Goal: Task Accomplishment & Management: Manage account settings

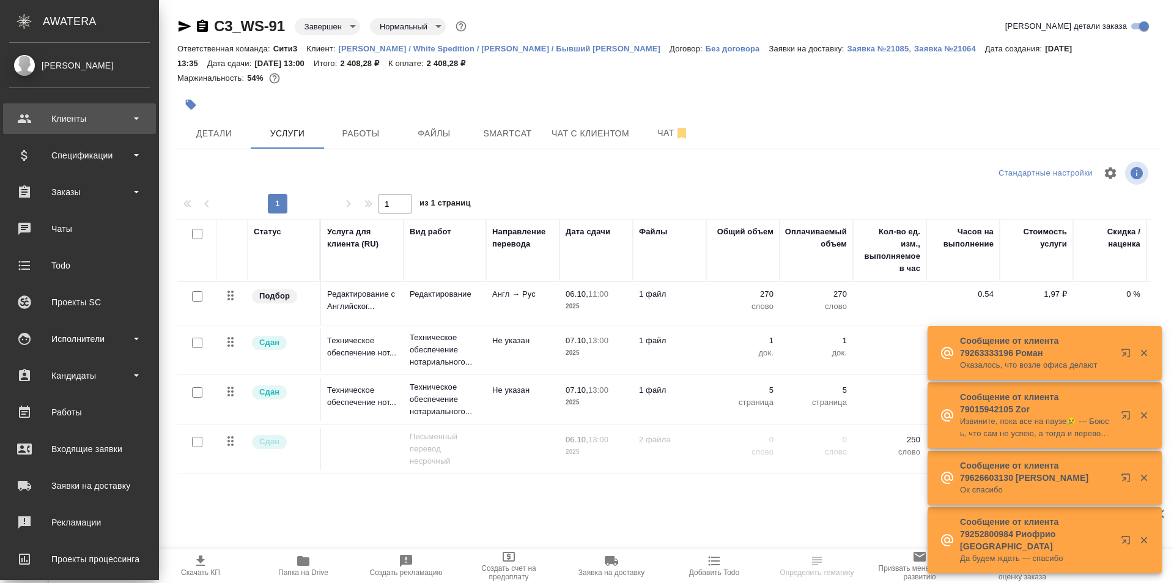
click at [128, 122] on div "Клиенты" at bounding box center [79, 118] width 141 height 18
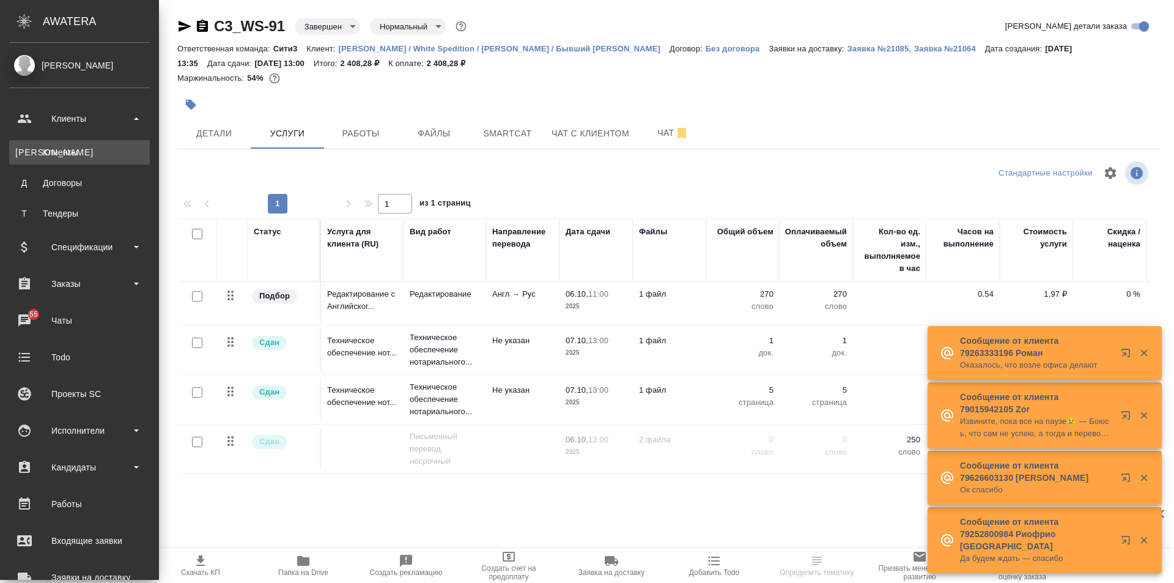
click at [112, 155] on div "Клиенты" at bounding box center [79, 152] width 128 height 12
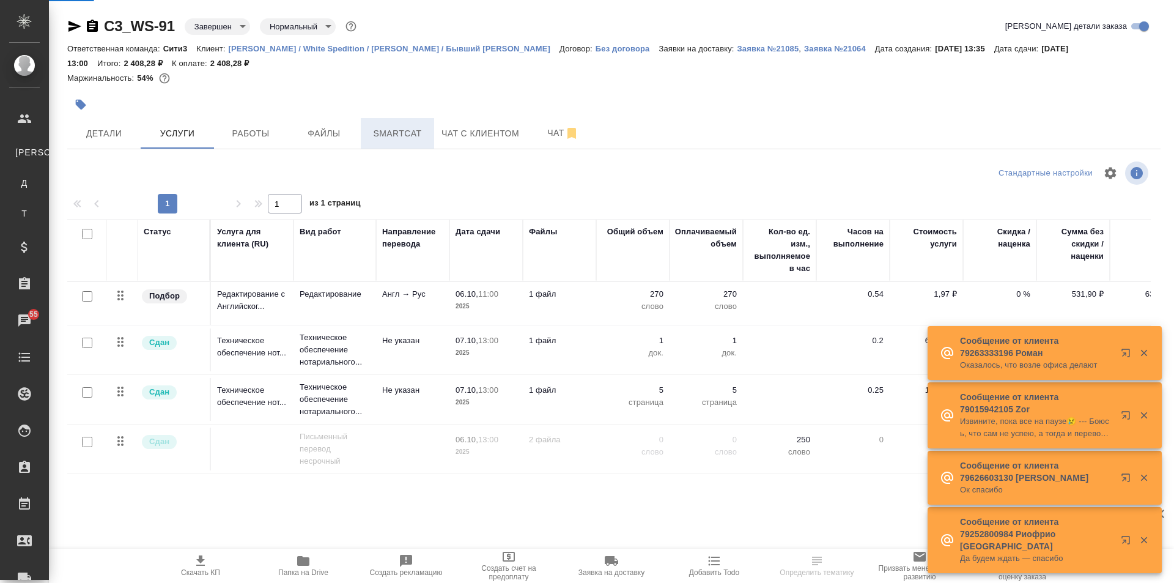
select select "RU"
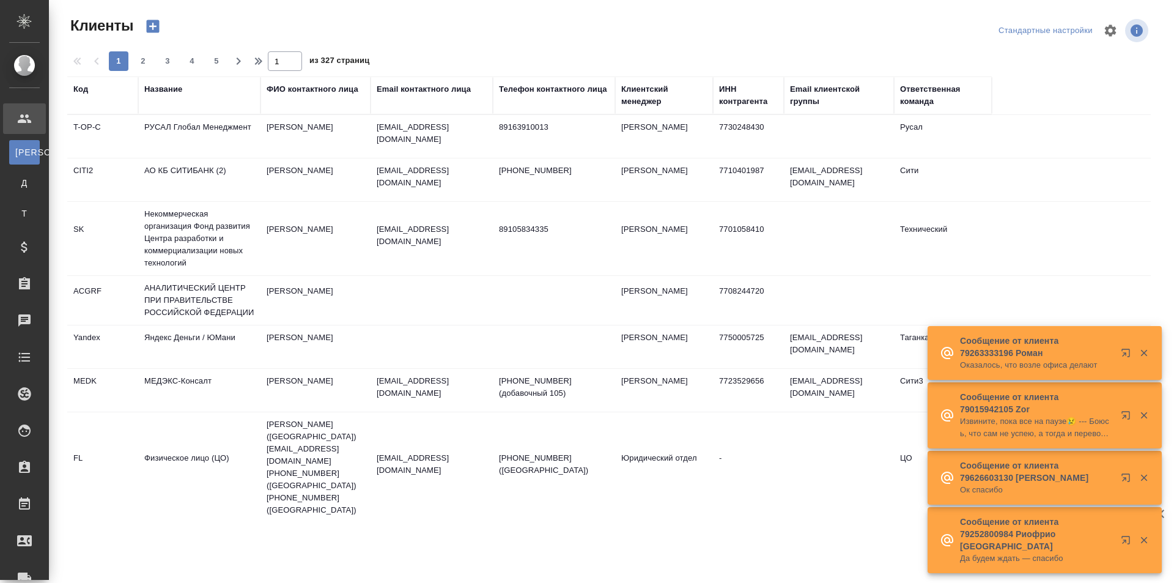
click at [177, 94] on div "Название" at bounding box center [163, 89] width 38 height 12
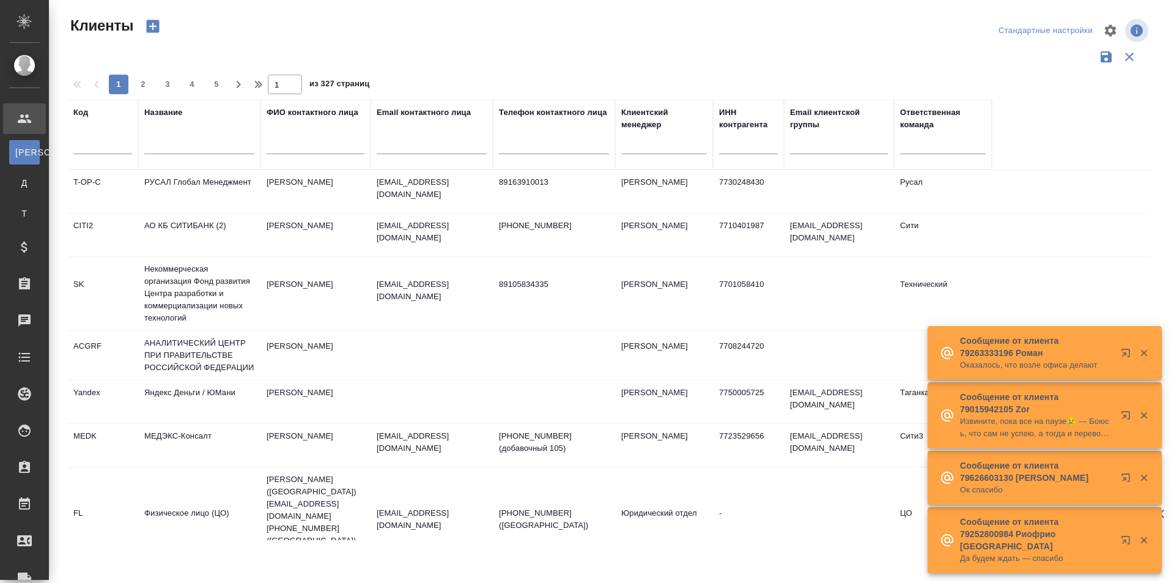
click at [205, 149] on input "text" at bounding box center [199, 146] width 110 height 15
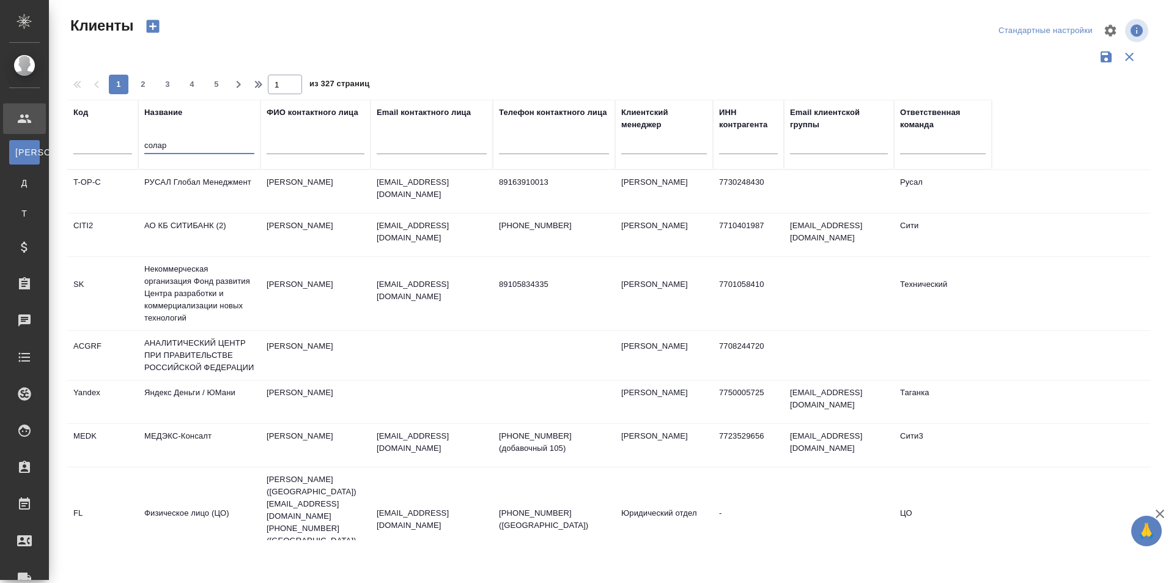
type input "солар"
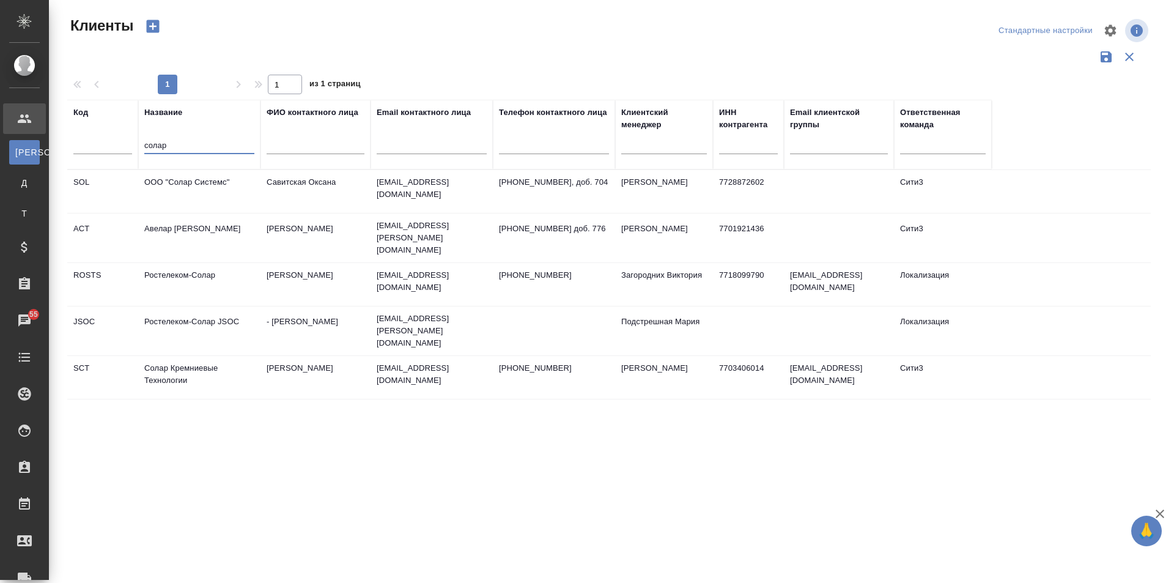
click at [339, 366] on td "[PERSON_NAME]" at bounding box center [315, 377] width 110 height 43
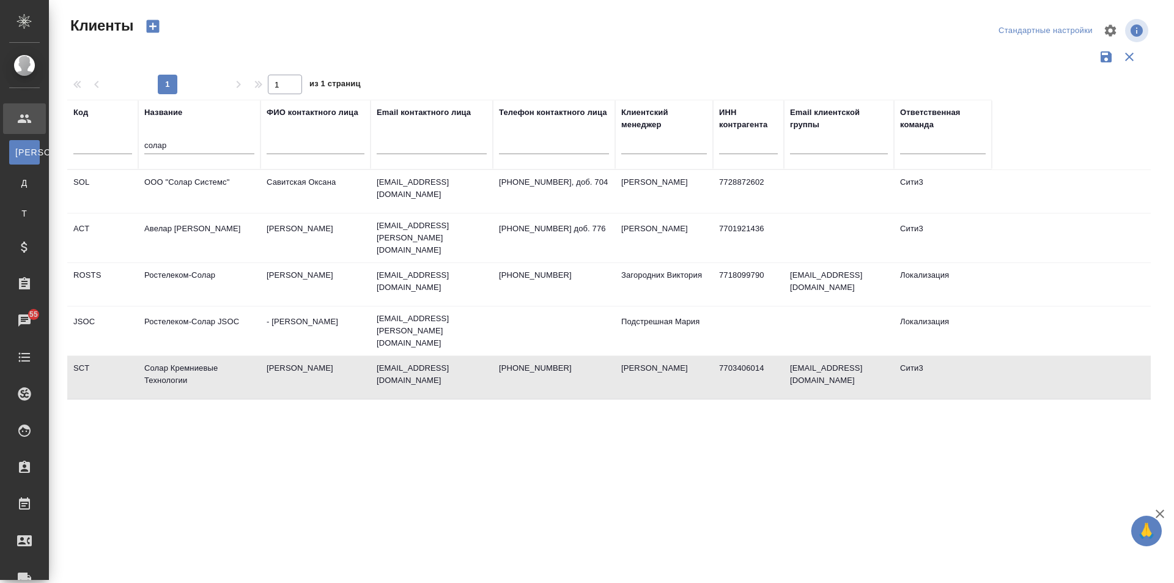
click at [339, 366] on td "[PERSON_NAME]" at bounding box center [315, 377] width 110 height 43
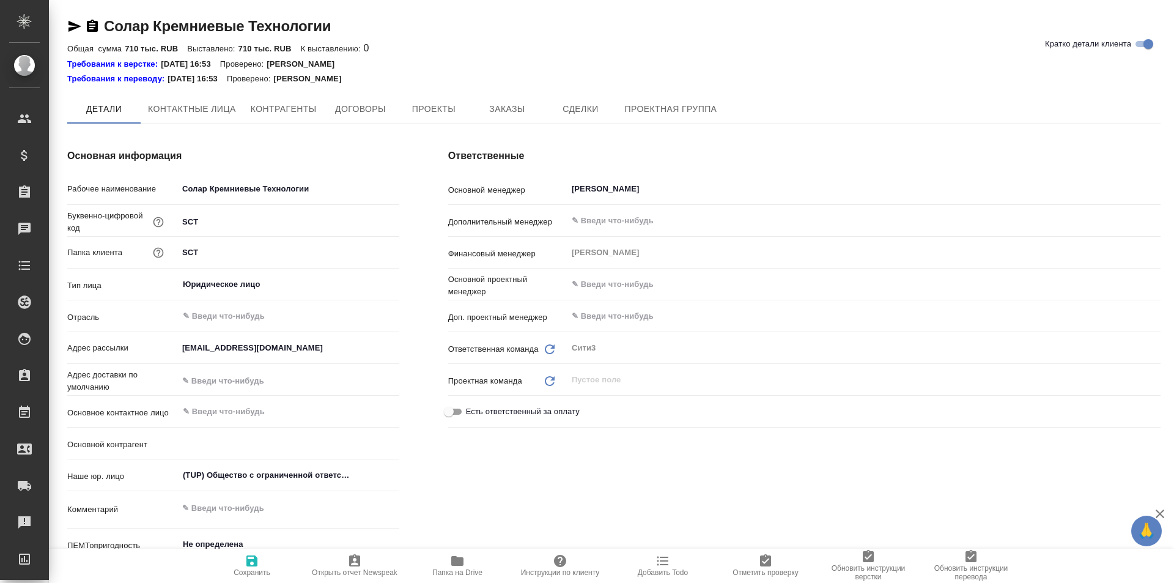
type textarea "x"
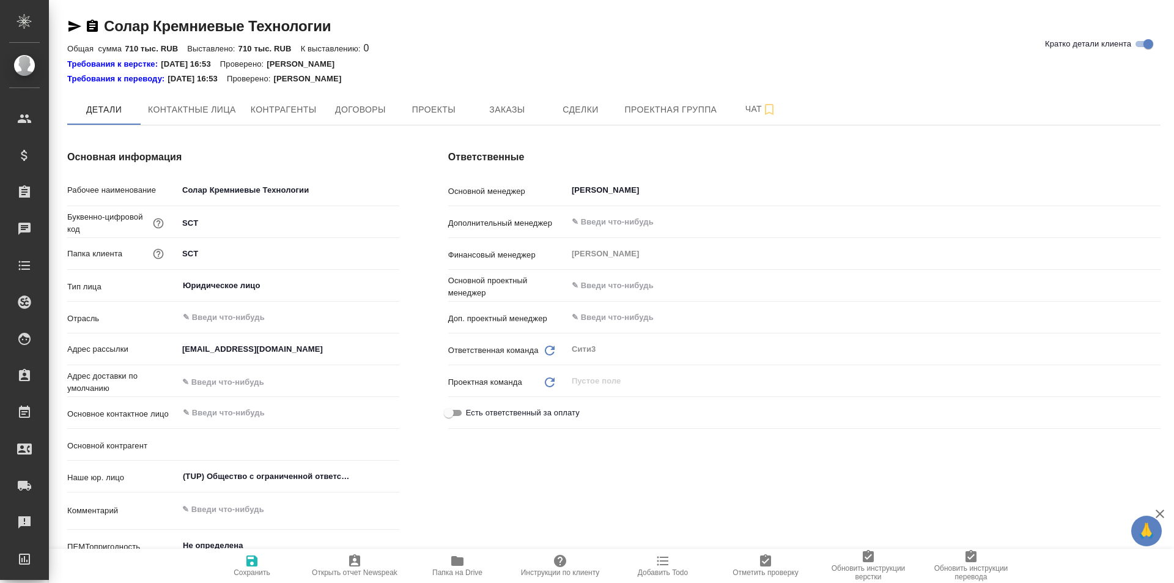
type textarea "x"
click at [493, 103] on span "Заказы" at bounding box center [507, 109] width 59 height 15
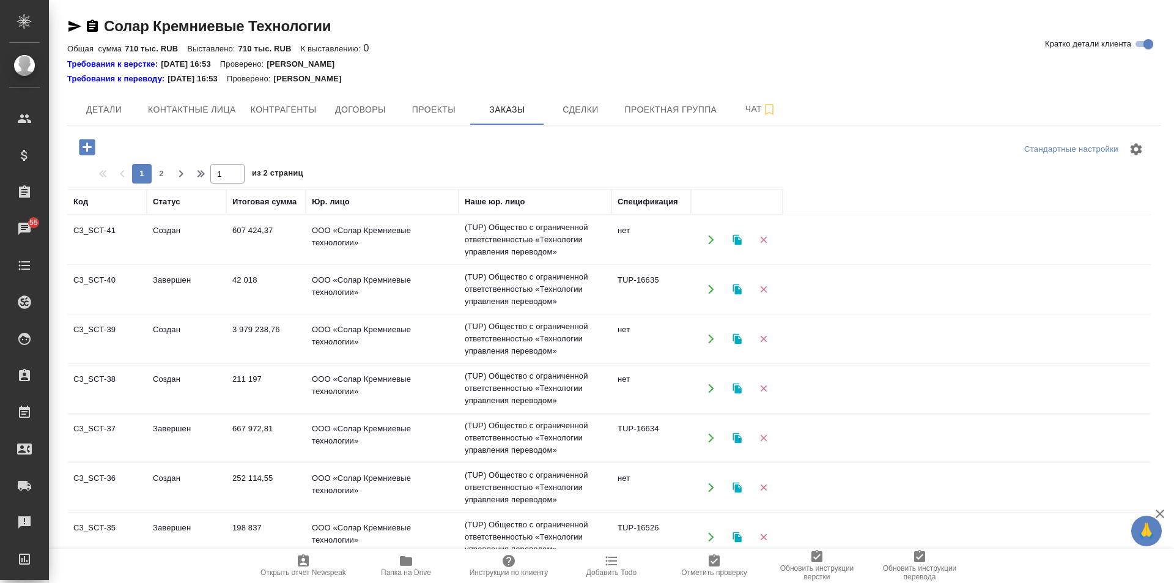
click at [89, 149] on icon "button" at bounding box center [87, 147] width 16 height 16
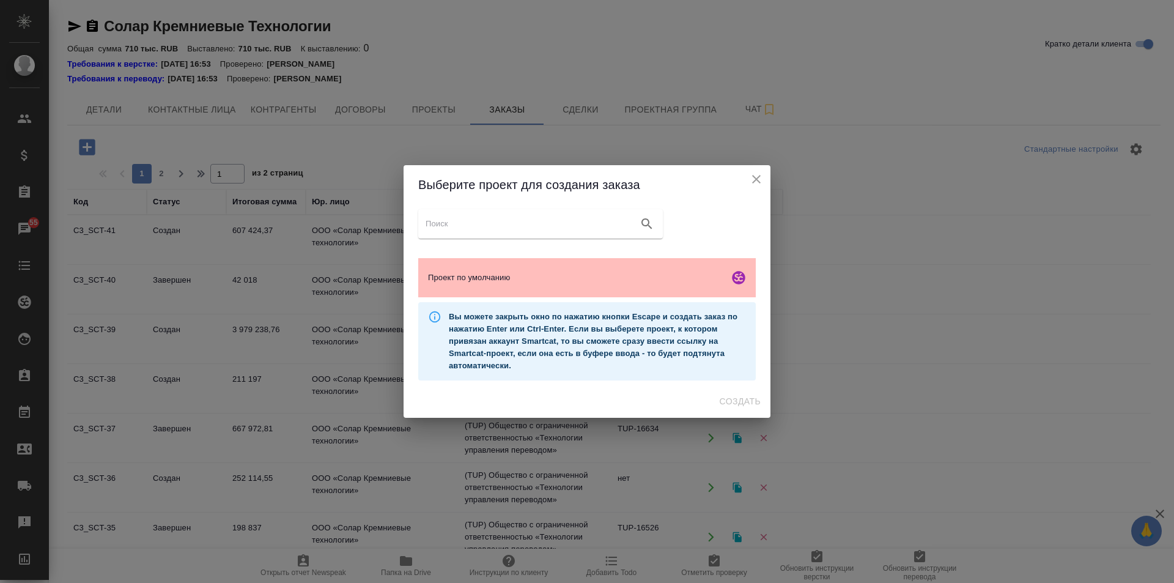
click at [553, 289] on div "Проект по умолчанию" at bounding box center [587, 277] width 338 height 39
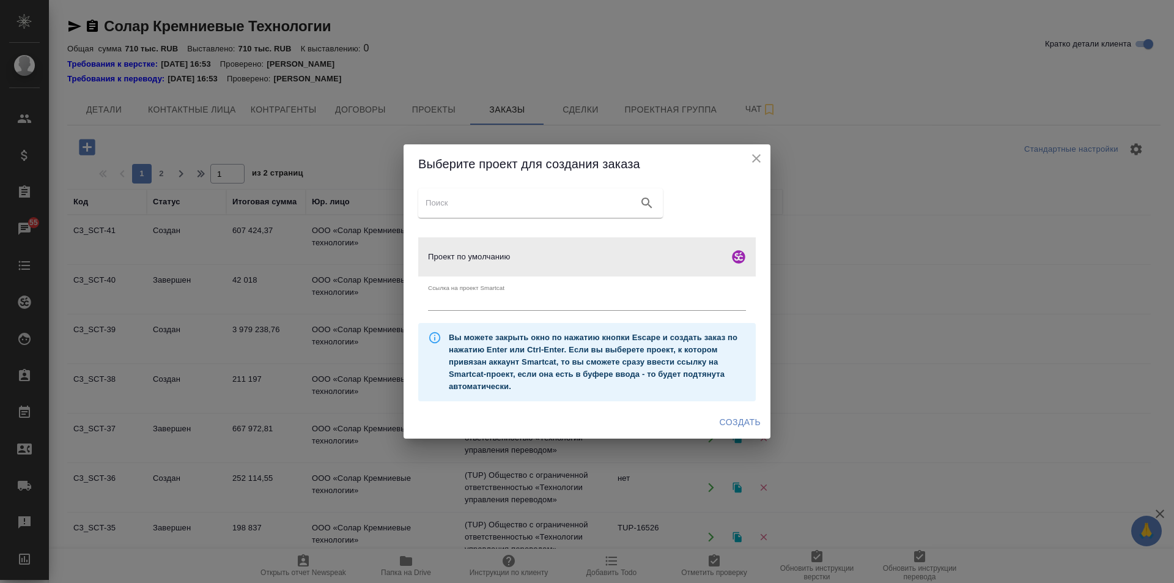
click at [741, 424] on span "Создать" at bounding box center [740, 422] width 41 height 15
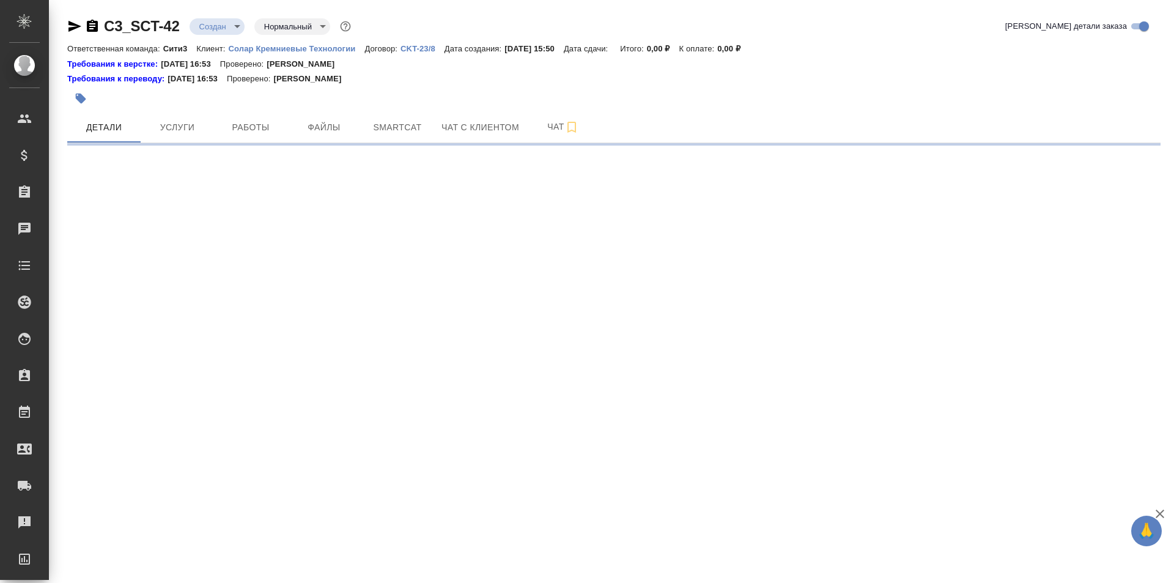
select select "RU"
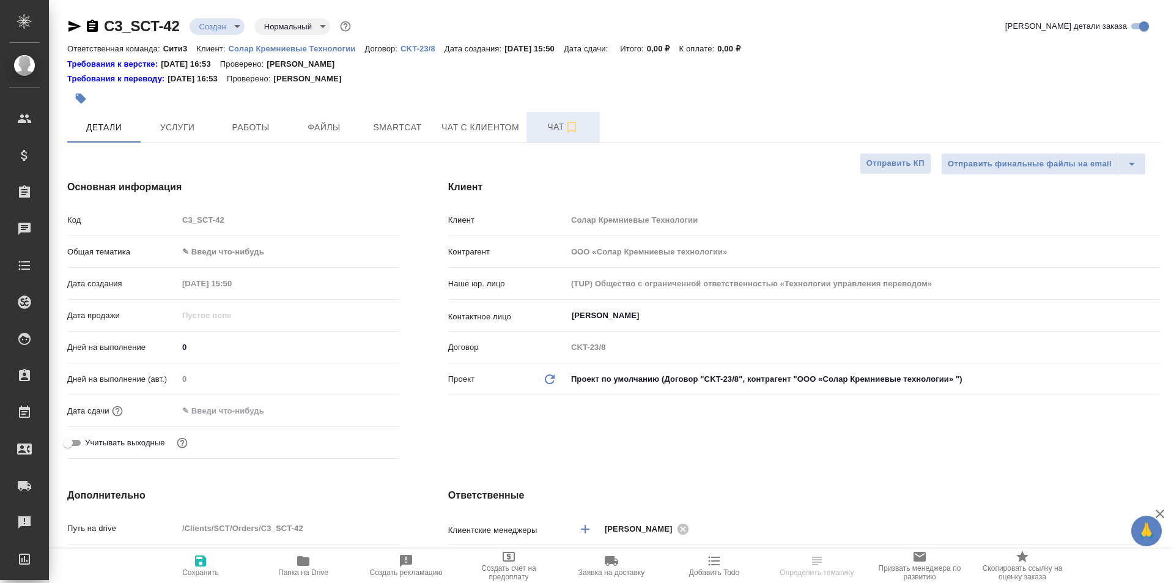
type textarea "x"
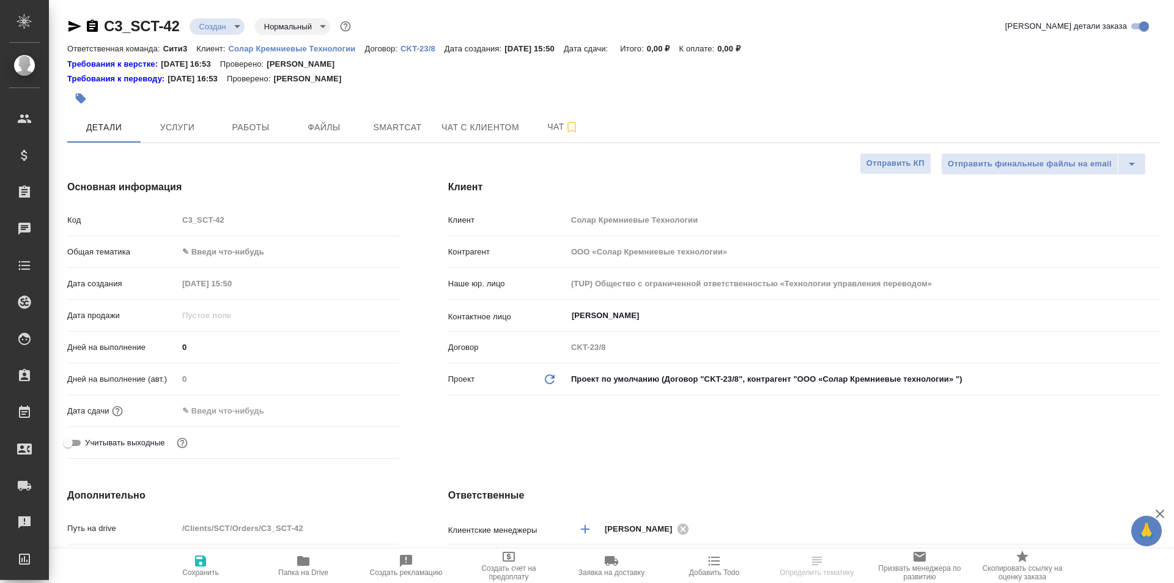
type textarea "x"
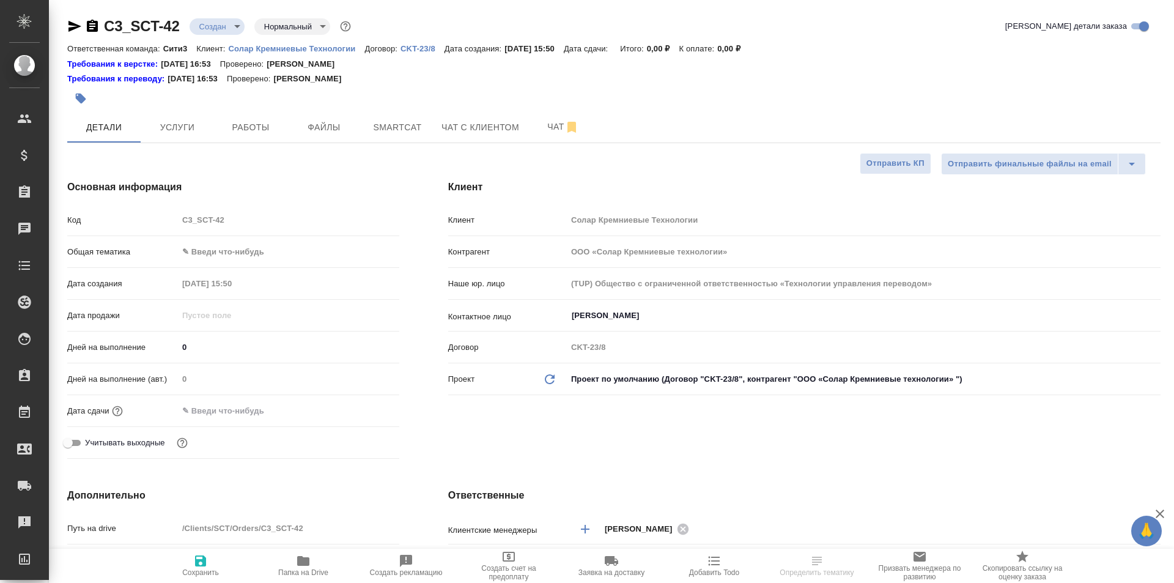
type textarea "x"
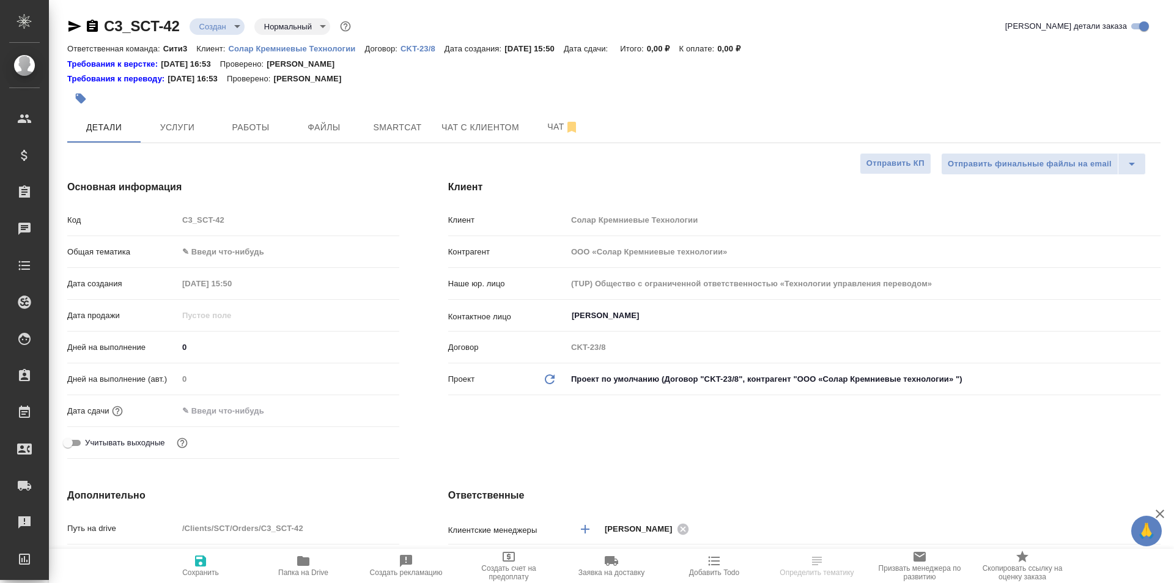
type textarea "x"
select select "RU"
type textarea "x"
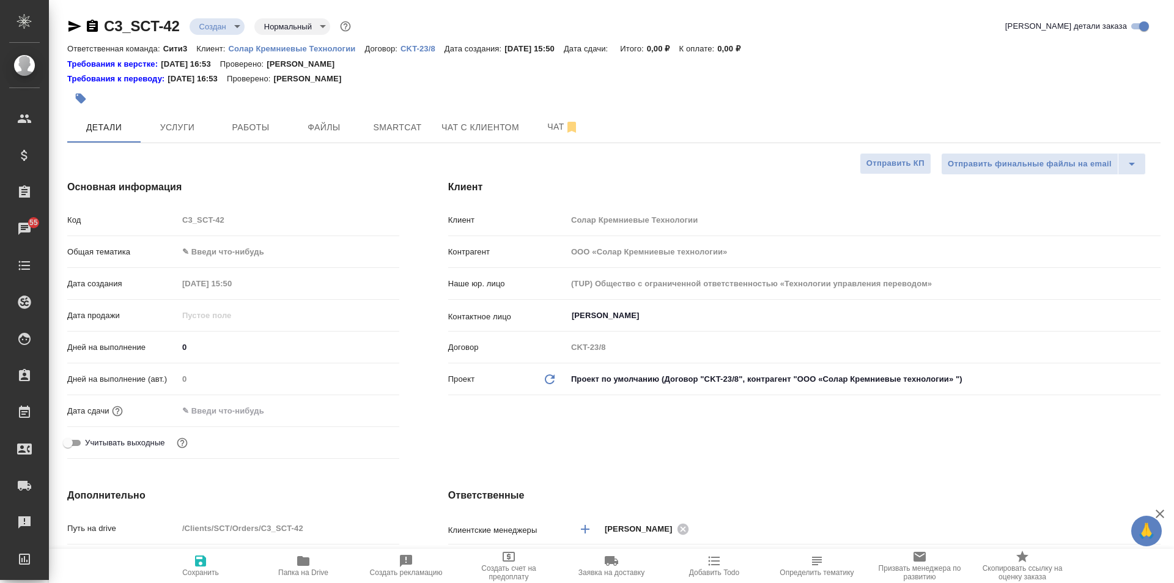
type textarea "x"
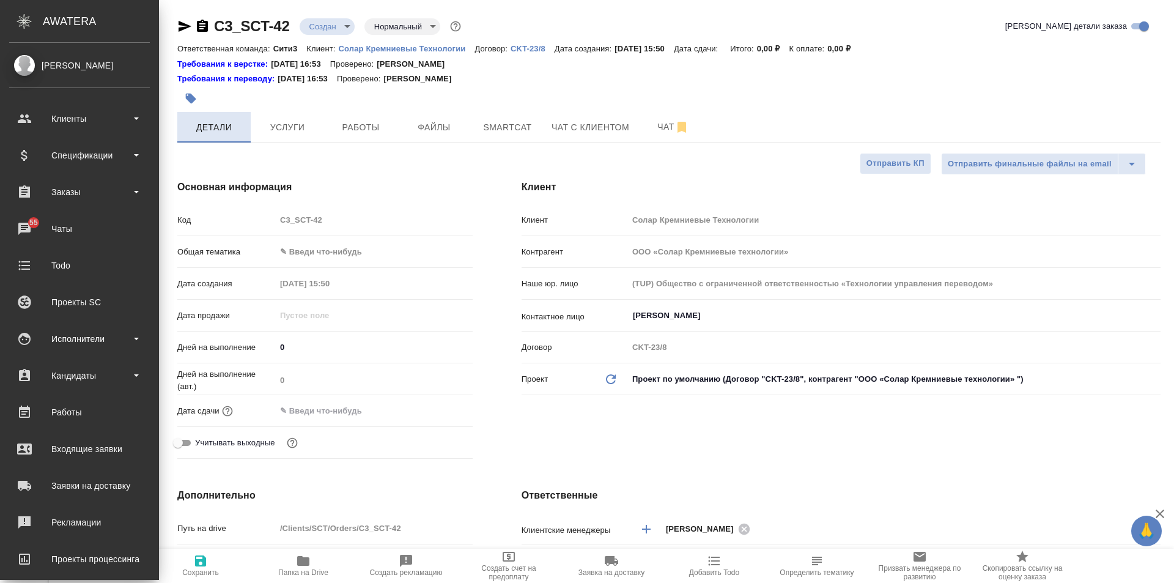
type textarea "x"
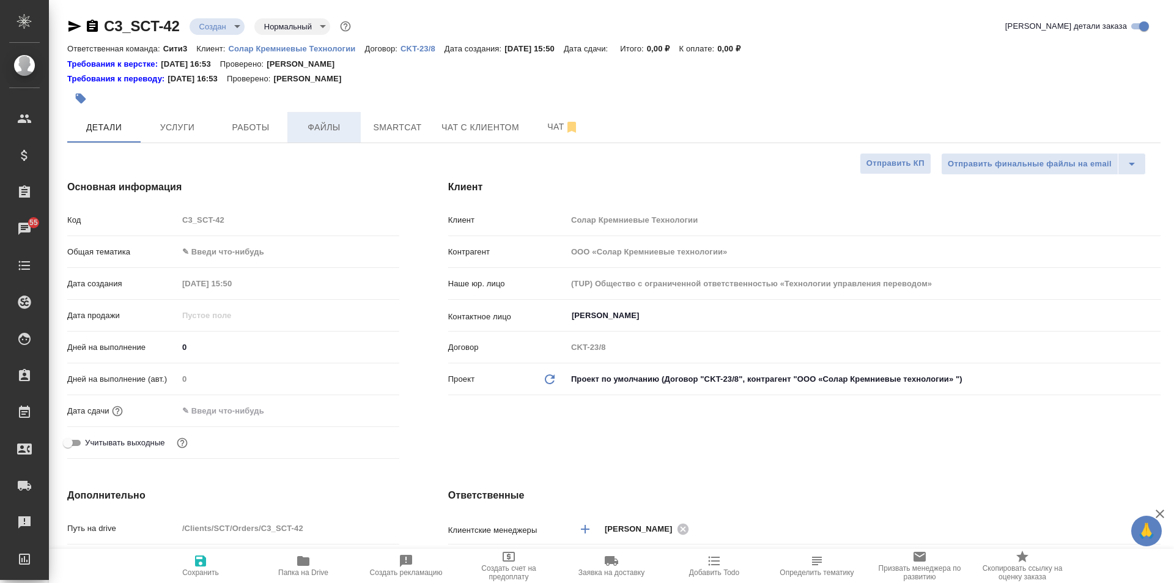
click at [312, 130] on span "Файлы" at bounding box center [324, 127] width 59 height 15
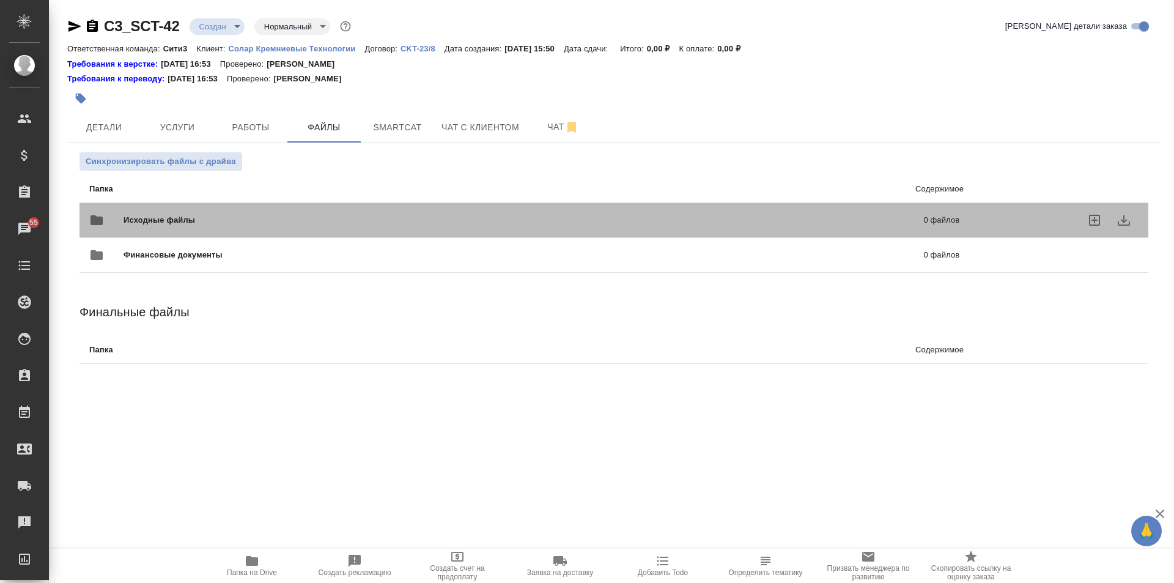
click at [299, 205] on div "Исходные файлы 0 файлов" at bounding box center [524, 219] width 870 height 29
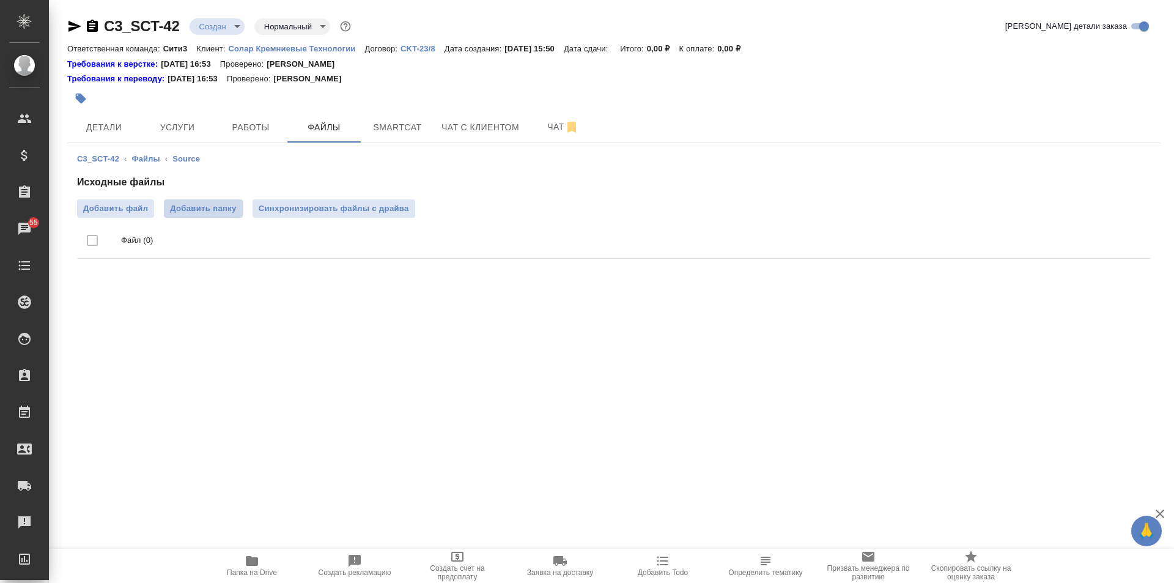
click at [215, 208] on span "Добавить папку" at bounding box center [203, 208] width 66 height 12
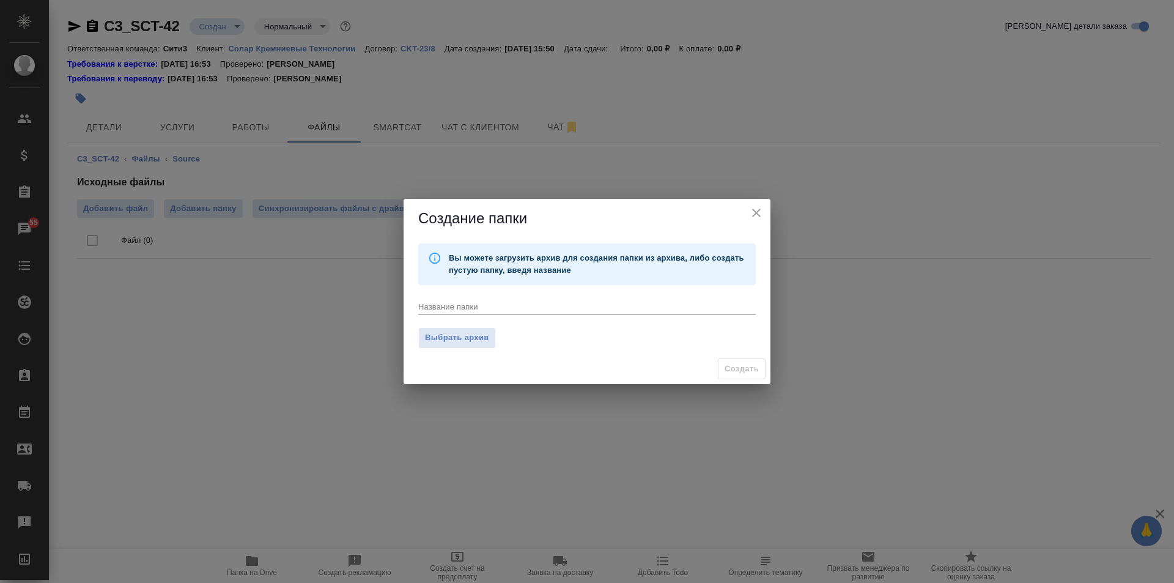
click at [594, 310] on textarea at bounding box center [587, 305] width 338 height 9
click at [475, 336] on span "Выбрать архив" at bounding box center [457, 338] width 64 height 14
click at [0, 0] on input "Выбрать архив" at bounding box center [0, 0] width 0 height 0
click at [468, 342] on span "Выбрать архив" at bounding box center [457, 338] width 64 height 14
click at [0, 0] on input "Выбрать архив" at bounding box center [0, 0] width 0 height 0
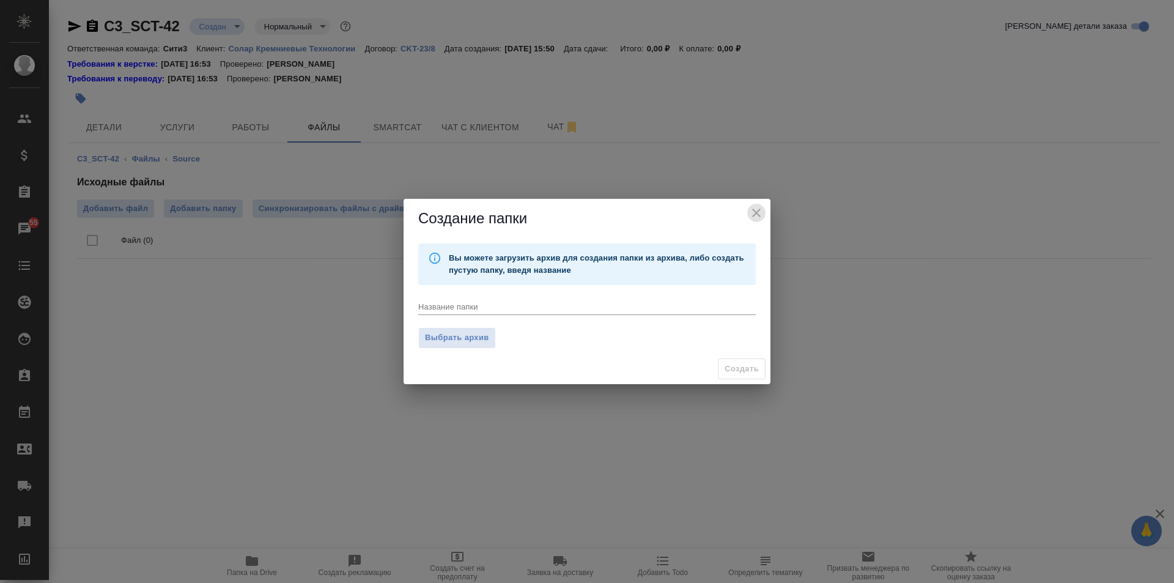
click at [758, 207] on icon "close" at bounding box center [756, 212] width 15 height 15
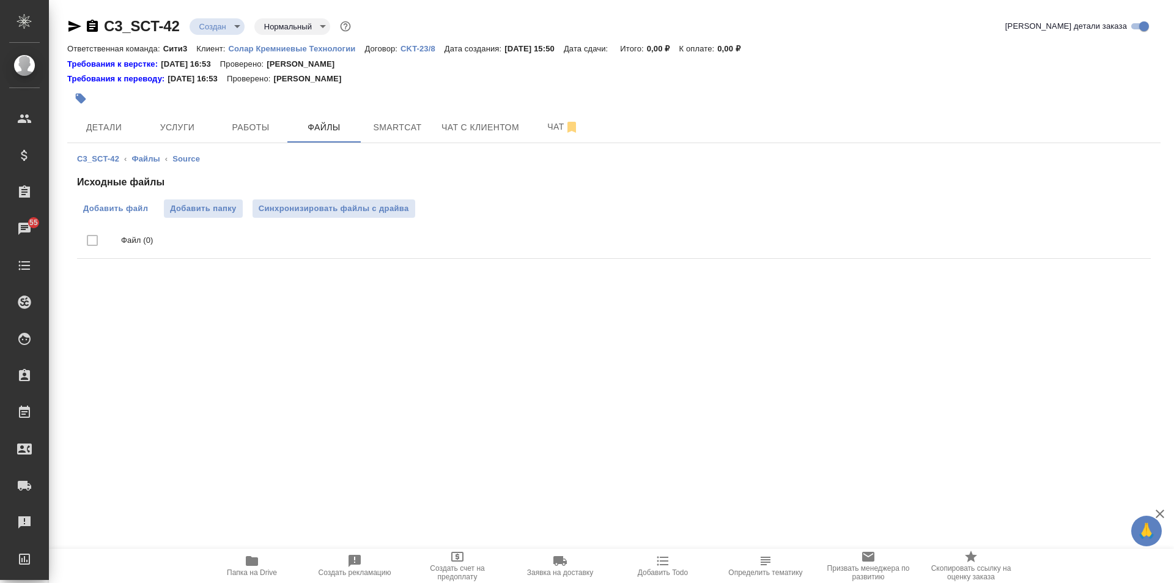
click at [122, 203] on span "Добавить файл" at bounding box center [115, 208] width 65 height 12
click at [0, 0] on input "Добавить файл" at bounding box center [0, 0] width 0 height 0
click at [264, 563] on span "Папка на Drive" at bounding box center [252, 564] width 88 height 23
click at [269, 124] on span "Работы" at bounding box center [250, 127] width 59 height 15
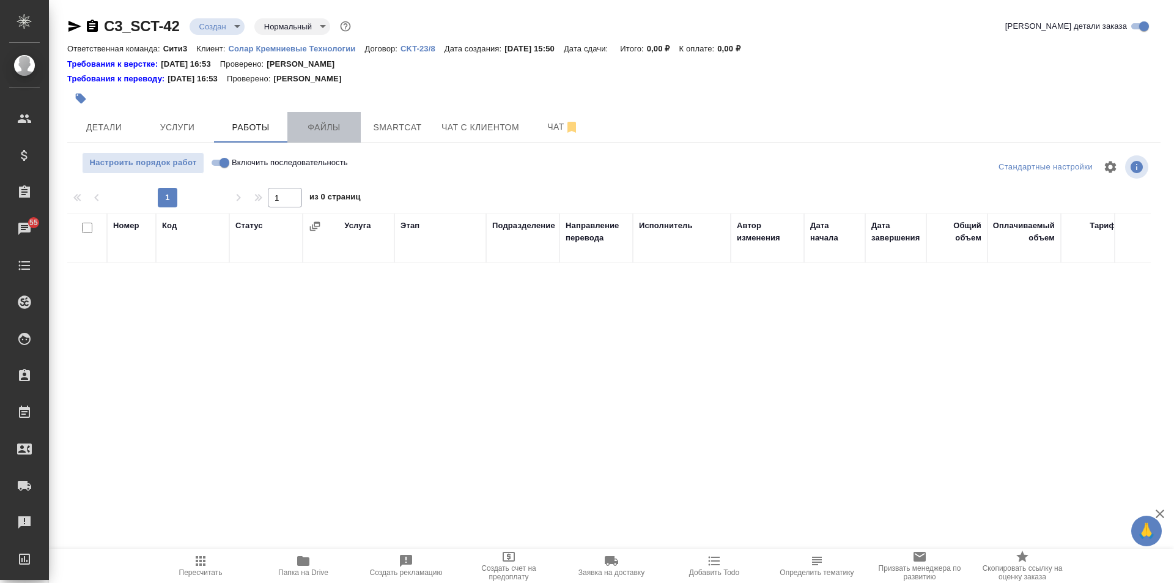
click at [315, 125] on span "Файлы" at bounding box center [324, 127] width 59 height 15
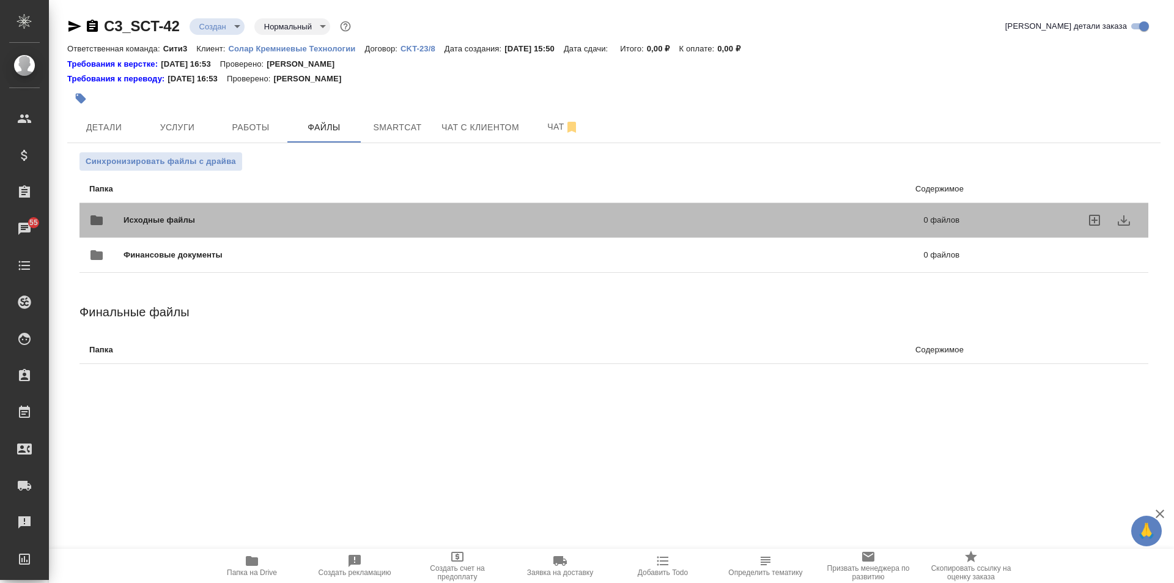
click at [407, 215] on span "Исходные файлы" at bounding box center [342, 220] width 436 height 12
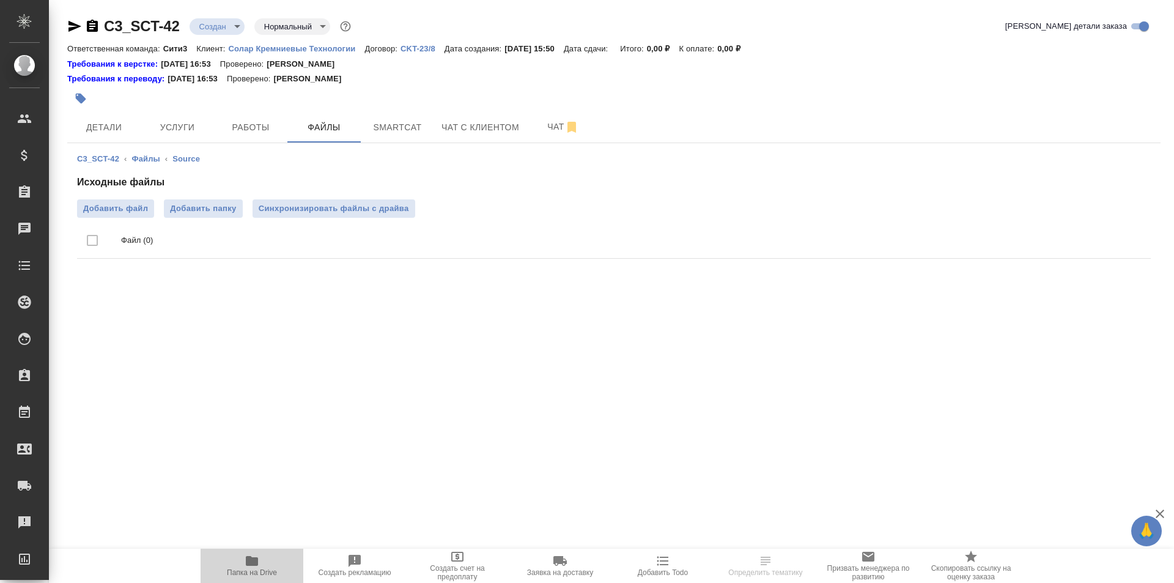
click at [254, 561] on icon "button" at bounding box center [252, 561] width 12 height 10
click at [144, 154] on link "Файлы" at bounding box center [145, 158] width 28 height 9
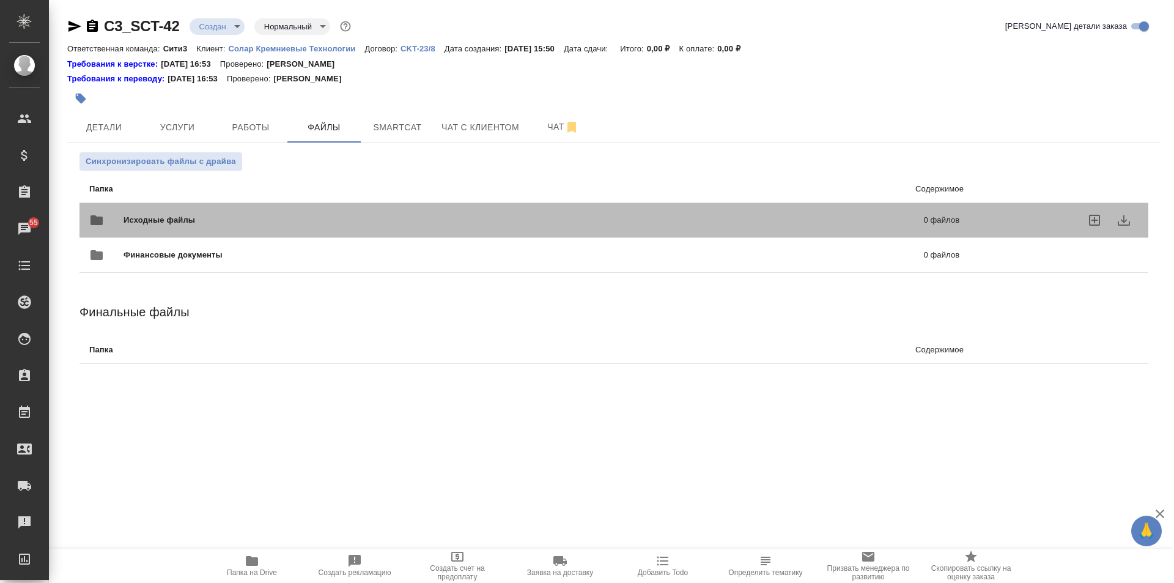
click at [290, 223] on span "Исходные файлы" at bounding box center [342, 220] width 436 height 12
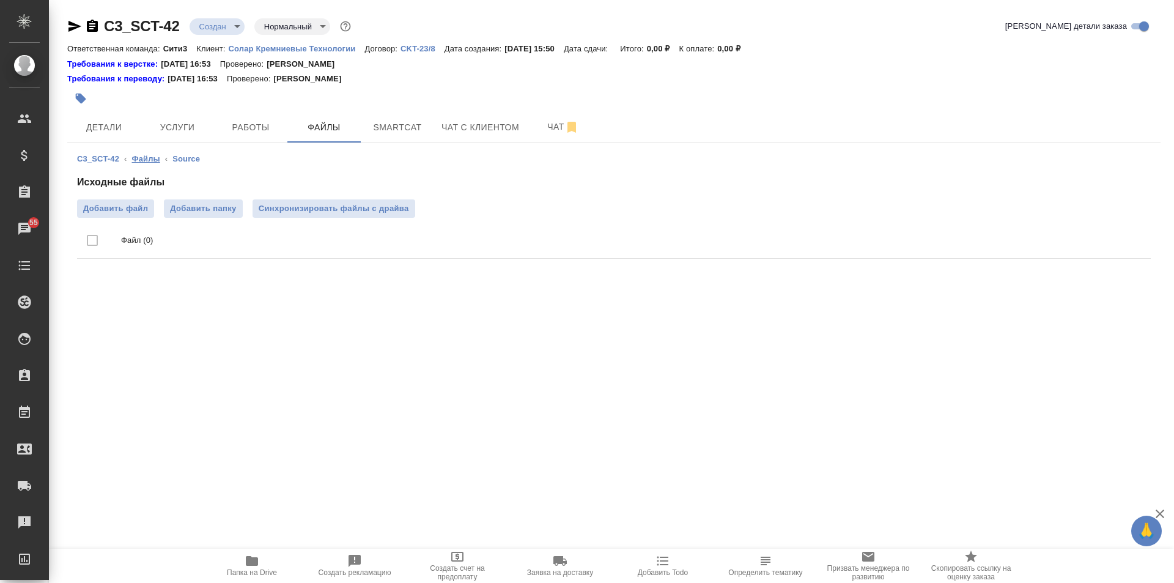
click at [133, 157] on link "Файлы" at bounding box center [145, 158] width 28 height 9
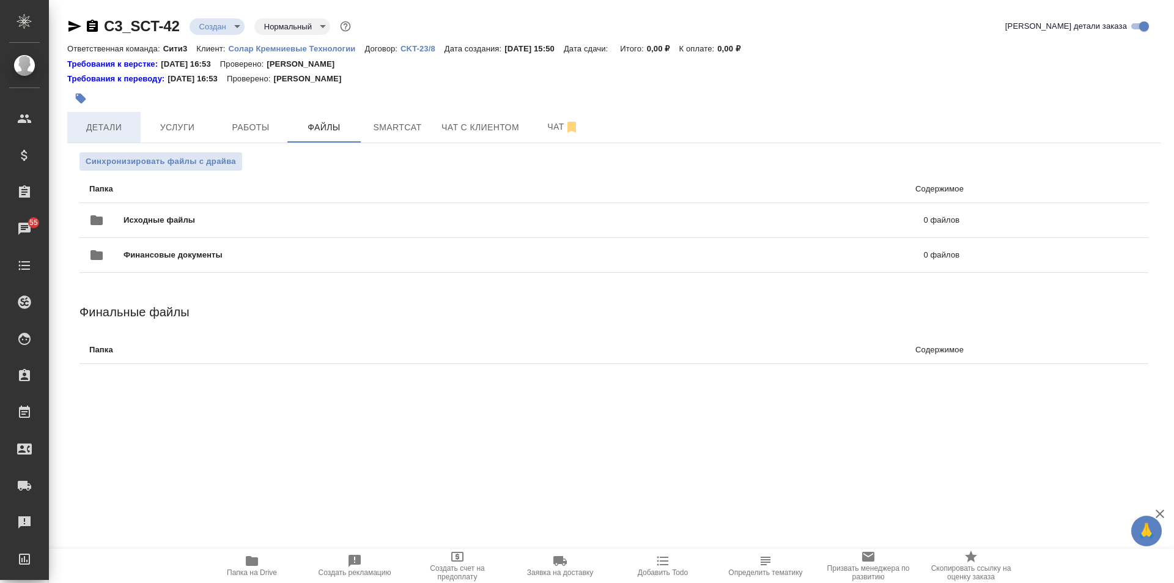
click at [111, 131] on span "Детали" at bounding box center [104, 127] width 59 height 15
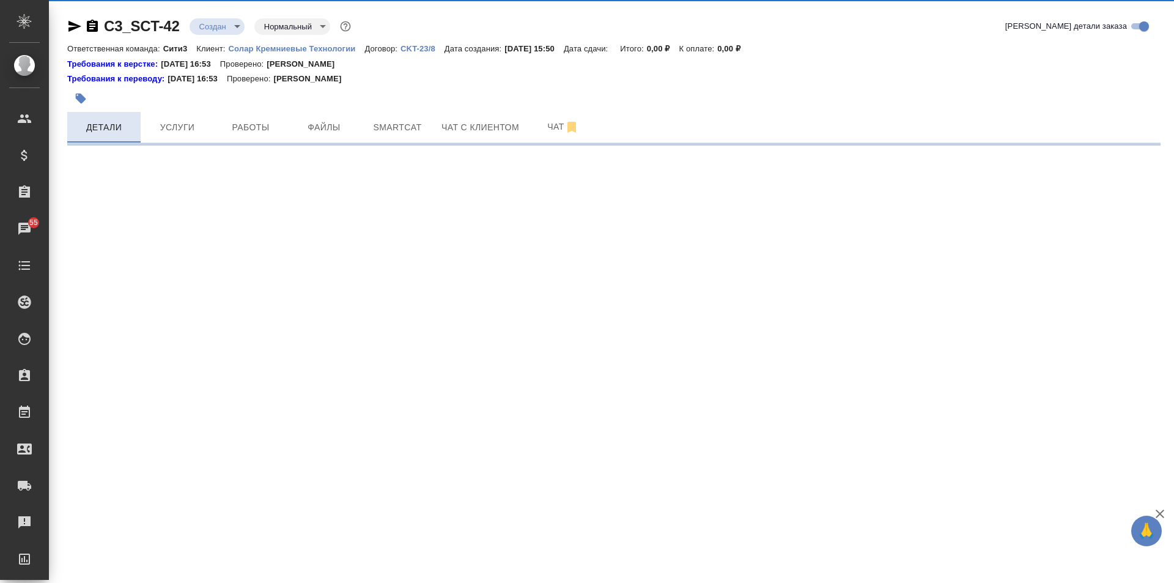
select select "RU"
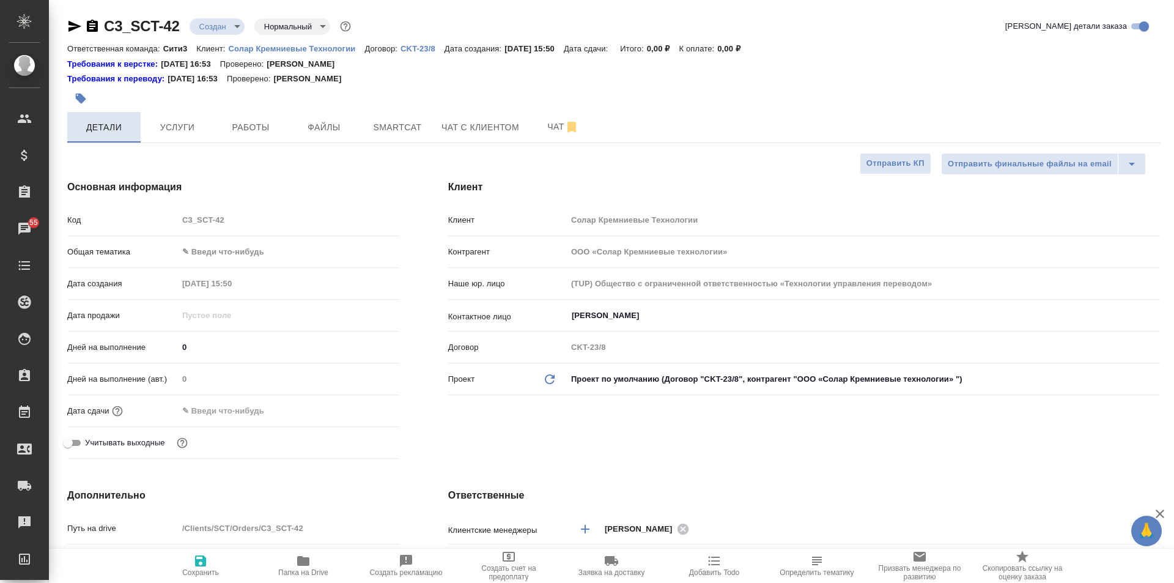
type textarea "x"
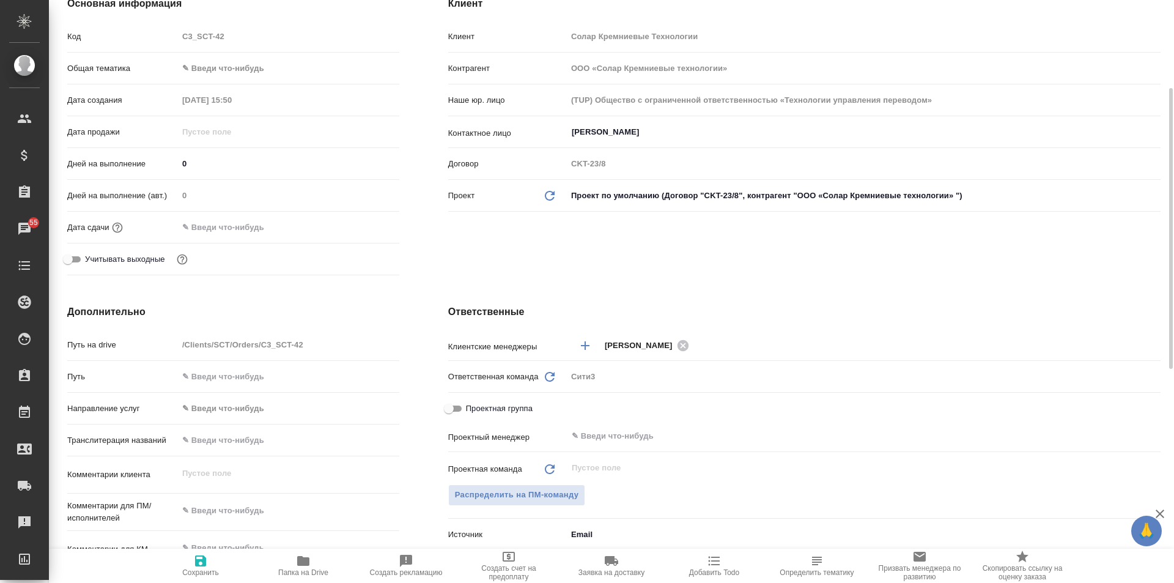
scroll to position [245, 0]
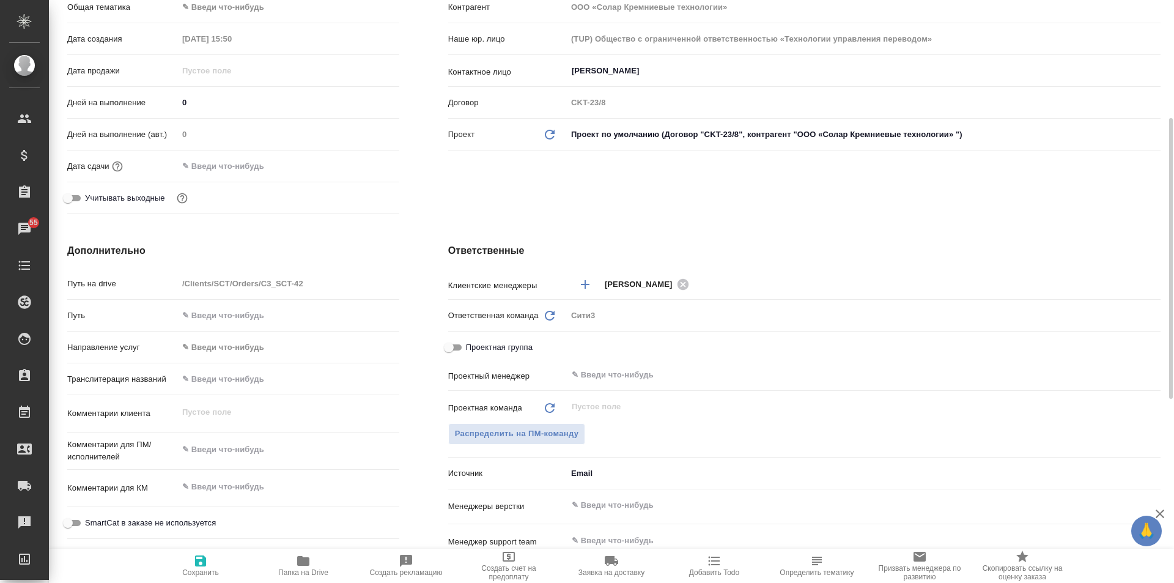
click at [623, 514] on div "​" at bounding box center [864, 505] width 594 height 22
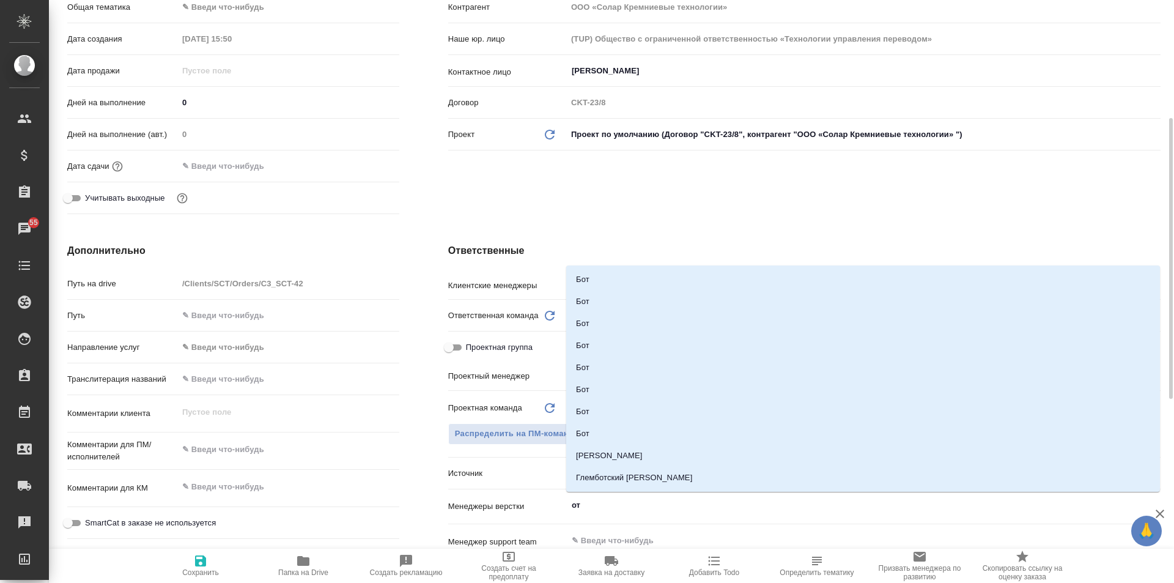
type input "отд"
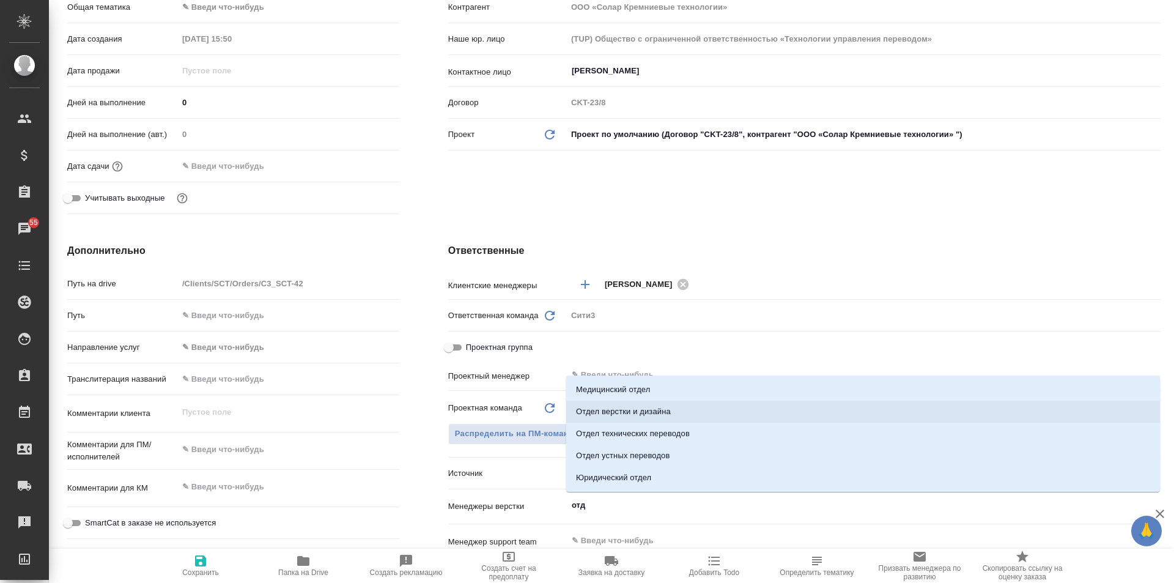
click at [681, 413] on li "Отдел верстки и дизайна" at bounding box center [863, 412] width 594 height 22
type textarea "x"
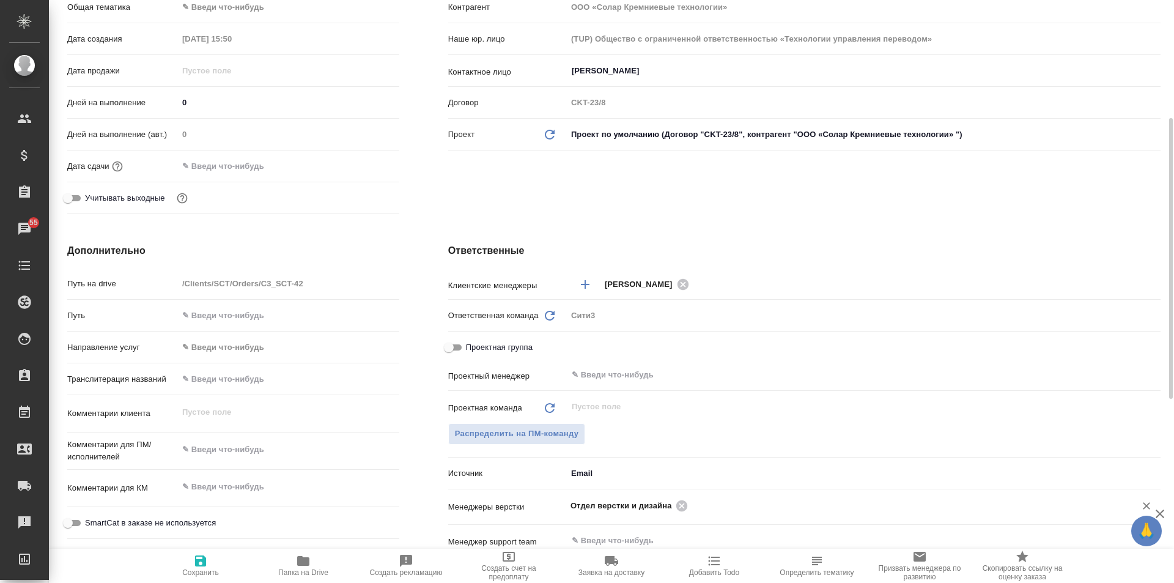
click at [199, 562] on icon "button" at bounding box center [200, 560] width 15 height 15
type textarea "x"
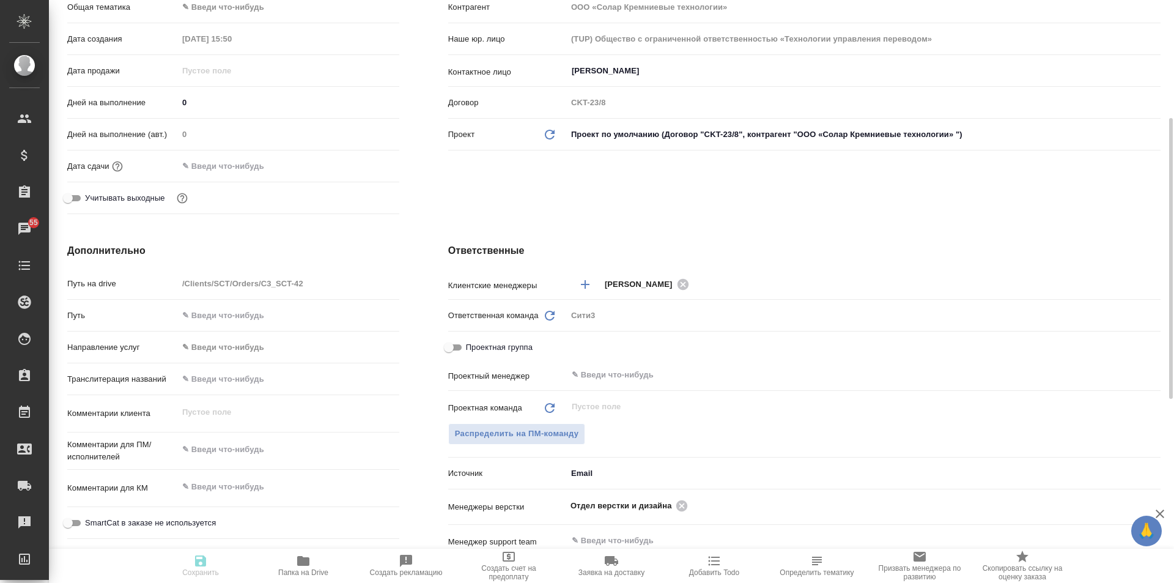
type textarea "x"
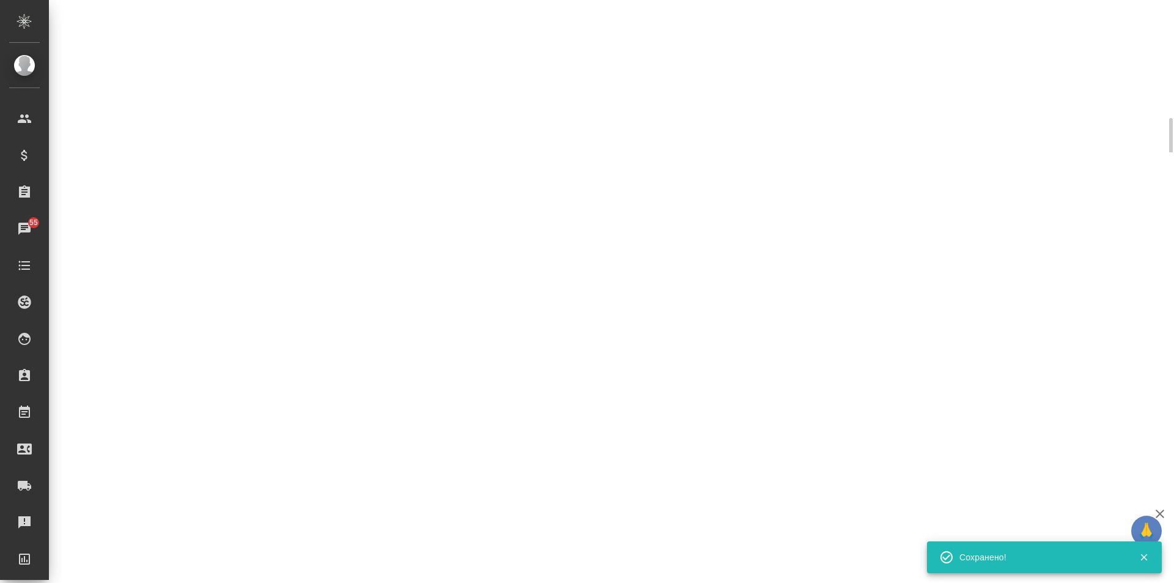
select select "RU"
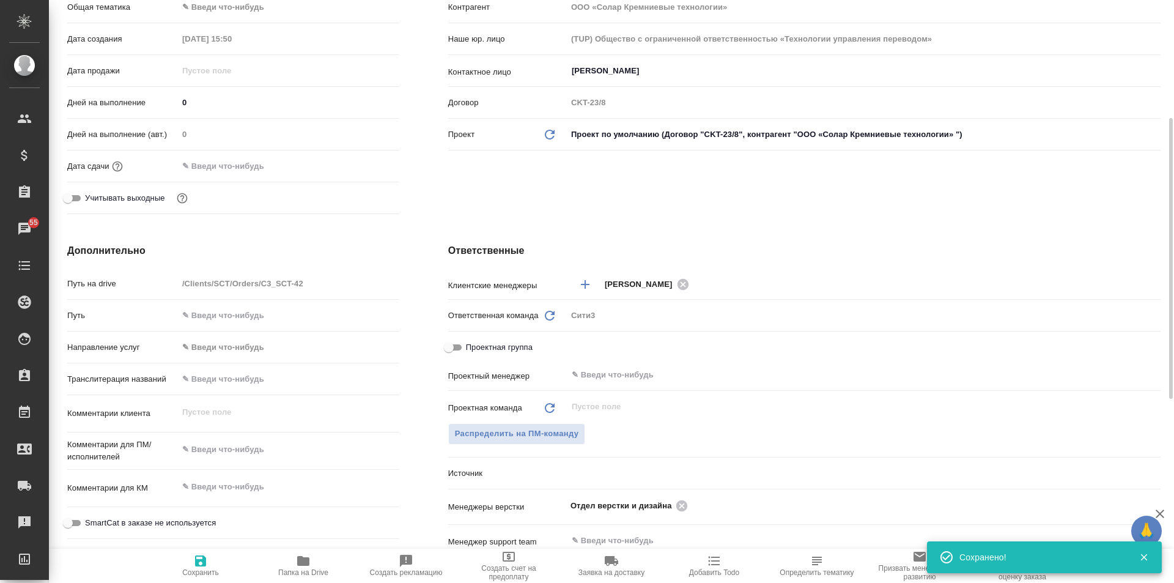
type textarea "x"
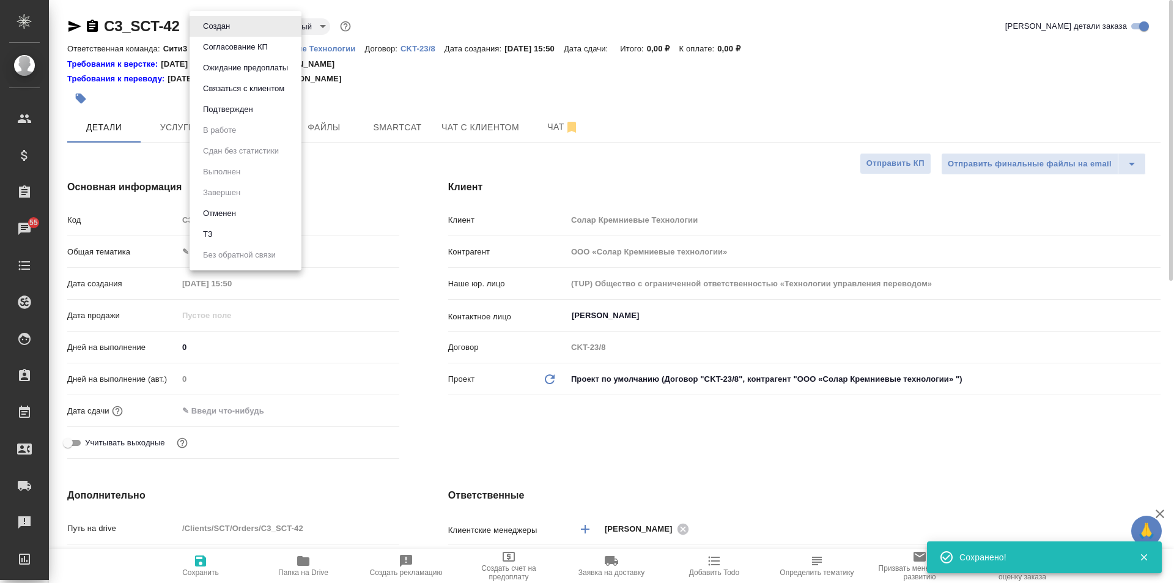
click at [225, 18] on body "🙏 .cls-1 fill:#fff; AWATERA Galisheva Mariya Клиенты Спецификации Заказы 55 Чат…" at bounding box center [587, 291] width 1174 height 583
click at [259, 237] on li "ТЗ" at bounding box center [246, 234] width 112 height 21
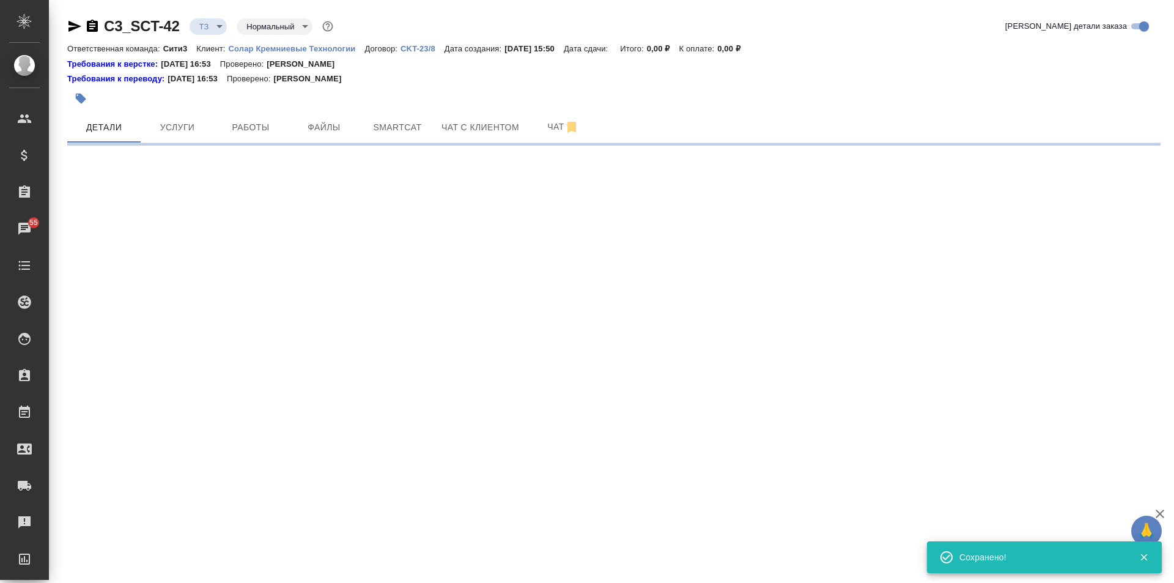
select select "RU"
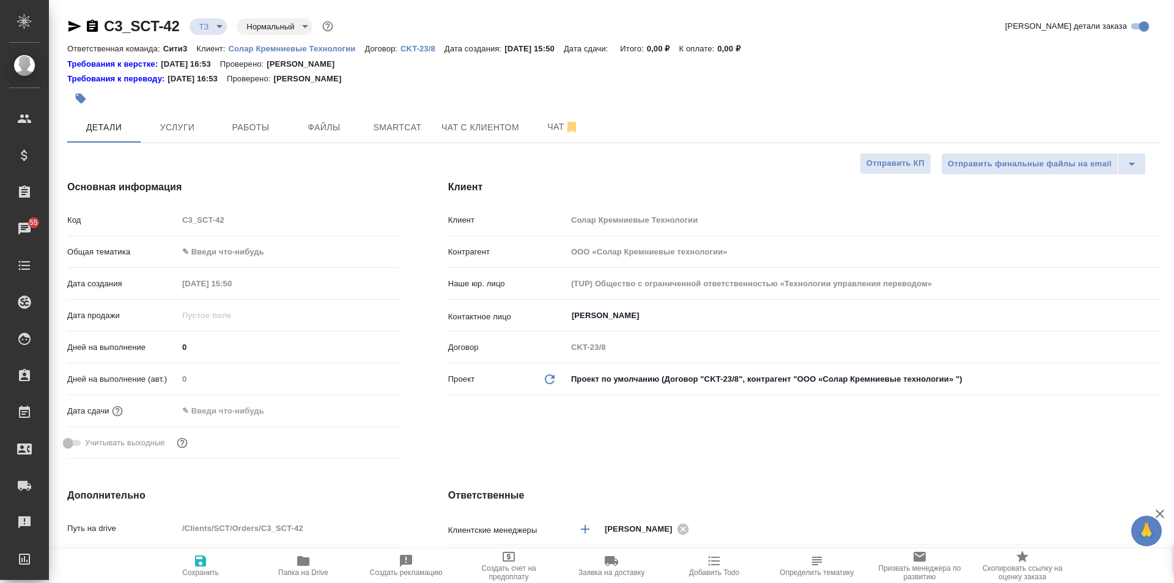
type textarea "x"
click at [207, 560] on icon "button" at bounding box center [200, 560] width 15 height 15
type textarea "x"
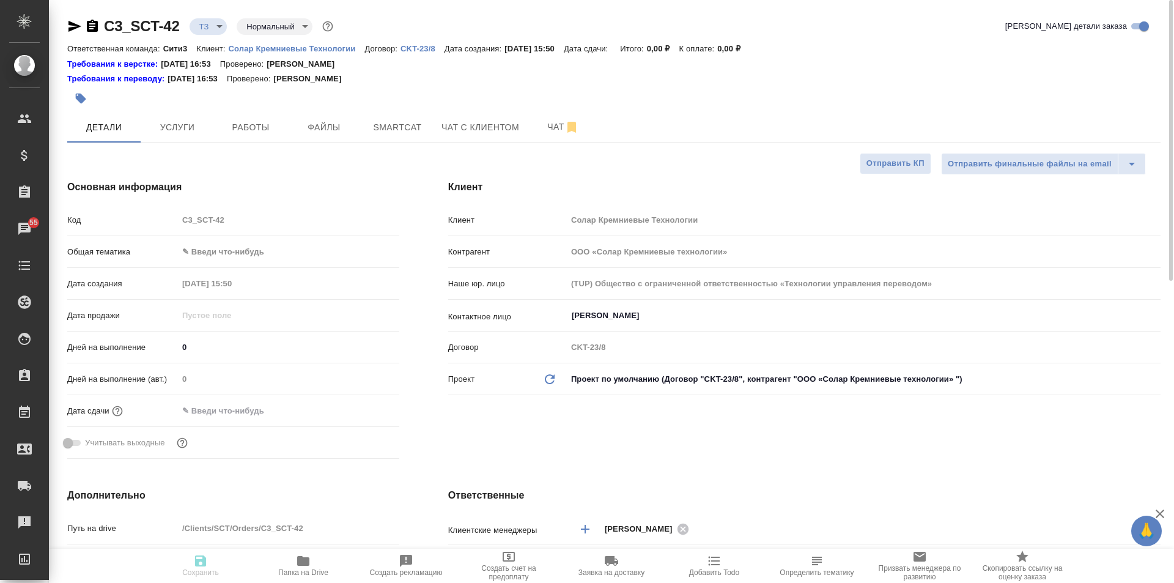
type textarea "x"
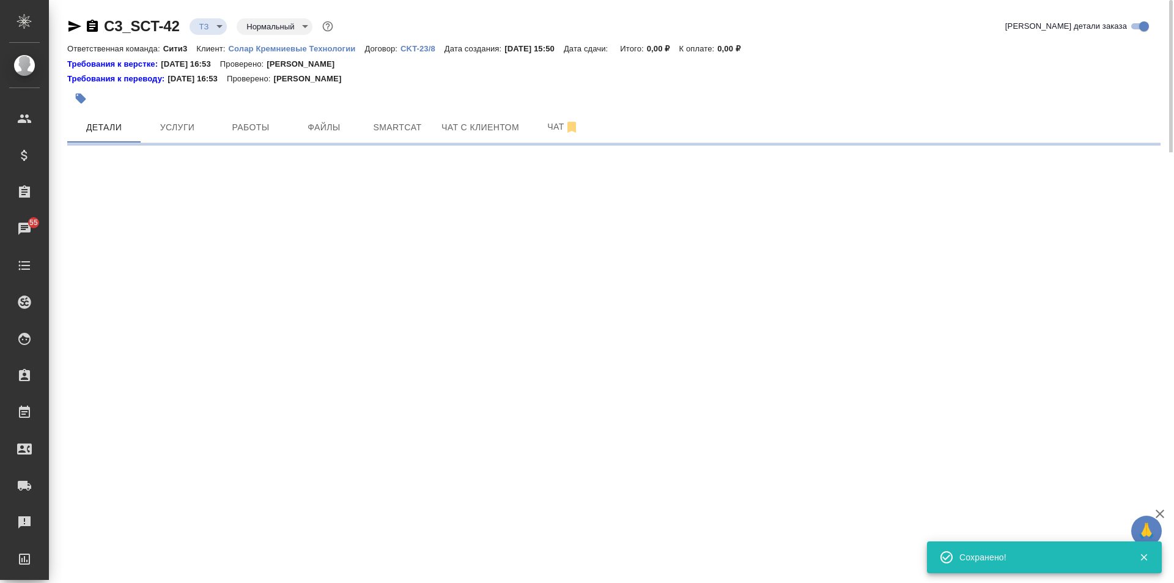
select select "RU"
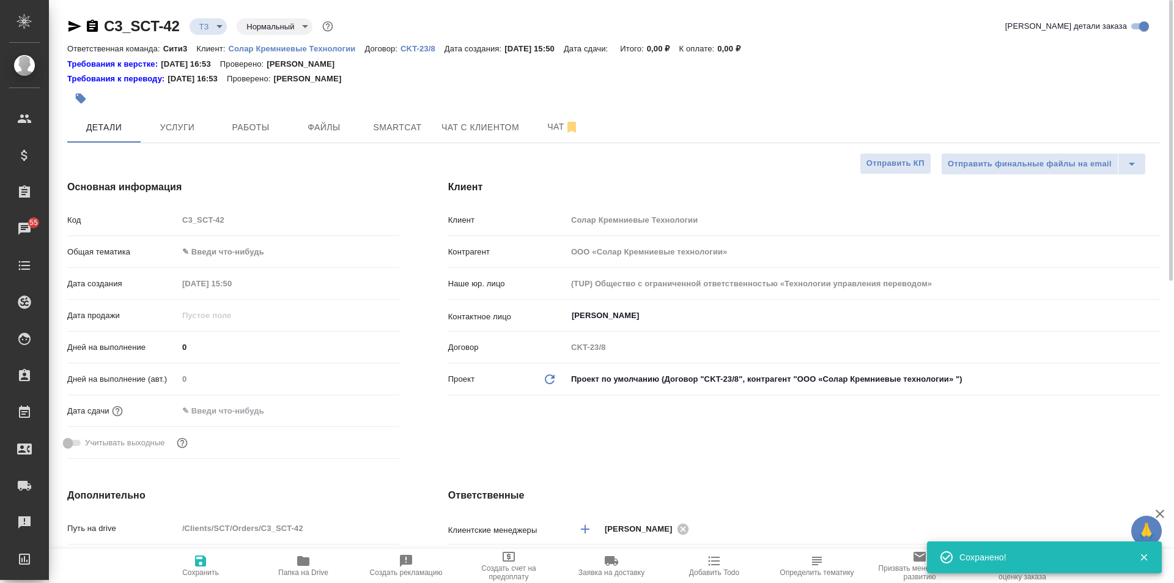
type textarea "x"
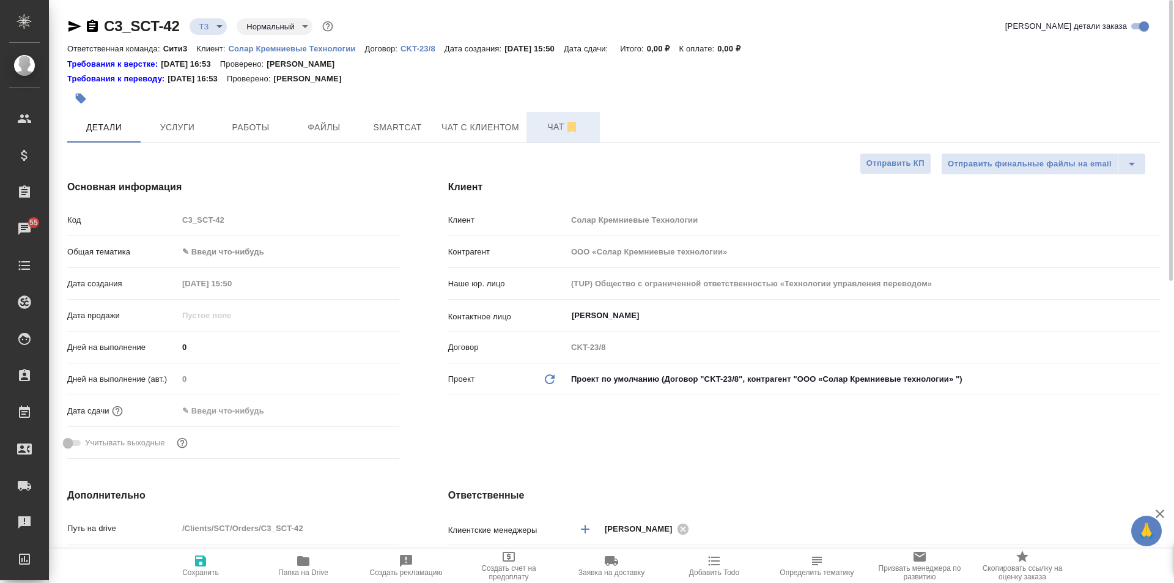
click at [538, 119] on button "Чат" at bounding box center [562, 127] width 73 height 31
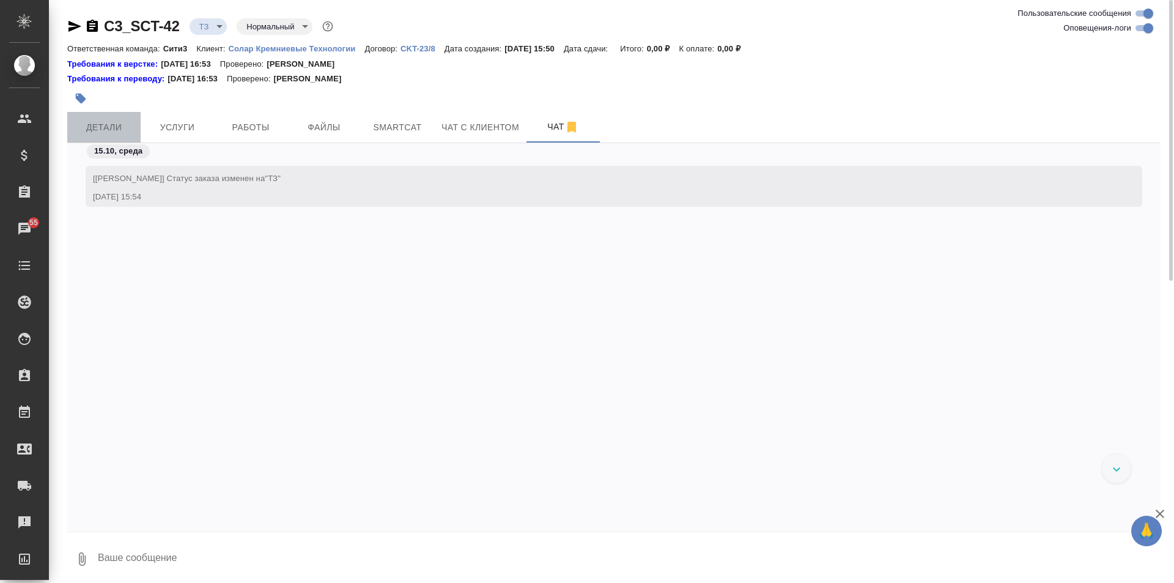
click at [115, 114] on button "Детали" at bounding box center [103, 127] width 73 height 31
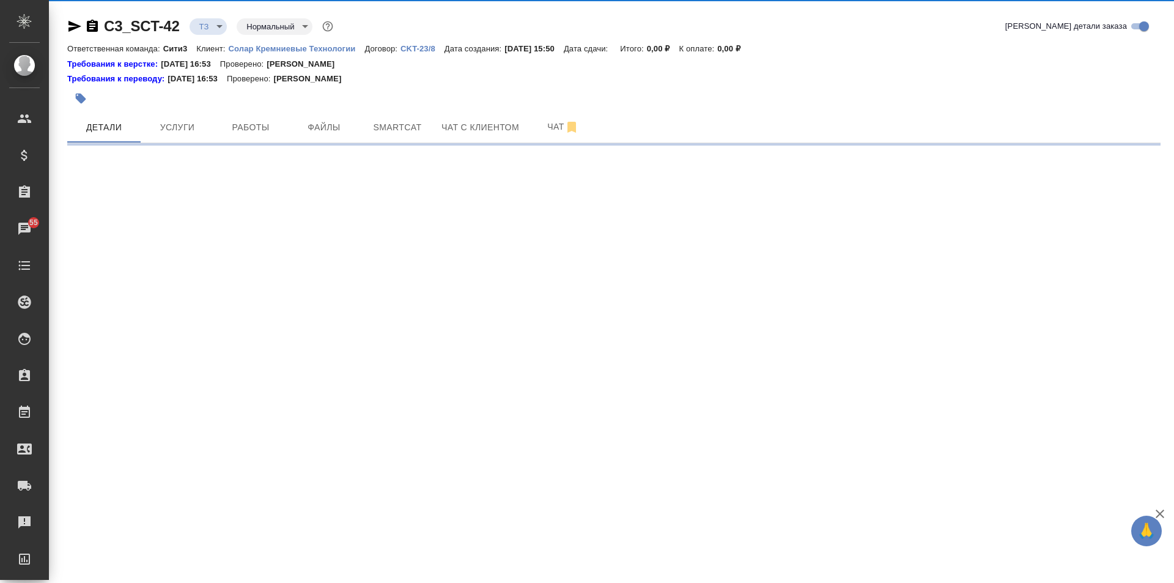
select select "RU"
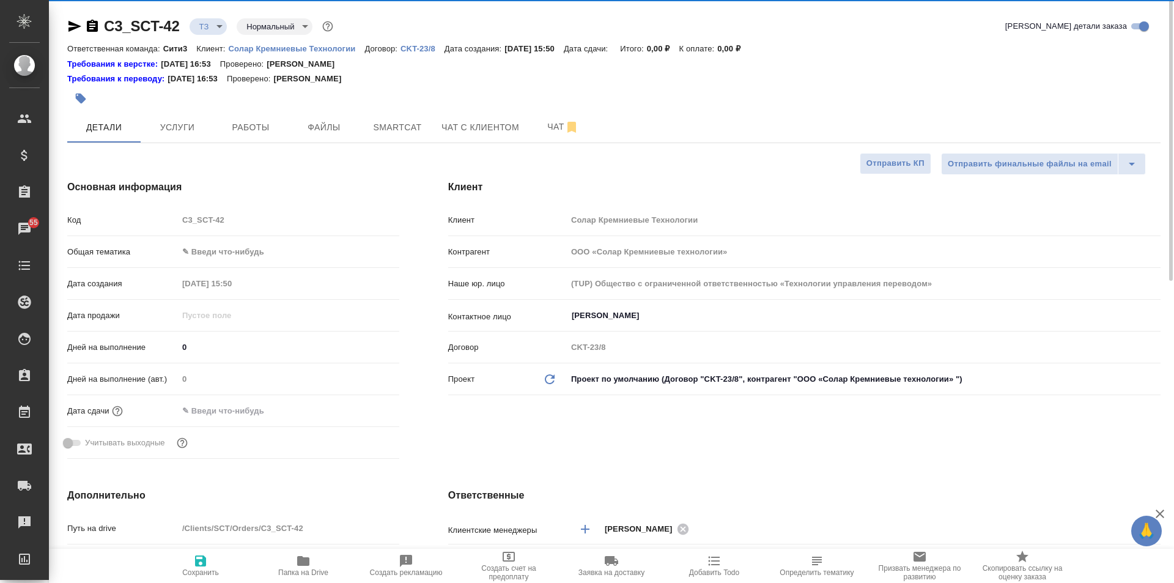
type textarea "x"
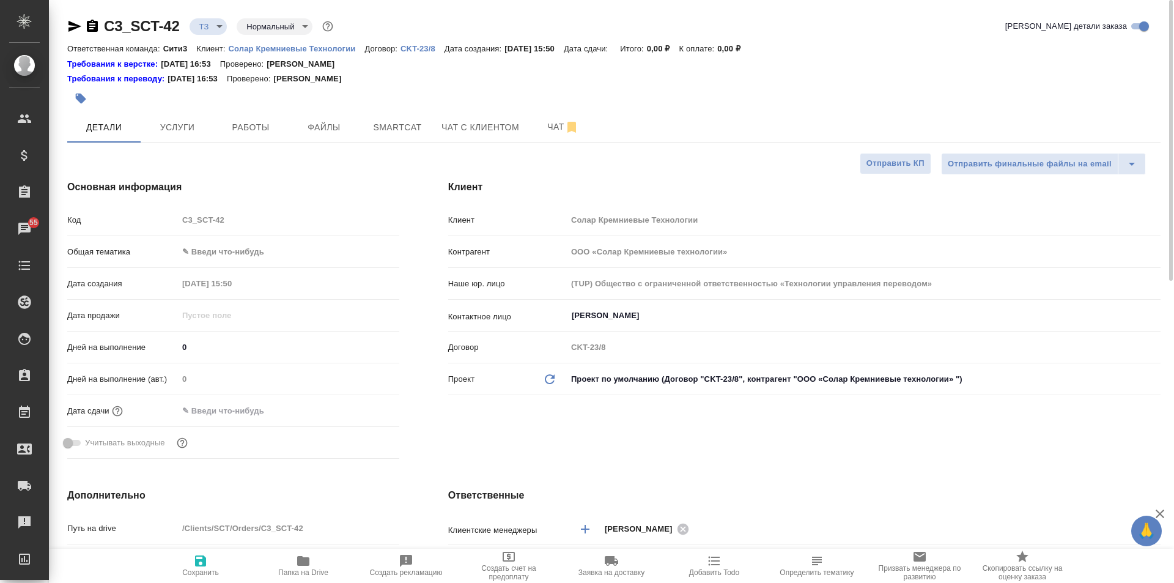
type textarea "x"
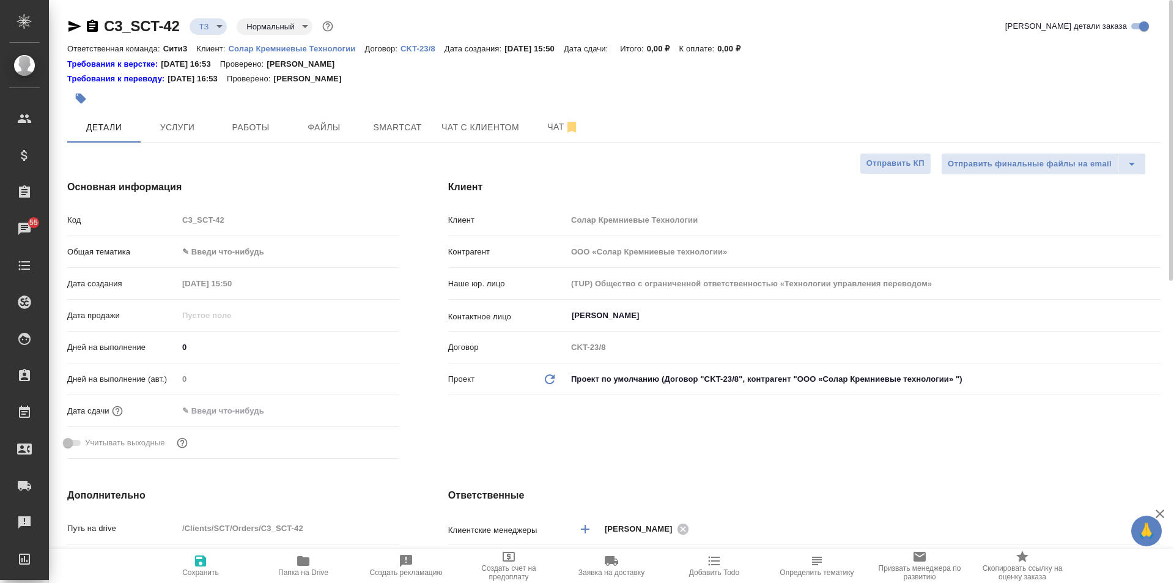
type textarea "x"
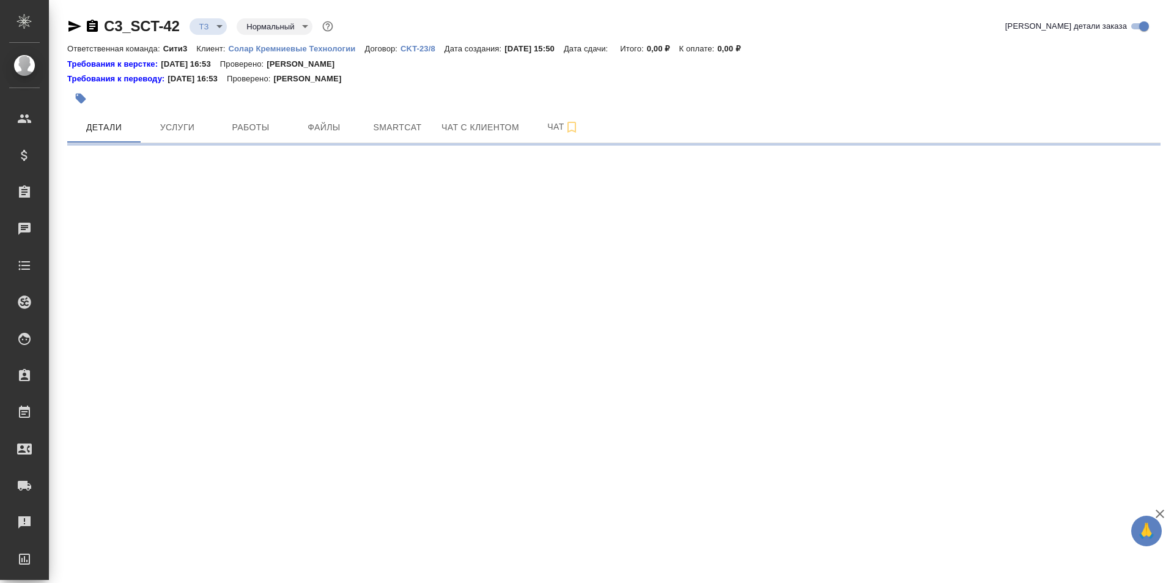
select select "RU"
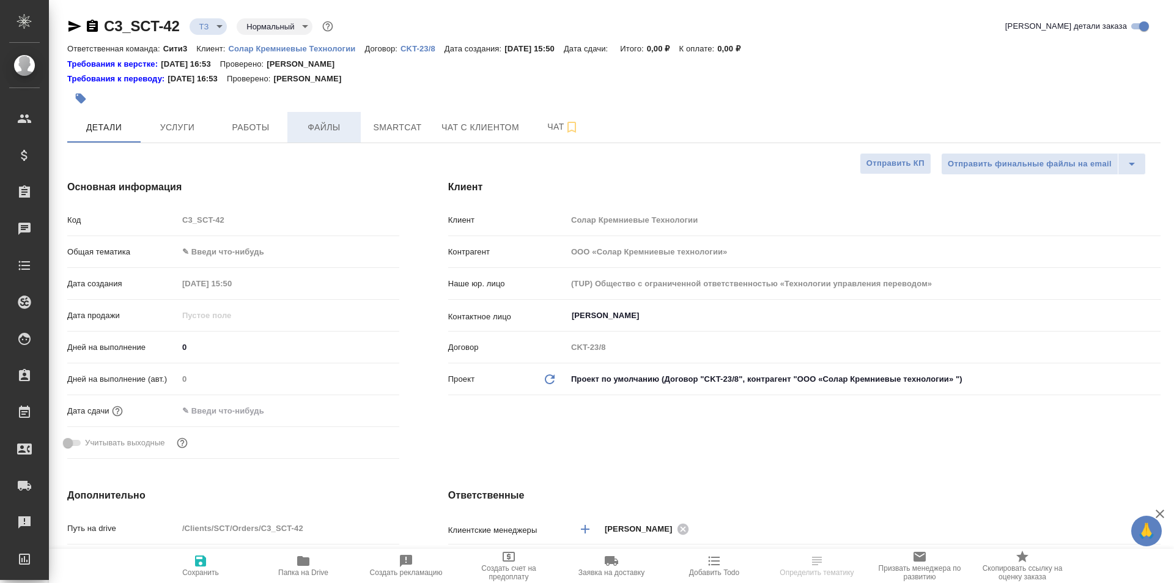
type textarea "x"
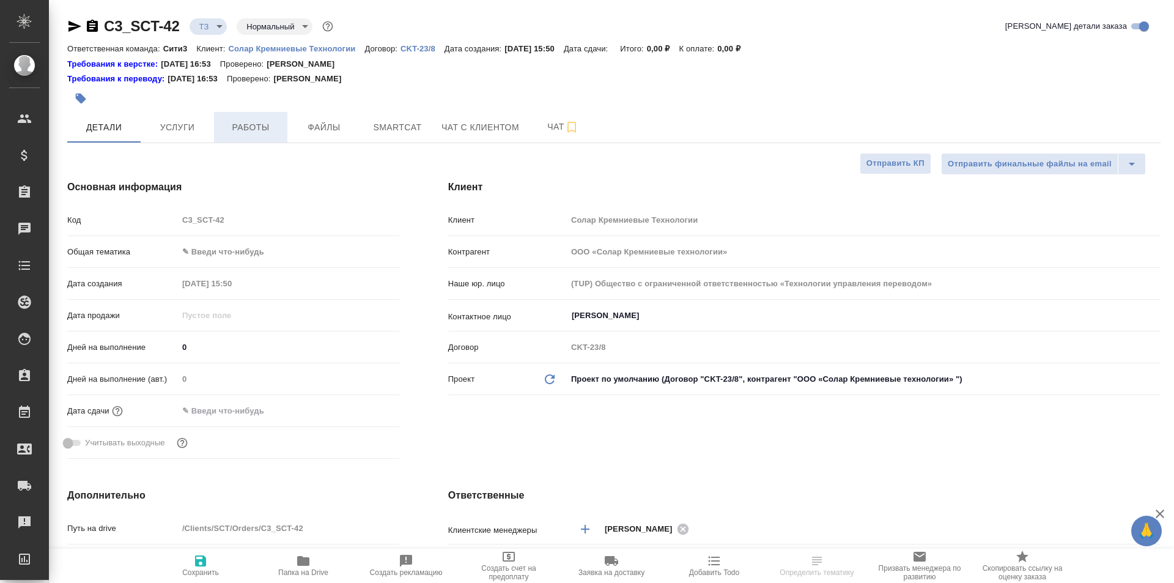
type textarea "x"
click at [178, 125] on span "Услуги" at bounding box center [177, 127] width 59 height 15
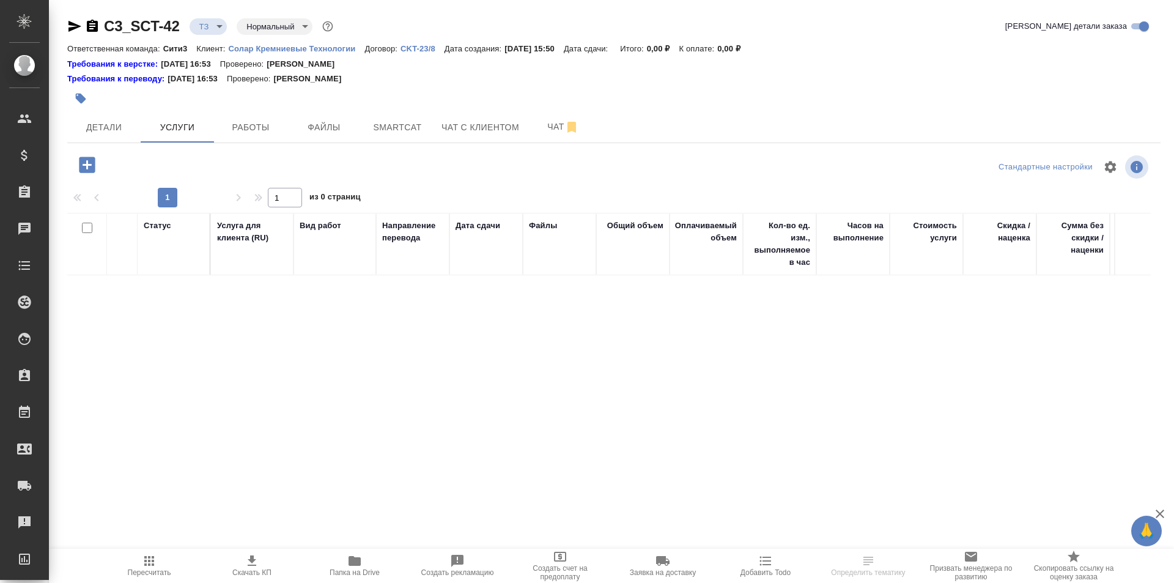
click at [95, 165] on icon "button" at bounding box center [87, 165] width 16 height 16
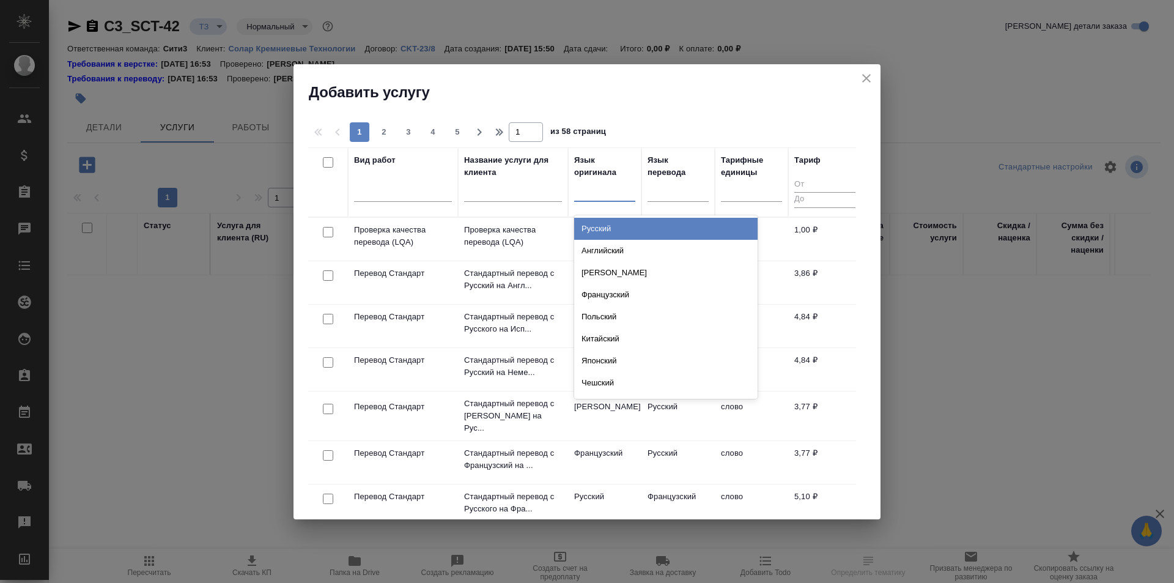
click at [608, 197] on div at bounding box center [604, 189] width 61 height 18
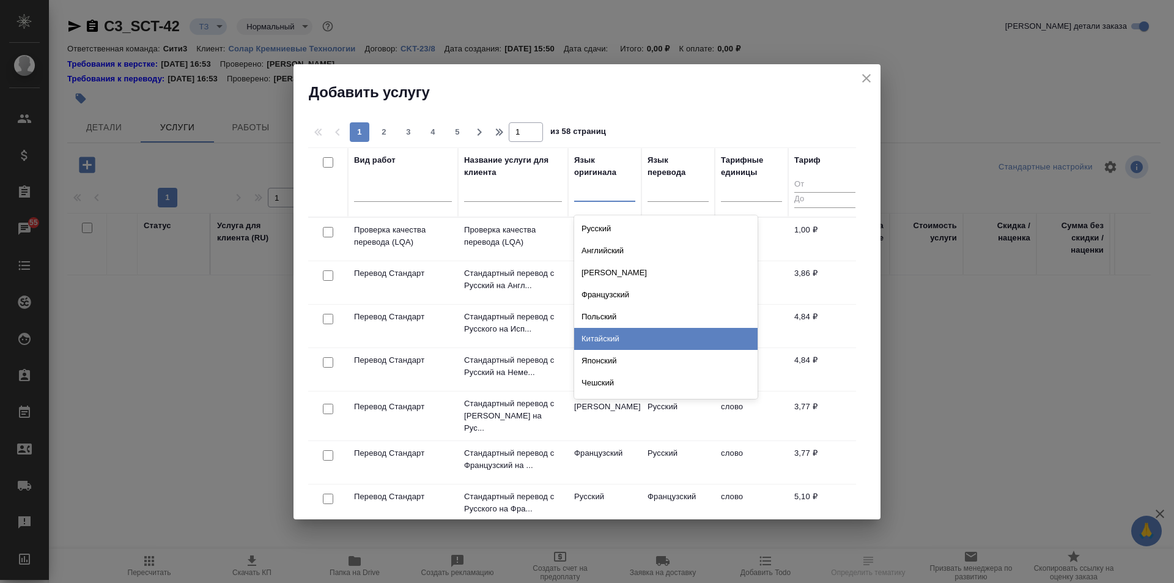
click at [655, 330] on div "Китайский" at bounding box center [665, 339] width 183 height 22
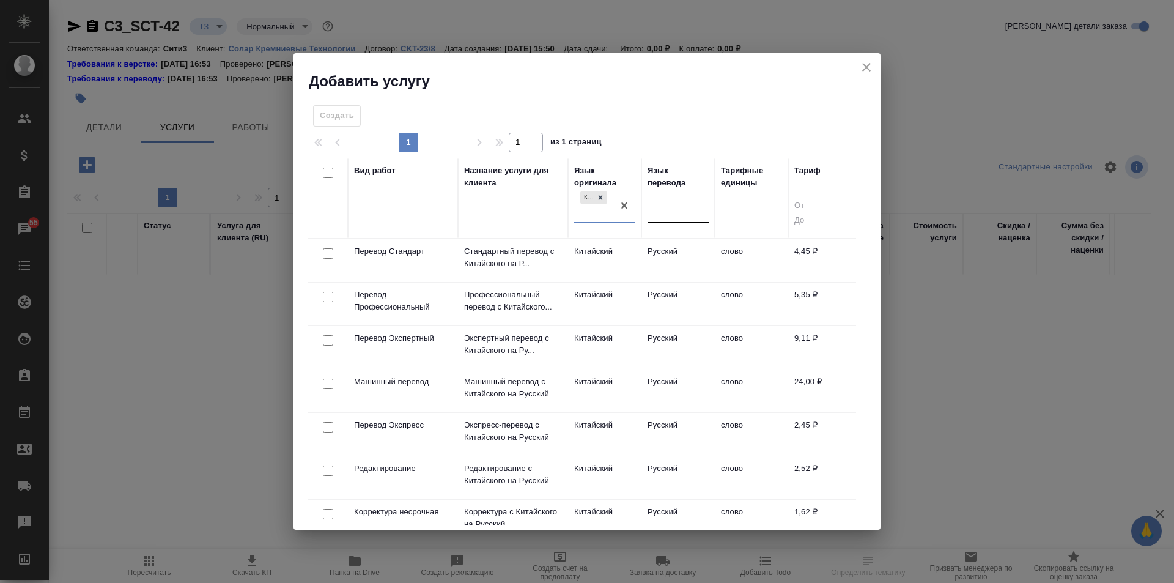
click at [670, 217] on div at bounding box center [678, 211] width 61 height 18
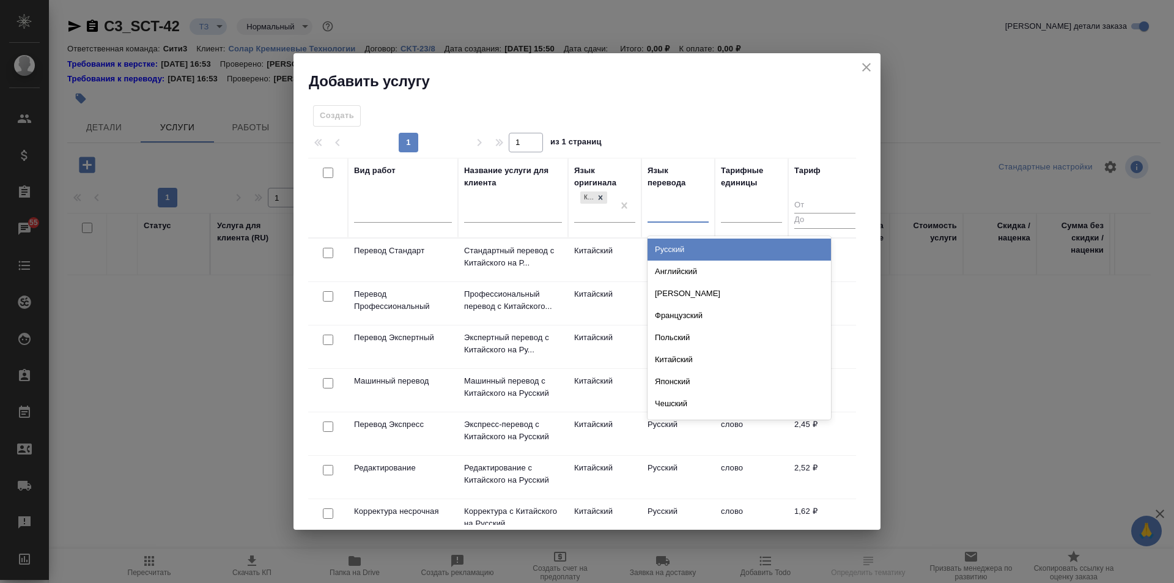
click at [690, 242] on div "Русский" at bounding box center [739, 249] width 183 height 22
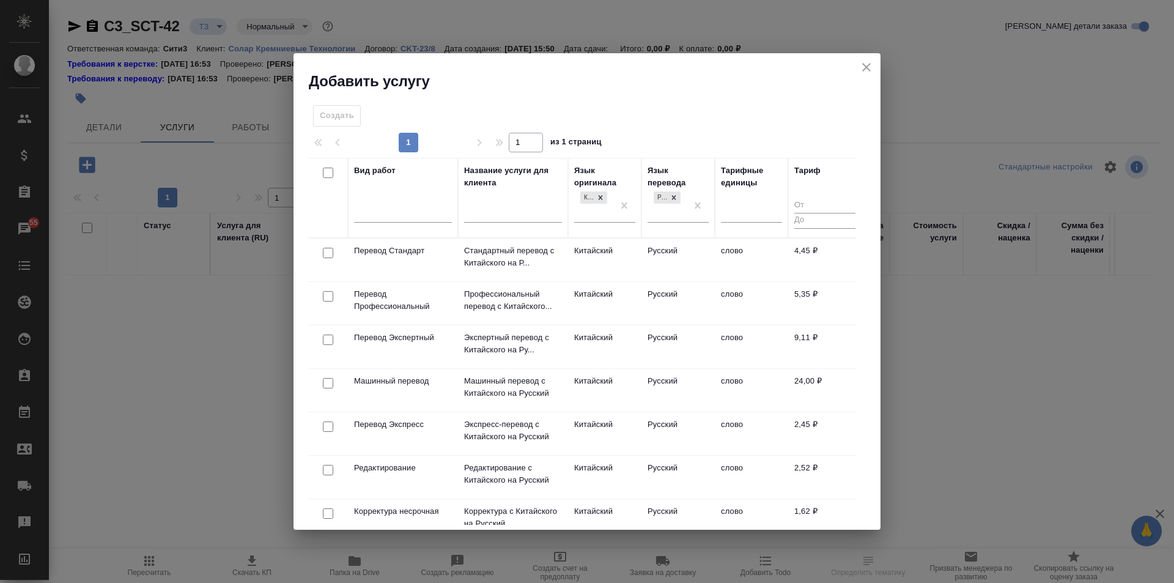
click at [596, 263] on td "Китайский" at bounding box center [604, 259] width 73 height 43
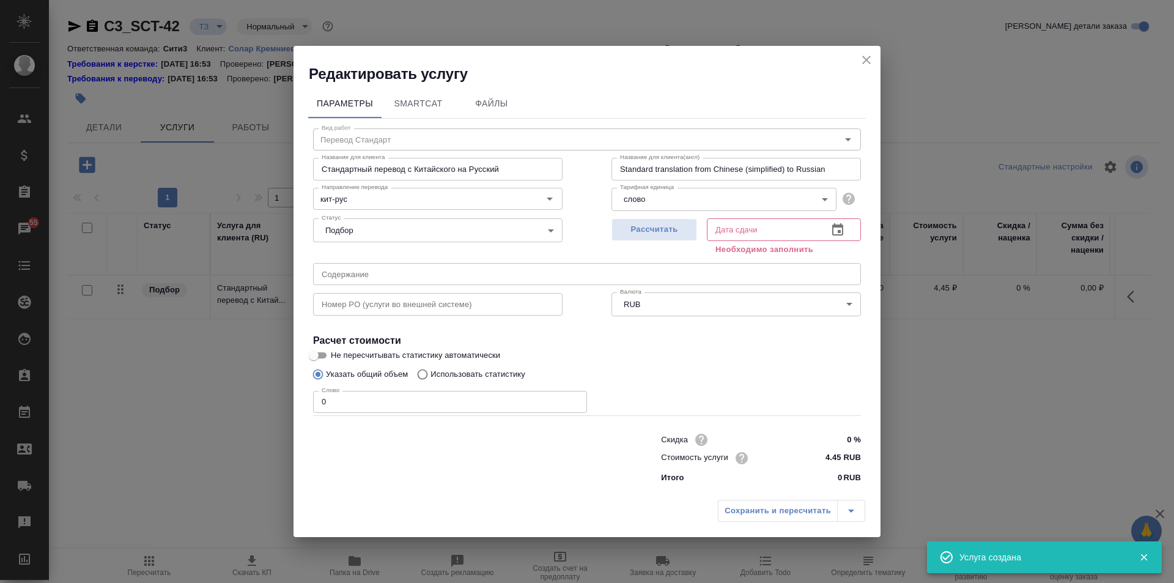
click at [871, 50] on div "Редактировать услугу" at bounding box center [587, 65] width 587 height 38
click at [868, 56] on icon "close" at bounding box center [866, 60] width 15 height 15
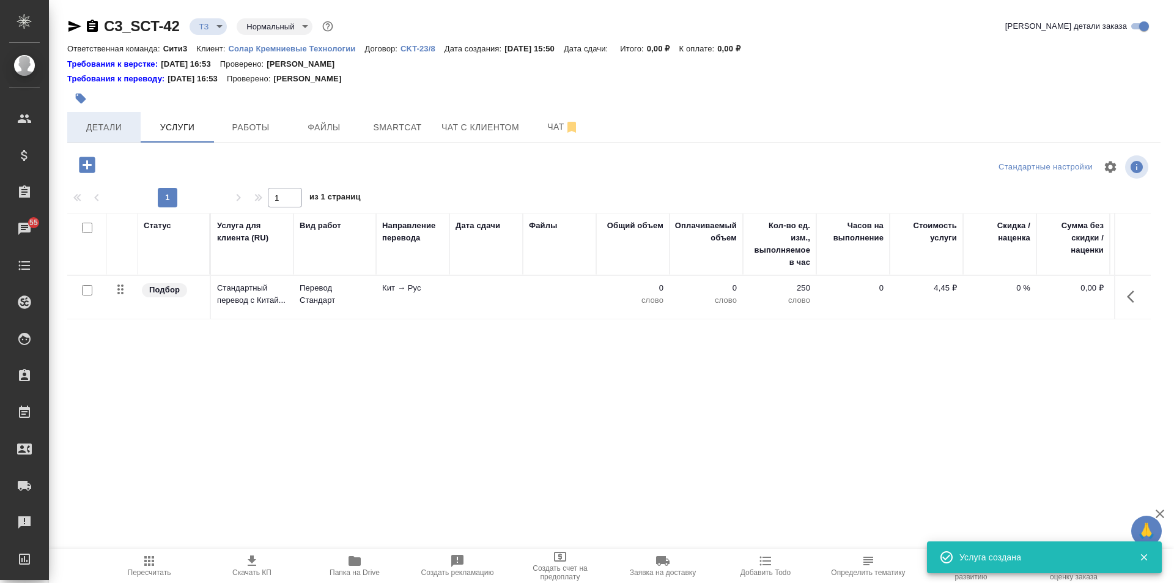
click at [108, 123] on span "Детали" at bounding box center [104, 127] width 59 height 15
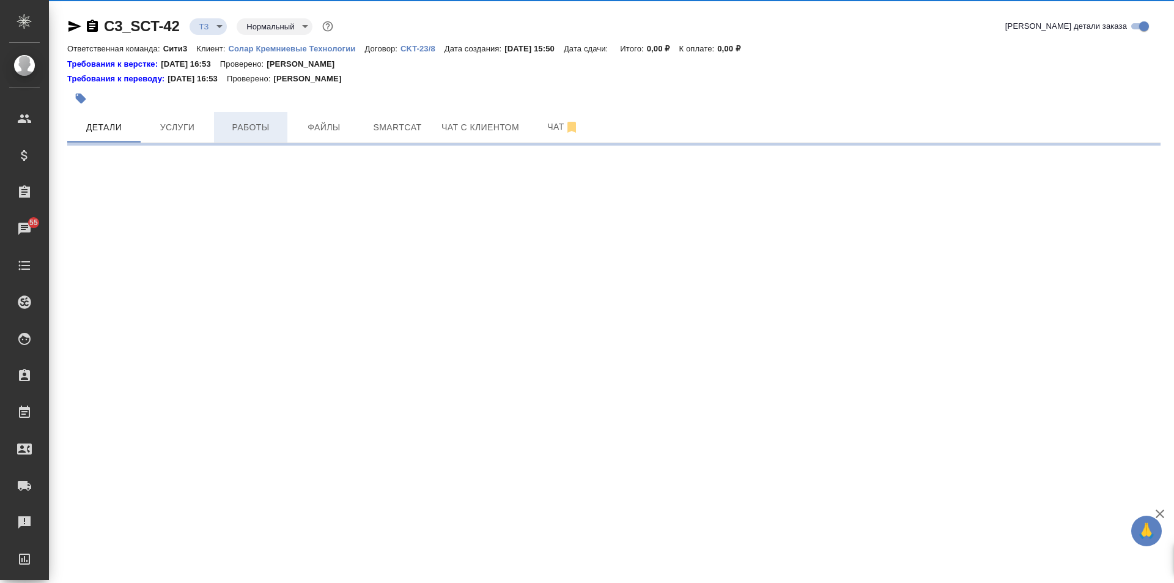
select select "RU"
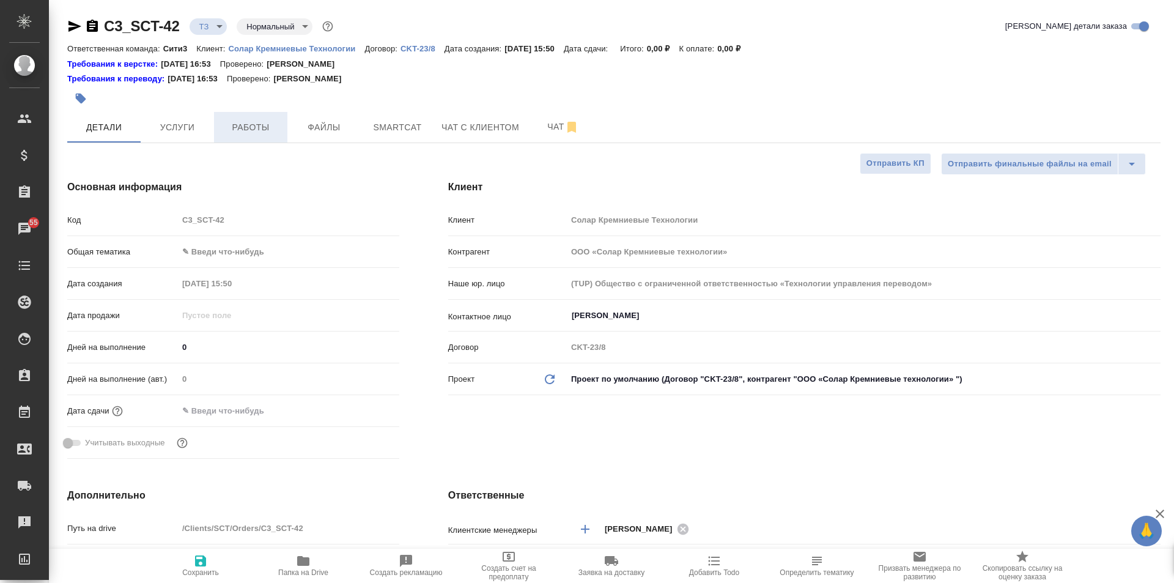
type textarea "x"
click at [198, 130] on span "Услуги" at bounding box center [177, 127] width 59 height 15
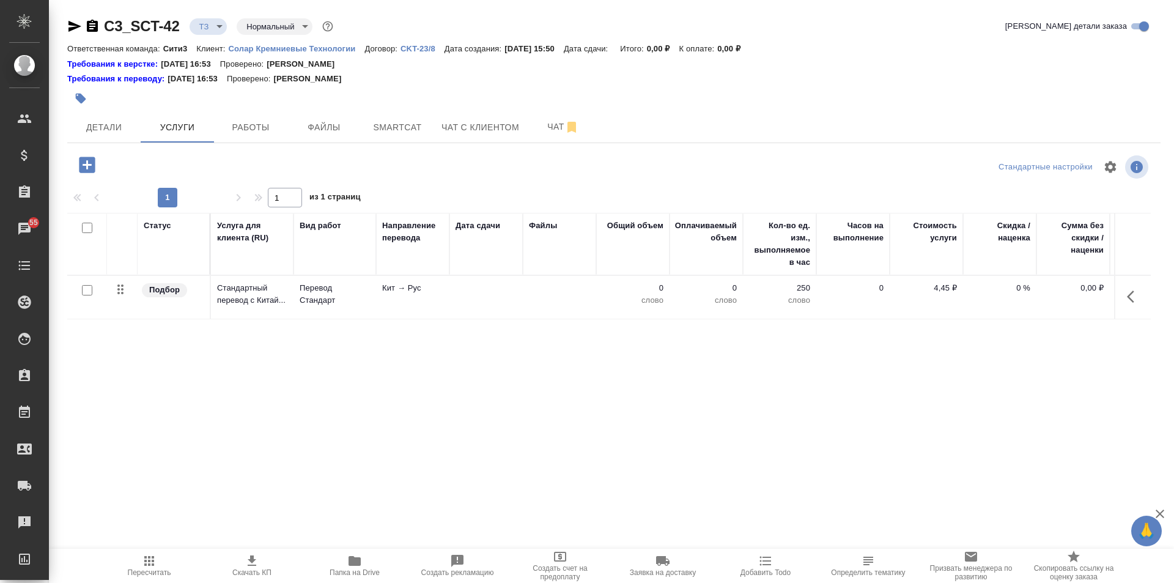
click at [528, 297] on td at bounding box center [559, 297] width 73 height 43
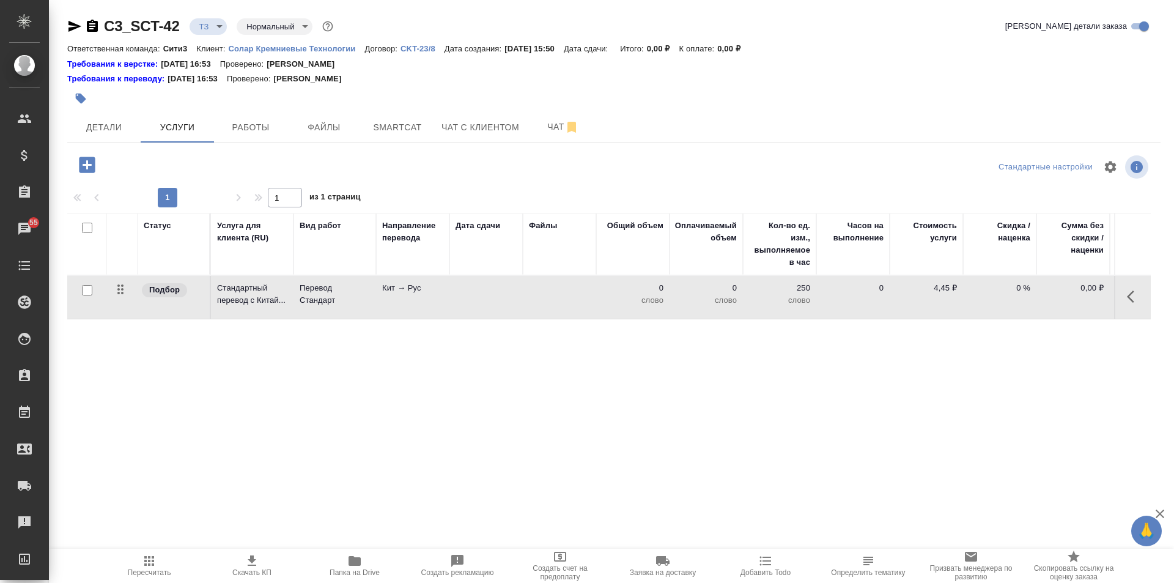
click at [528, 297] on td at bounding box center [559, 297] width 73 height 43
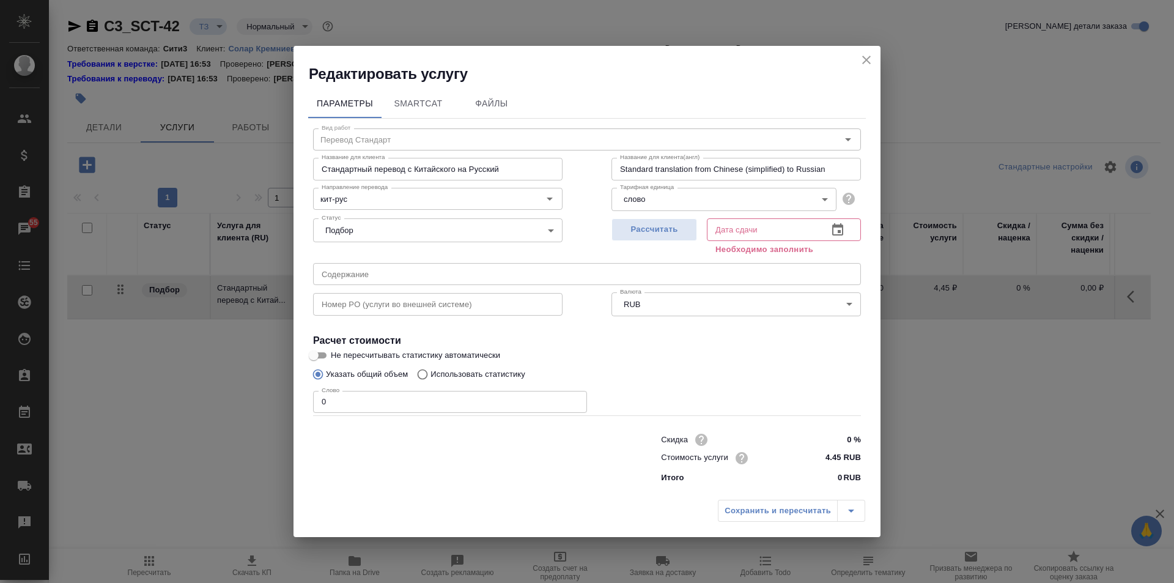
click at [833, 231] on icon "button" at bounding box center [837, 229] width 11 height 12
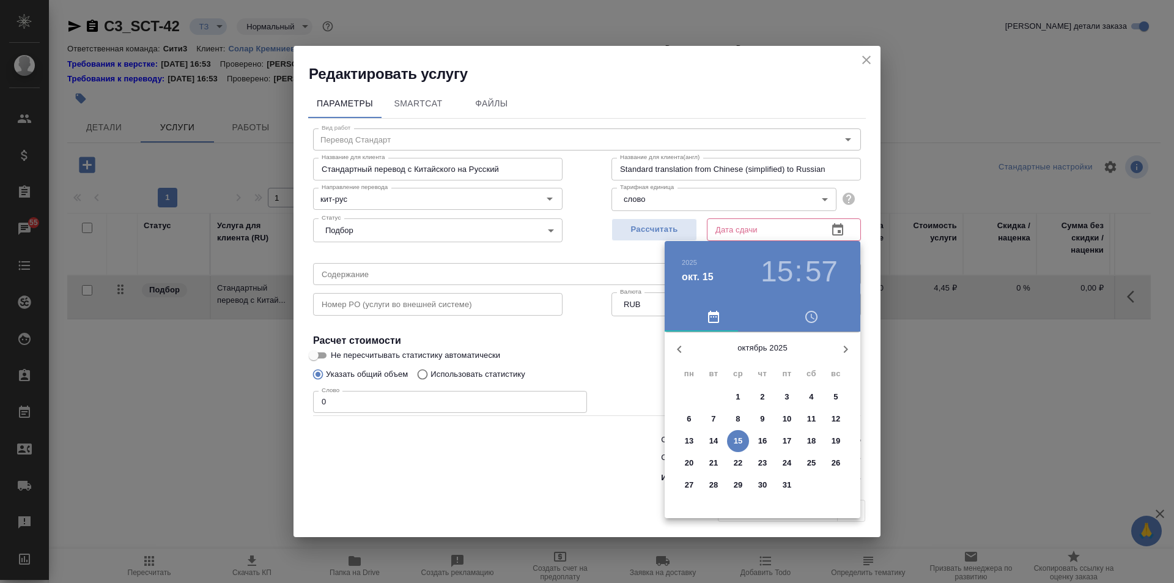
click at [738, 463] on p "22" at bounding box center [738, 463] width 9 height 12
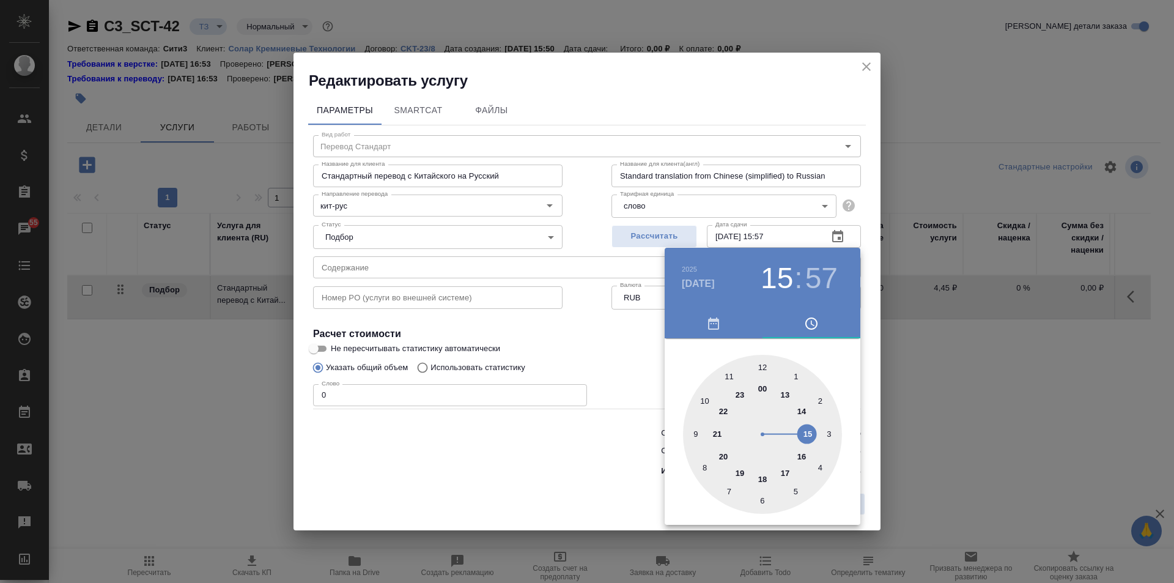
click at [766, 388] on div at bounding box center [762, 434] width 159 height 159
click at [779, 275] on h3 "00" at bounding box center [777, 278] width 32 height 34
click at [807, 412] on div at bounding box center [762, 434] width 159 height 159
click at [762, 363] on div at bounding box center [762, 434] width 159 height 159
type input "22.10.2025 14:00"
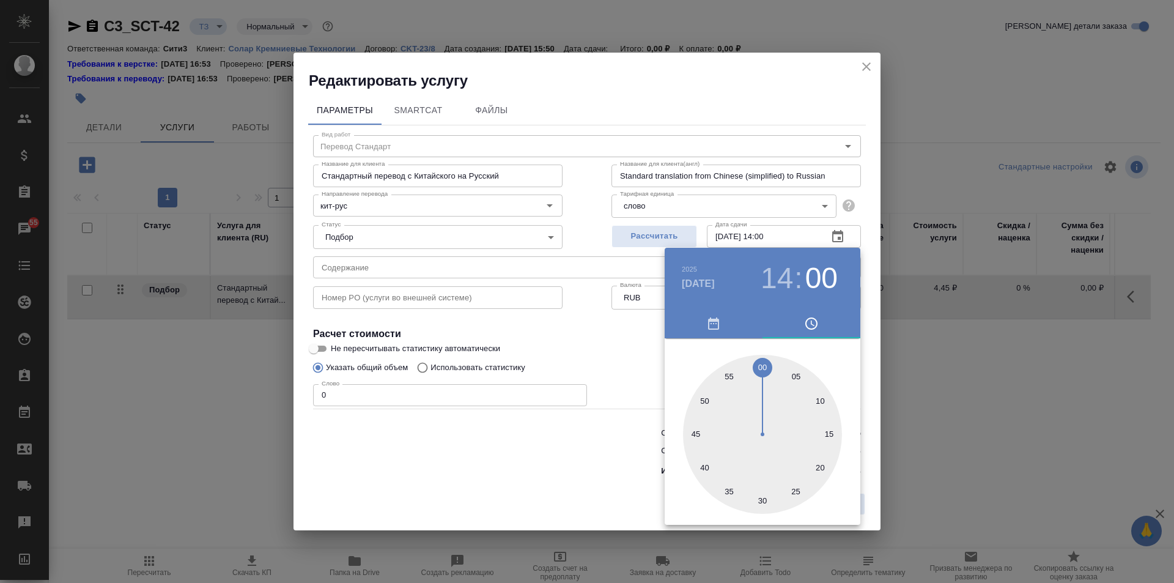
click at [648, 343] on div at bounding box center [587, 291] width 1174 height 583
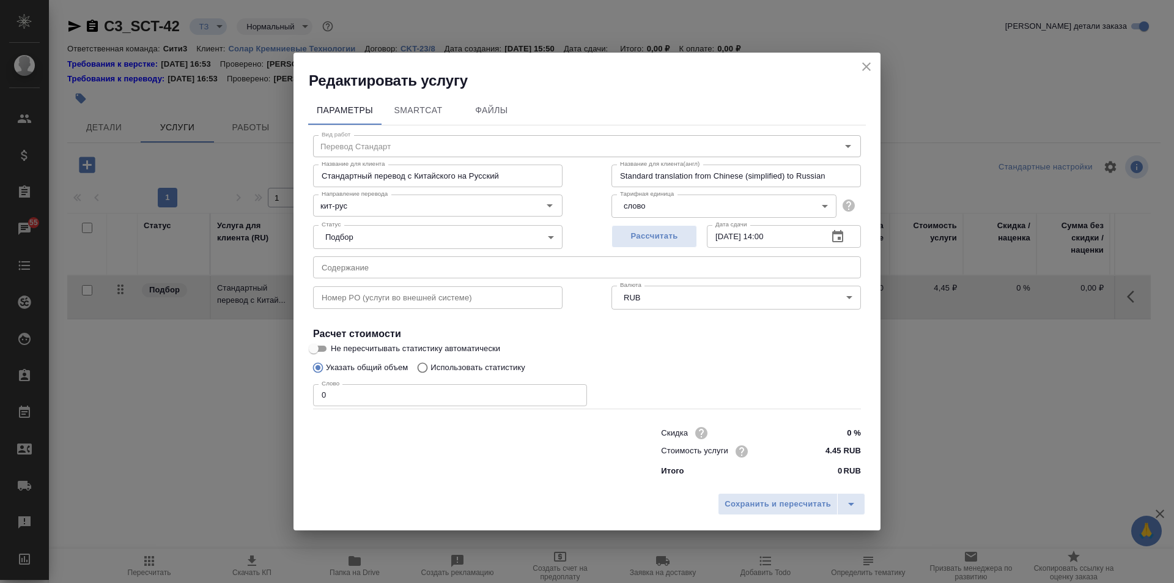
click at [842, 451] on input "4.45 RUB" at bounding box center [838, 451] width 46 height 18
type input "4 RUB"
type input "3 RUB"
click at [405, 395] on input "0" at bounding box center [450, 394] width 274 height 22
type input "2"
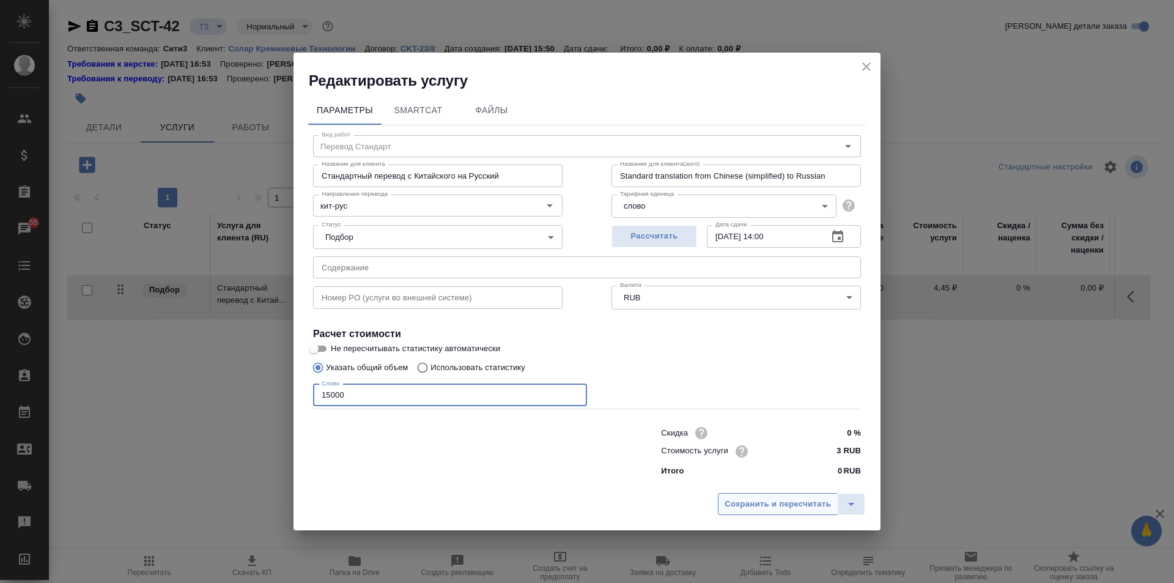
type input "15000"
click at [808, 506] on span "Сохранить и пересчитать" at bounding box center [778, 504] width 106 height 14
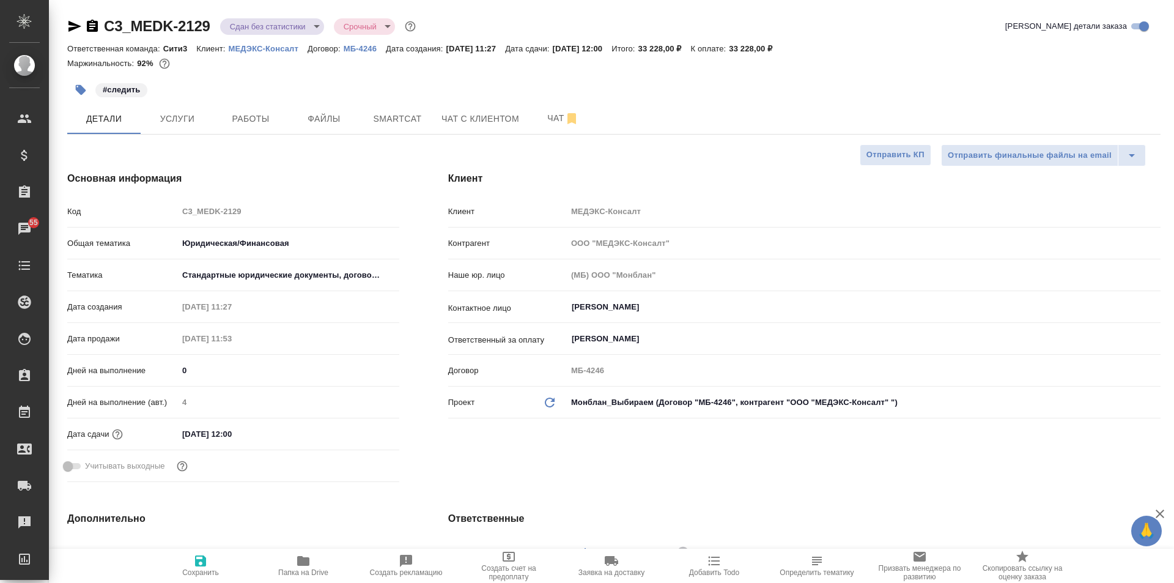
select select "RU"
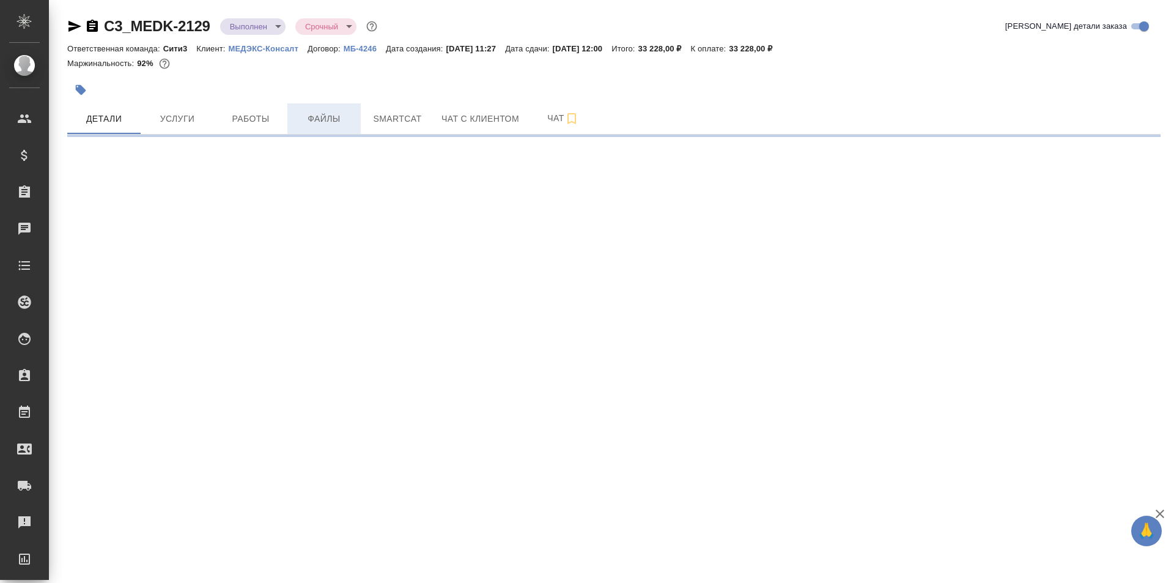
select select "RU"
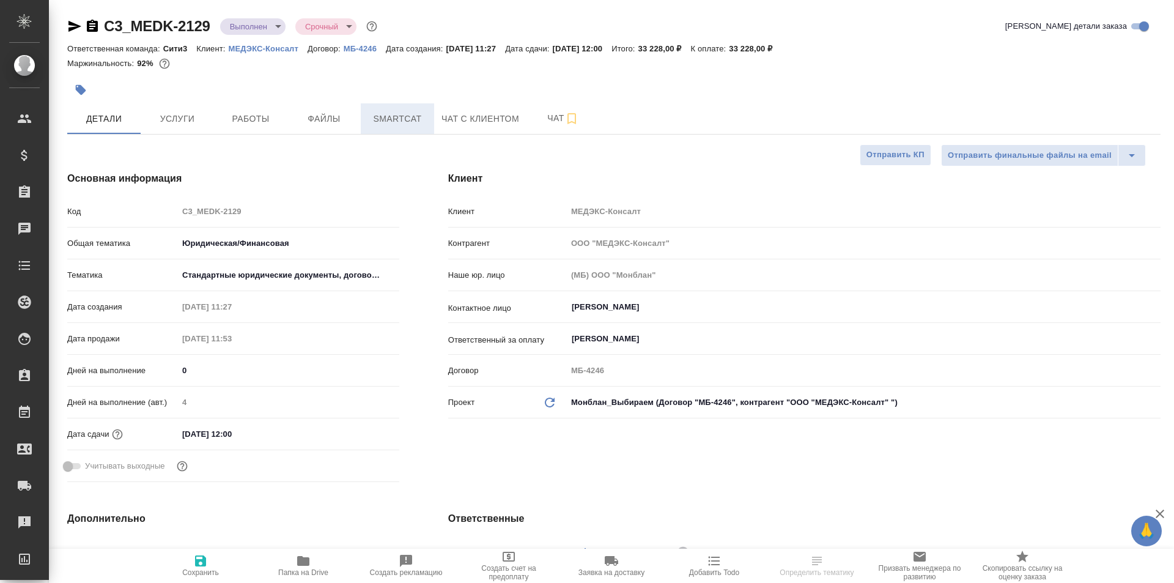
type textarea "x"
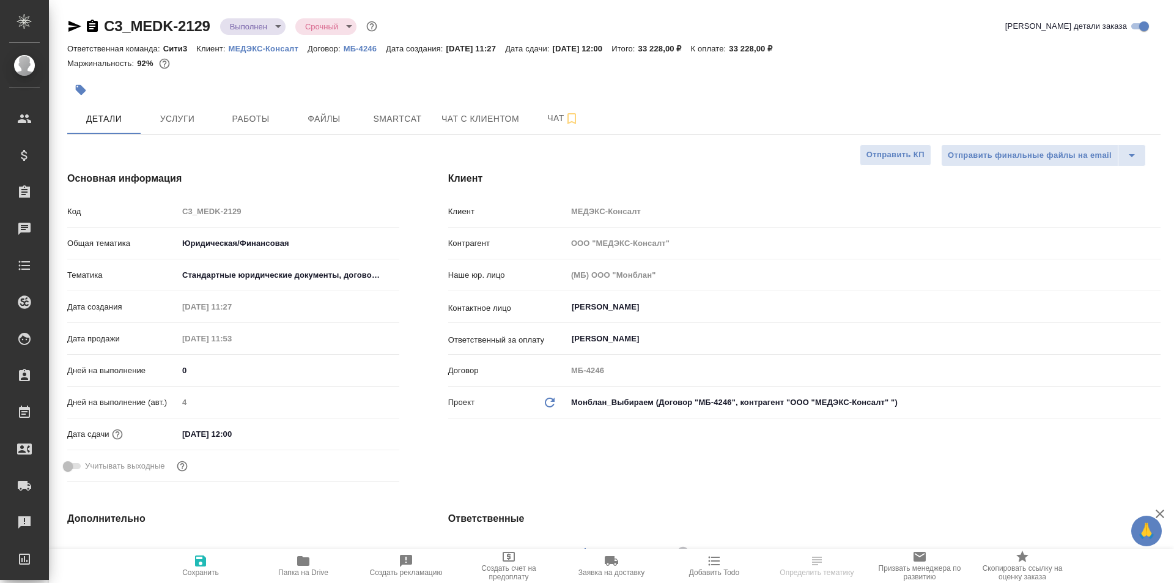
type textarea "x"
select select "RU"
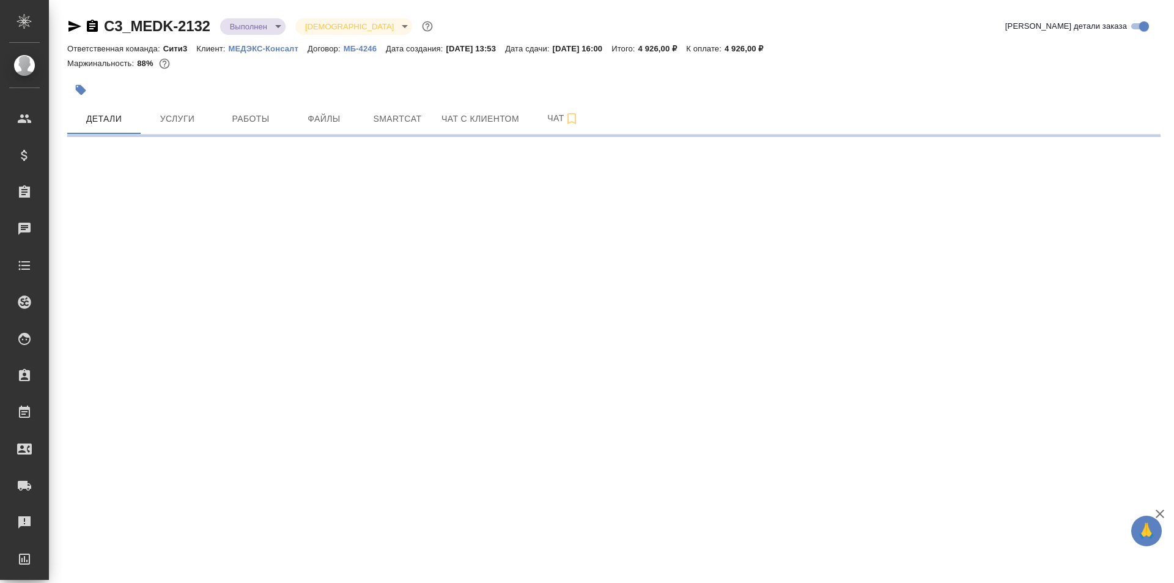
select select "RU"
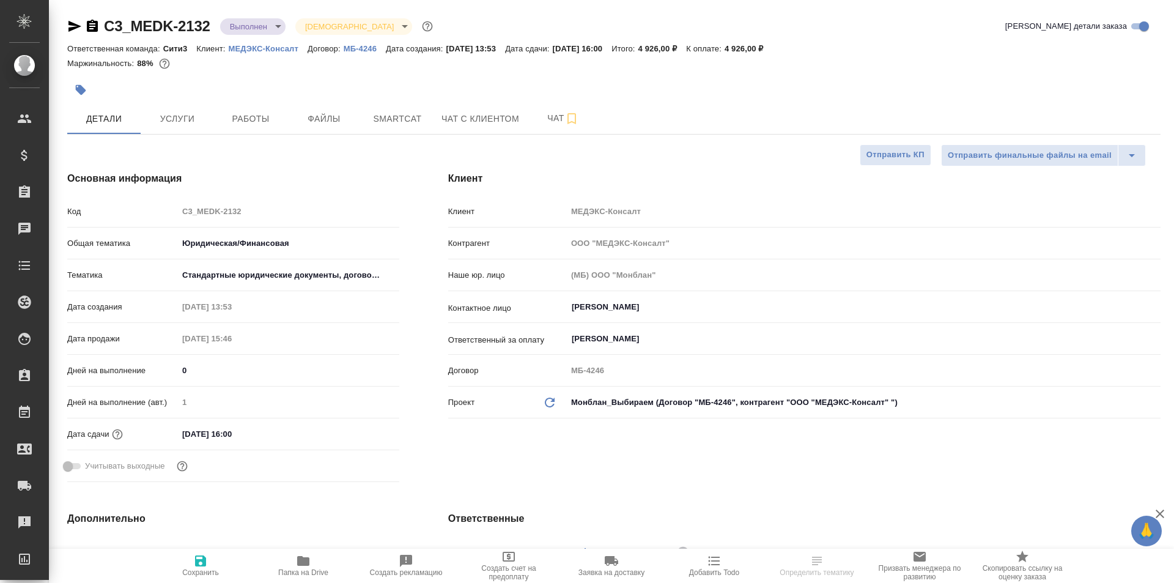
type textarea "x"
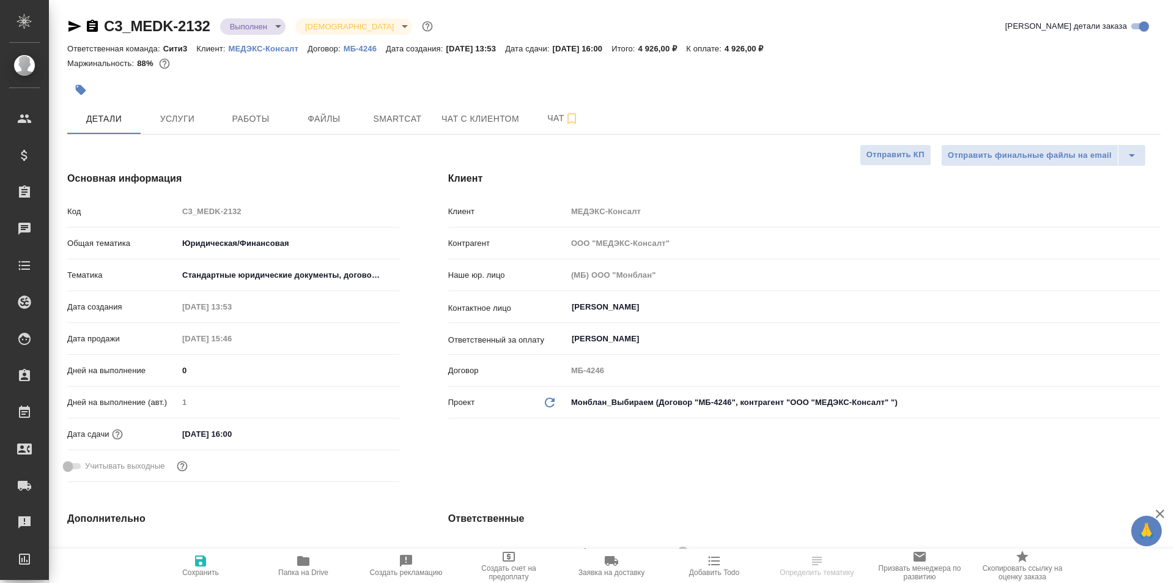
type textarea "x"
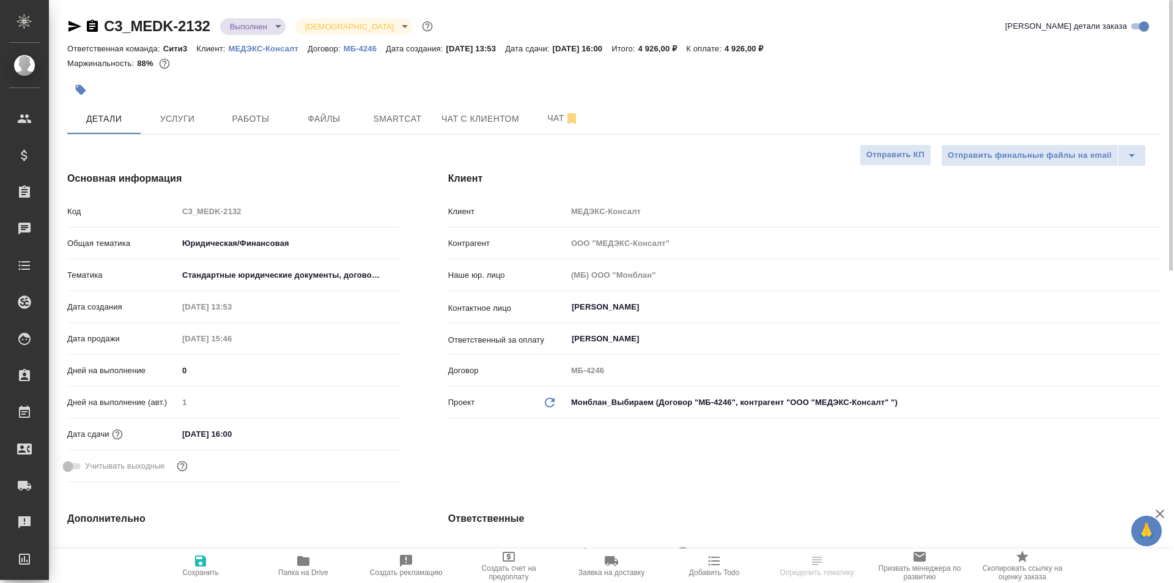
type textarea "x"
select select "RU"
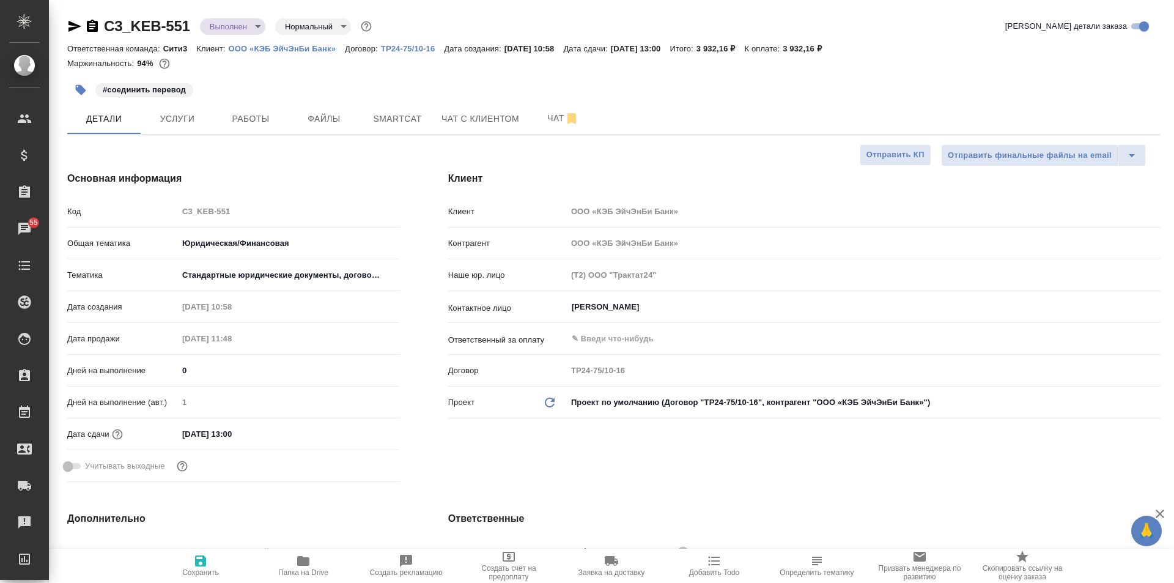
select select "RU"
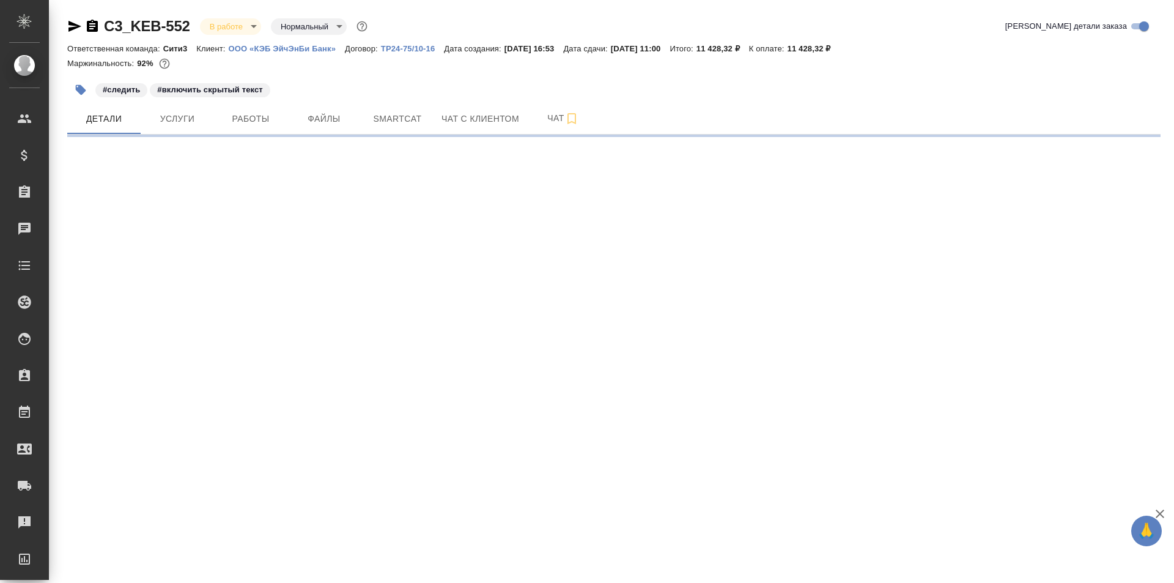
select select "RU"
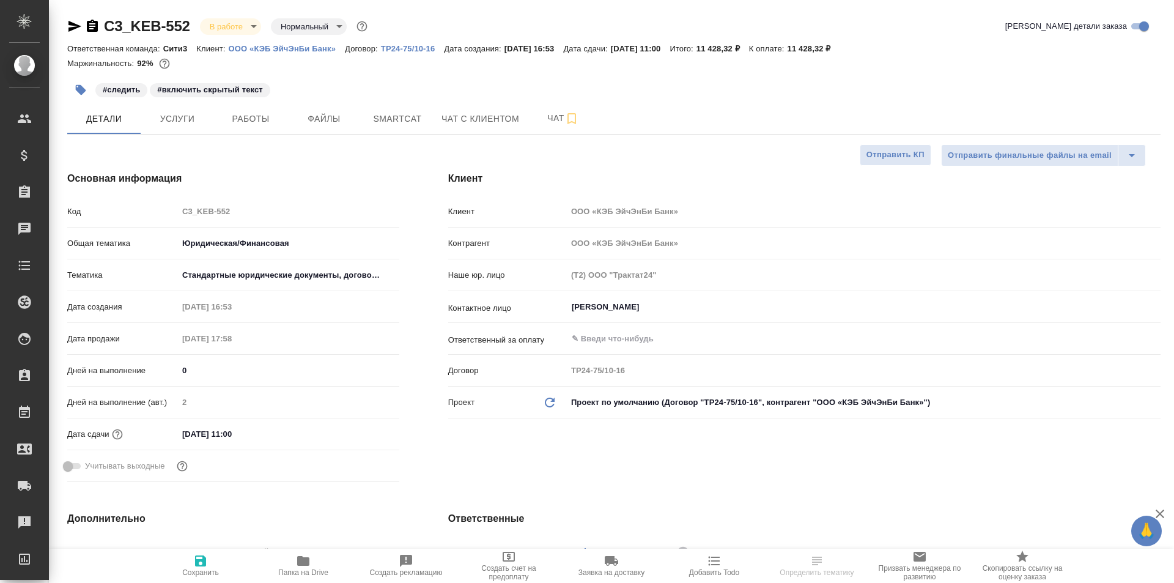
type textarea "x"
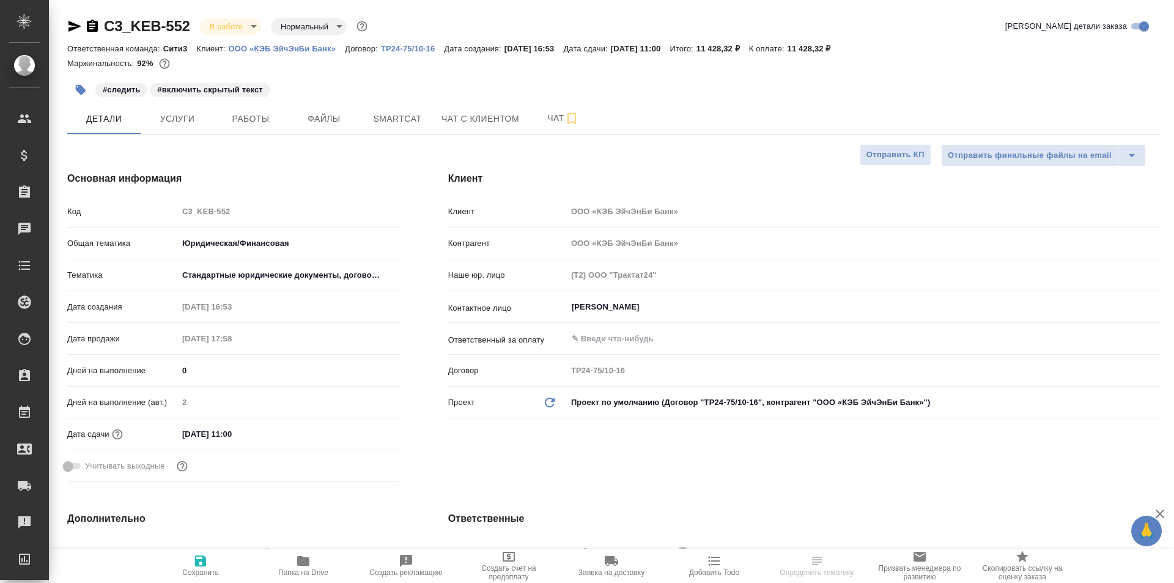
type textarea "x"
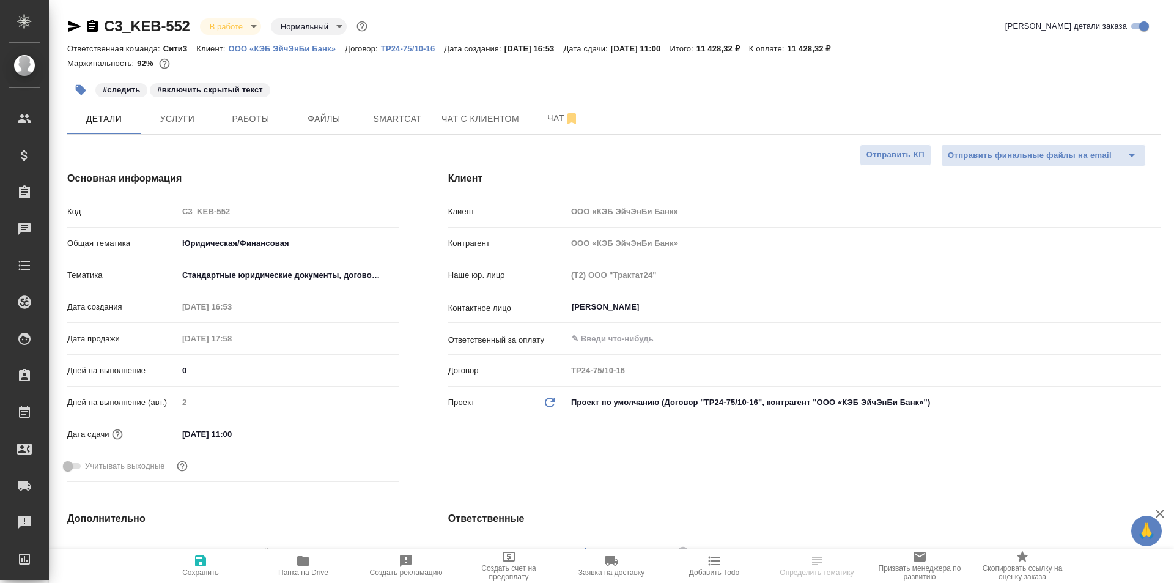
type textarea "x"
select select "RU"
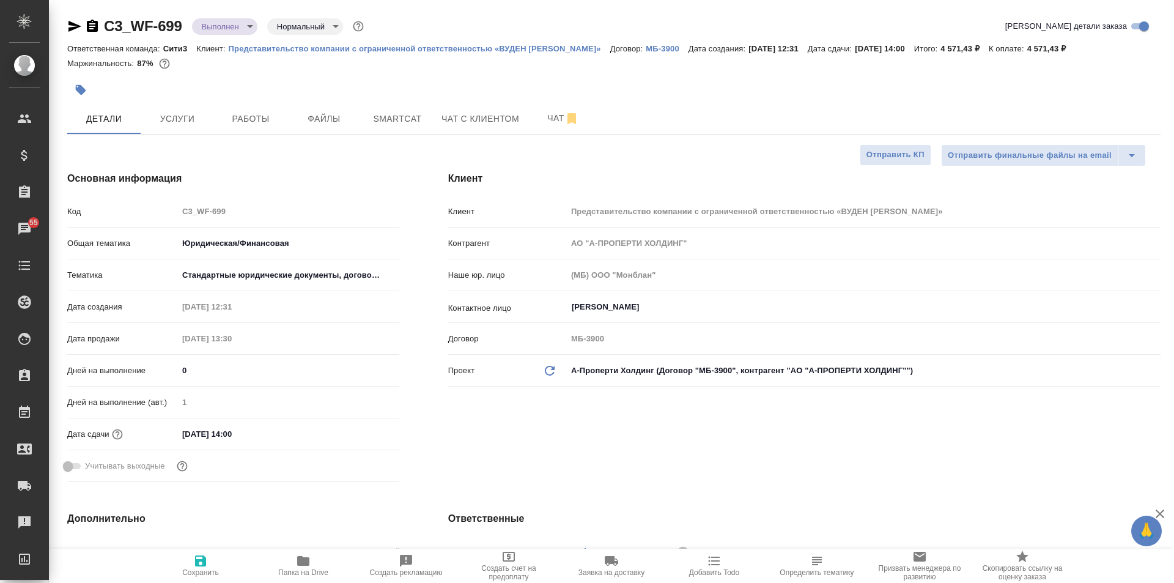
select select "RU"
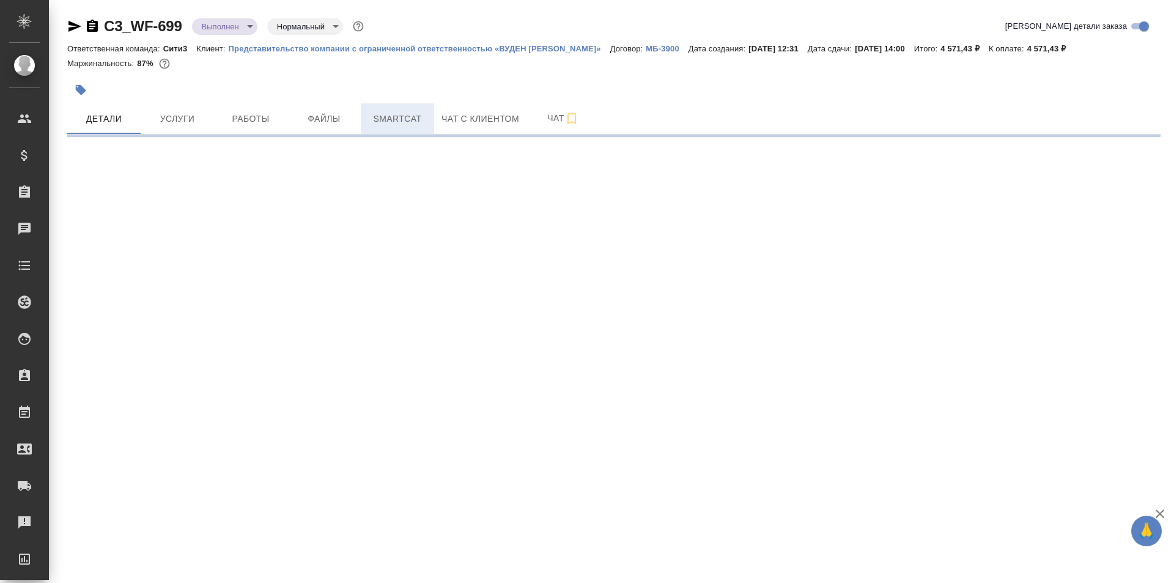
select select "RU"
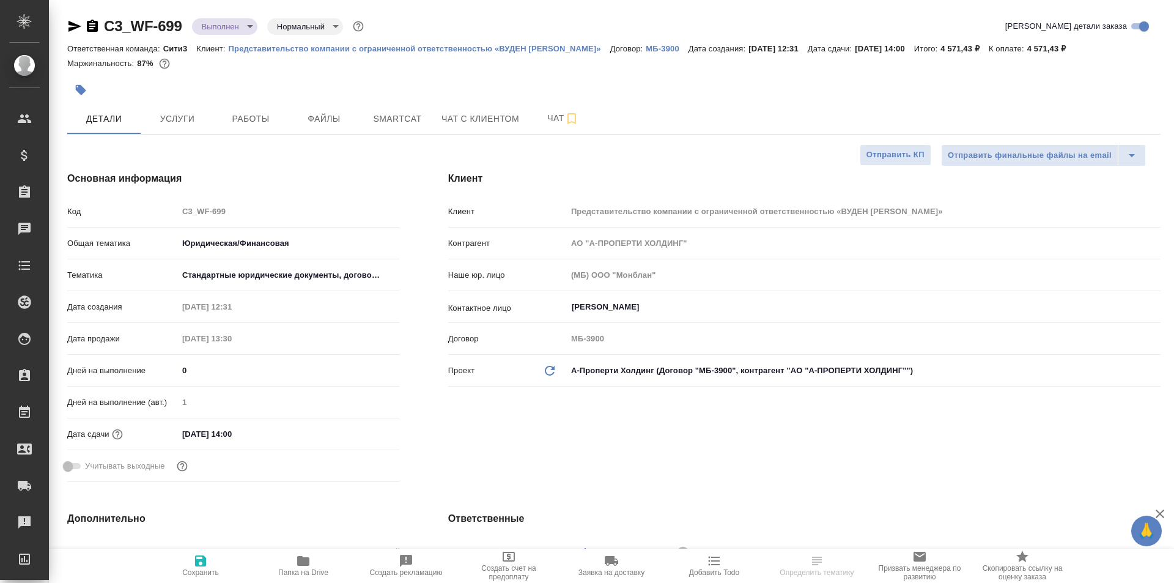
type textarea "x"
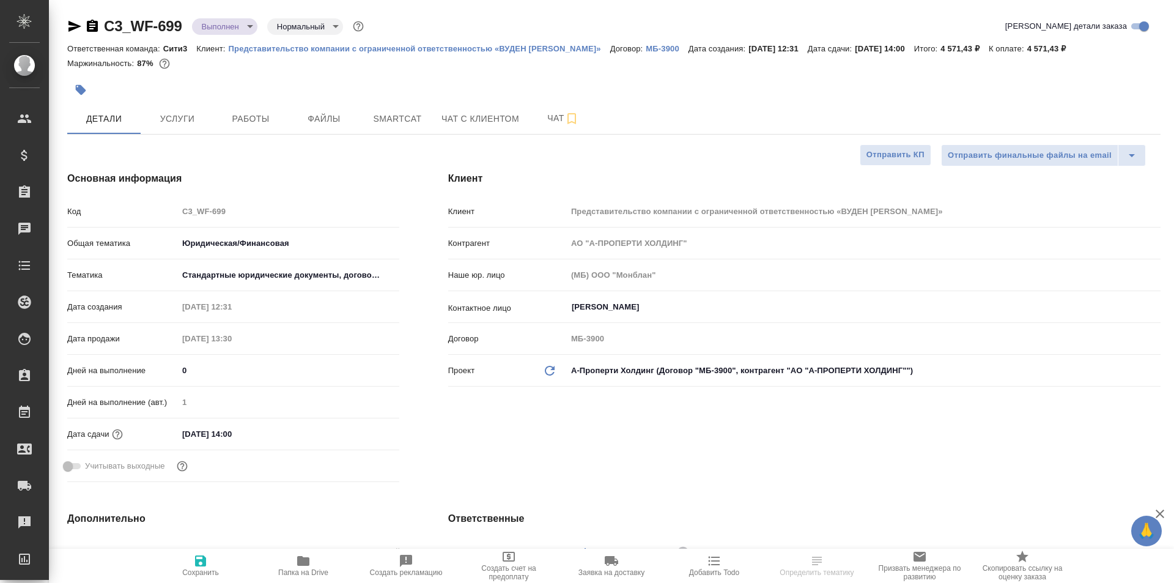
type textarea "x"
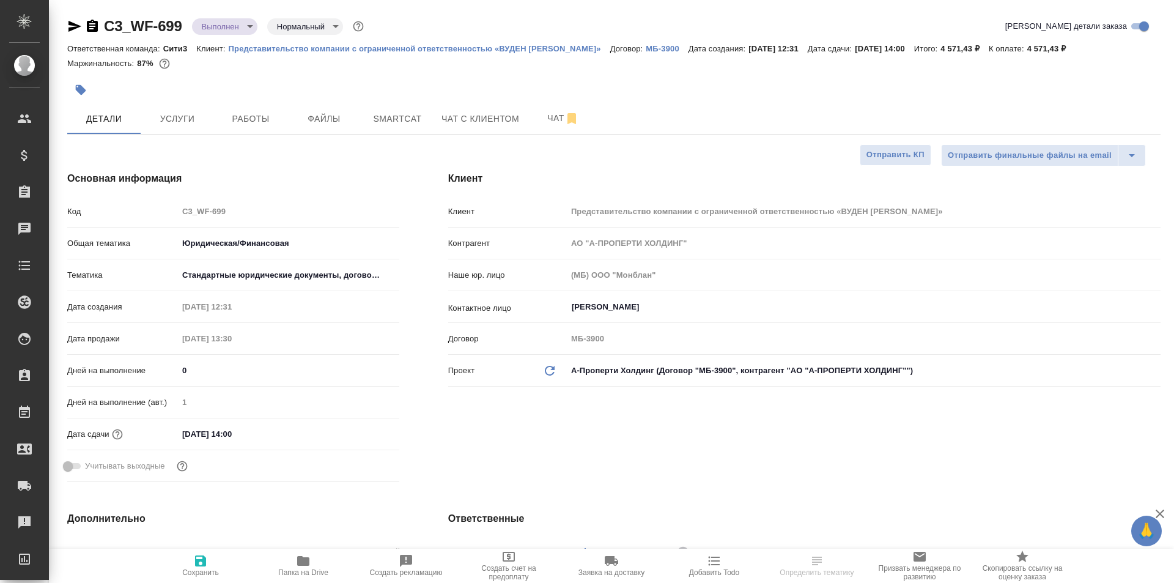
type textarea "x"
select select "RU"
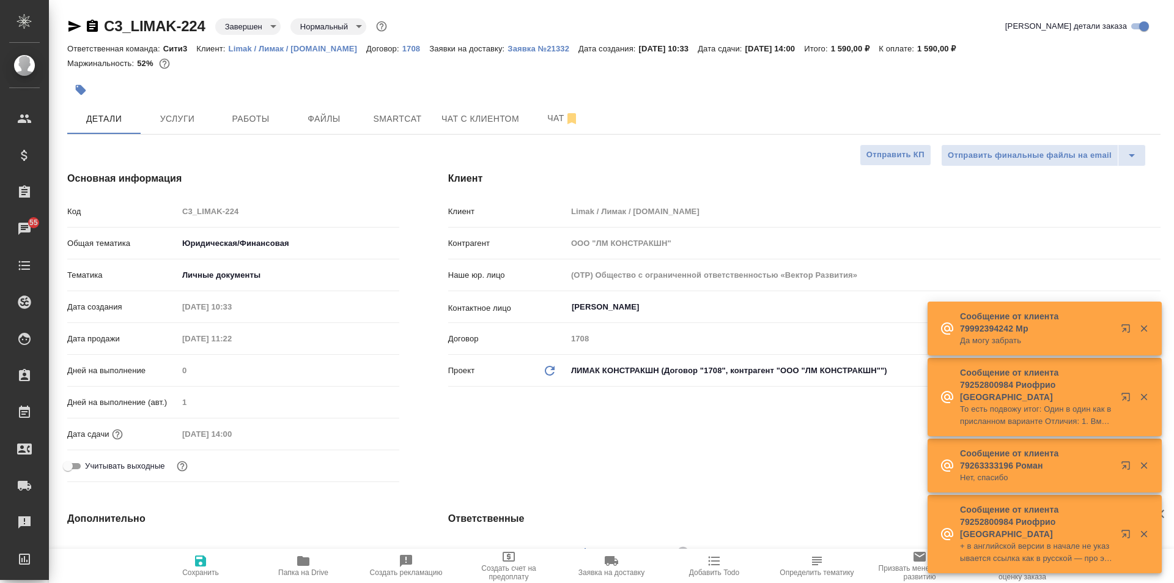
select select "RU"
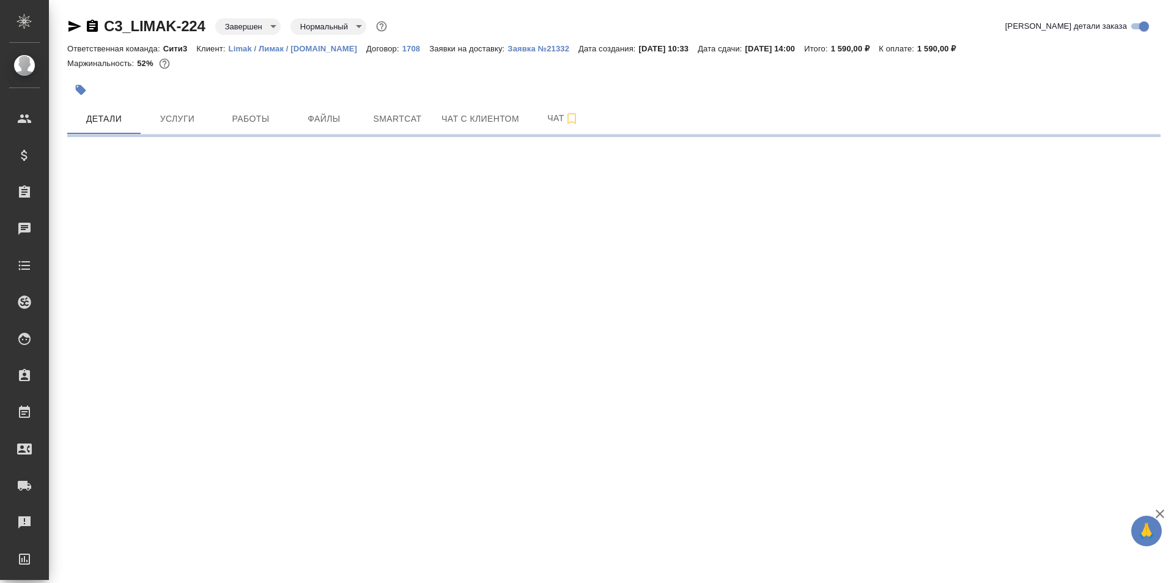
select select "RU"
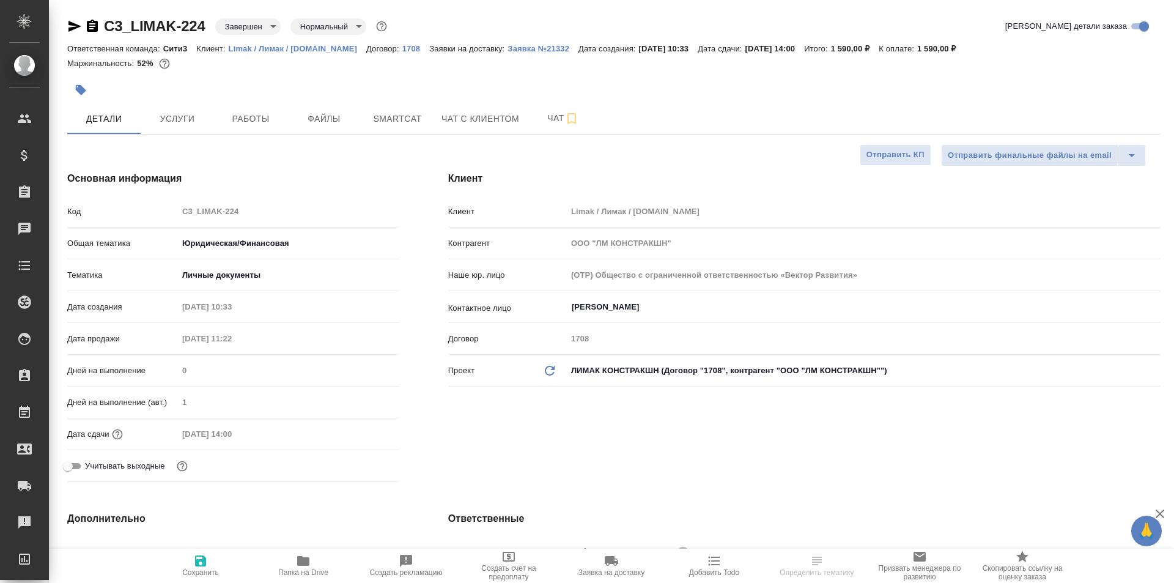
type textarea "x"
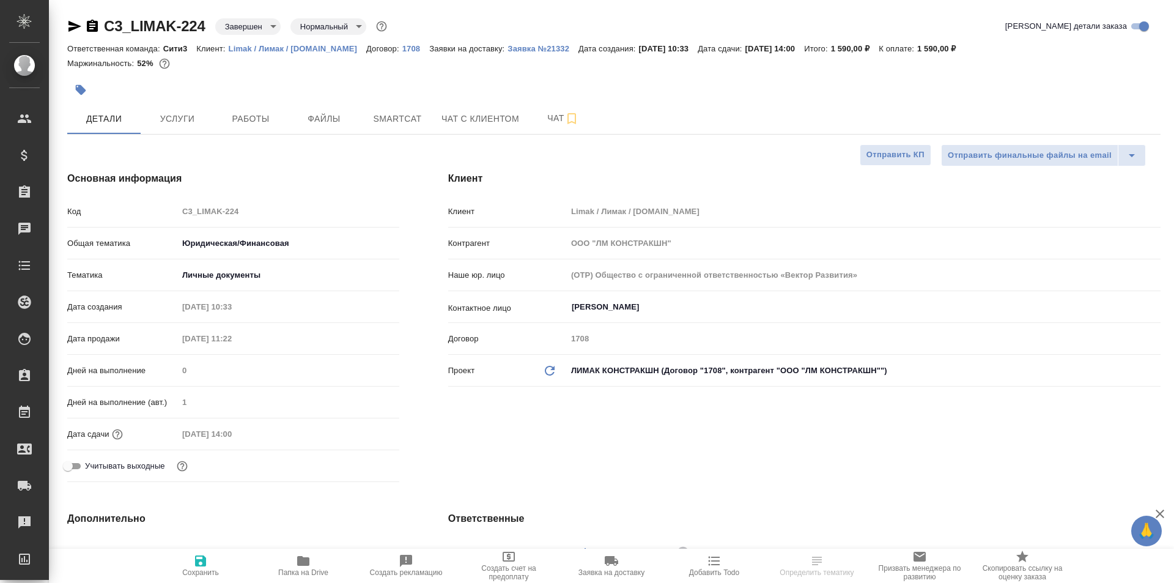
type textarea "x"
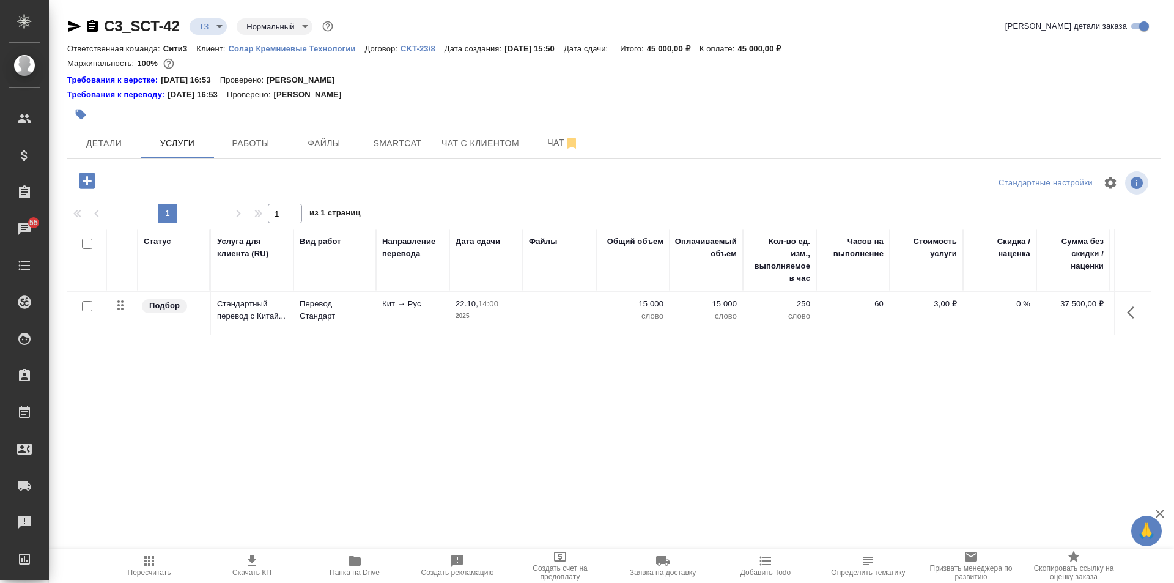
click at [87, 308] on input "checkbox" at bounding box center [87, 306] width 10 height 10
checkbox input "true"
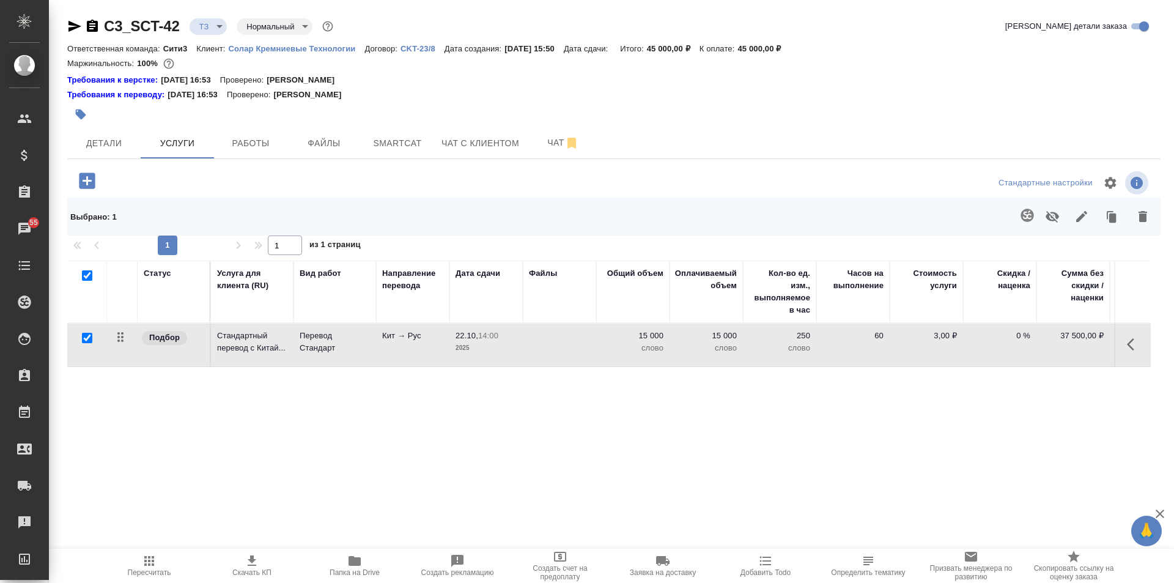
click at [89, 335] on input "checkbox" at bounding box center [87, 338] width 10 height 10
checkbox input "false"
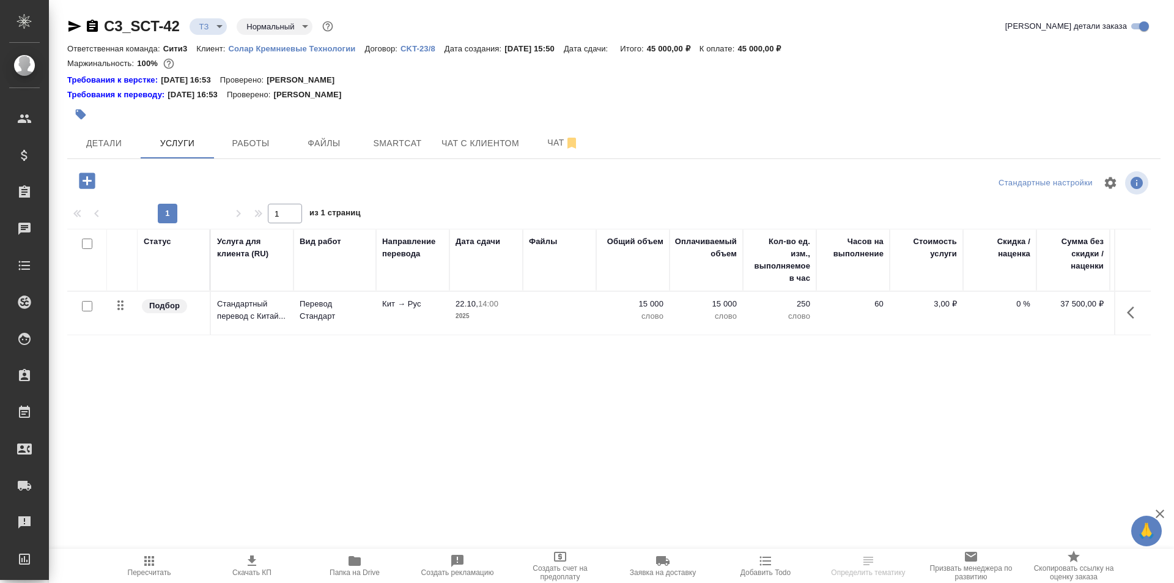
click at [545, 142] on span "Чат" at bounding box center [563, 142] width 59 height 15
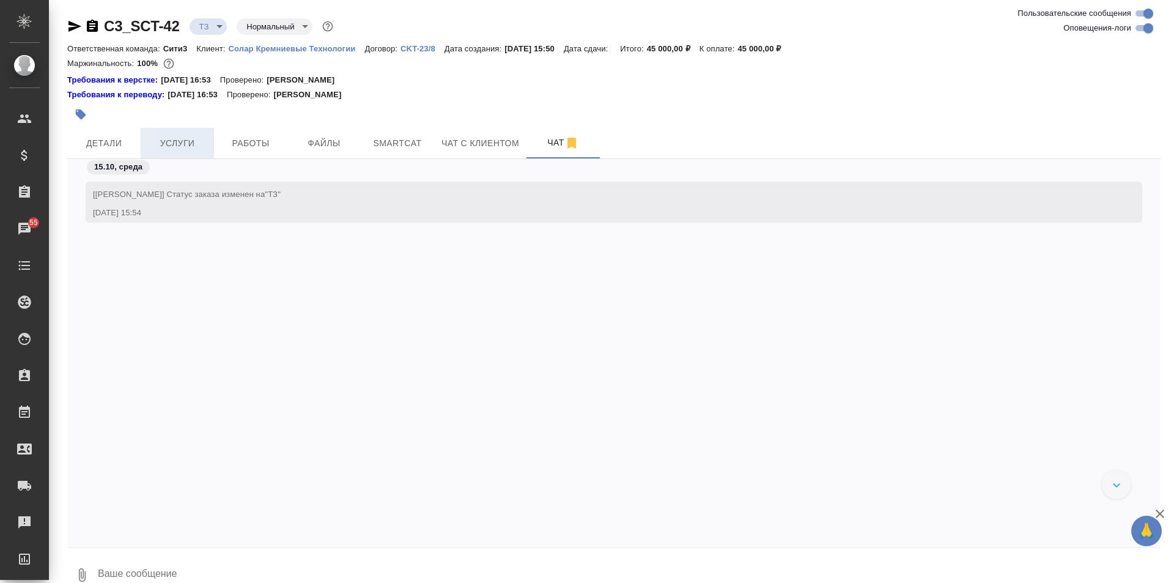
click at [202, 132] on button "Услуги" at bounding box center [177, 143] width 73 height 31
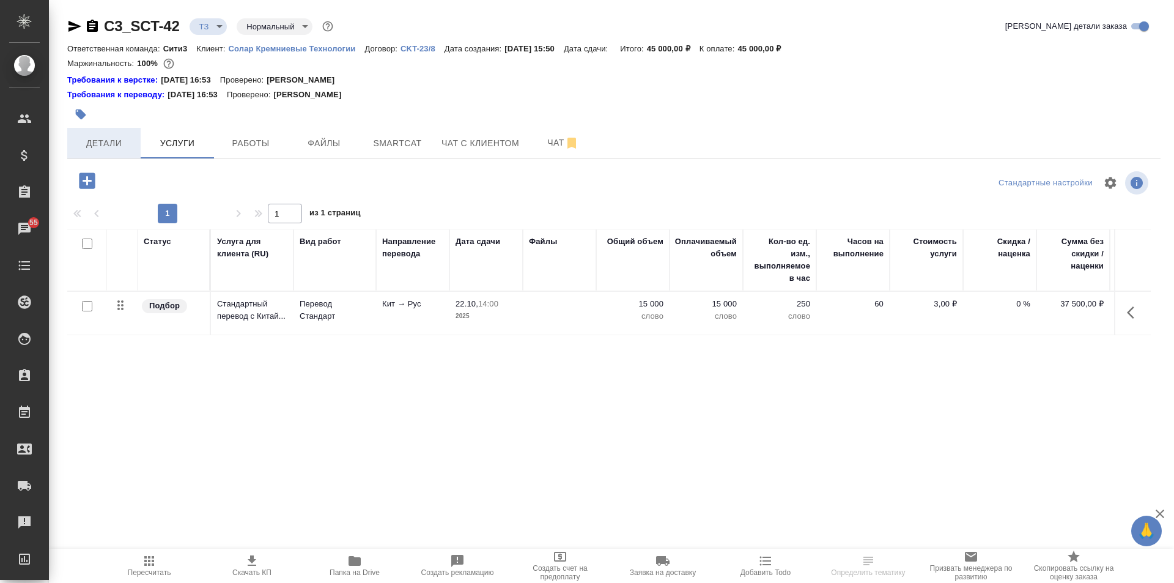
click at [125, 148] on span "Детали" at bounding box center [104, 143] width 59 height 15
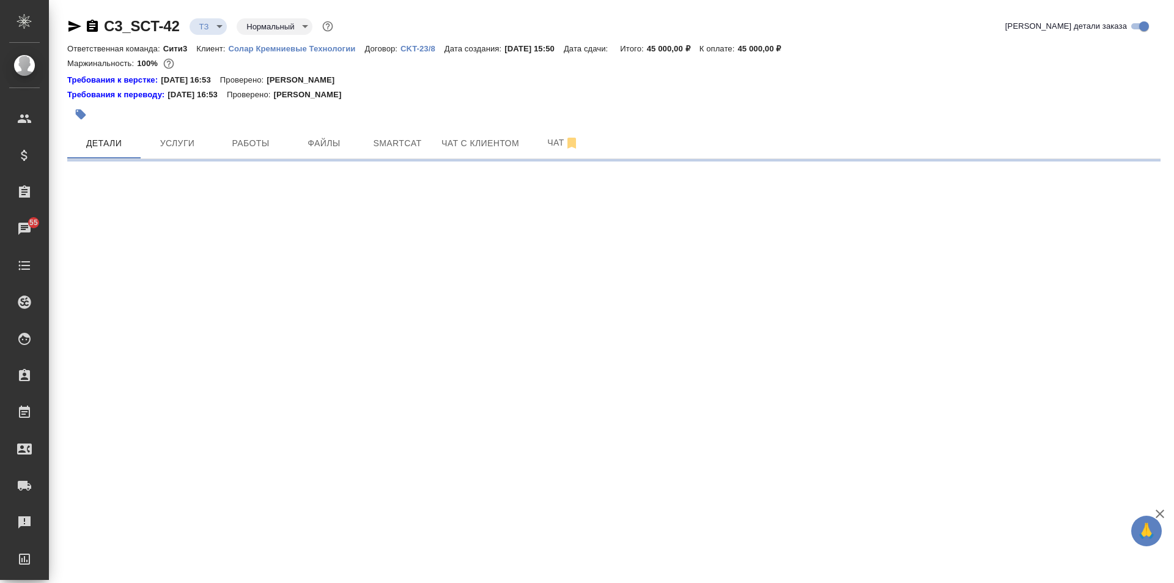
select select "RU"
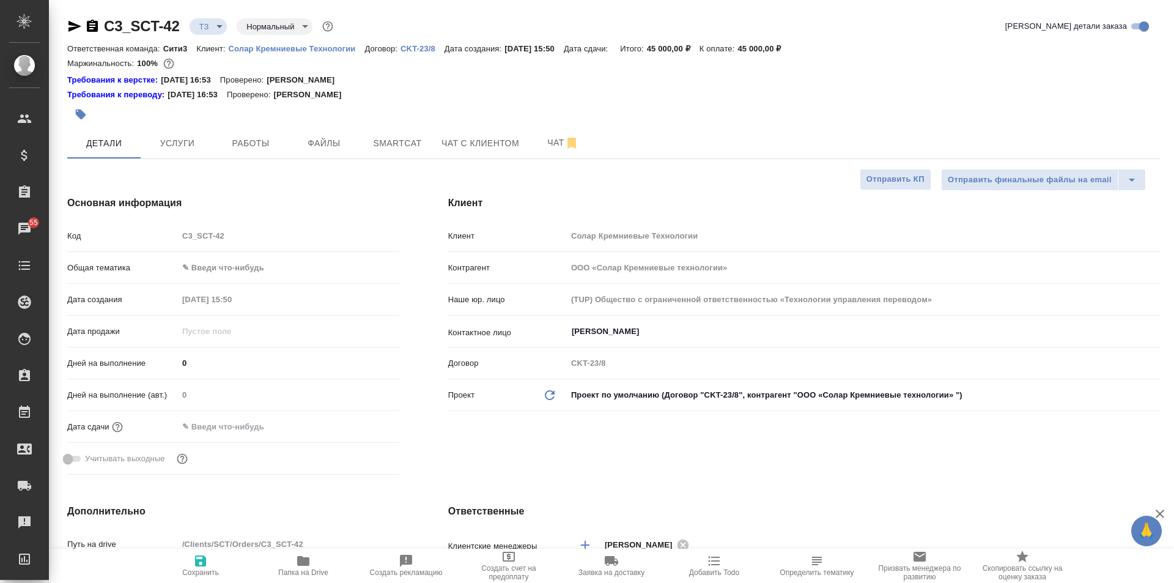
type textarea "x"
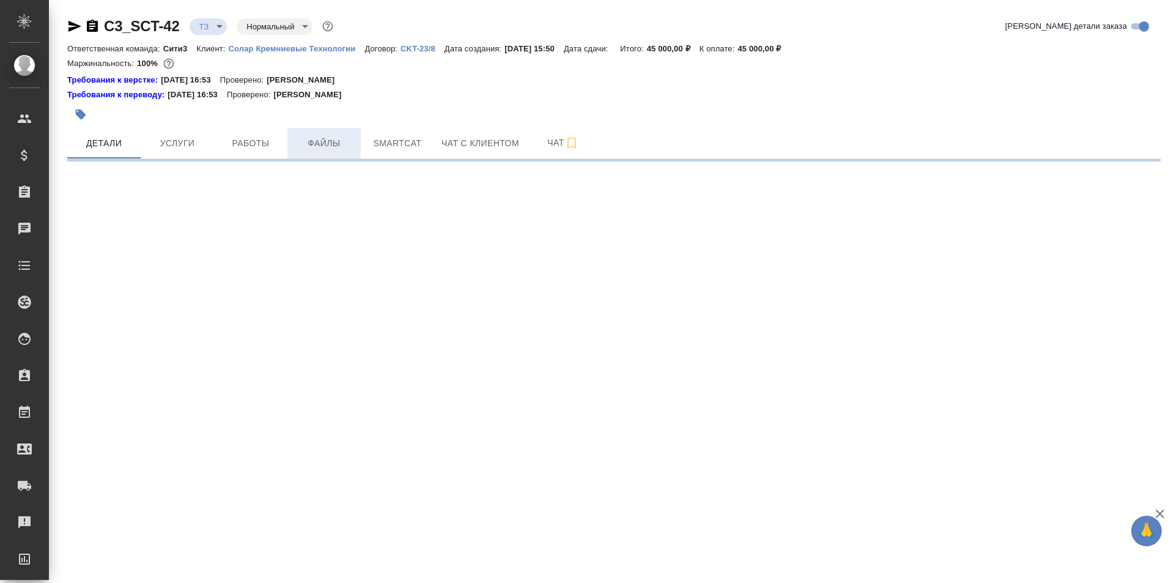
select select "RU"
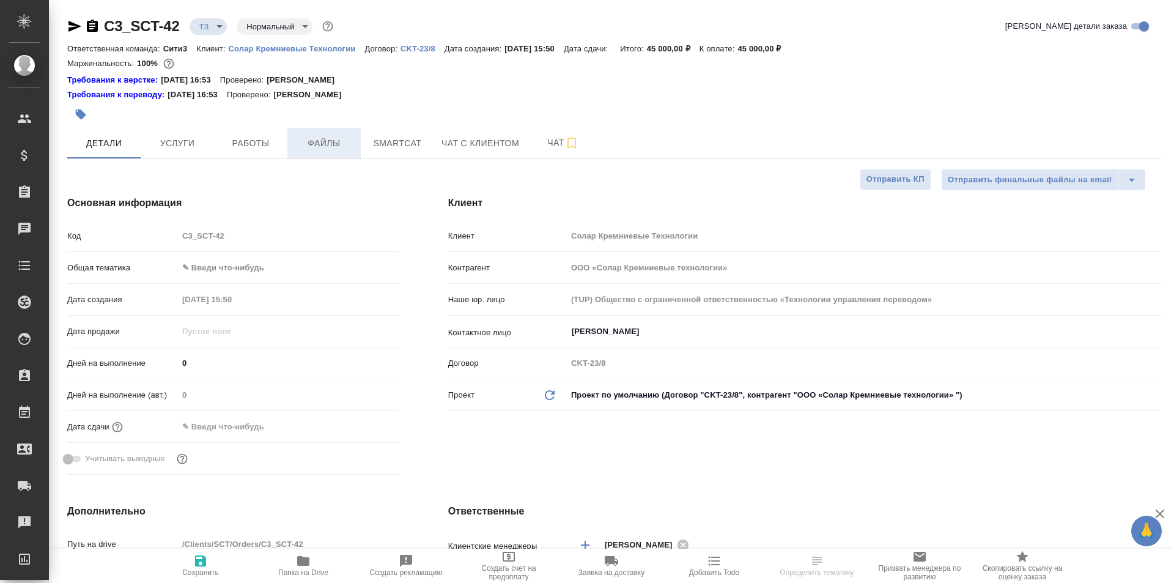
type textarea "x"
click at [322, 149] on span "Файлы" at bounding box center [324, 143] width 59 height 15
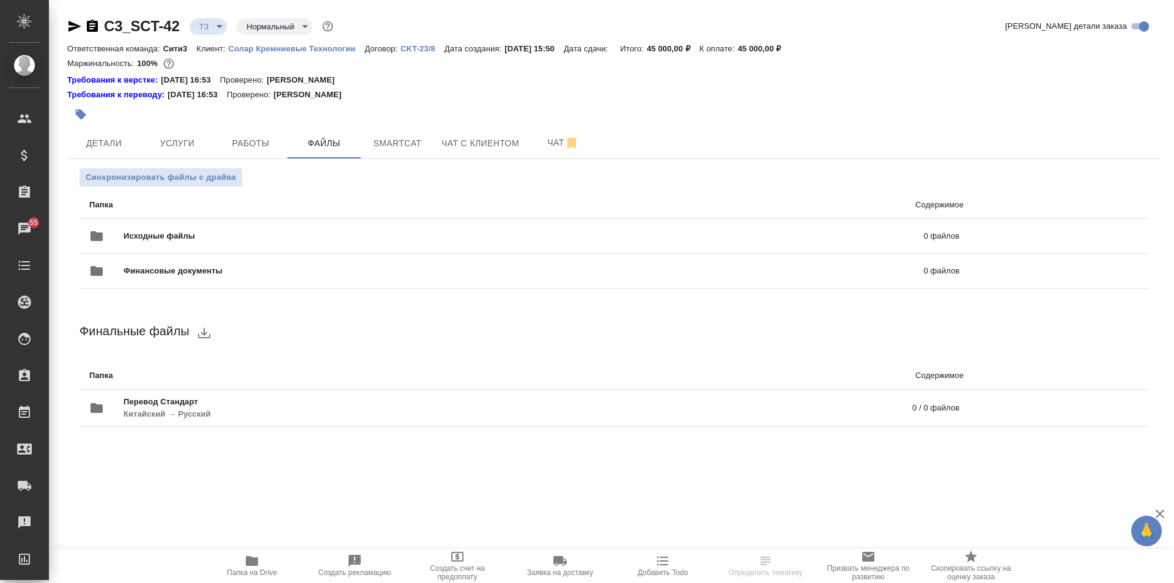
click at [281, 569] on span "Папка на Drive" at bounding box center [252, 564] width 88 height 23
click at [169, 143] on span "Услуги" at bounding box center [177, 143] width 59 height 15
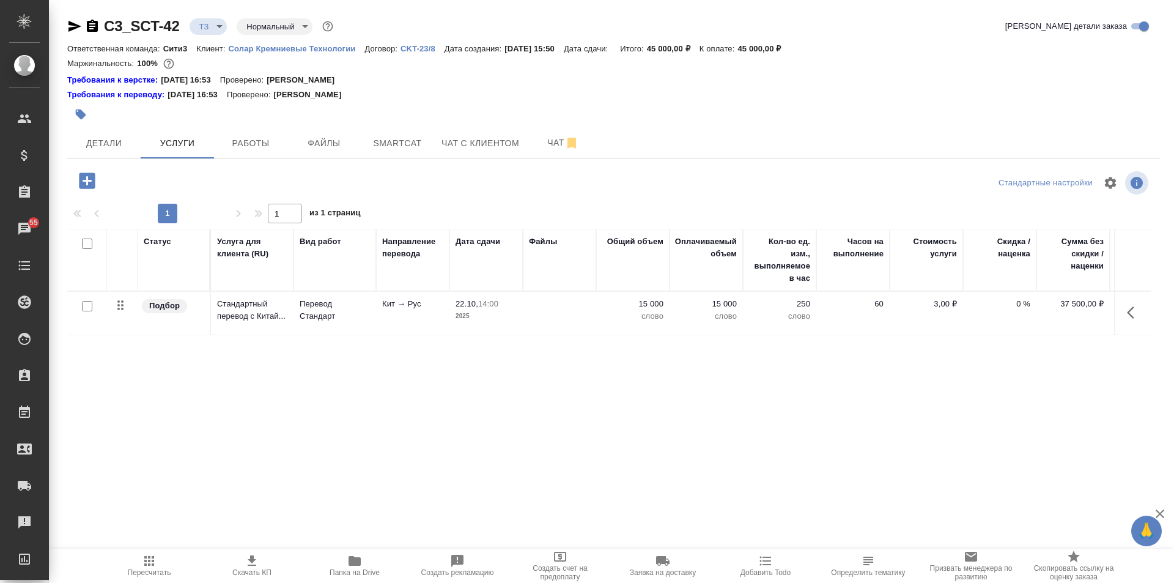
click at [84, 306] on input "checkbox" at bounding box center [87, 306] width 10 height 10
checkbox input "true"
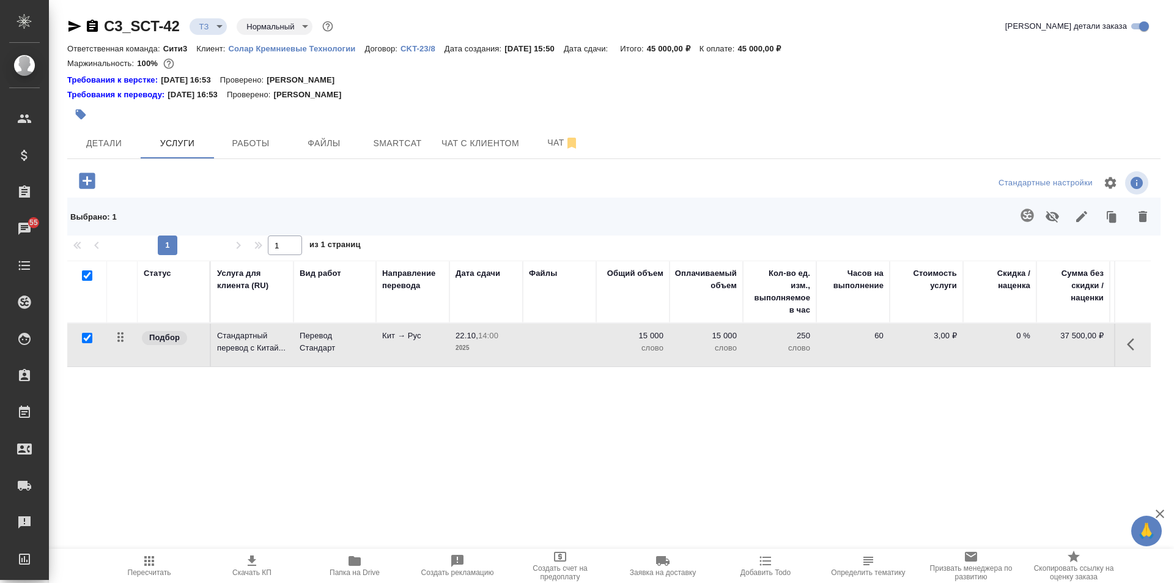
click at [1030, 216] on icon "button" at bounding box center [1027, 215] width 13 height 13
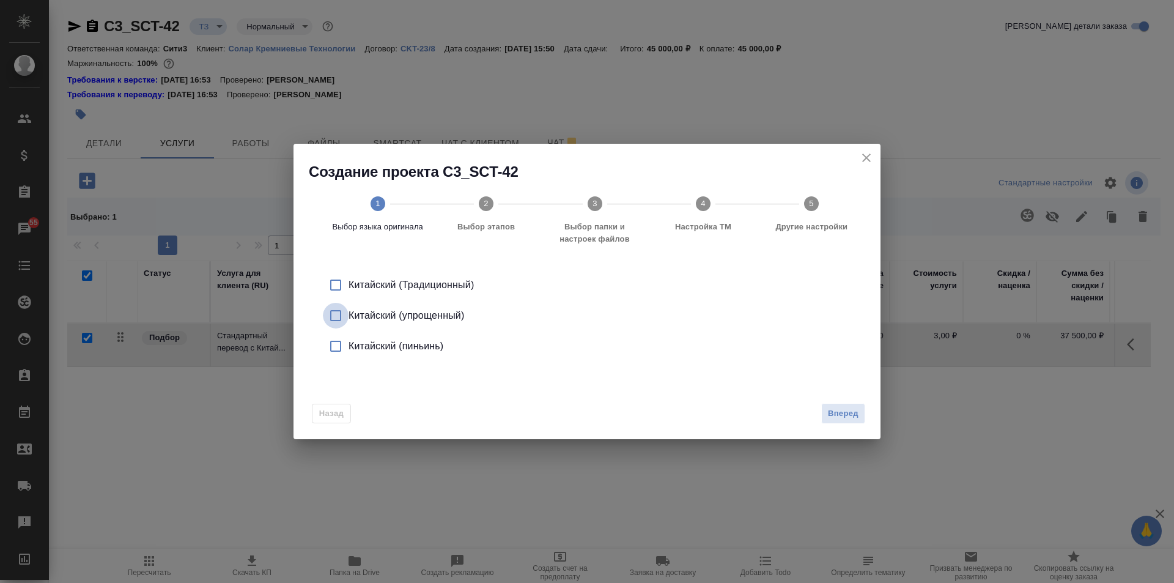
click at [337, 316] on input "checkbox" at bounding box center [336, 316] width 26 height 26
click at [855, 414] on span "Вперед" at bounding box center [843, 414] width 31 height 14
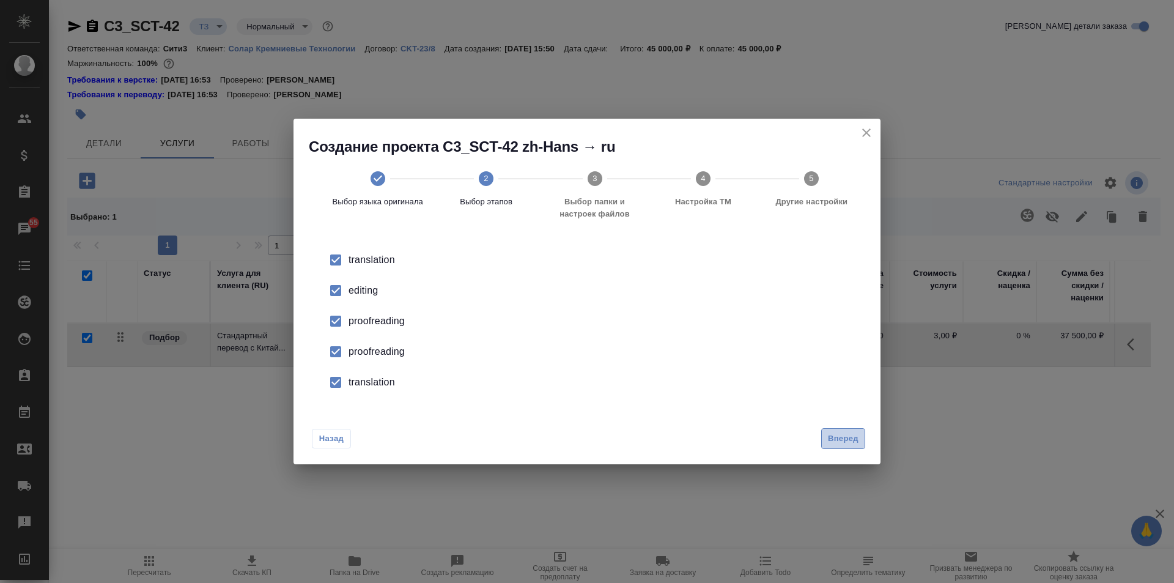
click at [832, 434] on span "Вперед" at bounding box center [843, 439] width 31 height 14
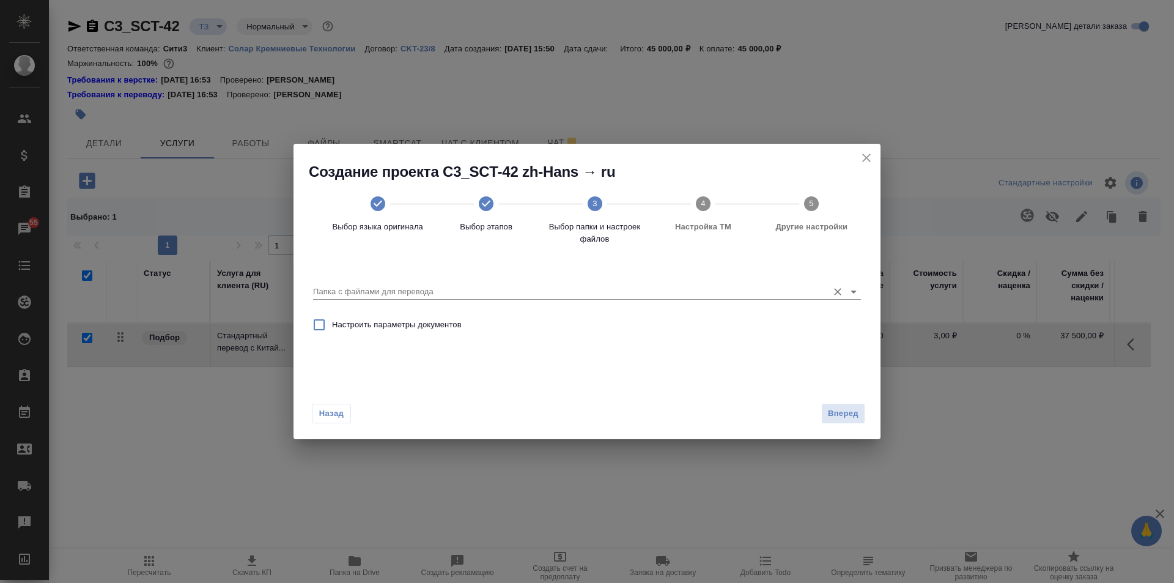
click at [578, 292] on input "Папка с файлами для перевода" at bounding box center [567, 291] width 509 height 15
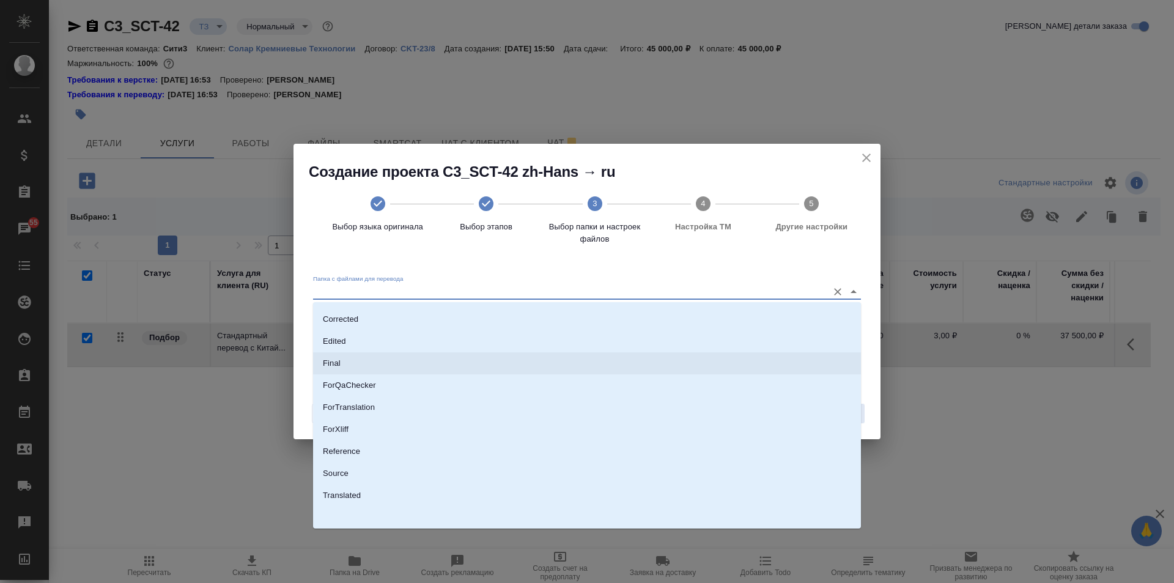
scroll to position [64, 0]
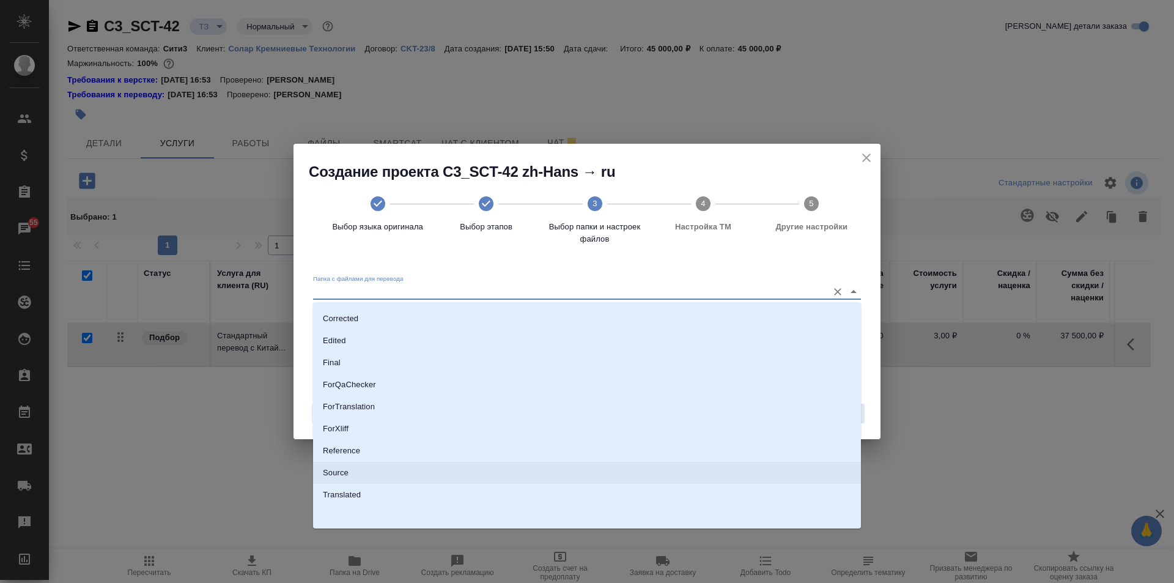
click at [463, 476] on li "Source" at bounding box center [587, 473] width 548 height 22
type input "Source"
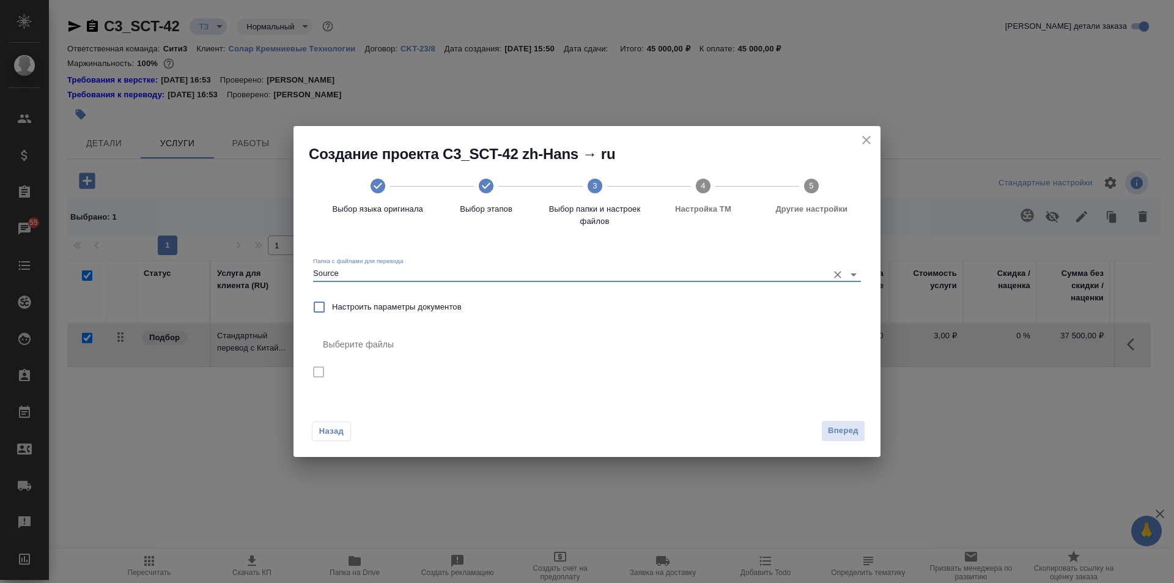
click at [866, 134] on icon "close" at bounding box center [866, 140] width 15 height 15
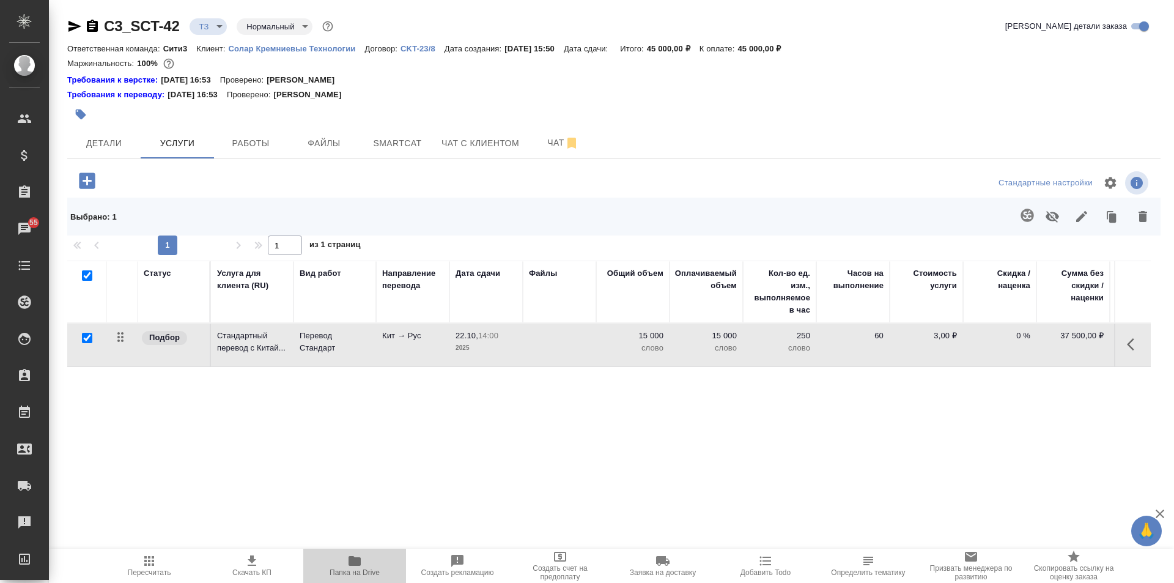
click at [360, 555] on icon "button" at bounding box center [354, 560] width 15 height 15
click at [324, 146] on span "Файлы" at bounding box center [324, 143] width 59 height 15
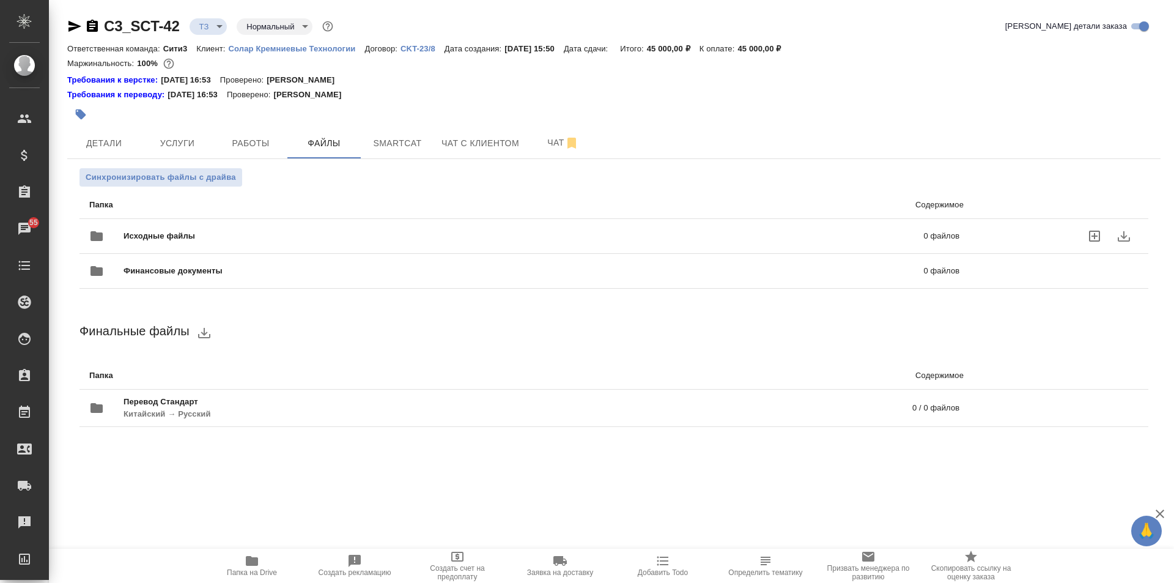
click at [234, 244] on div "Финансовые документы 0 файлов" at bounding box center [524, 271] width 895 height 54
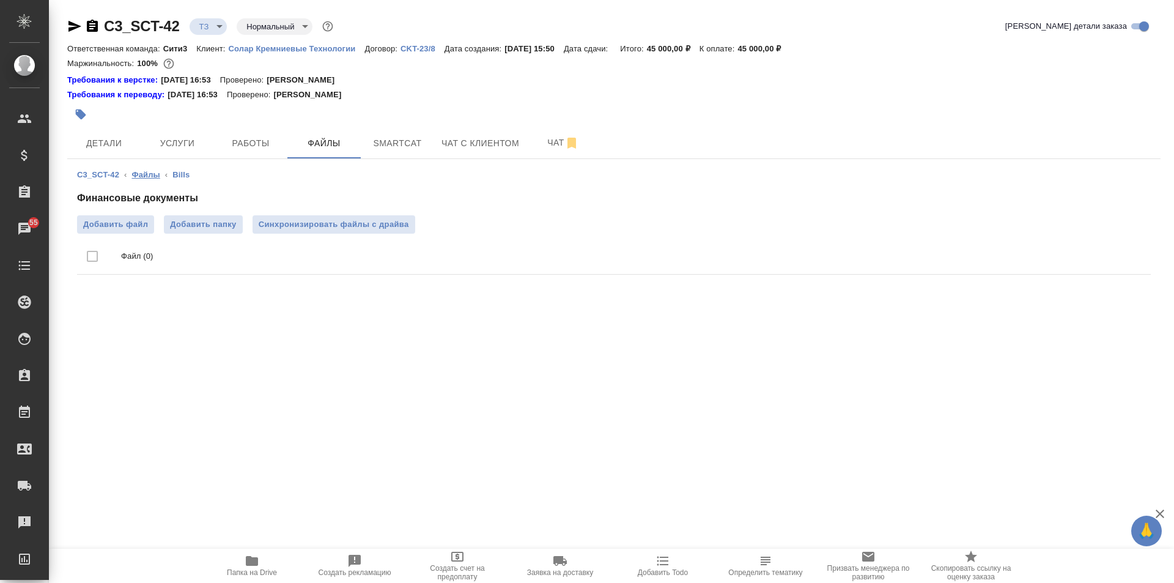
click at [147, 171] on link "Файлы" at bounding box center [145, 174] width 28 height 9
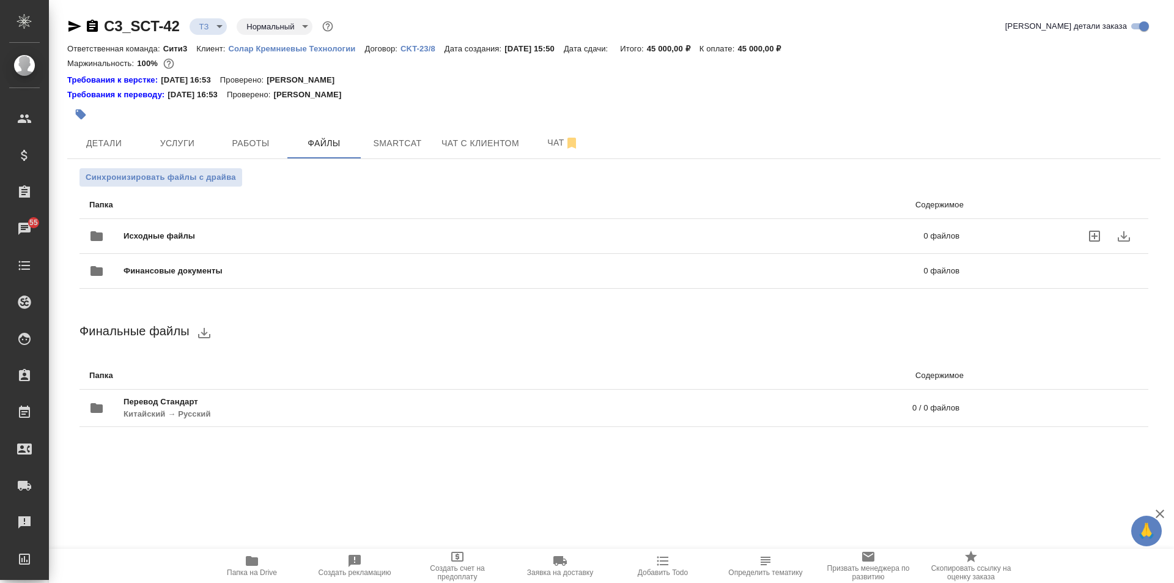
click at [253, 230] on span "Исходные файлы" at bounding box center [342, 236] width 436 height 12
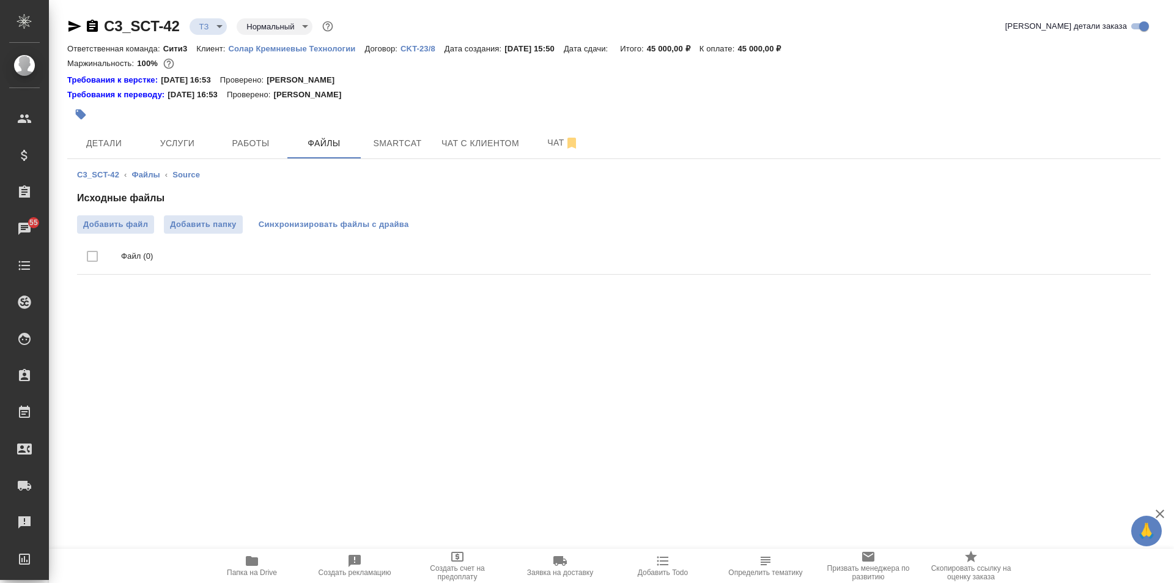
click at [366, 218] on span "Синхронизировать файлы с драйва" at bounding box center [334, 224] width 150 height 12
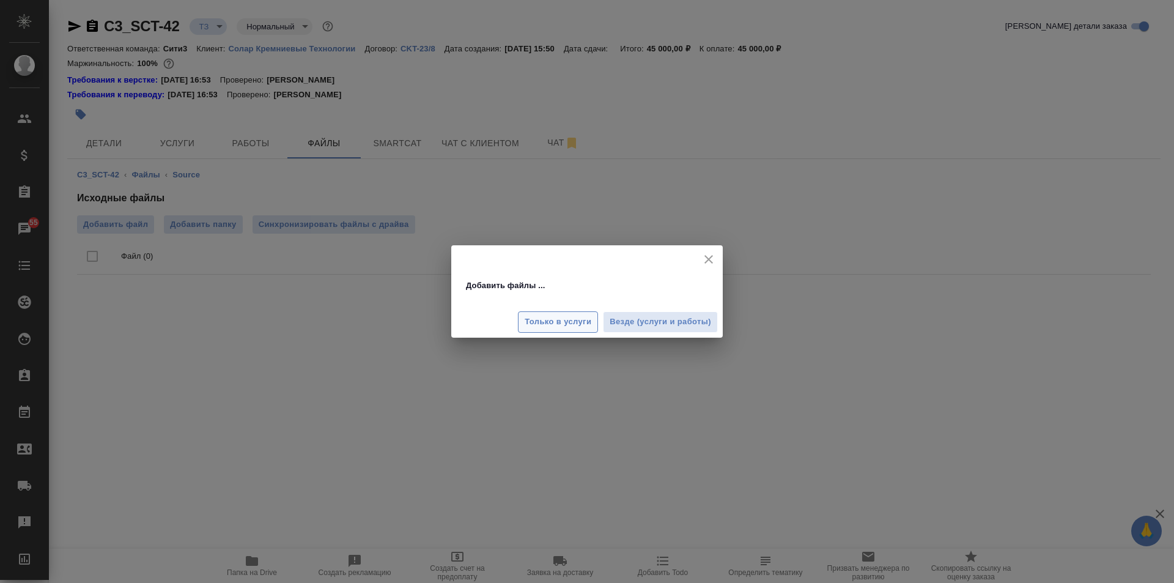
click at [578, 323] on span "Только в услуги" at bounding box center [558, 322] width 67 height 14
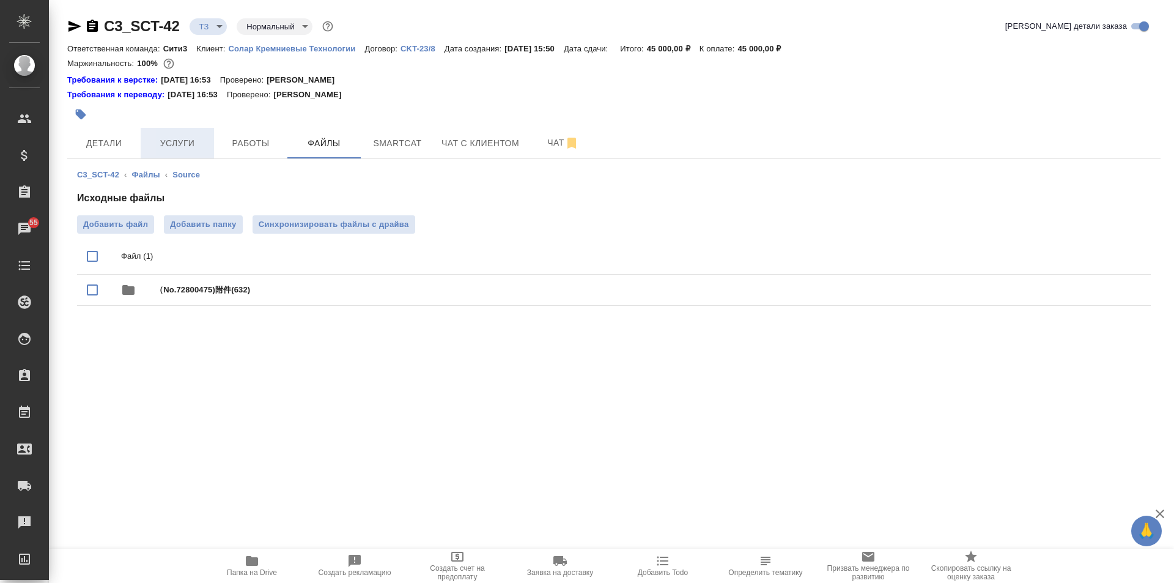
click at [188, 148] on span "Услуги" at bounding box center [177, 143] width 59 height 15
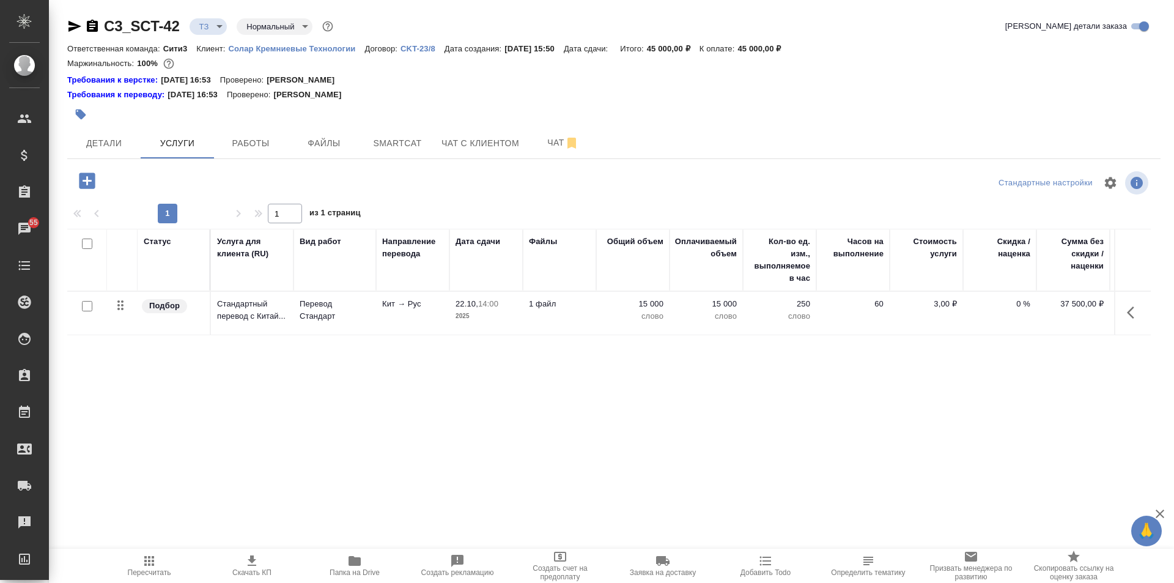
click at [87, 306] on input "checkbox" at bounding box center [87, 306] width 10 height 10
checkbox input "true"
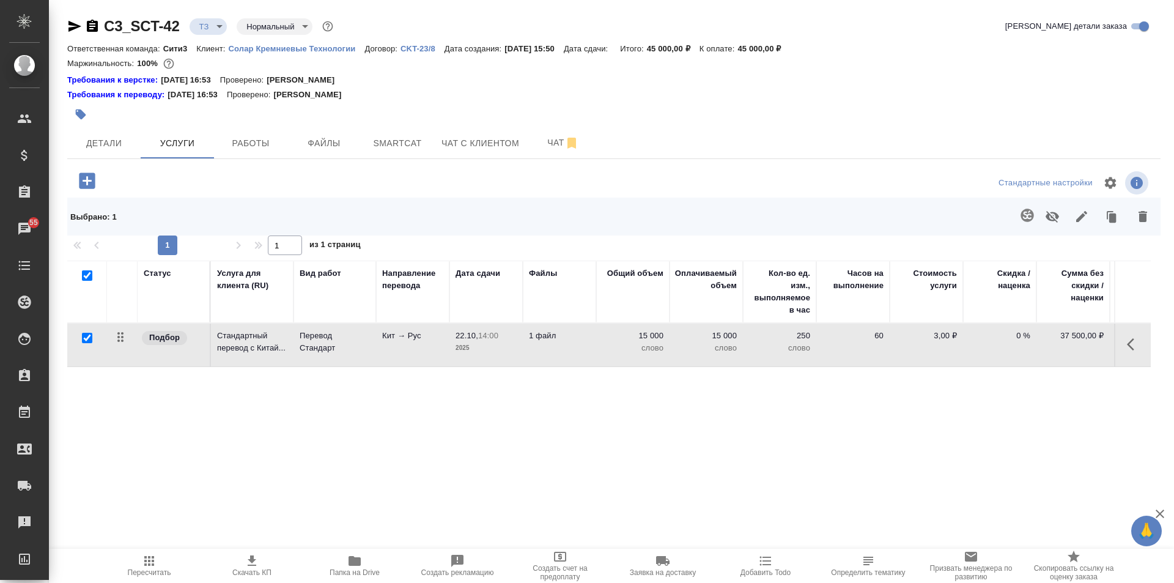
click at [1032, 215] on icon "button" at bounding box center [1027, 215] width 13 height 13
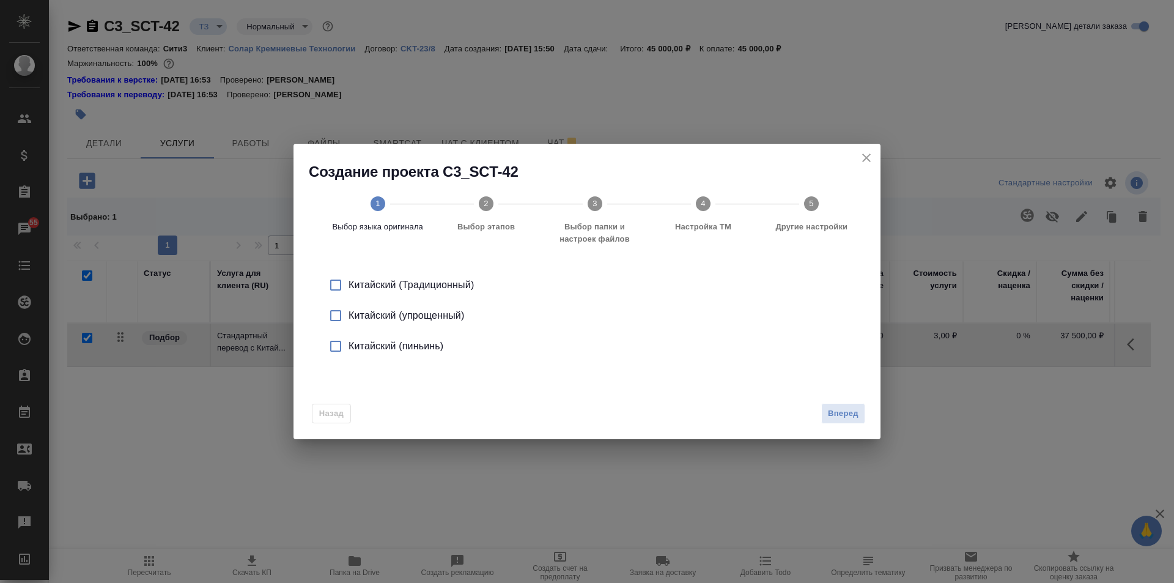
click at [340, 316] on input "checkbox" at bounding box center [336, 316] width 26 height 26
click at [835, 413] on span "Вперед" at bounding box center [843, 414] width 31 height 14
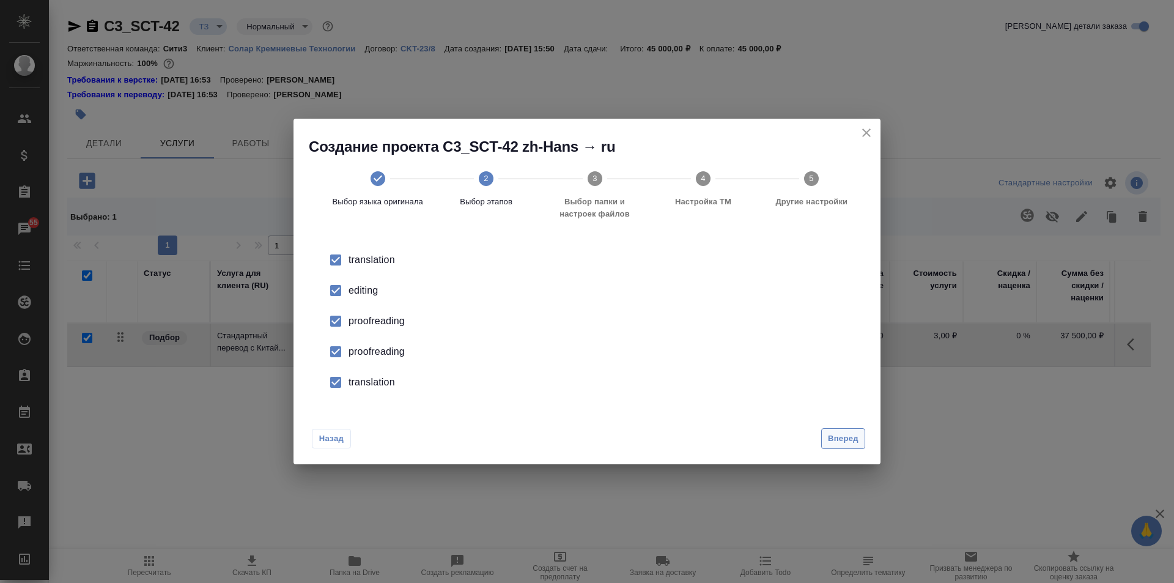
click at [849, 439] on span "Вперед" at bounding box center [843, 439] width 31 height 14
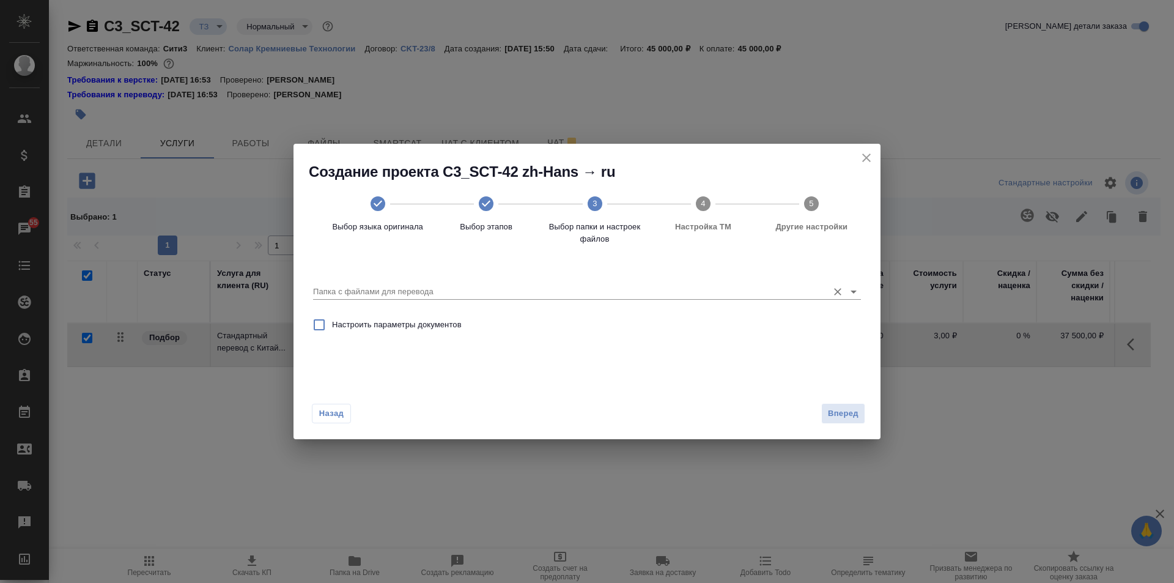
click at [497, 294] on input "Папка с файлами для перевода" at bounding box center [567, 291] width 509 height 15
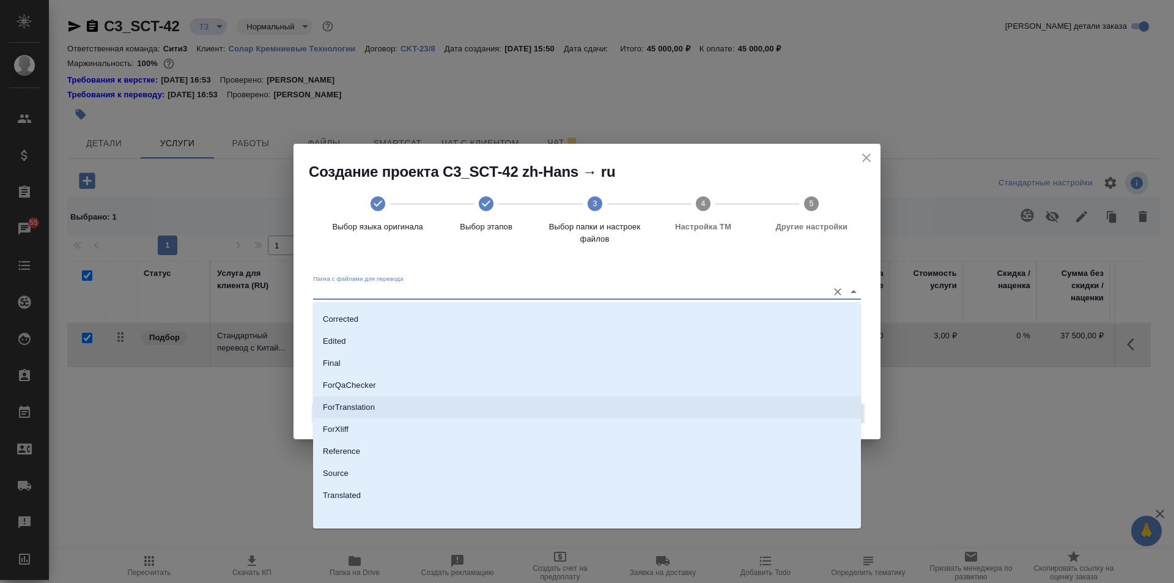
scroll to position [64, 0]
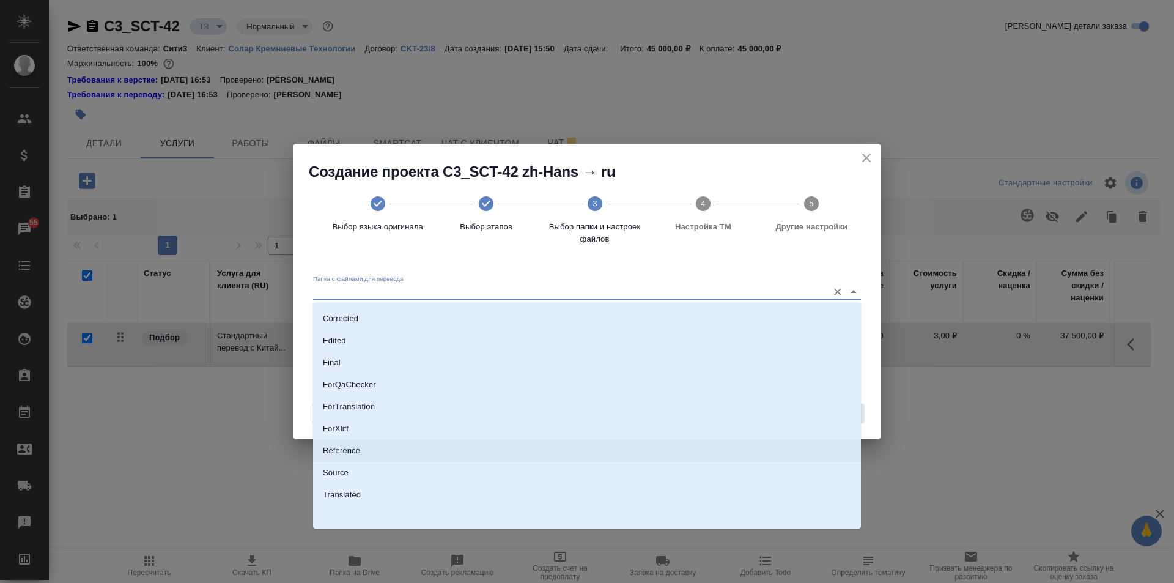
click at [519, 461] on li "Reference" at bounding box center [587, 451] width 548 height 22
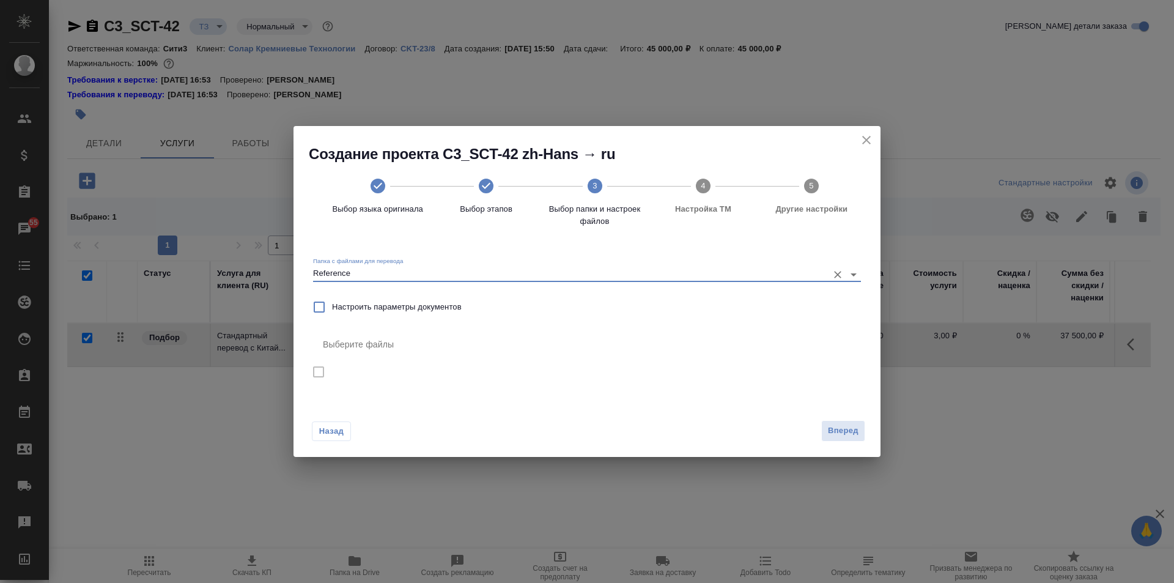
click at [440, 274] on input "Reference" at bounding box center [567, 274] width 509 height 15
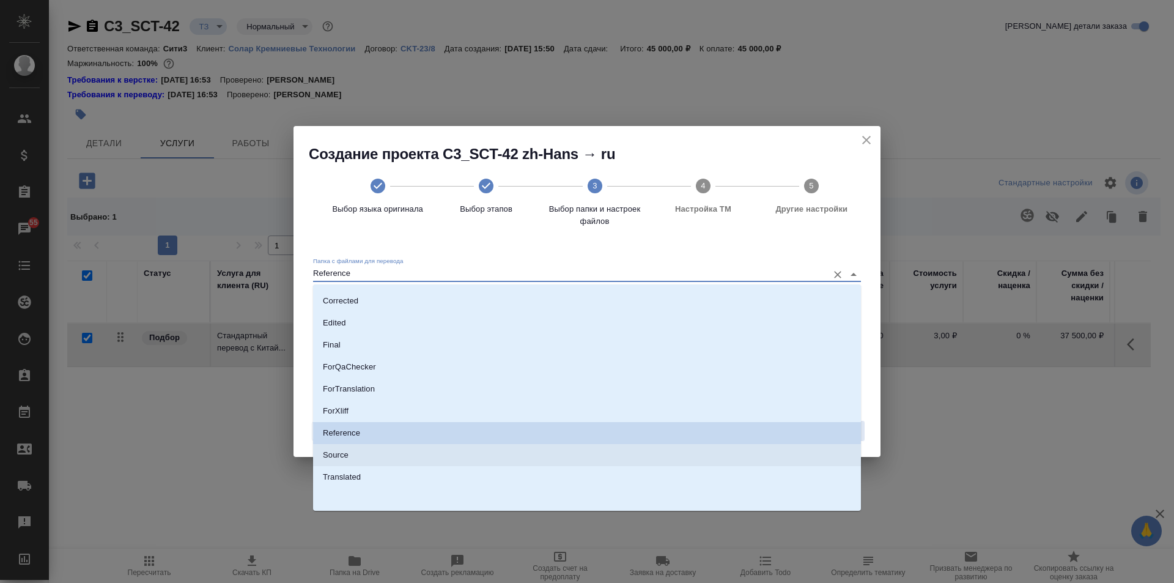
click at [510, 449] on li "Source" at bounding box center [587, 455] width 548 height 22
type input "Source"
checkbox input "true"
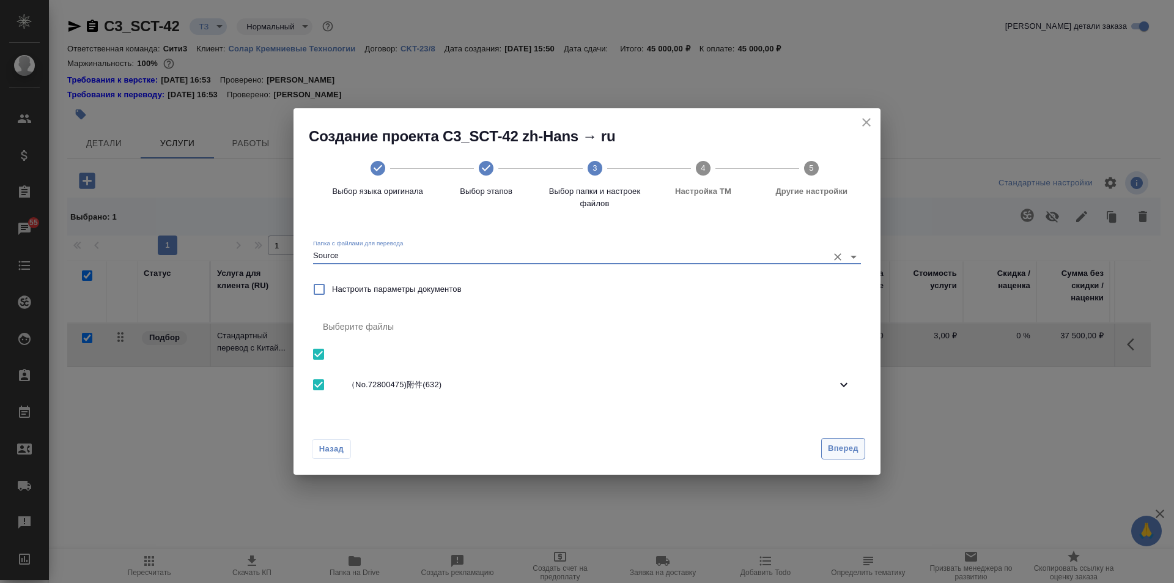
click at [835, 446] on span "Вперед" at bounding box center [843, 448] width 31 height 14
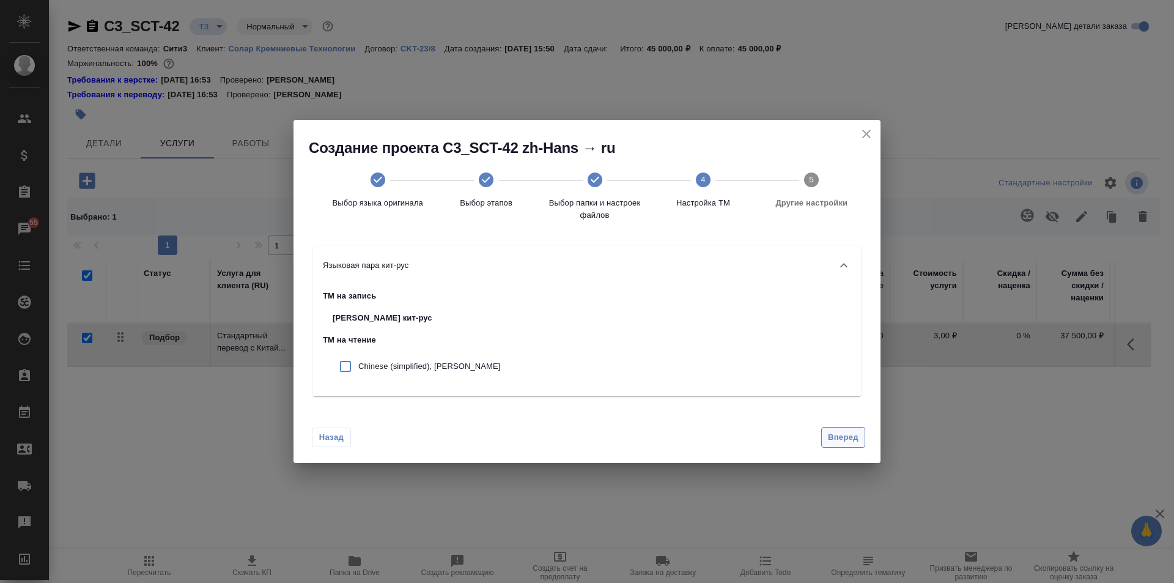
click at [834, 434] on span "Вперед" at bounding box center [843, 437] width 31 height 14
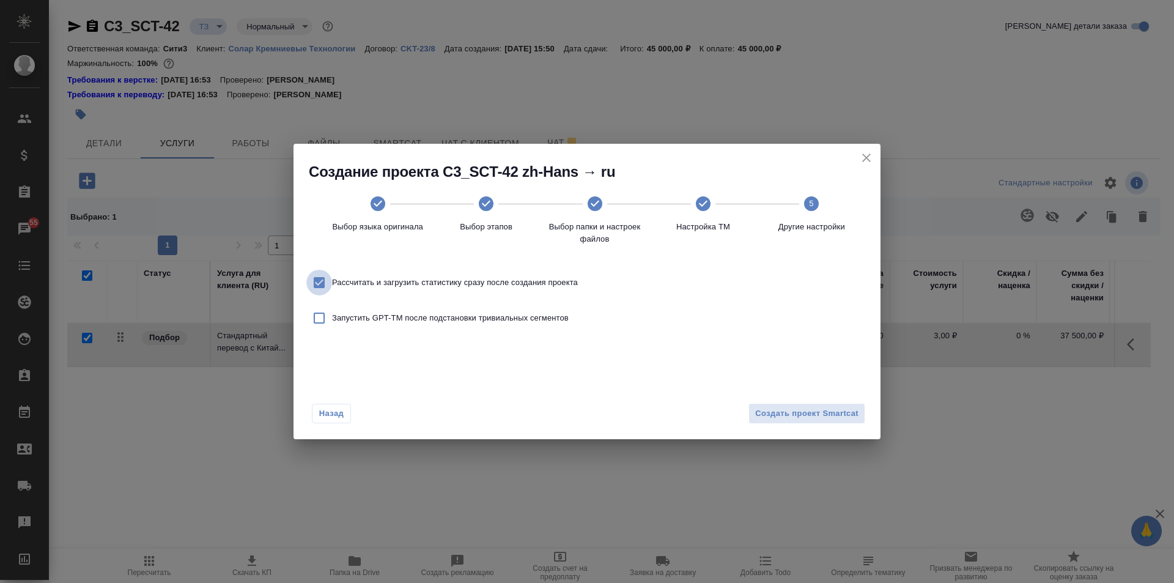
click at [317, 281] on input "Рассчитать и загрузить статистику сразу после создания проекта" at bounding box center [319, 283] width 26 height 26
checkbox input "false"
click at [808, 418] on span "Создать проект Smartcat" at bounding box center [806, 414] width 103 height 14
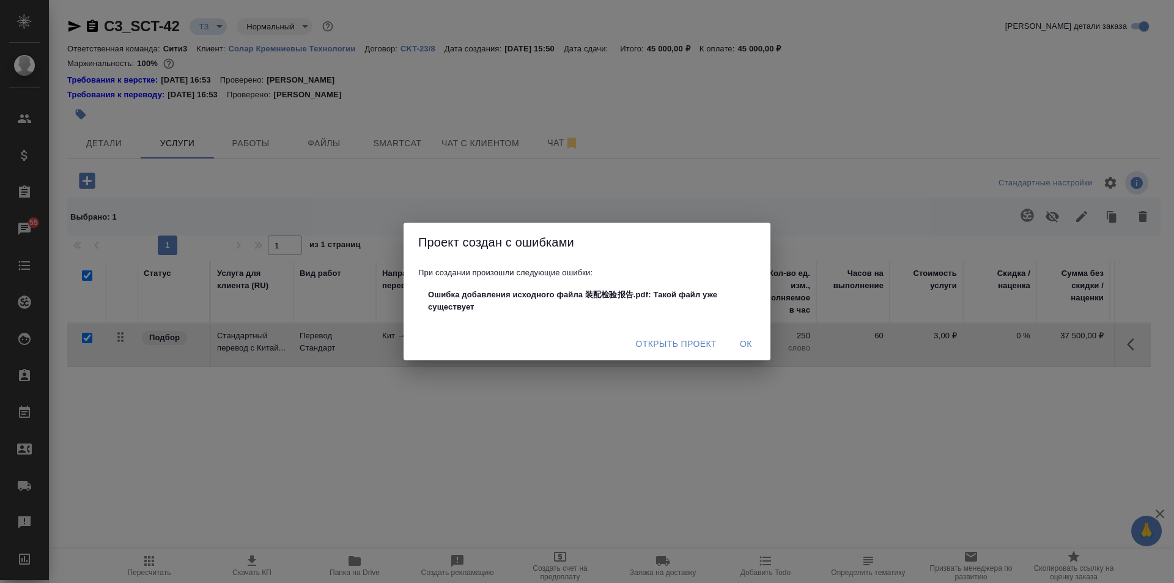
click at [698, 347] on span "Открыть проект" at bounding box center [675, 343] width 81 height 15
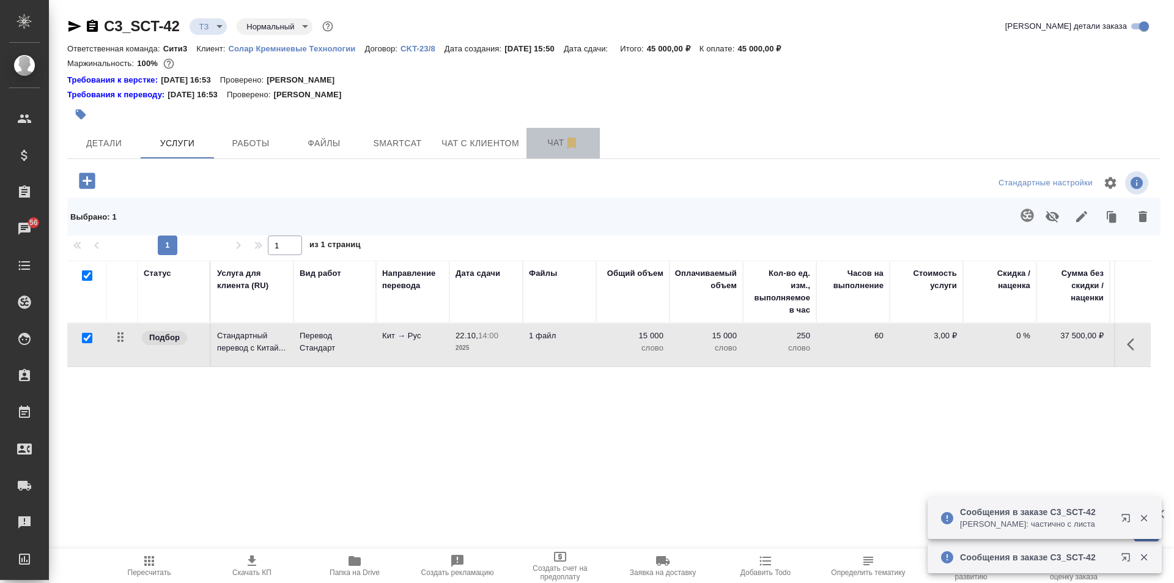
click at [552, 143] on span "Чат" at bounding box center [563, 142] width 59 height 15
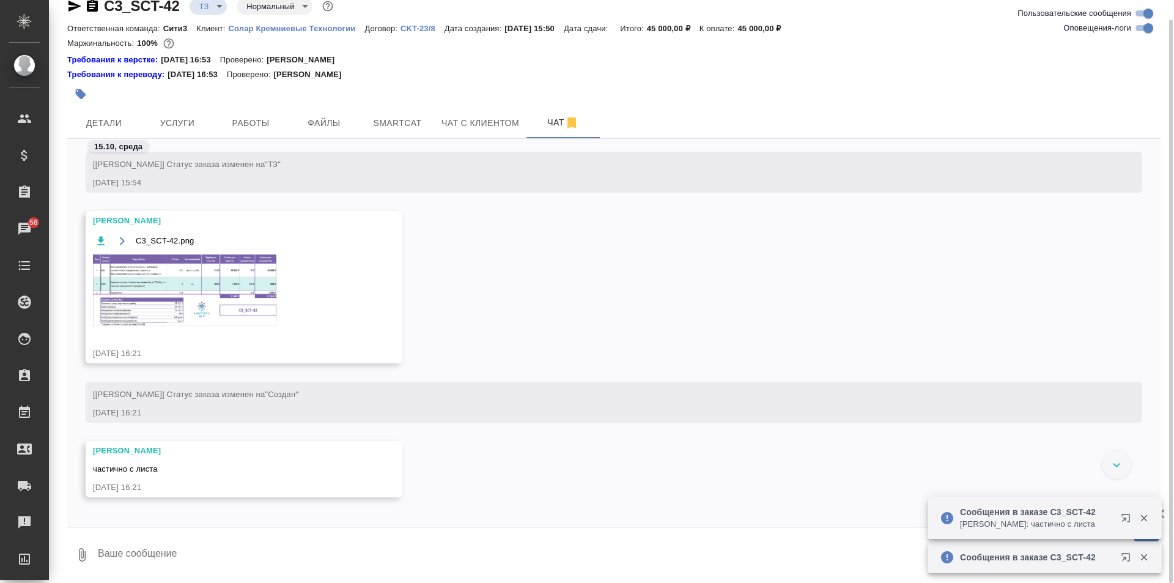
scroll to position [17, 0]
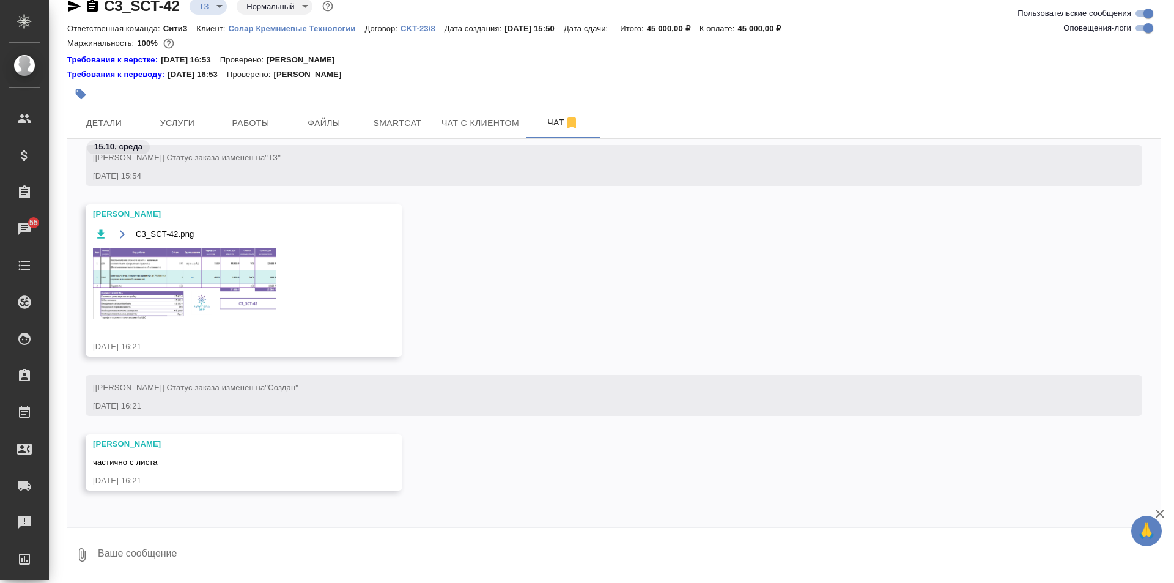
click at [179, 298] on img at bounding box center [184, 284] width 183 height 72
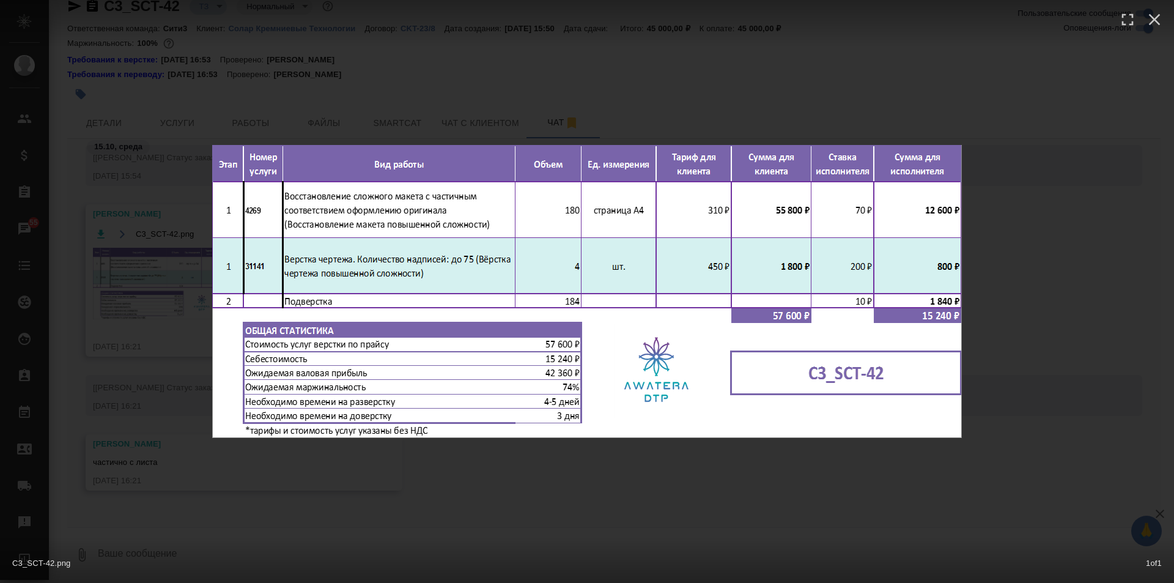
click at [201, 441] on div "C3_SCT-42.png 1 of 1" at bounding box center [587, 291] width 1174 height 583
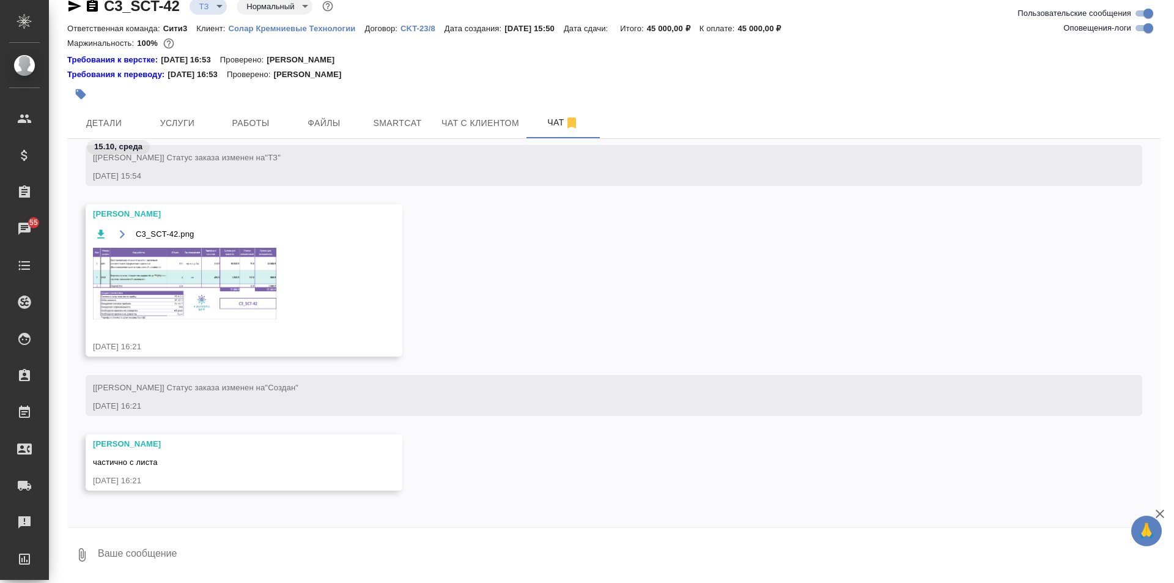
click at [121, 231] on icon "button" at bounding box center [121, 234] width 5 height 8
click at [169, 125] on span "Услуги" at bounding box center [177, 123] width 59 height 15
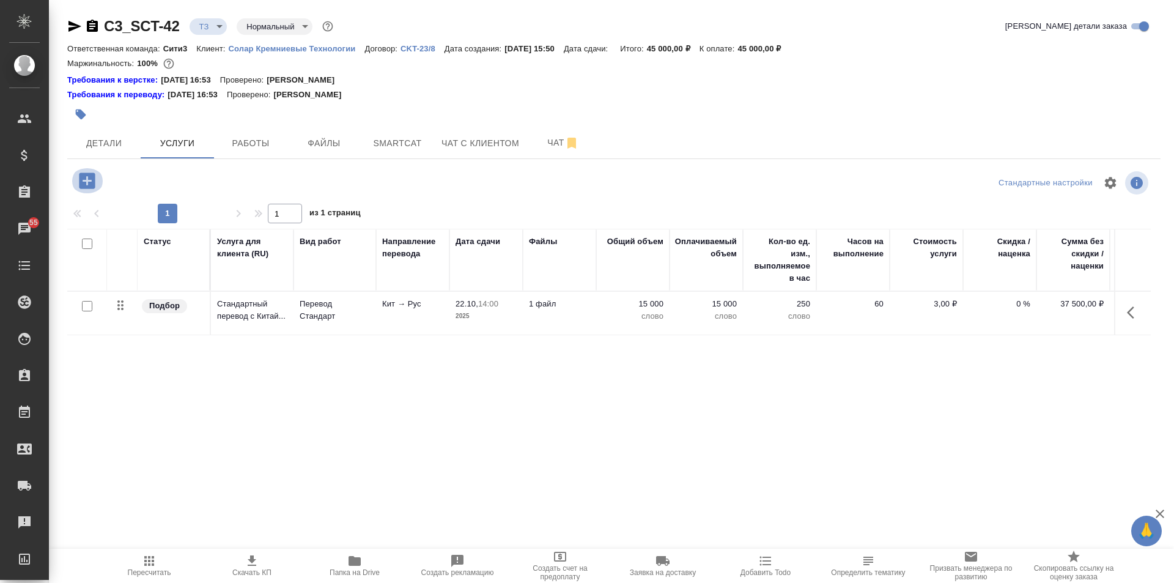
click at [94, 176] on icon "button" at bounding box center [87, 180] width 16 height 16
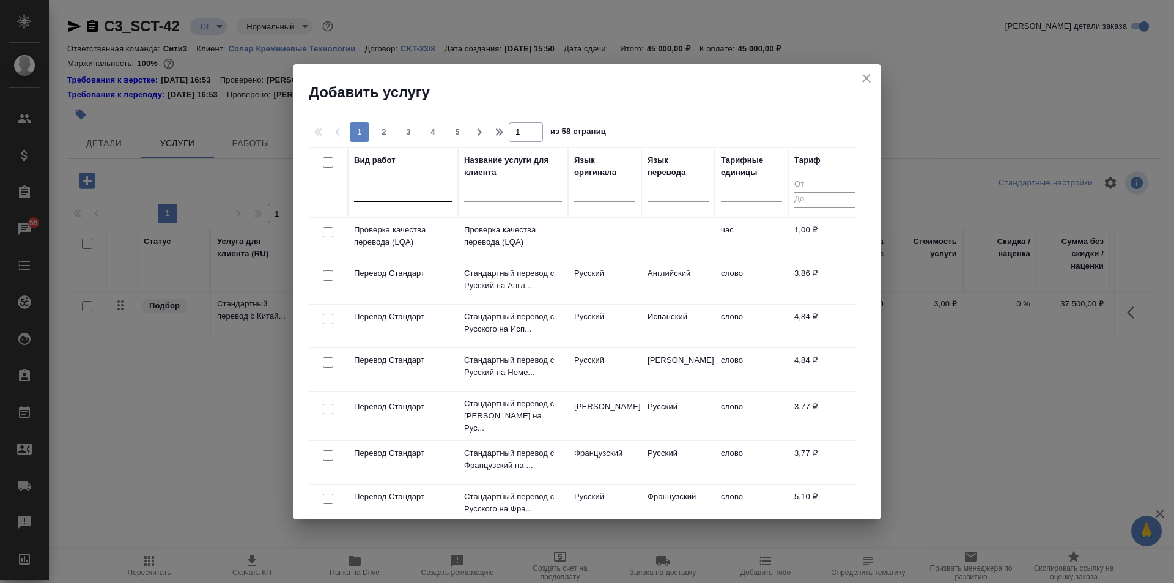
click at [415, 195] on div at bounding box center [403, 189] width 98 height 18
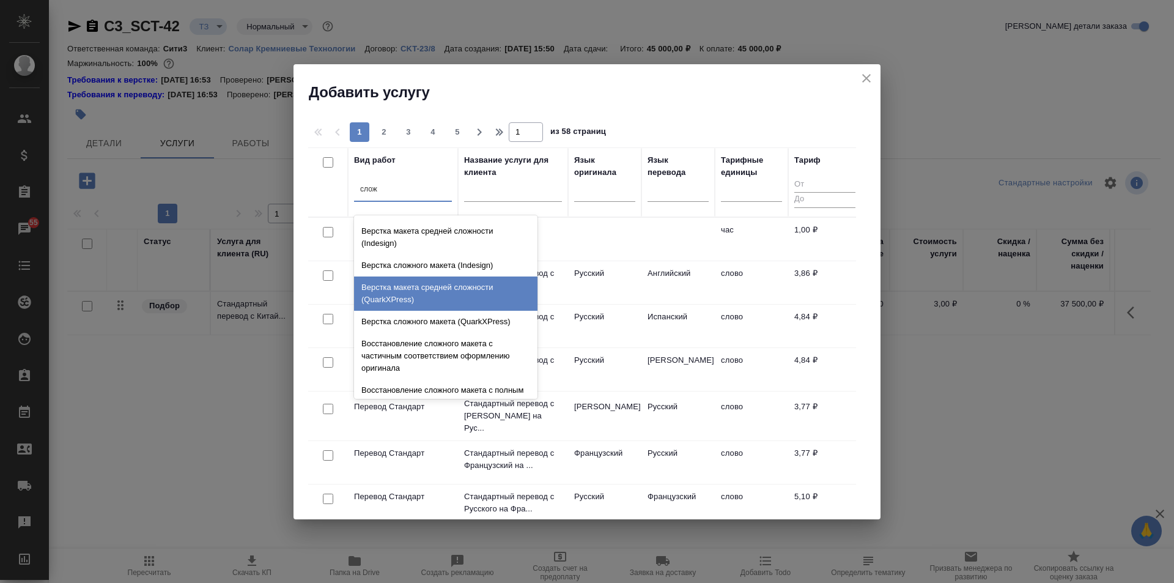
scroll to position [367, 0]
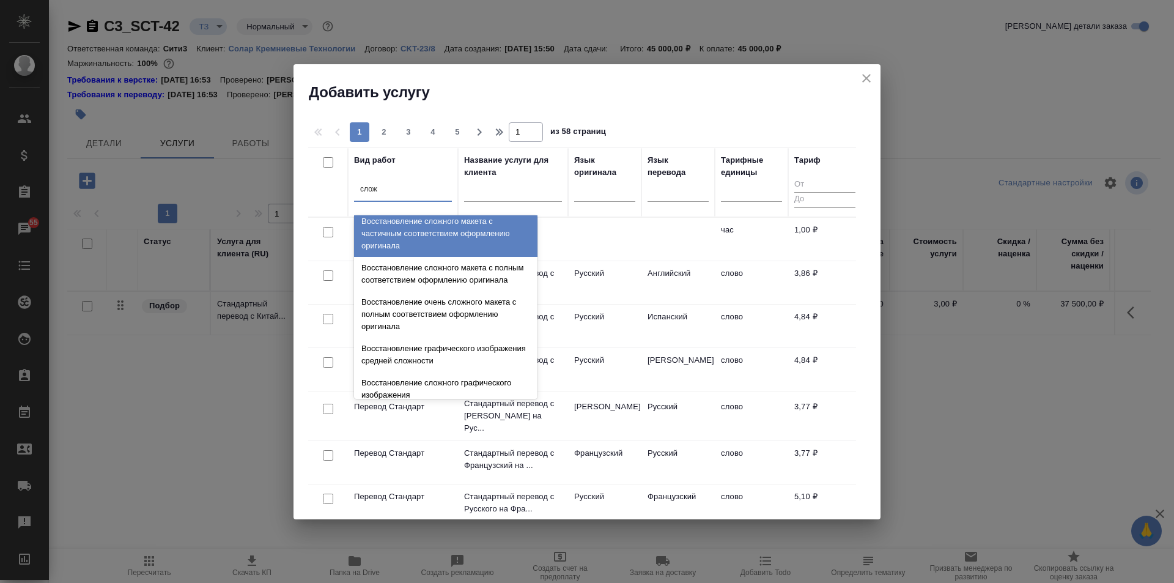
type input "слож"
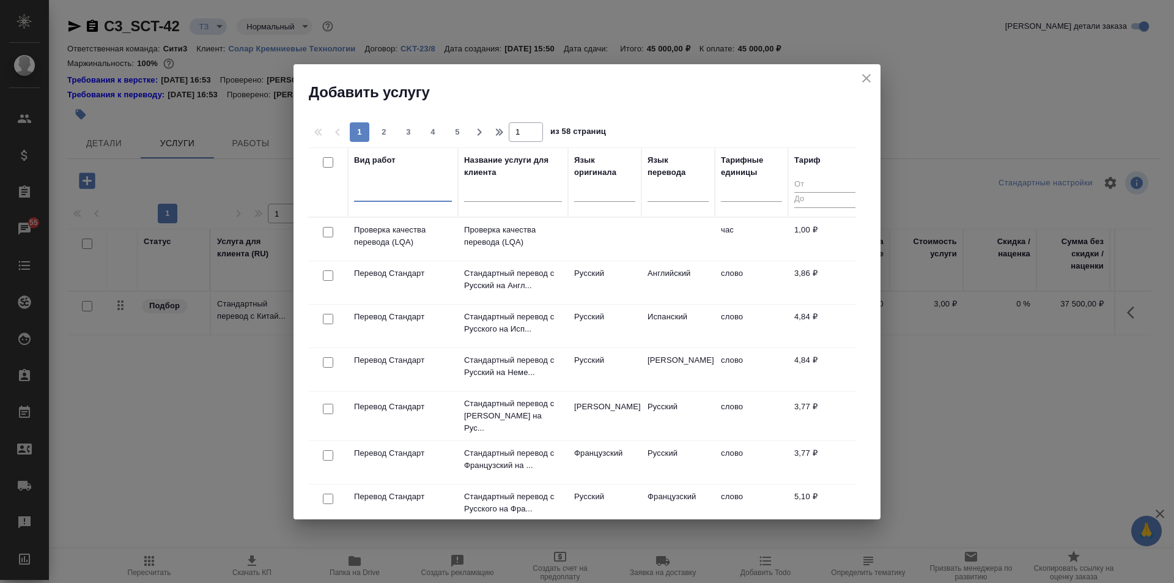
click at [375, 191] on div at bounding box center [403, 189] width 98 height 18
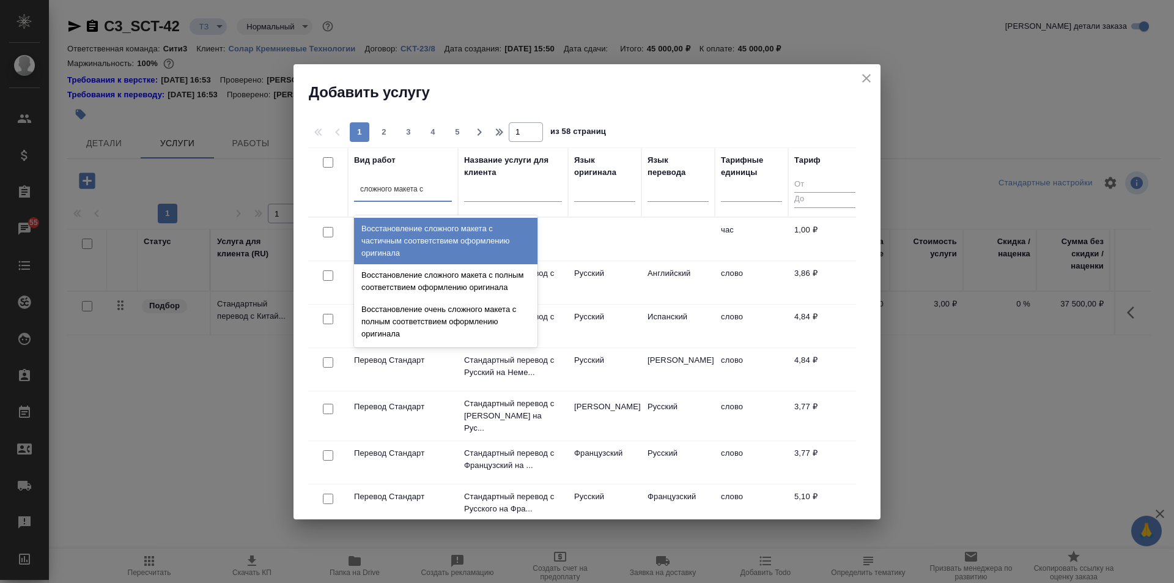
type input "сложного макета с"
click at [461, 235] on div "Восстановление сложного макета с частичным соответствием оформлению оригинала" at bounding box center [445, 241] width 183 height 46
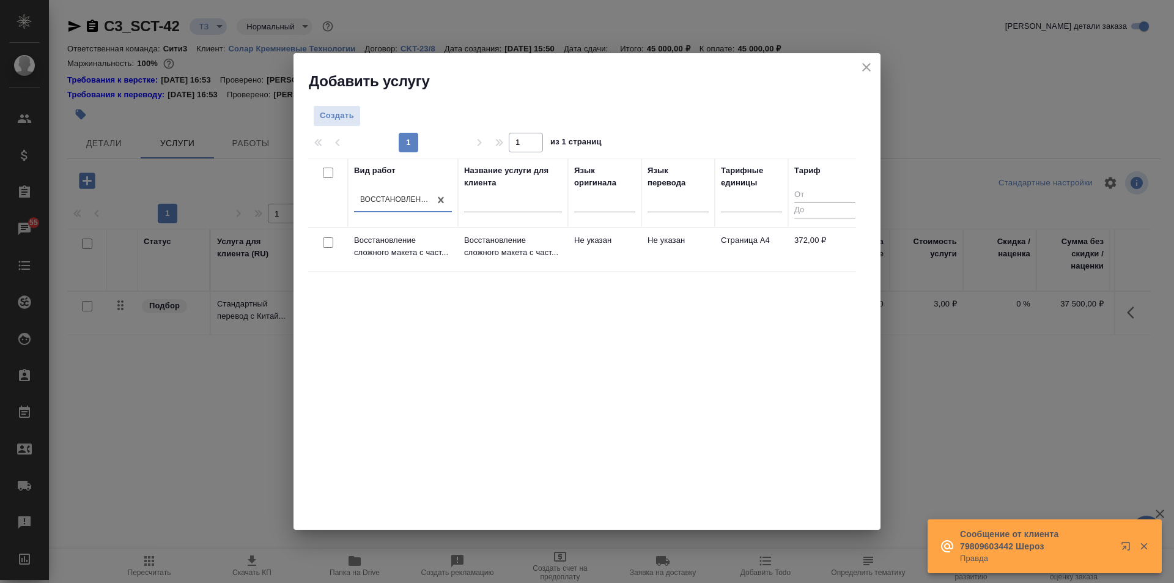
click at [586, 256] on td "Не указан" at bounding box center [604, 249] width 73 height 43
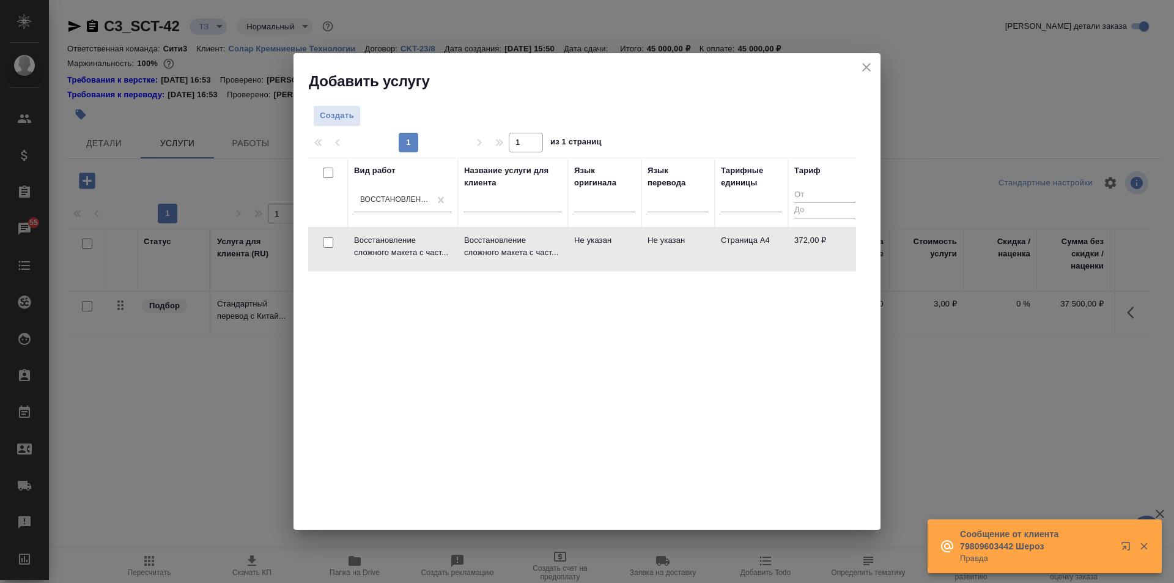
click at [586, 256] on td "Не указан" at bounding box center [604, 249] width 73 height 43
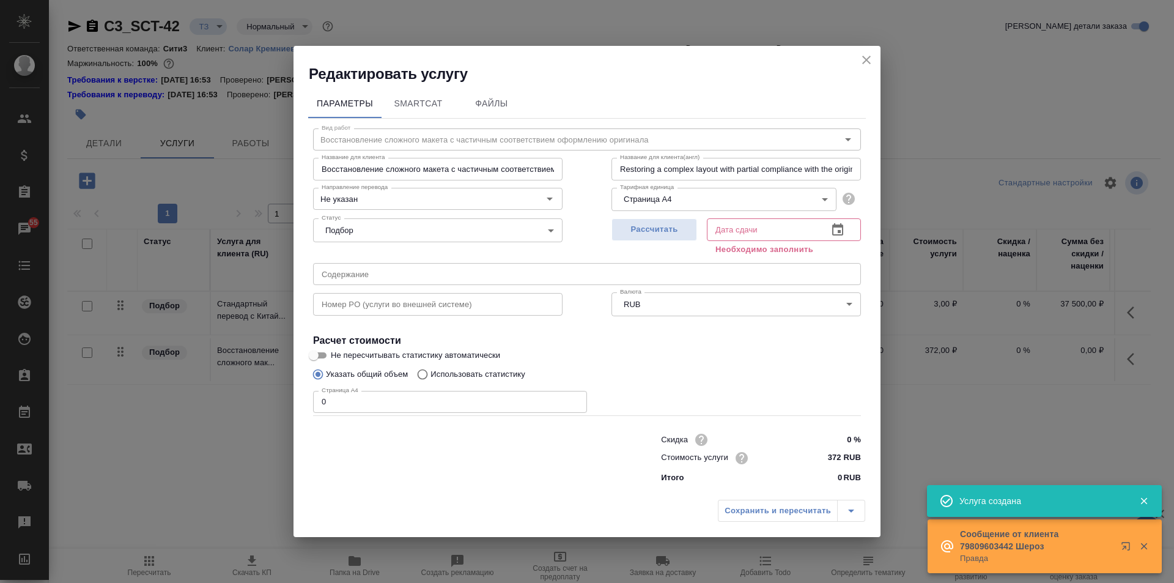
click at [534, 178] on input "Восстановление сложного макета с частичным соответствием оформлению оригинала" at bounding box center [437, 169] width 249 height 22
click at [430, 402] on input "0" at bounding box center [450, 402] width 274 height 22
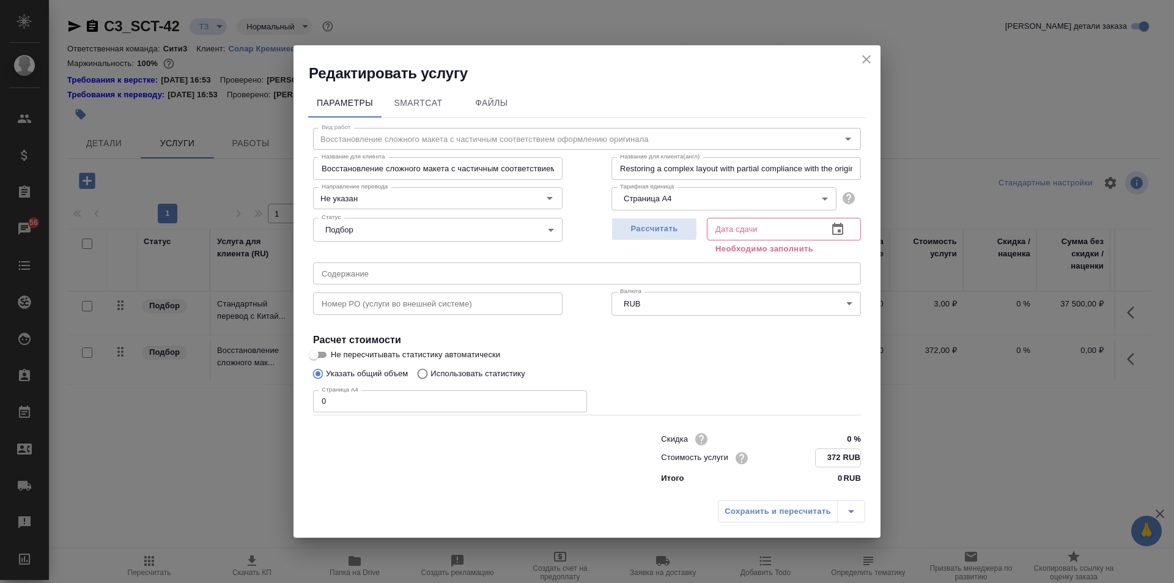
click at [841, 457] on input "372 RUB" at bounding box center [838, 458] width 45 height 18
type input "324 RUB"
click at [478, 408] on input "0" at bounding box center [450, 401] width 274 height 22
type input "180"
click at [845, 234] on button "button" at bounding box center [837, 229] width 29 height 29
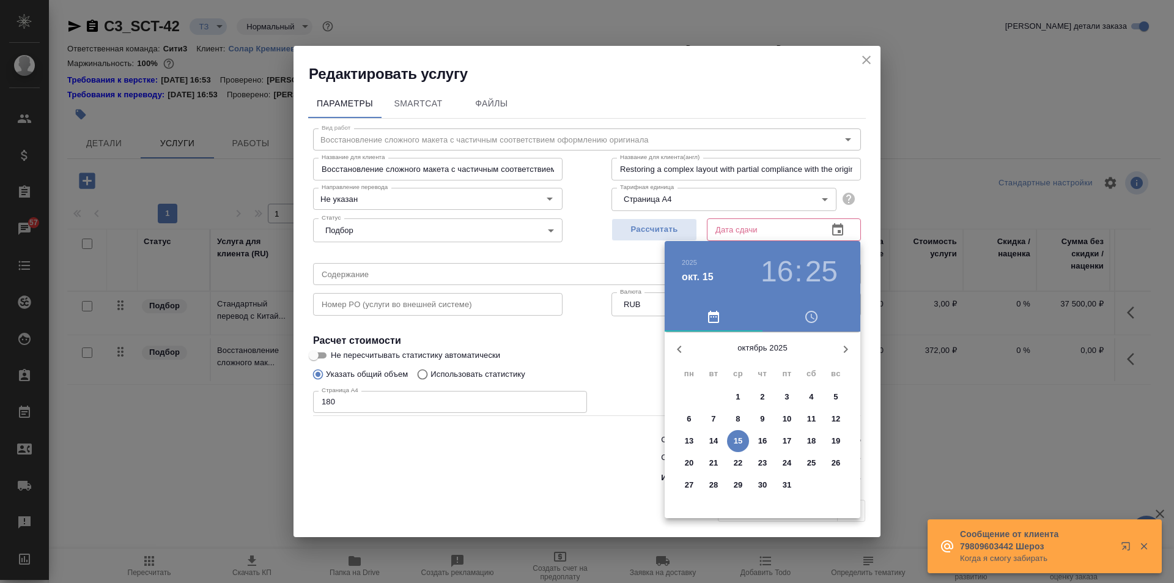
click at [844, 123] on div at bounding box center [587, 291] width 1174 height 583
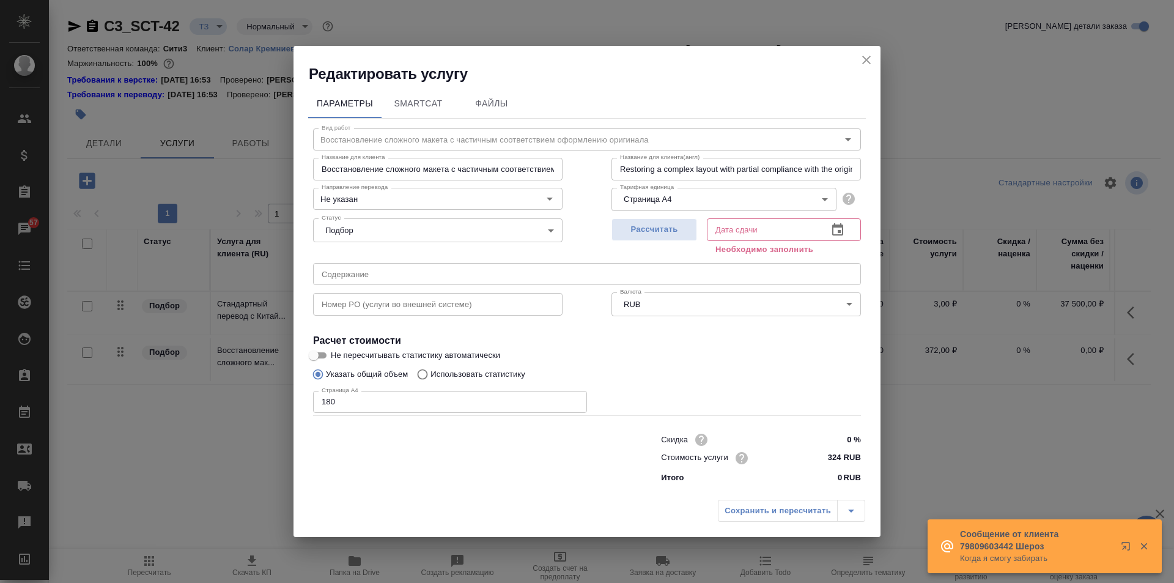
click at [843, 231] on icon "button" at bounding box center [837, 229] width 11 height 12
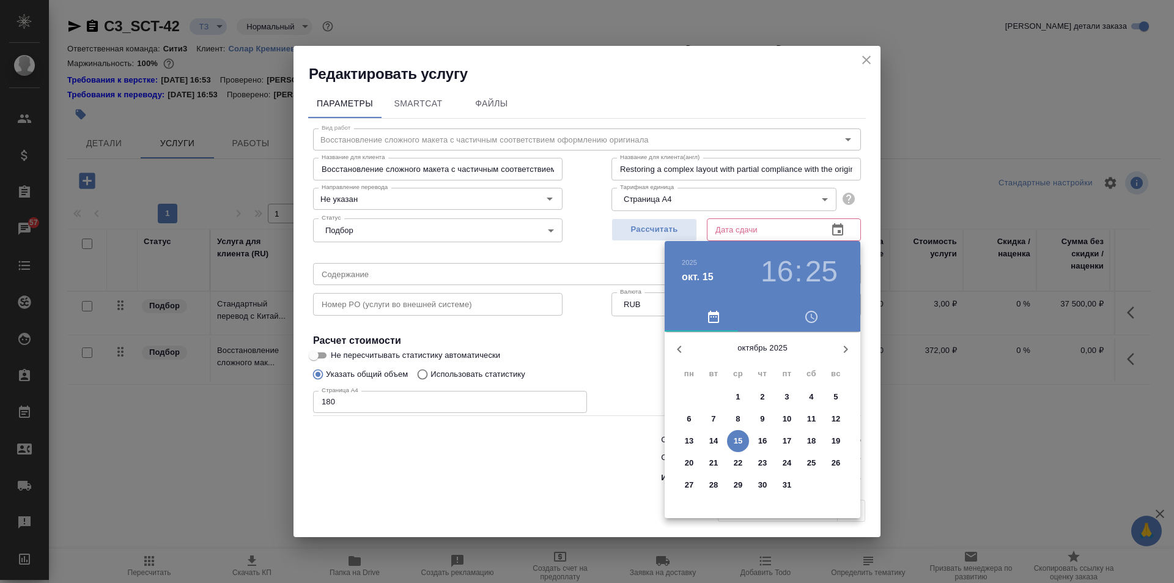
click at [865, 57] on div at bounding box center [587, 291] width 1174 height 583
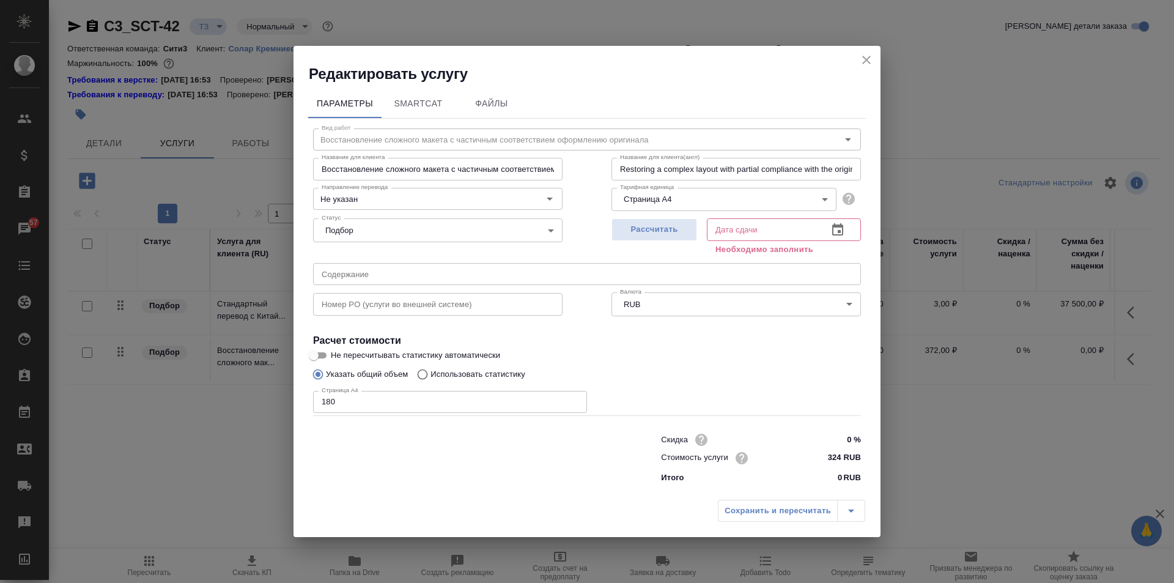
click at [840, 227] on icon "button" at bounding box center [837, 229] width 11 height 12
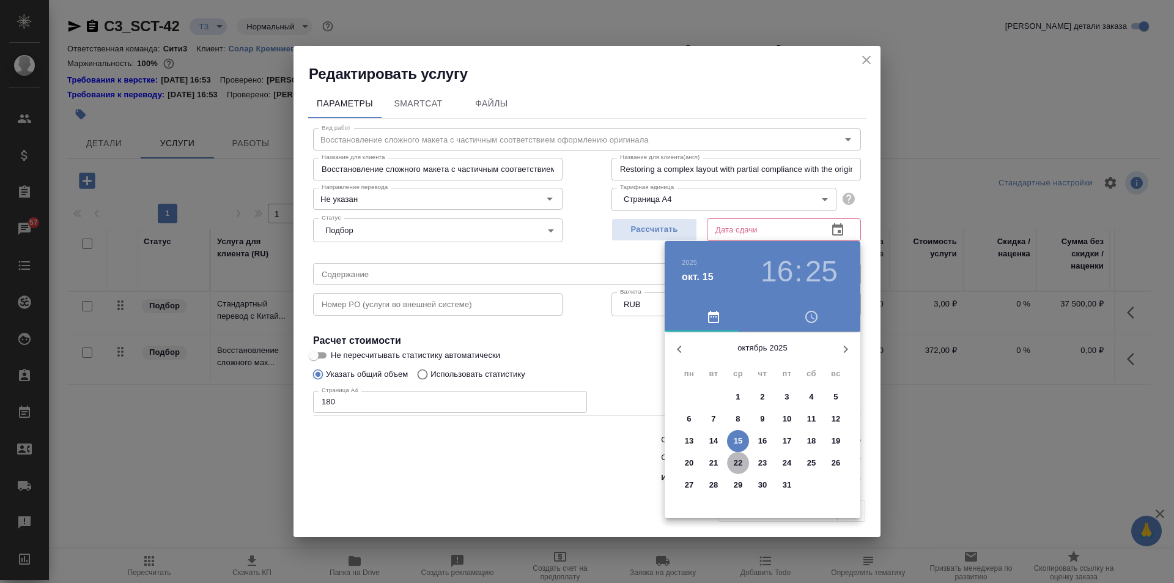
click at [744, 461] on span "22" at bounding box center [738, 463] width 22 height 12
type input "22.10.2025 16:25"
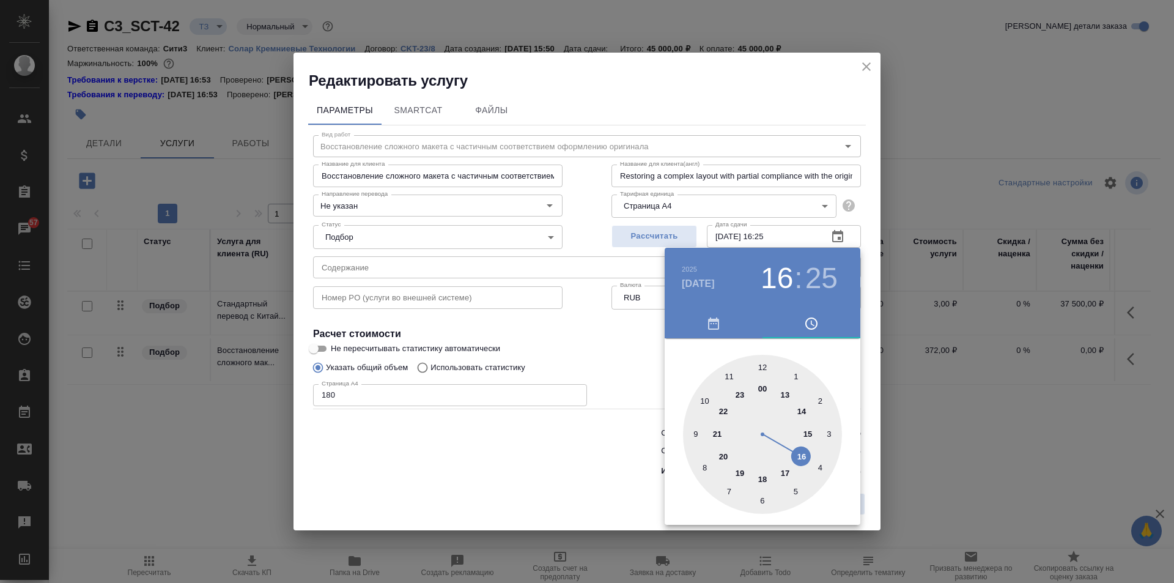
click at [634, 397] on div at bounding box center [587, 291] width 1174 height 583
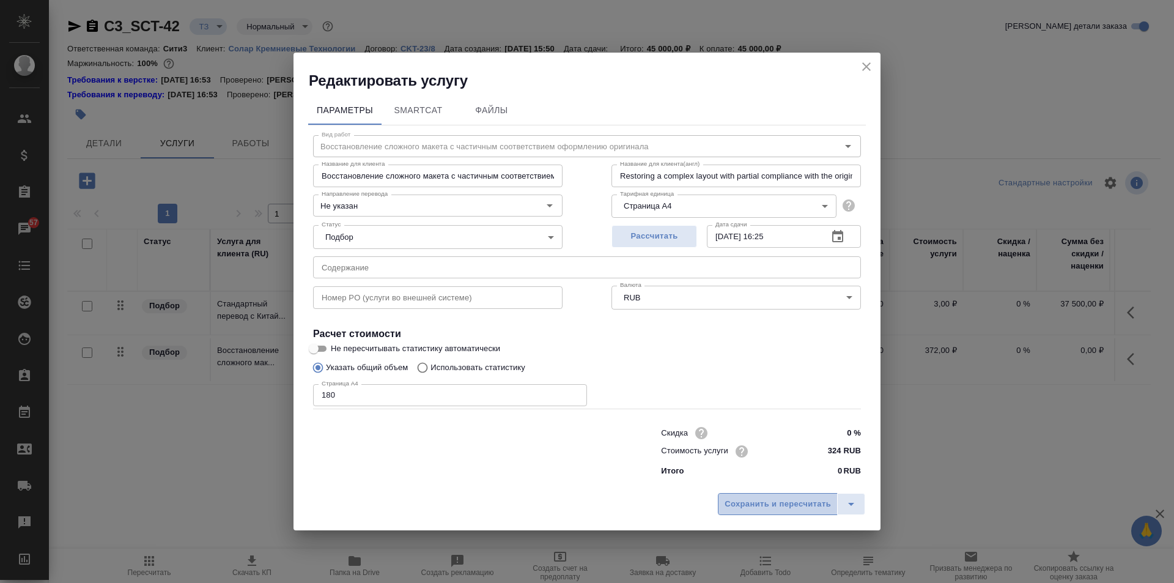
click at [797, 502] on span "Сохранить и пересчитать" at bounding box center [778, 504] width 106 height 14
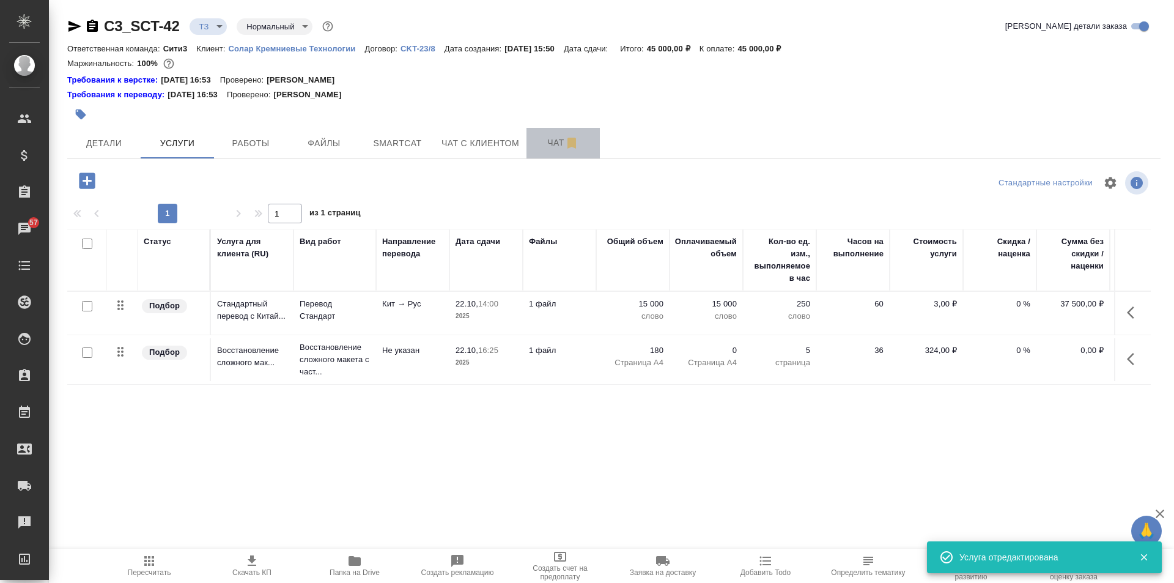
click at [542, 131] on button "Чат" at bounding box center [562, 143] width 73 height 31
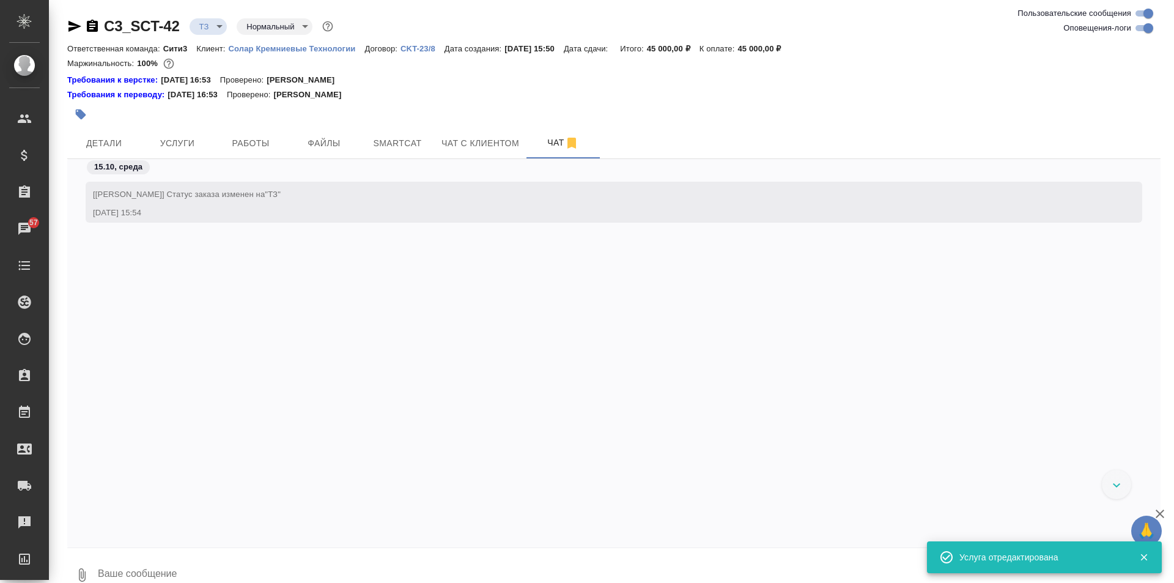
scroll to position [76, 0]
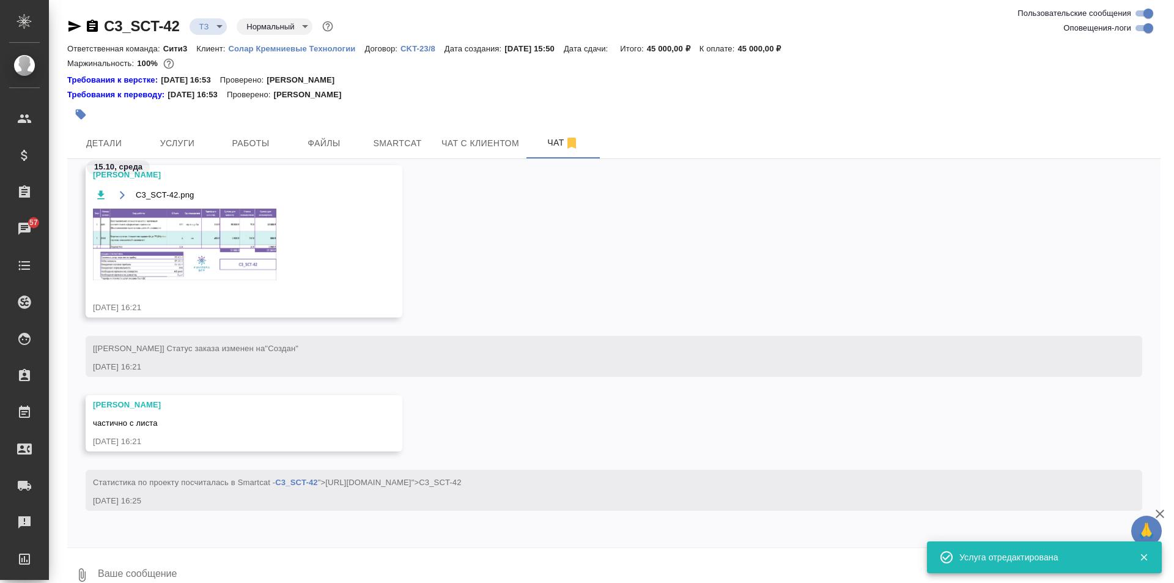
click at [177, 564] on textarea at bounding box center [629, 575] width 1064 height 42
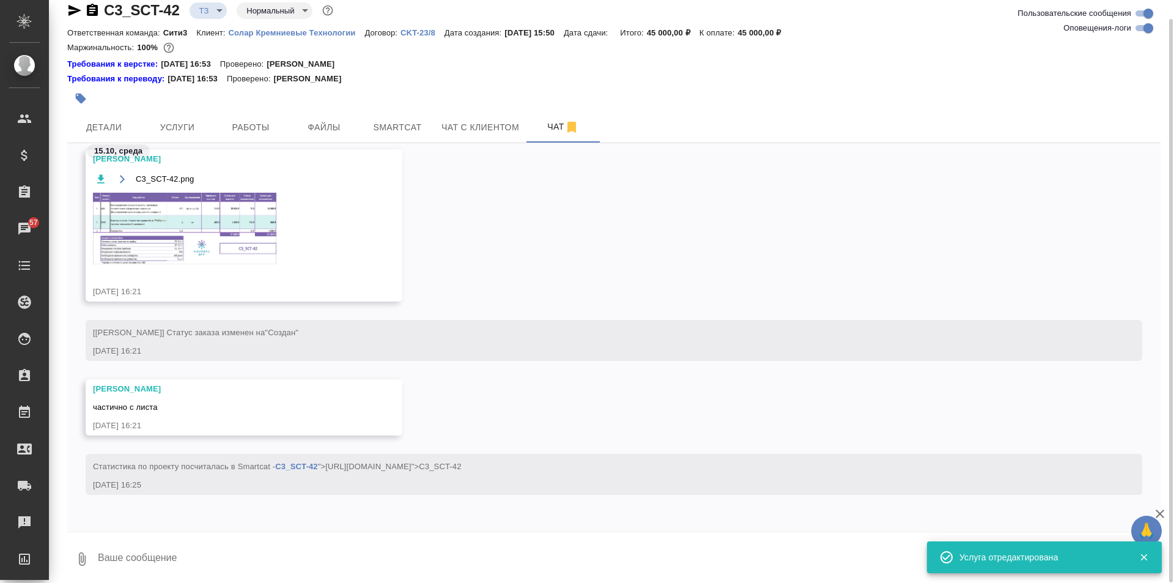
scroll to position [20, 0]
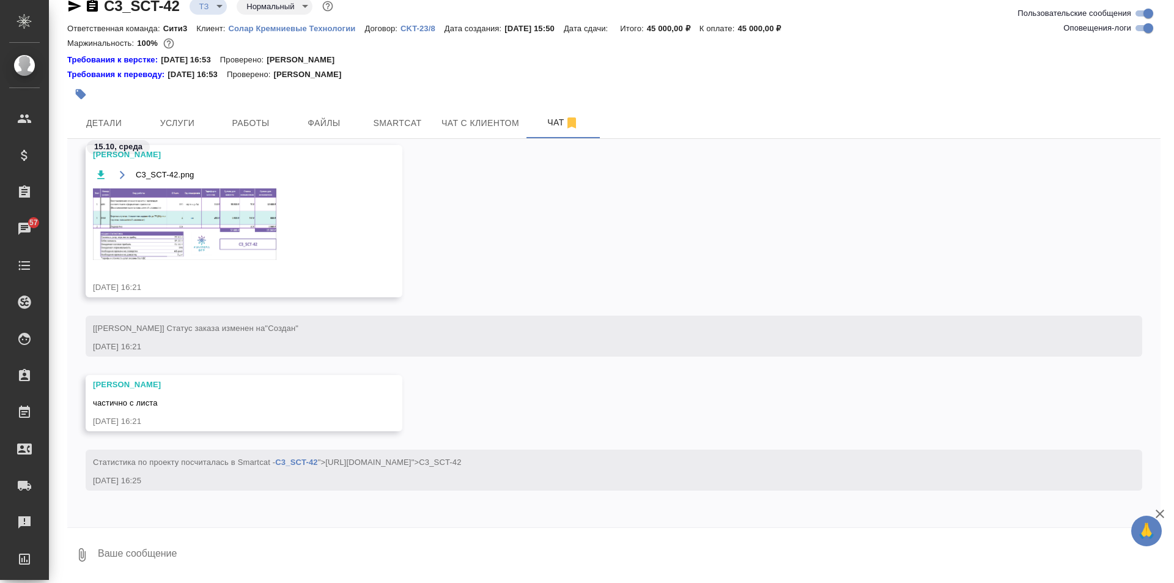
type textarea """
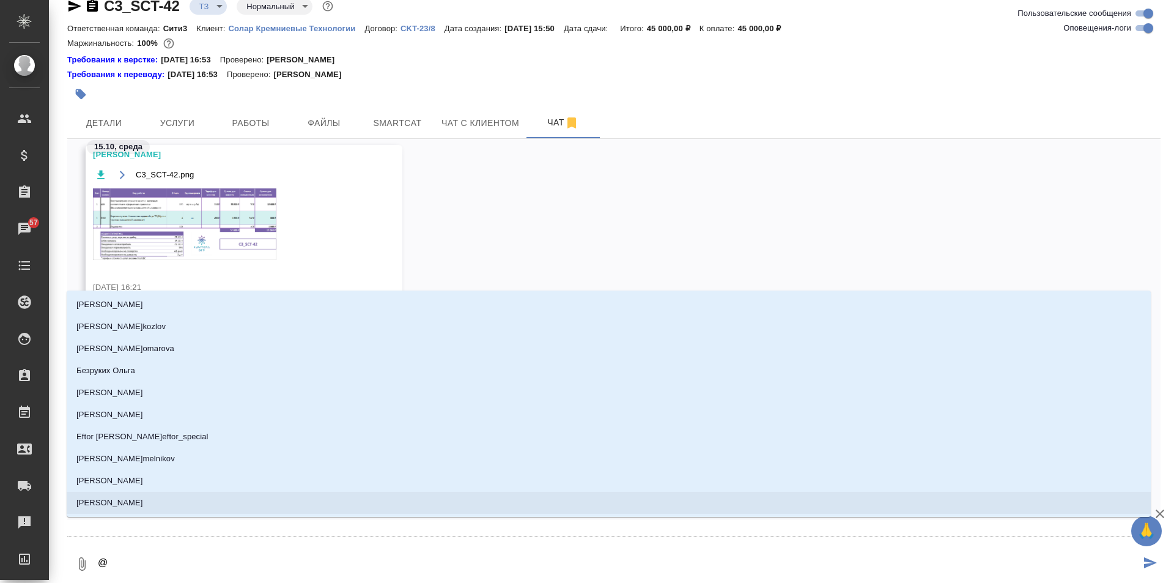
type textarea "@g"
type input "g"
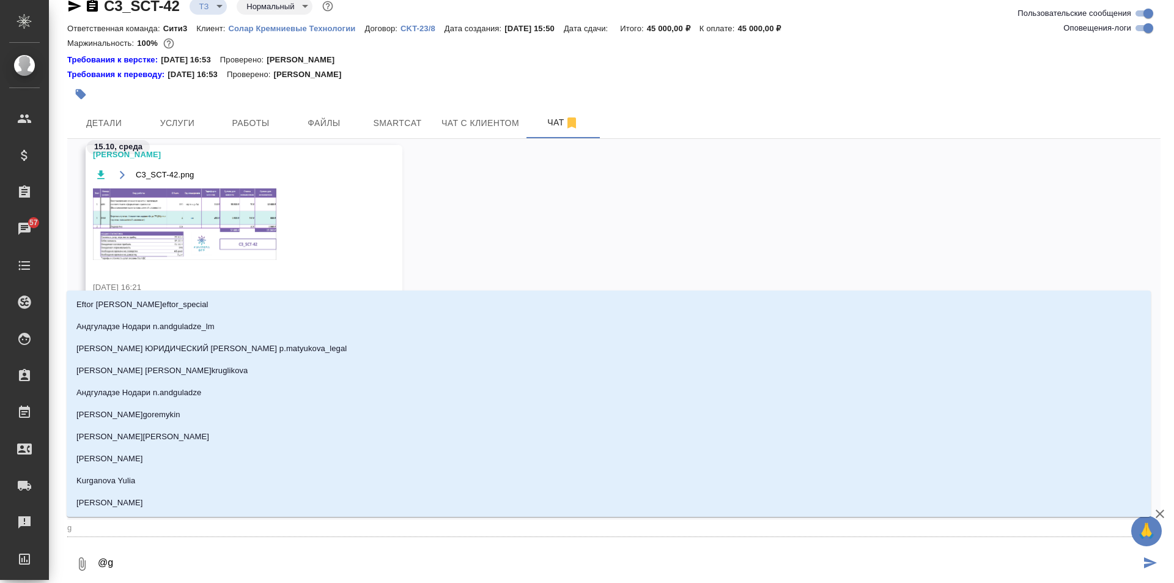
type textarea "@gt"
type input "gt"
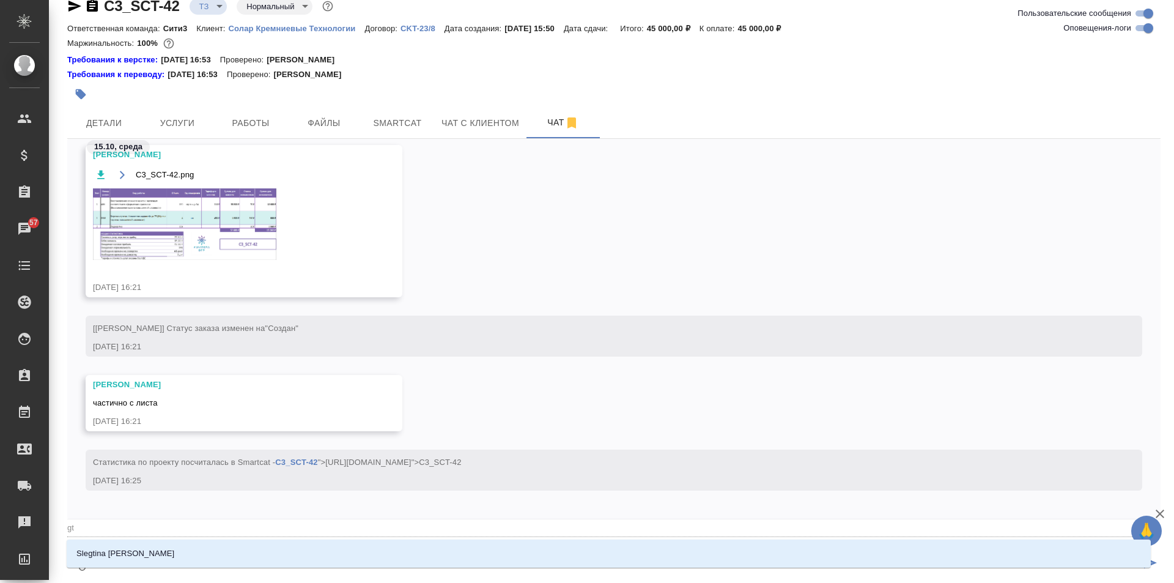
type textarea "@g"
type input "g"
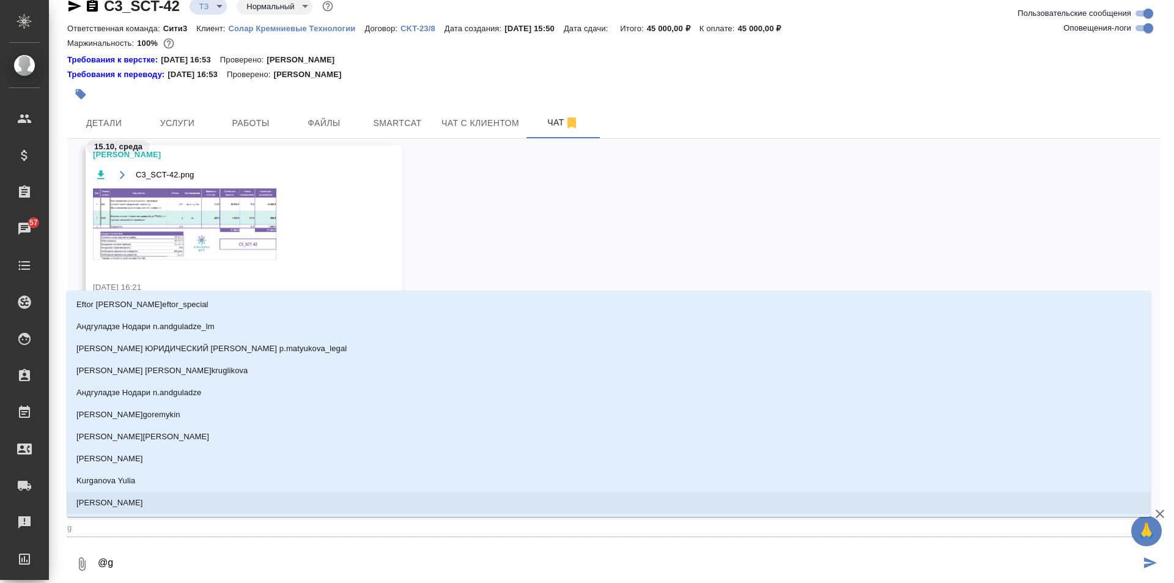
type textarea "@"
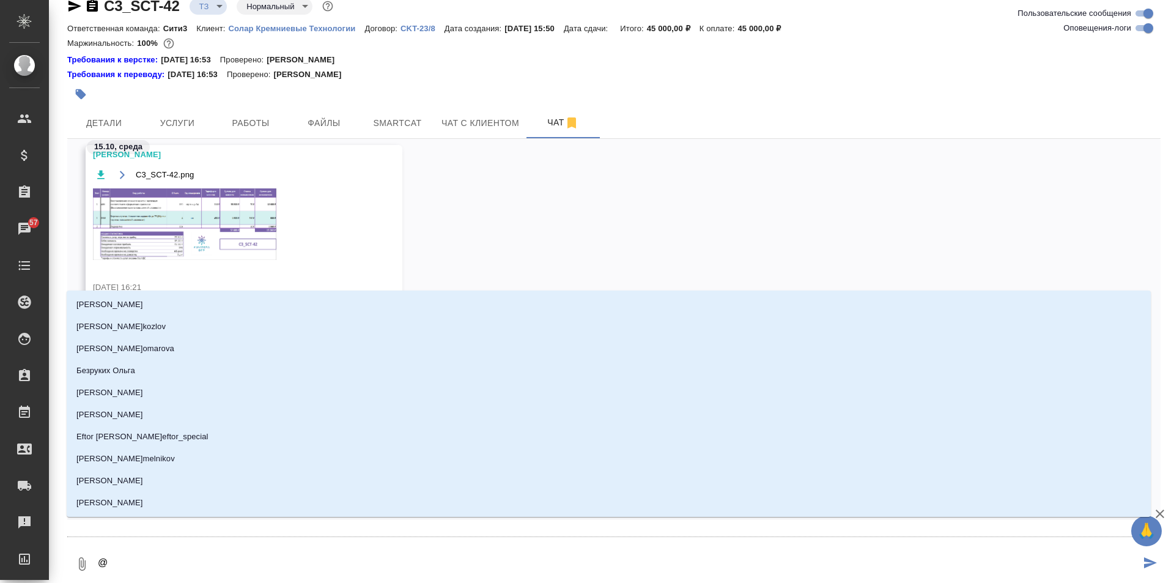
type textarea "@п"
type input "п"
type textarea "@пе"
type input "пе"
type textarea "@пет"
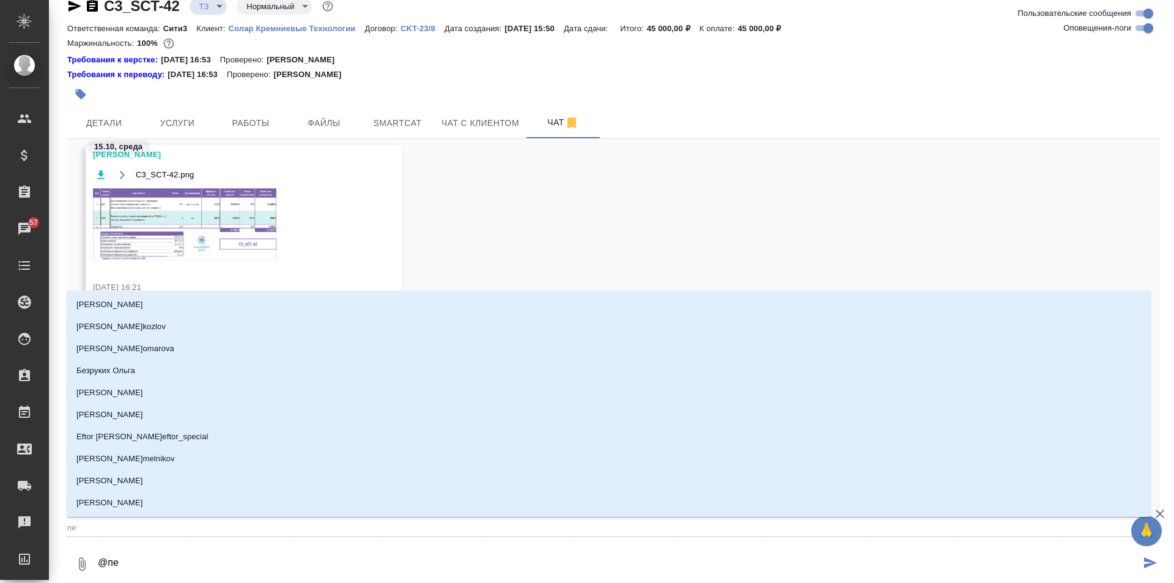
type input "пет"
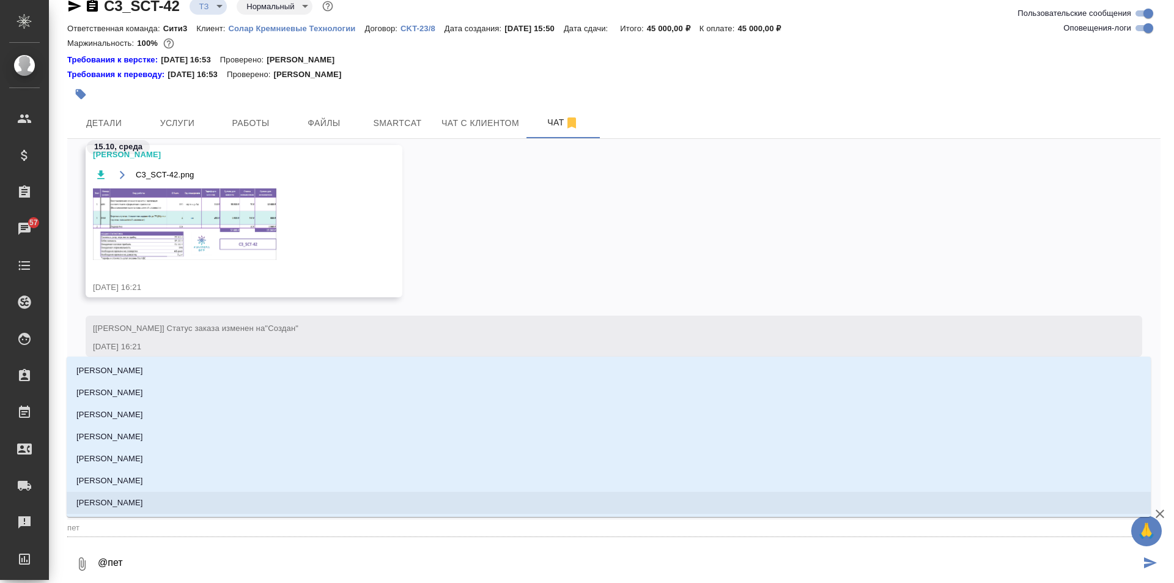
type textarea "@петр"
type input "петр"
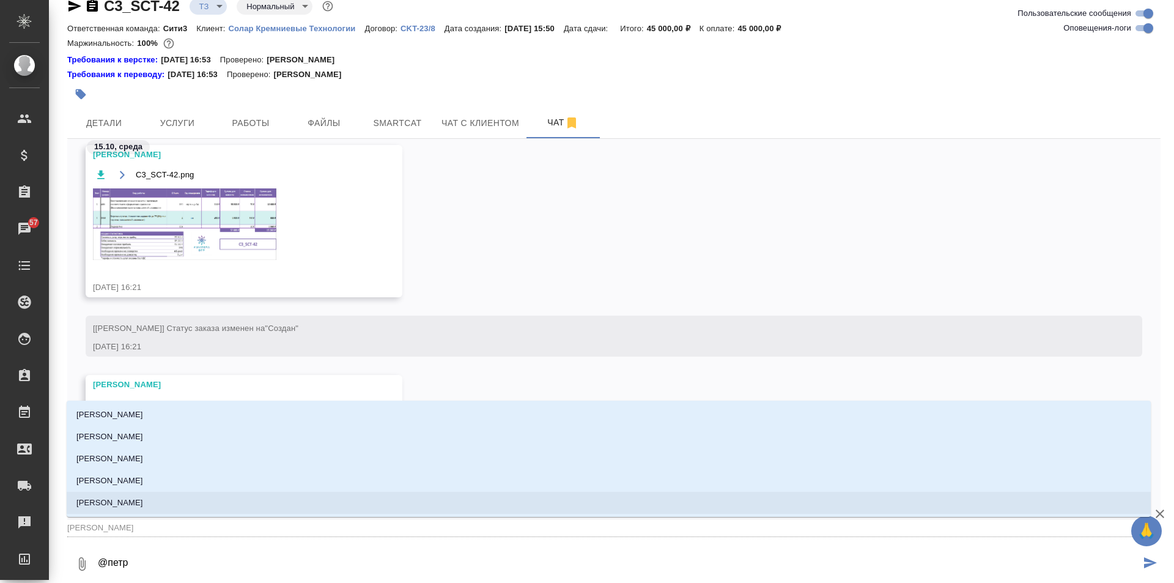
type textarea "@петрв"
type input "петрв"
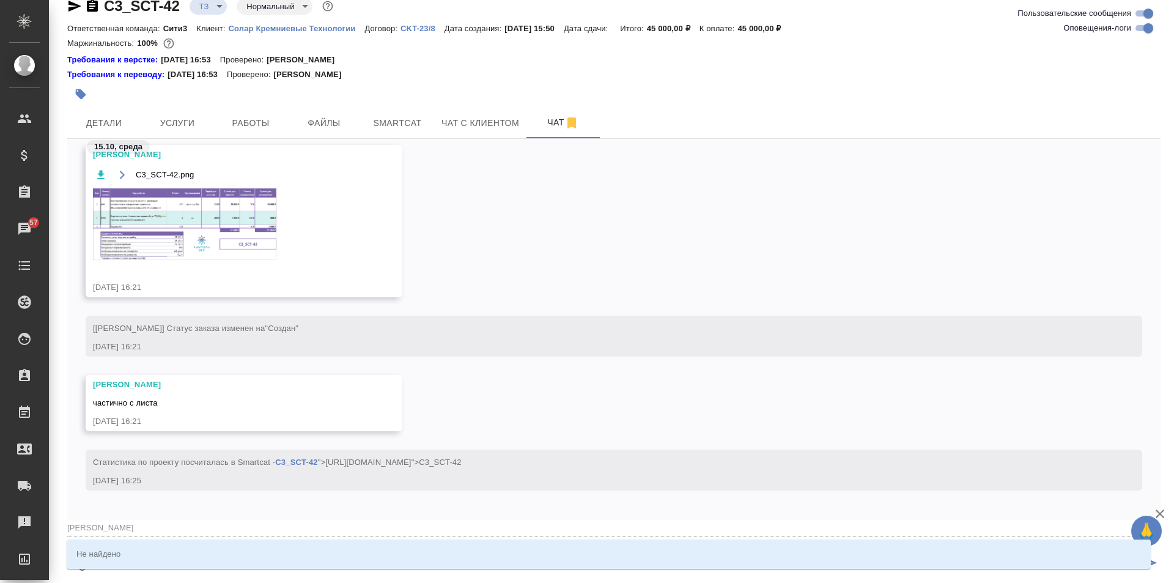
type textarea "@петр"
type input "петр"
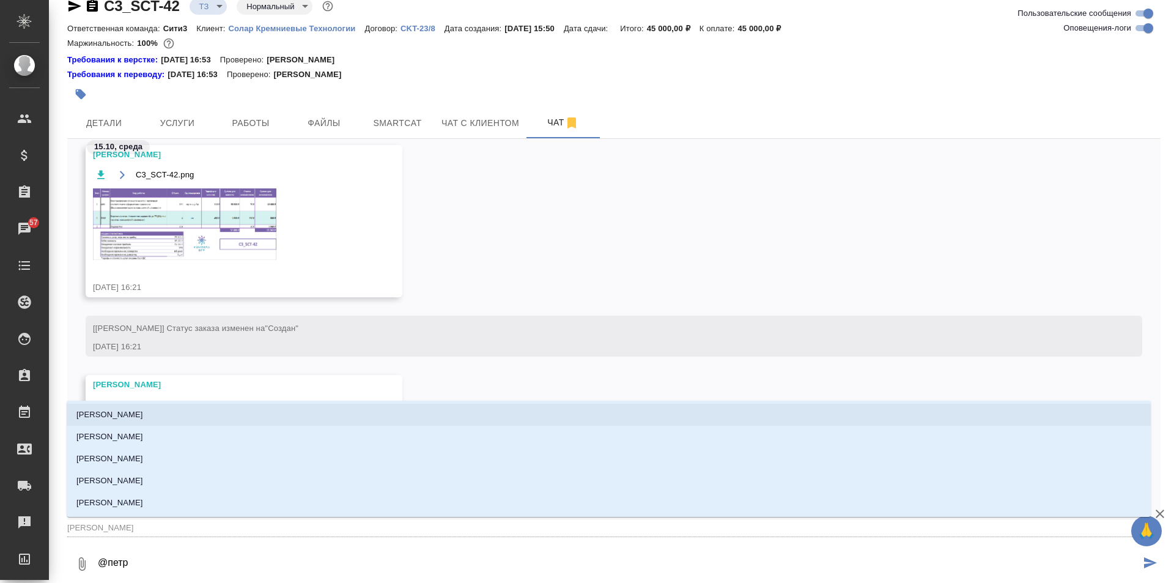
click at [282, 414] on li "[PERSON_NAME]" at bounding box center [609, 415] width 1084 height 22
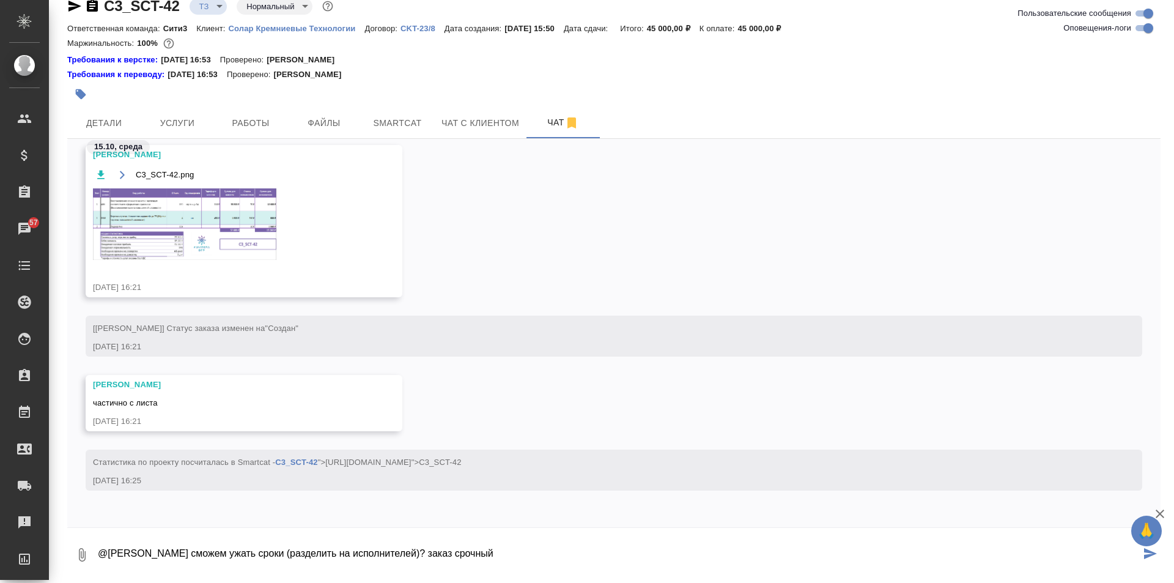
type textarea "@Петрова Валерия сможем ужать сроки (разделить на исполнителей)? заказ срочный"
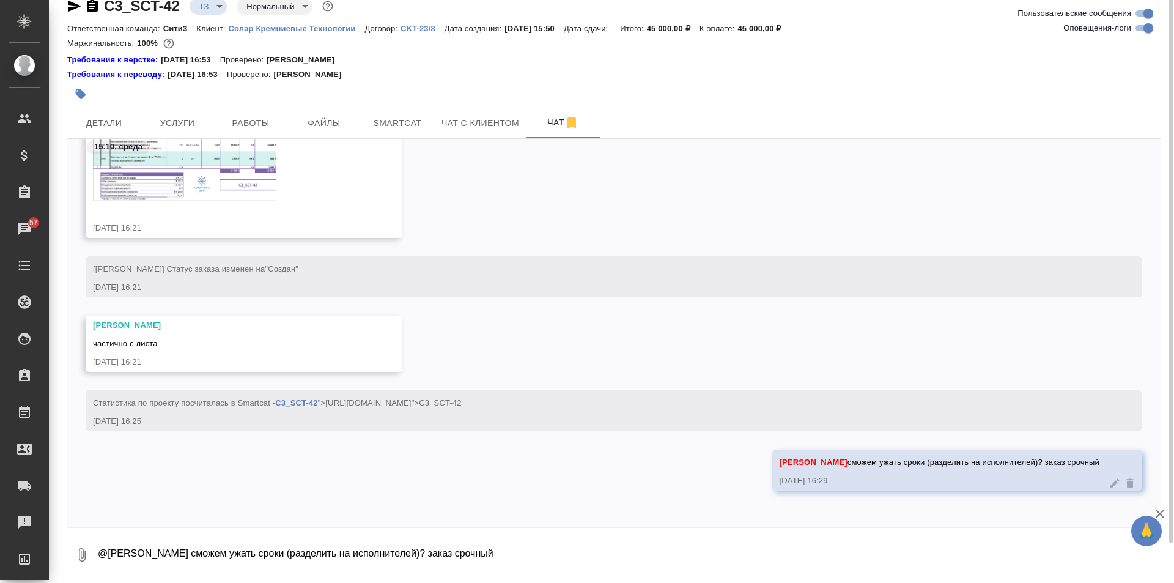
scroll to position [13, 0]
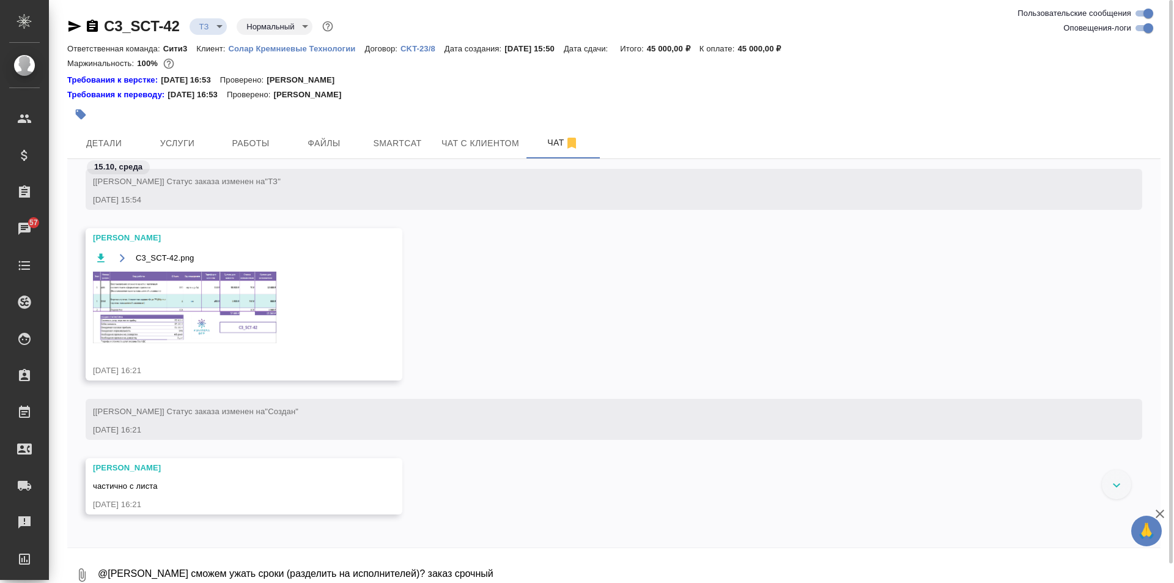
click at [249, 300] on img at bounding box center [184, 307] width 183 height 72
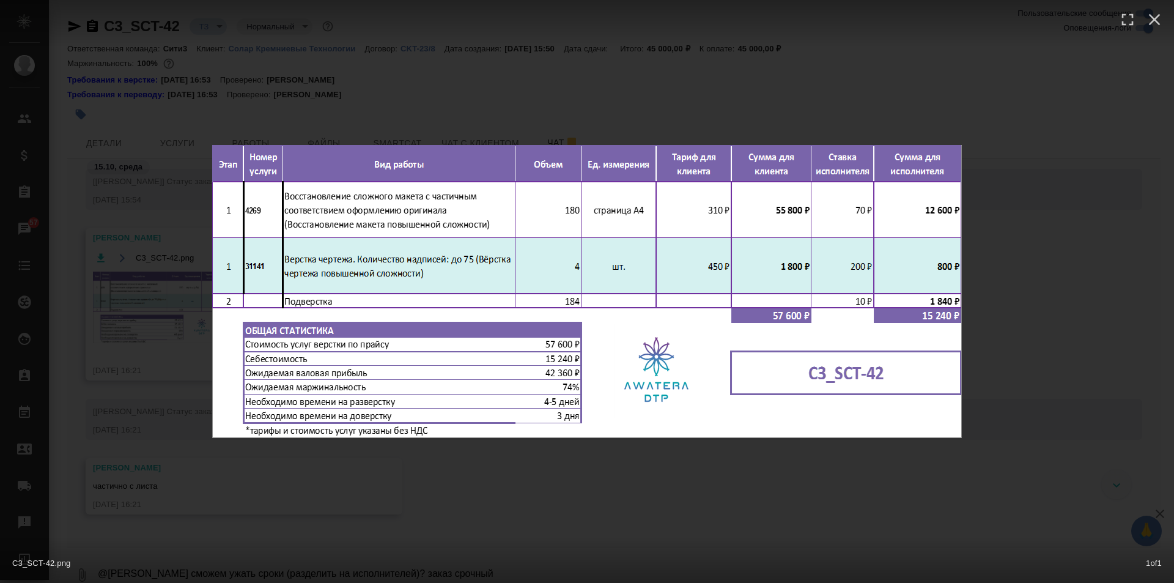
click at [563, 102] on div "C3_SCT-42.png 1 of 1" at bounding box center [587, 291] width 1174 height 583
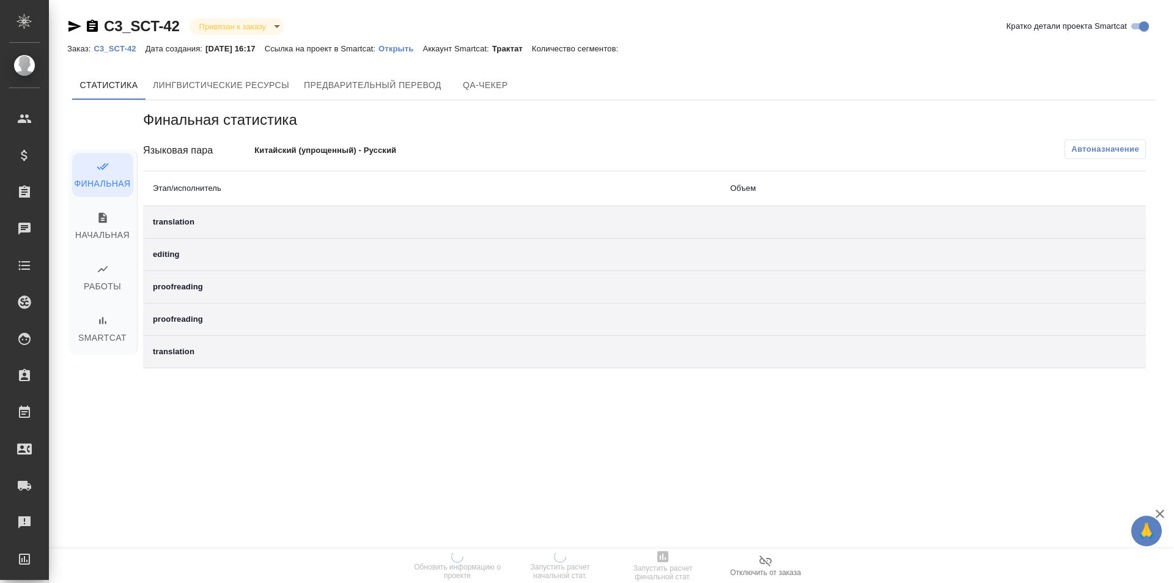
click at [423, 47] on p "Открыть" at bounding box center [400, 48] width 44 height 9
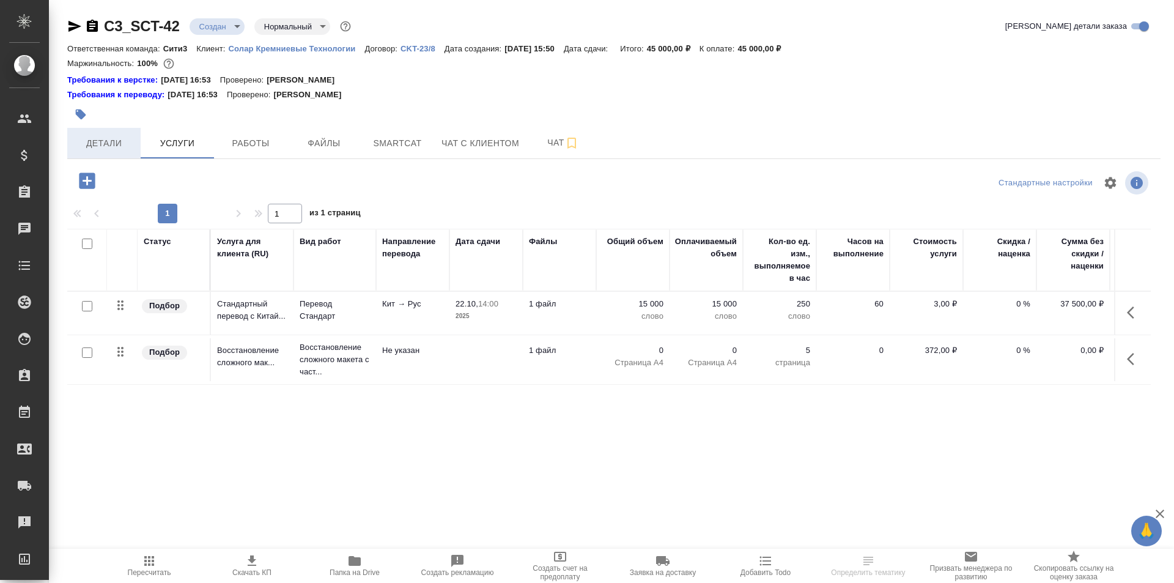
click at [103, 142] on span "Детали" at bounding box center [104, 143] width 59 height 15
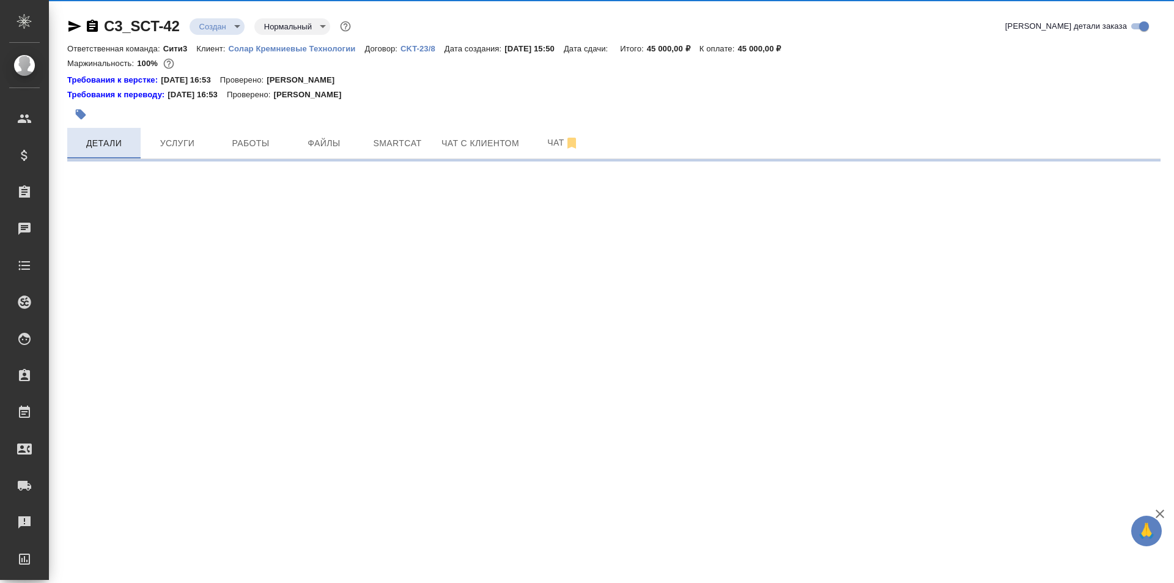
select select "RU"
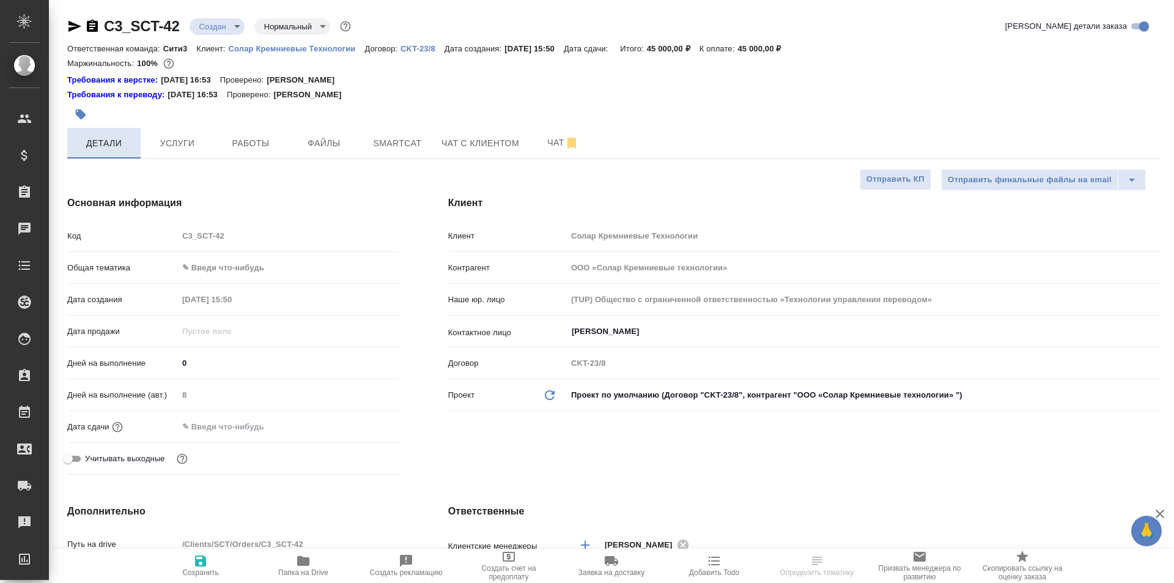
type textarea "x"
click at [249, 51] on p "Солар Кремниевые Технологии" at bounding box center [297, 48] width 136 height 9
type textarea "x"
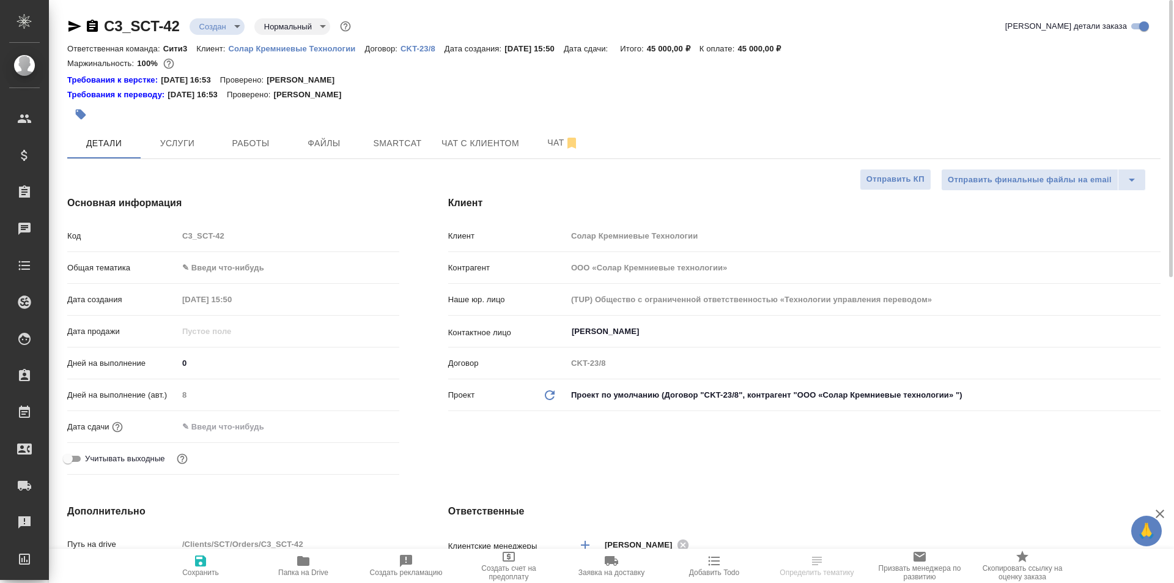
type textarea "x"
select select "RU"
type textarea "x"
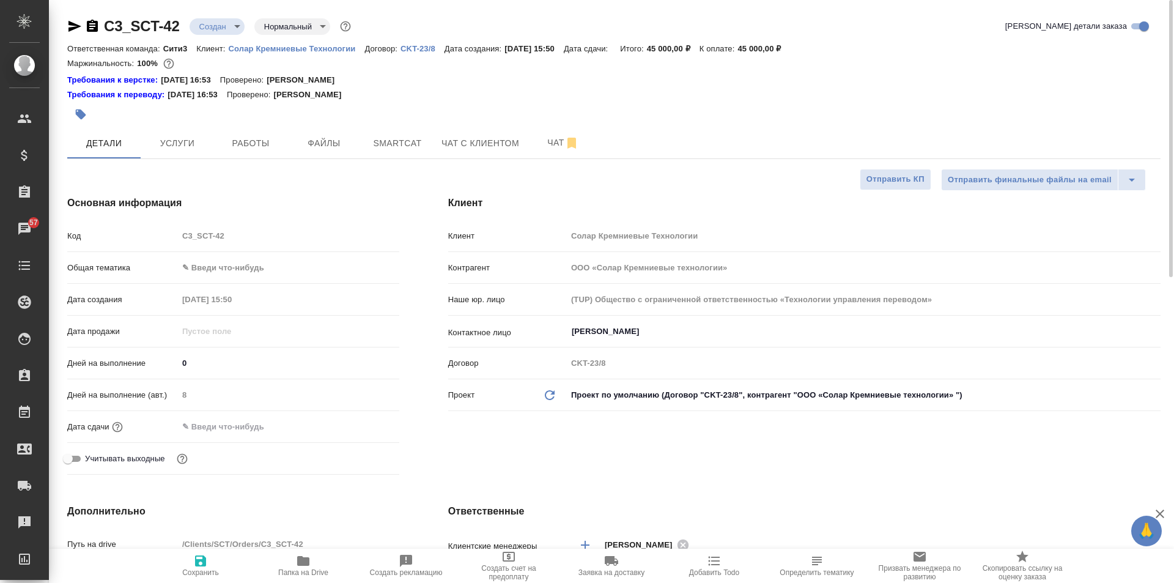
type textarea "x"
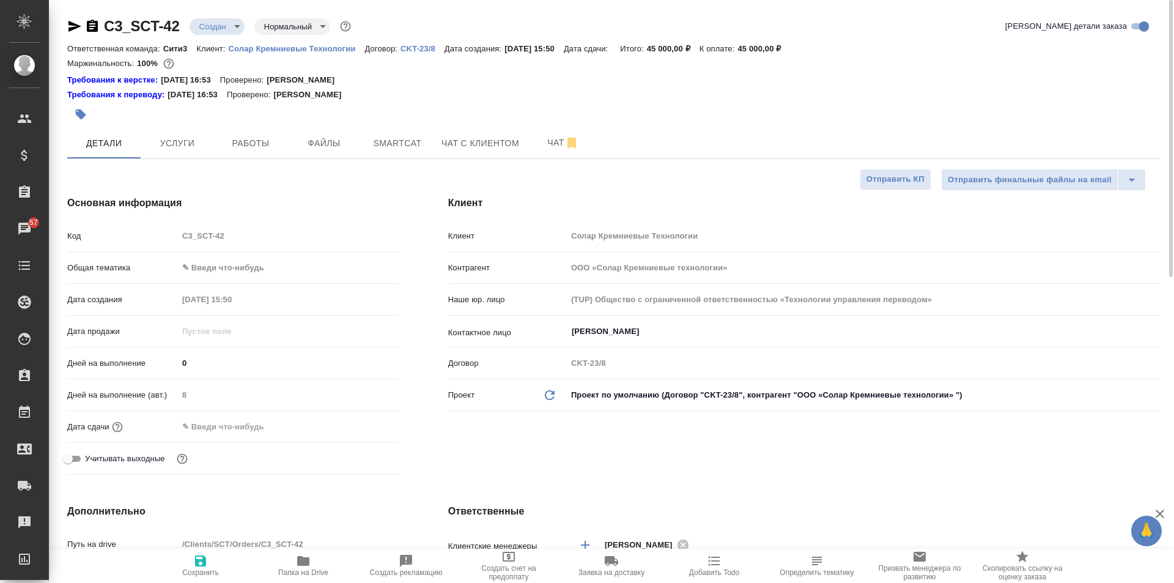
type textarea "x"
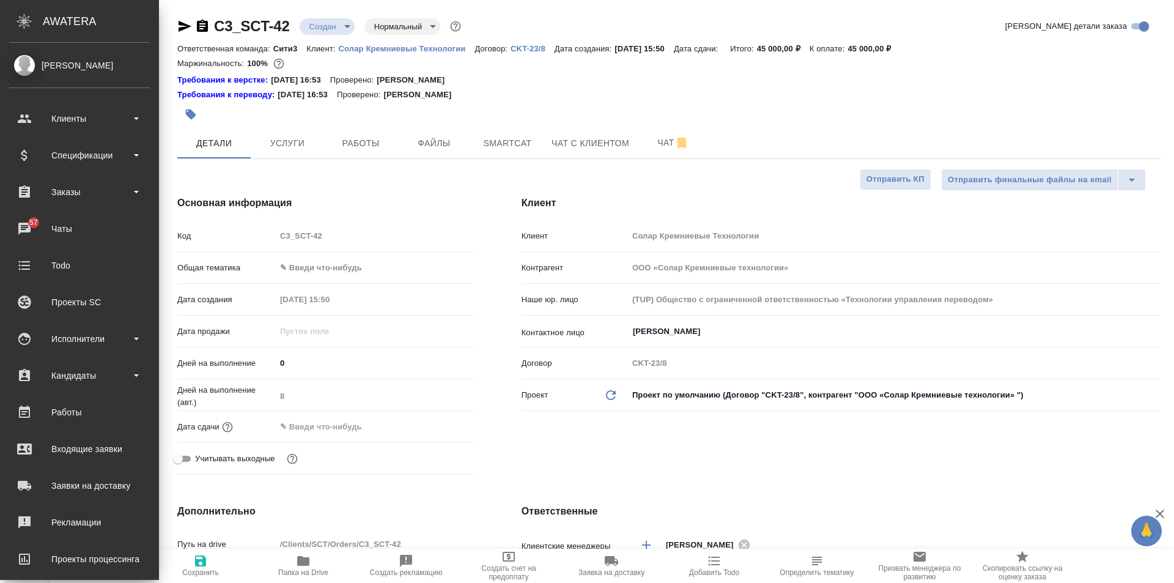
type textarea "x"
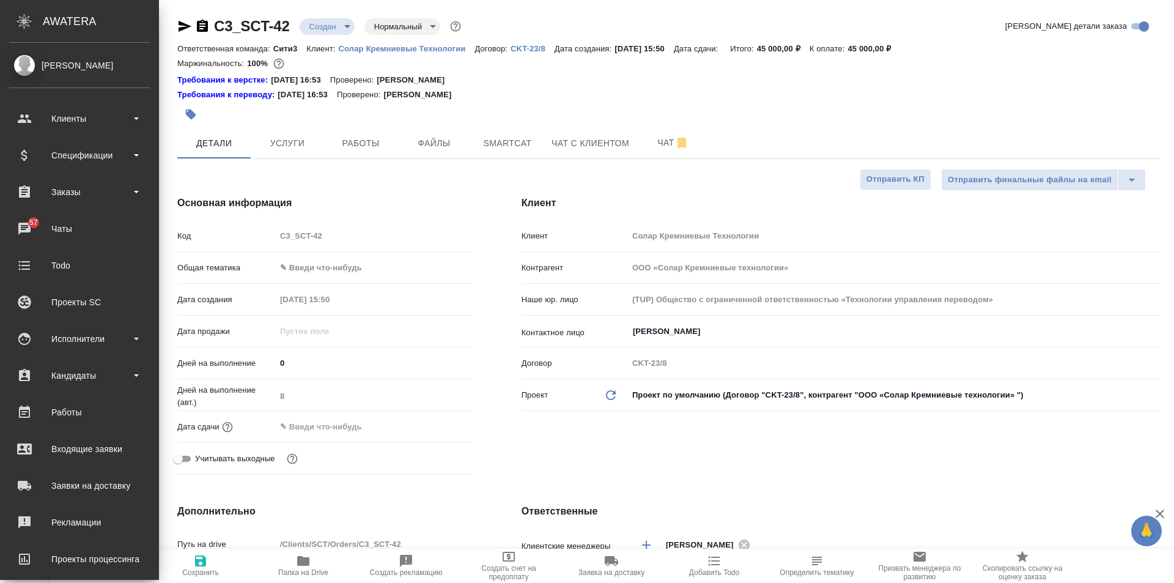
type textarea "x"
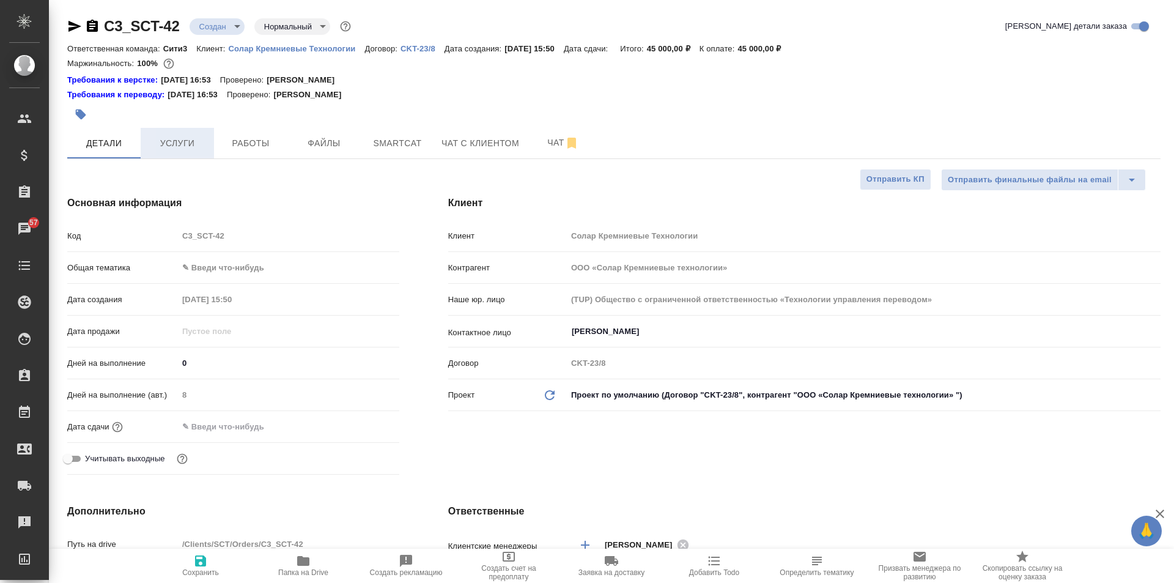
click at [209, 136] on button "Услуги" at bounding box center [177, 143] width 73 height 31
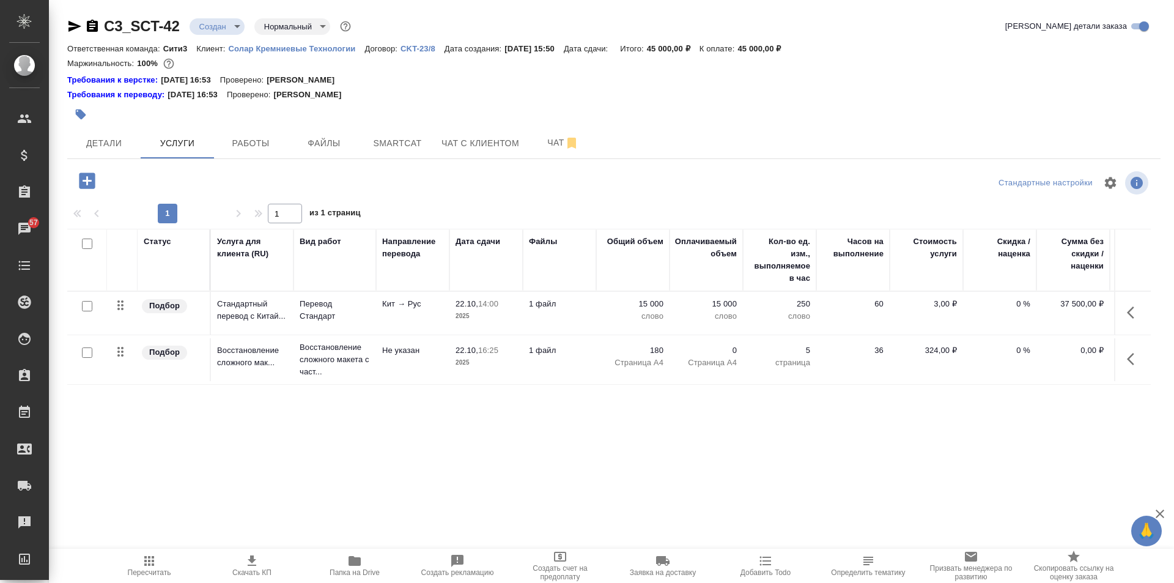
click at [89, 172] on icon "button" at bounding box center [86, 180] width 21 height 21
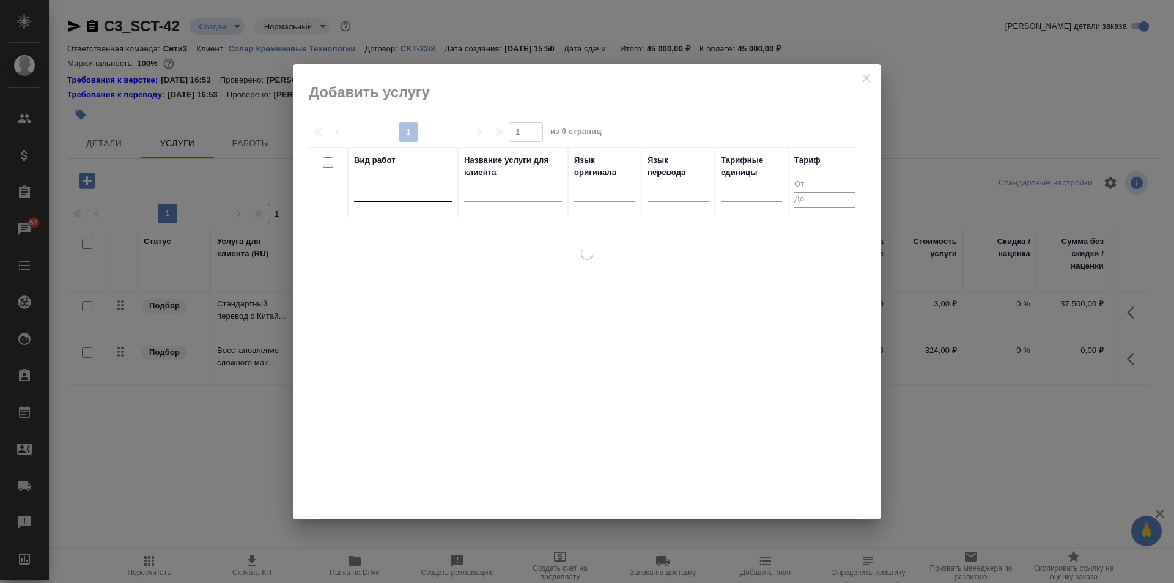
click at [381, 192] on div at bounding box center [403, 189] width 98 height 18
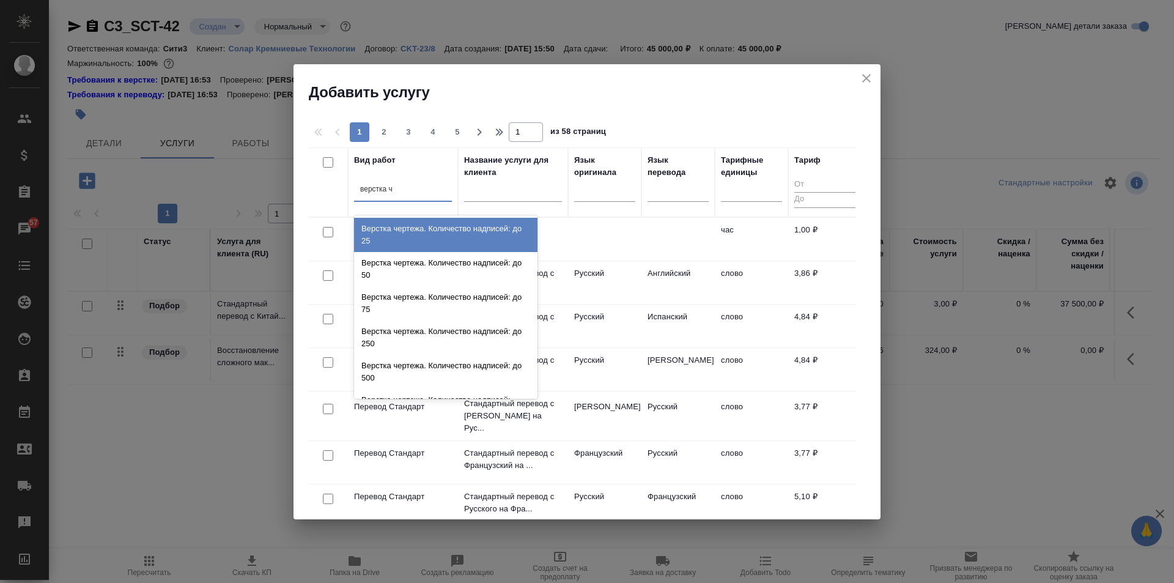
type input "верстка че"
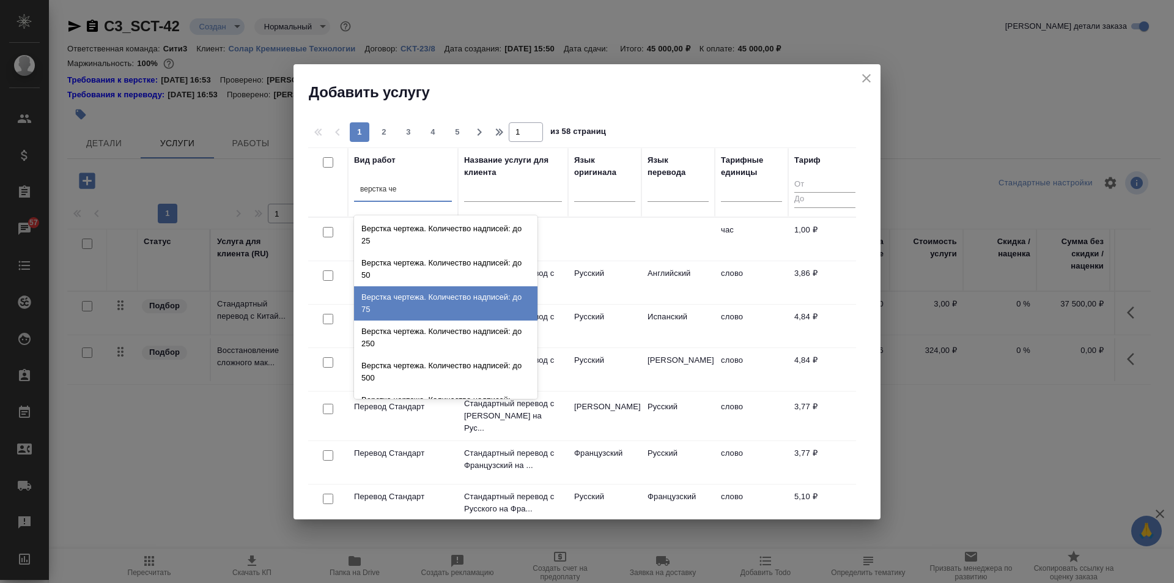
click at [475, 305] on div "Верстка чертежа. Количество надписей: до 75" at bounding box center [445, 303] width 183 height 34
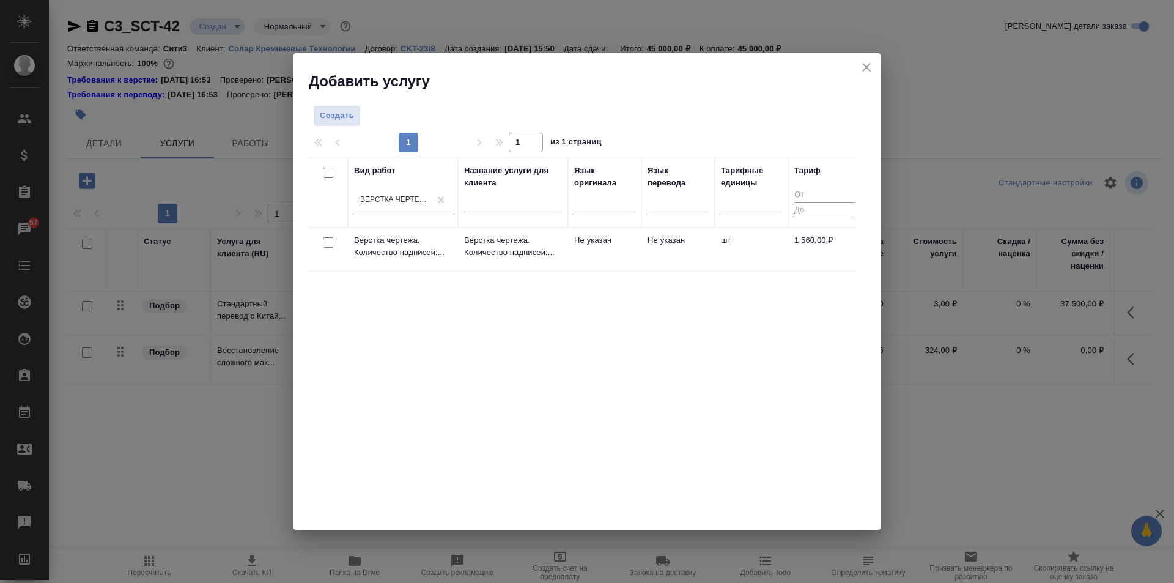
click at [460, 240] on td "Верстка чертежа. Количество надписей:..." at bounding box center [513, 249] width 110 height 43
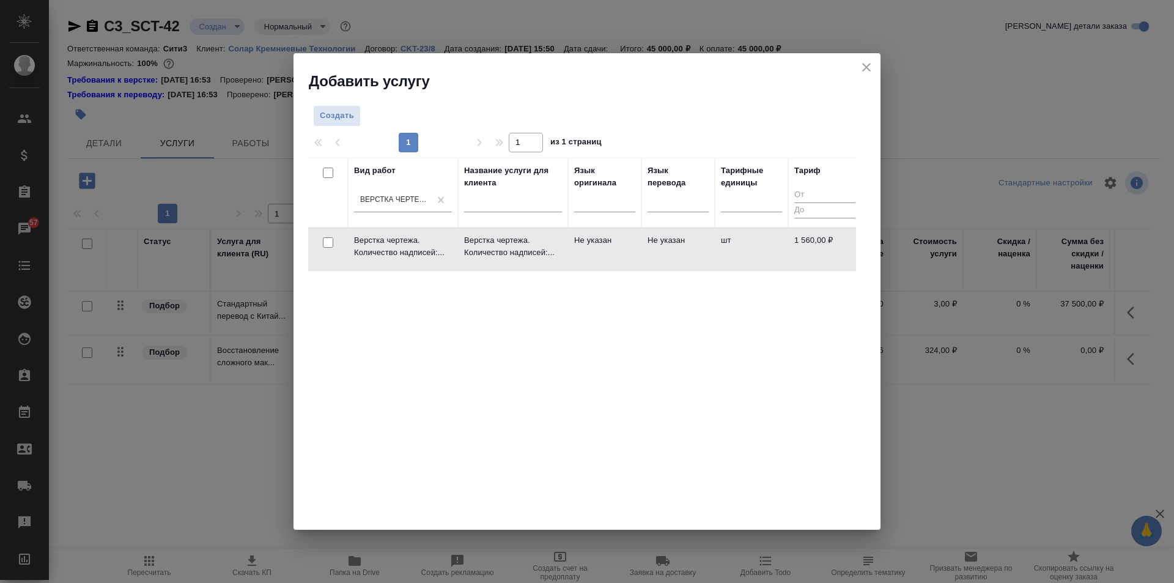
click at [460, 240] on td "Верстка чертежа. Количество надписей:..." at bounding box center [513, 249] width 110 height 43
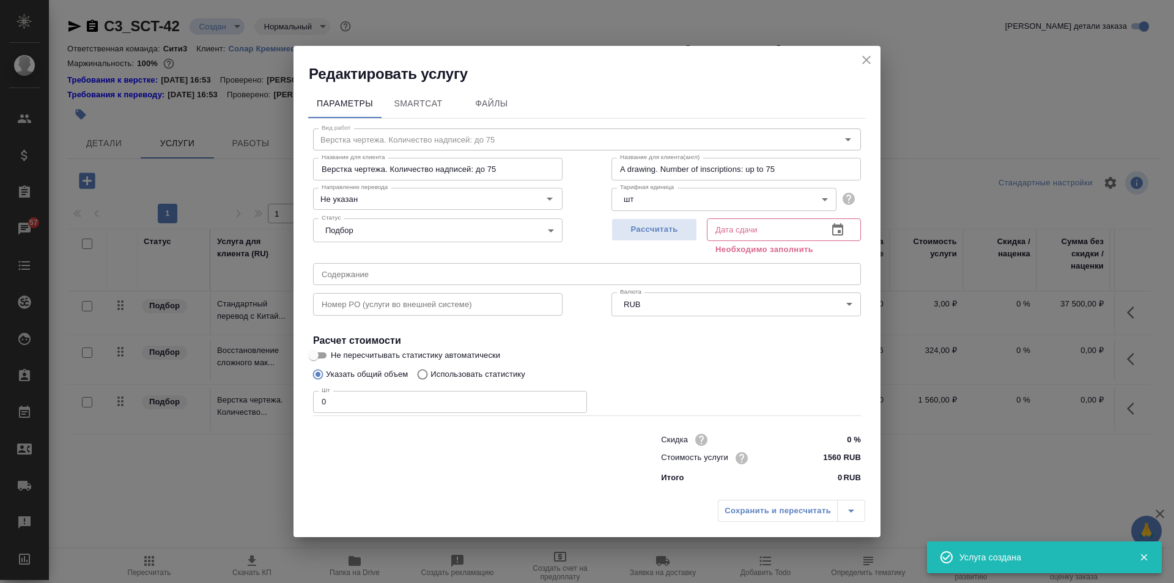
click at [352, 407] on input "0" at bounding box center [450, 402] width 274 height 22
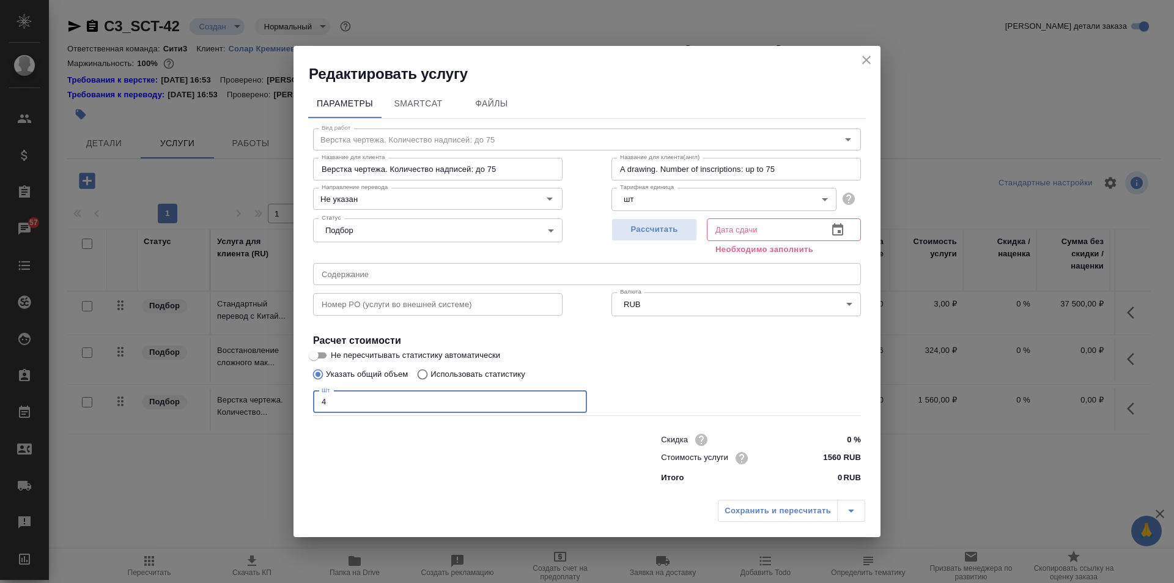
type input "4"
click at [849, 231] on button "button" at bounding box center [837, 229] width 29 height 29
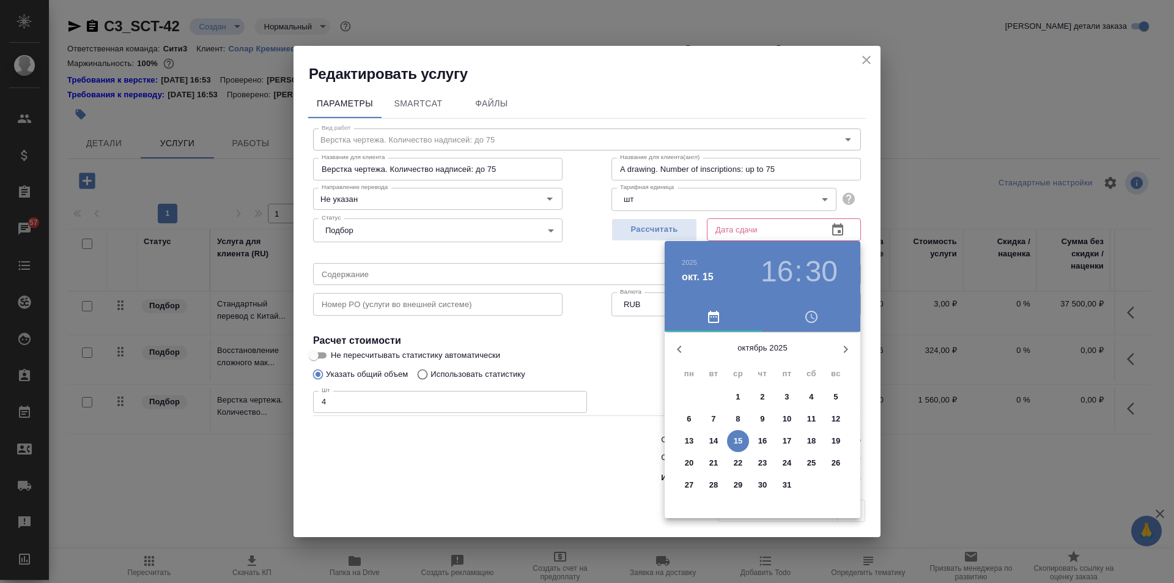
click at [740, 468] on p "22" at bounding box center [738, 463] width 9 height 12
type input "22.10.2025 16:30"
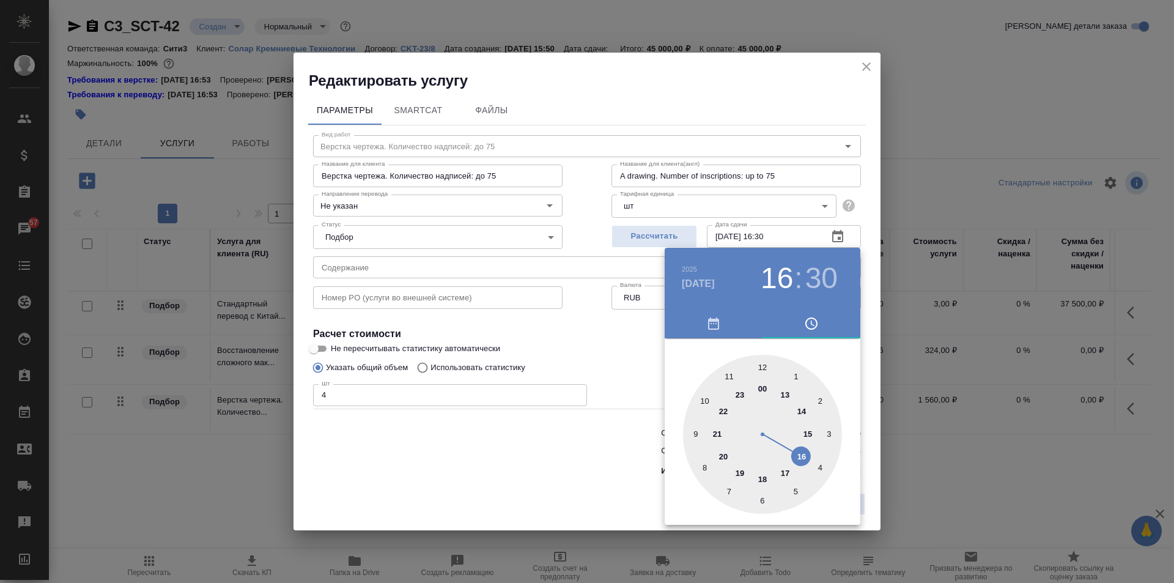
click at [631, 364] on div at bounding box center [587, 291] width 1174 height 583
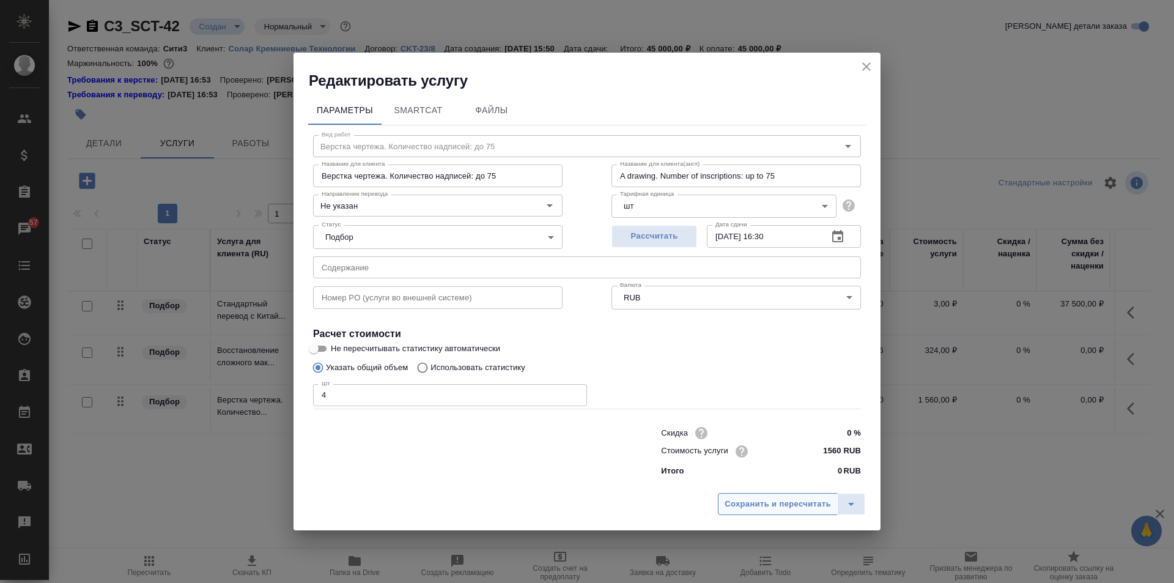
click at [748, 499] on span "Сохранить и пересчитать" at bounding box center [778, 504] width 106 height 14
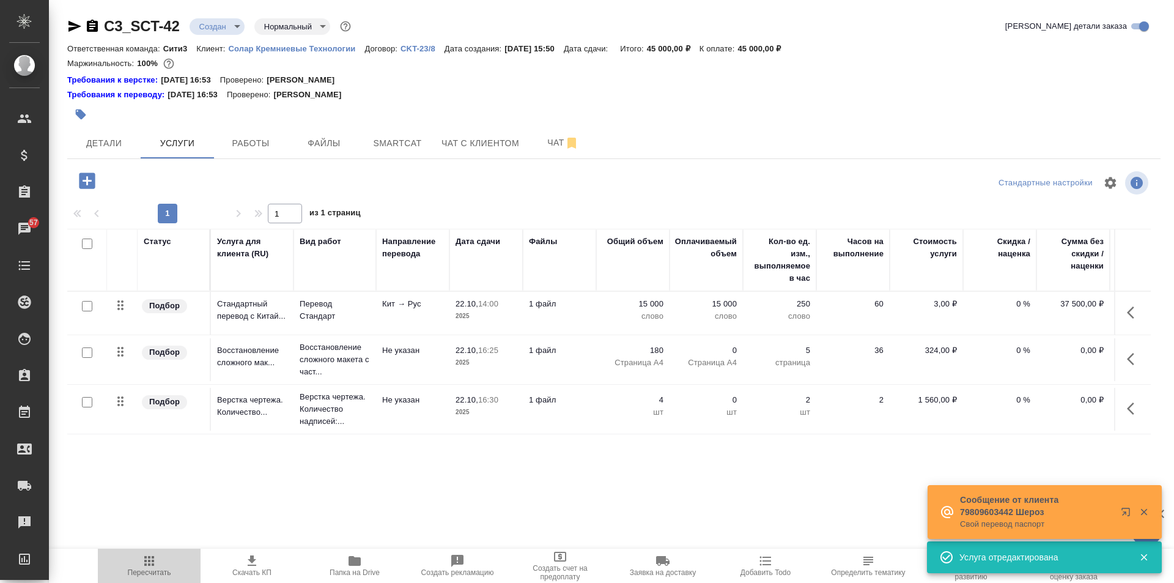
click at [147, 575] on span "Пересчитать" at bounding box center [149, 572] width 43 height 9
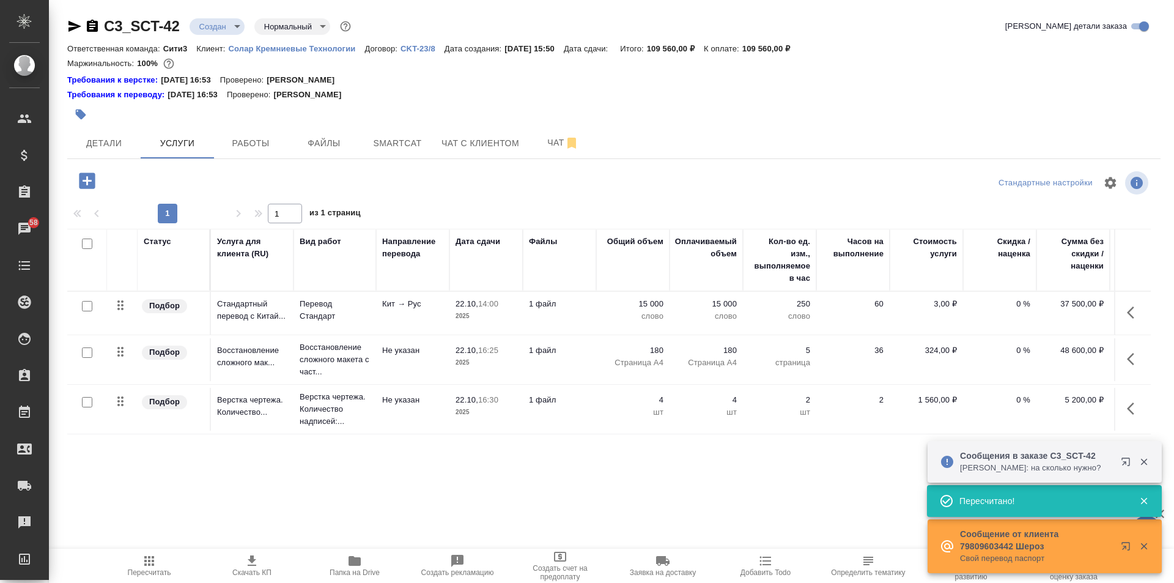
click at [605, 320] on p "слово" at bounding box center [632, 316] width 61 height 12
click at [605, 320] on td "15 000 слово" at bounding box center [632, 313] width 73 height 43
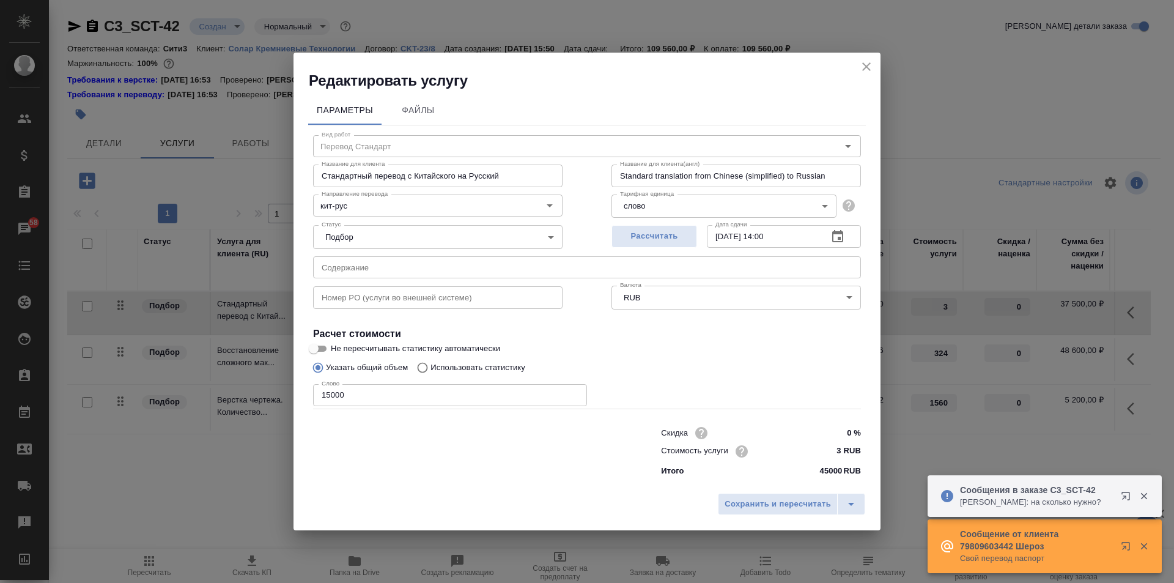
click at [375, 394] on input "15000" at bounding box center [450, 395] width 274 height 22
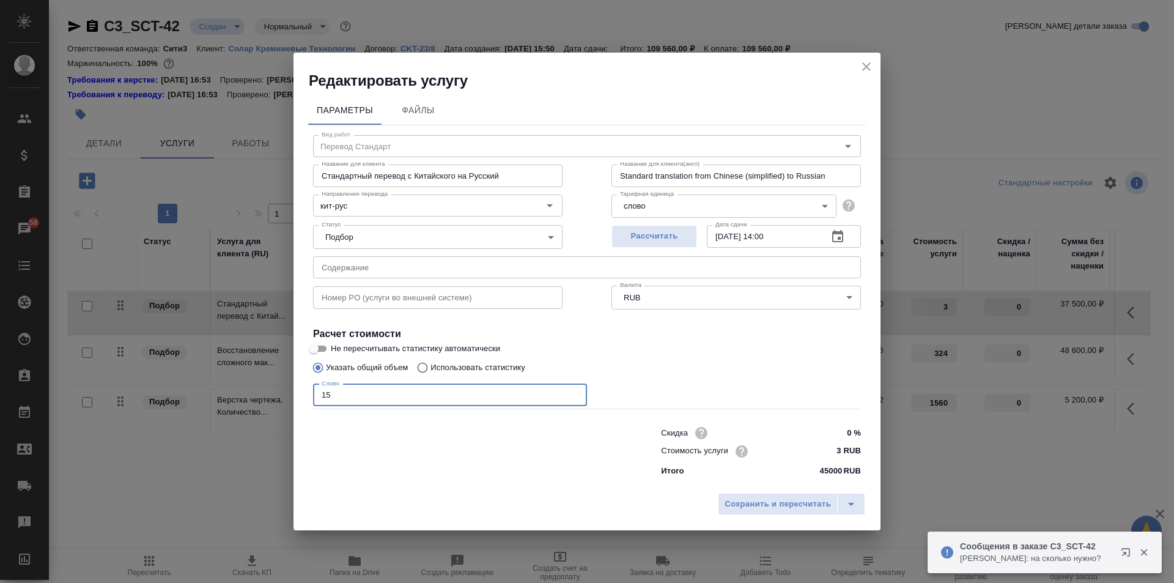
type input "1"
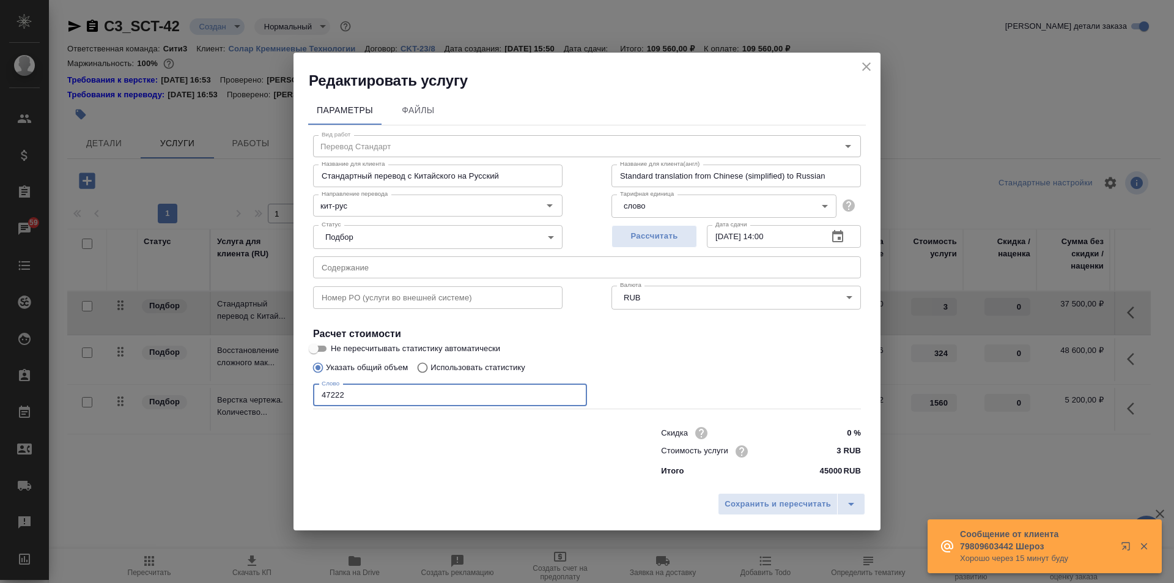
type input "47222"
click at [776, 511] on button "Сохранить и пересчитать" at bounding box center [778, 504] width 120 height 22
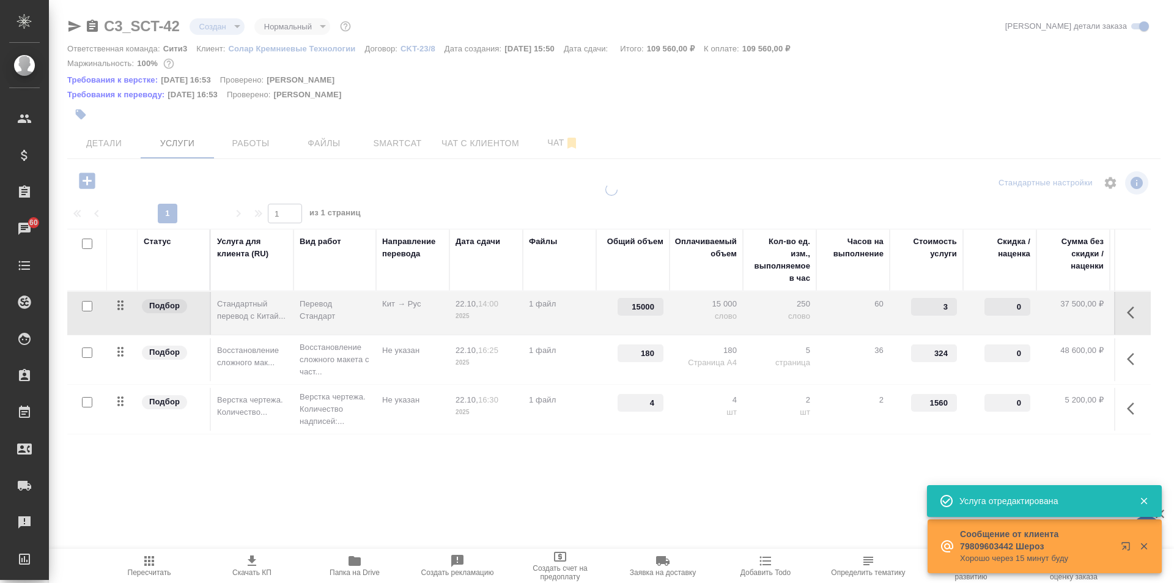
type input "47222"
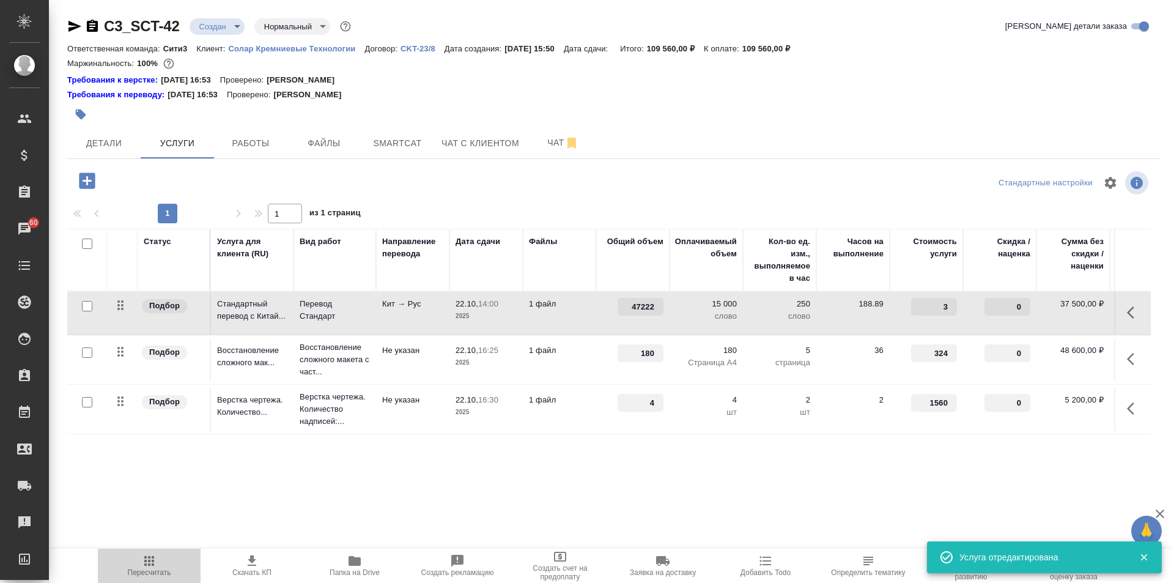
click at [146, 570] on span "Пересчитать" at bounding box center [149, 572] width 43 height 9
click at [105, 143] on span "Детали" at bounding box center [104, 143] width 59 height 15
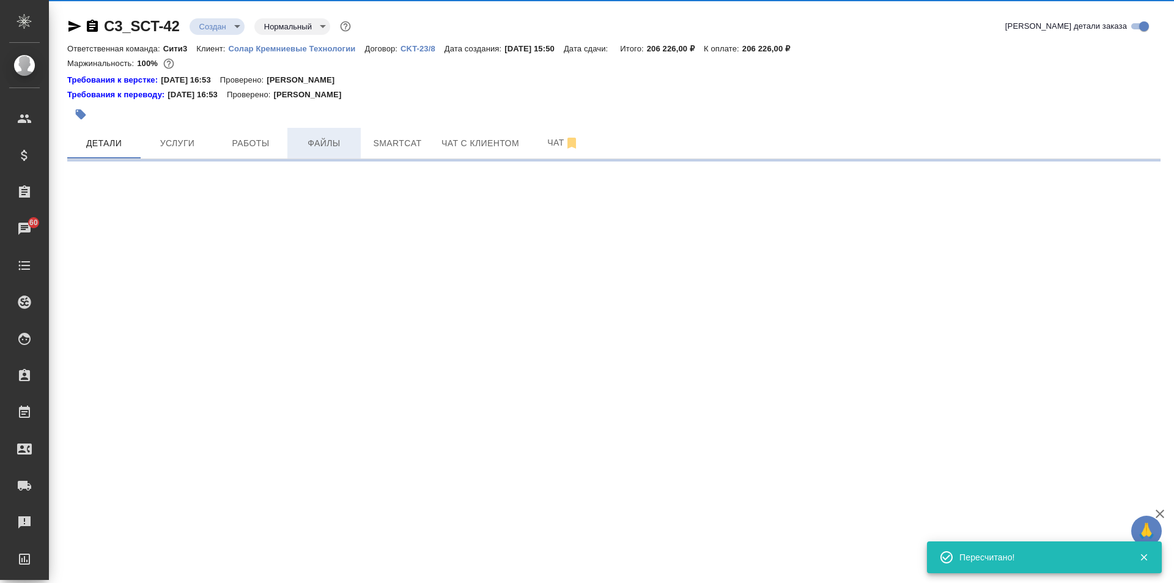
select select "RU"
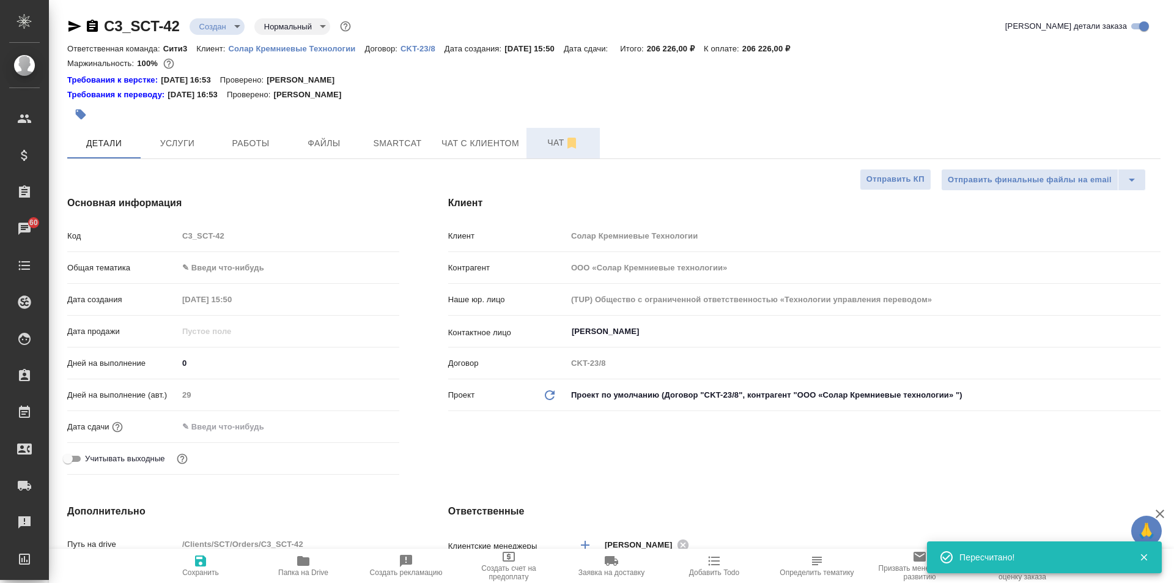
type textarea "x"
click at [211, 141] on button "Услуги" at bounding box center [177, 143] width 73 height 31
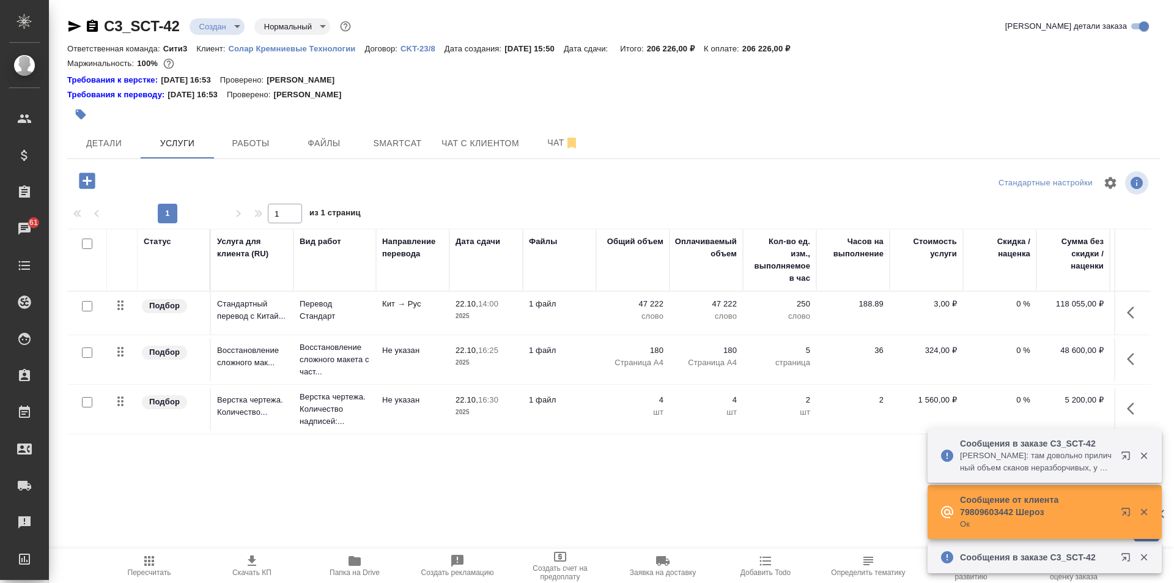
click at [71, 26] on icon "button" at bounding box center [74, 26] width 15 height 15
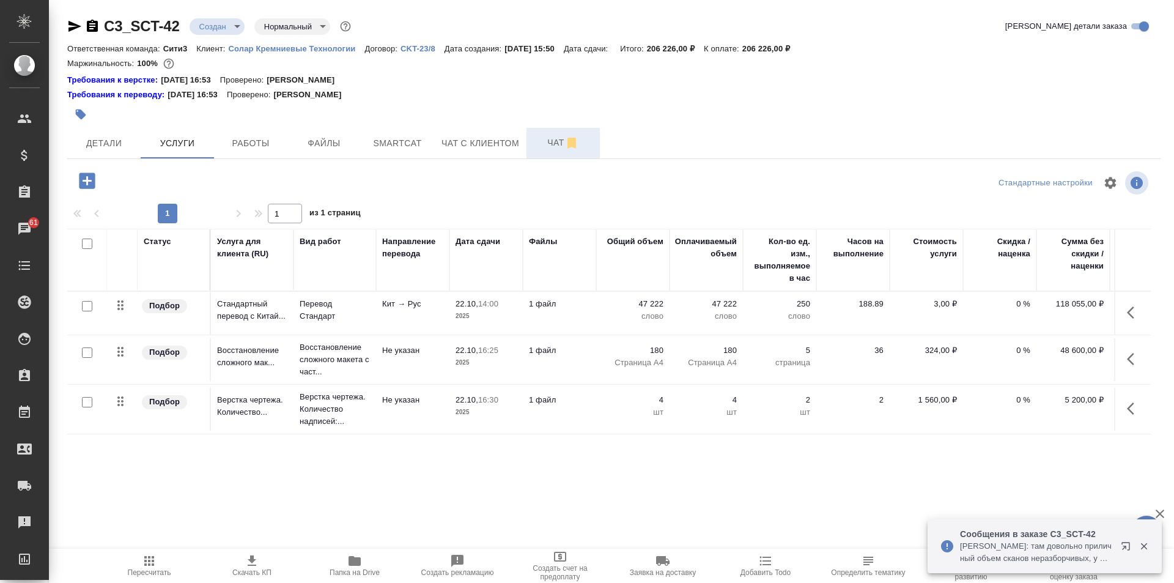
click at [548, 136] on span "Чат" at bounding box center [563, 142] width 59 height 15
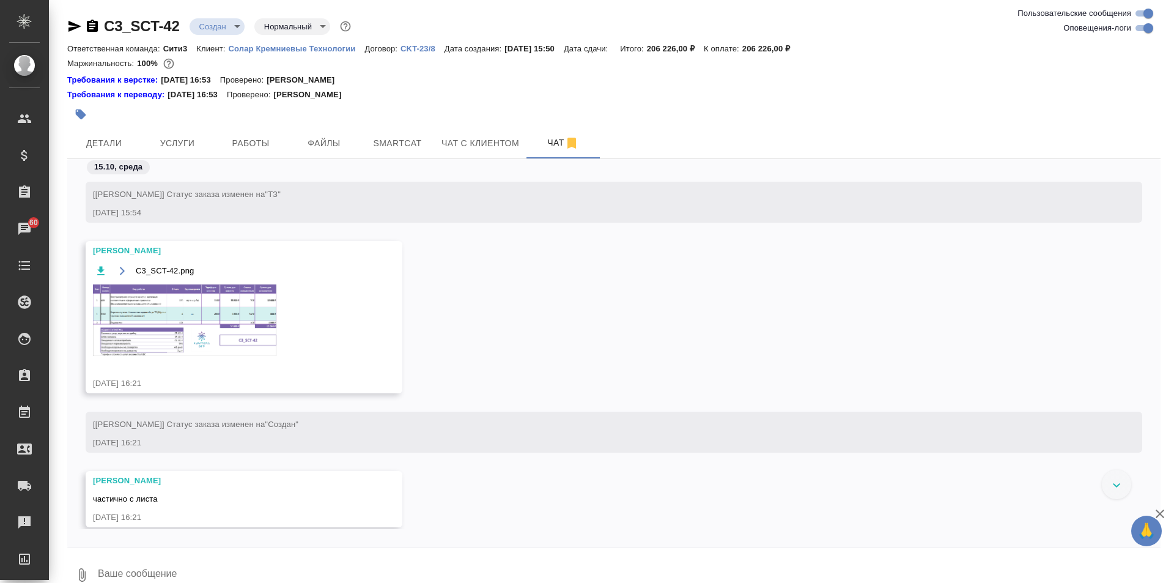
click at [209, 317] on img at bounding box center [184, 320] width 183 height 72
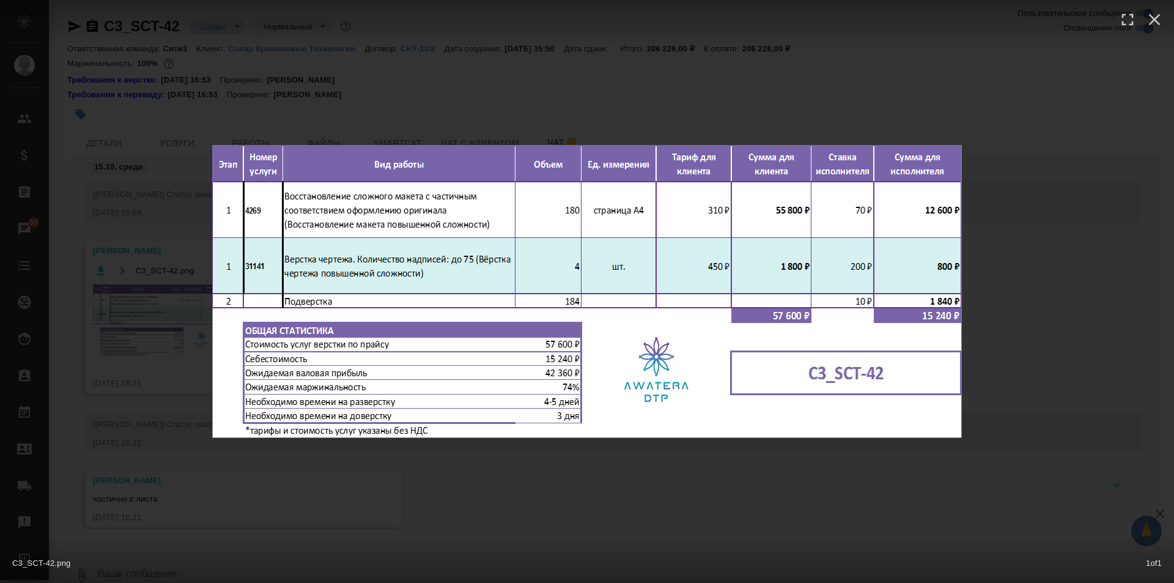
click at [1043, 138] on div "C3_SCT-42.png 1 of 1" at bounding box center [587, 291] width 1174 height 583
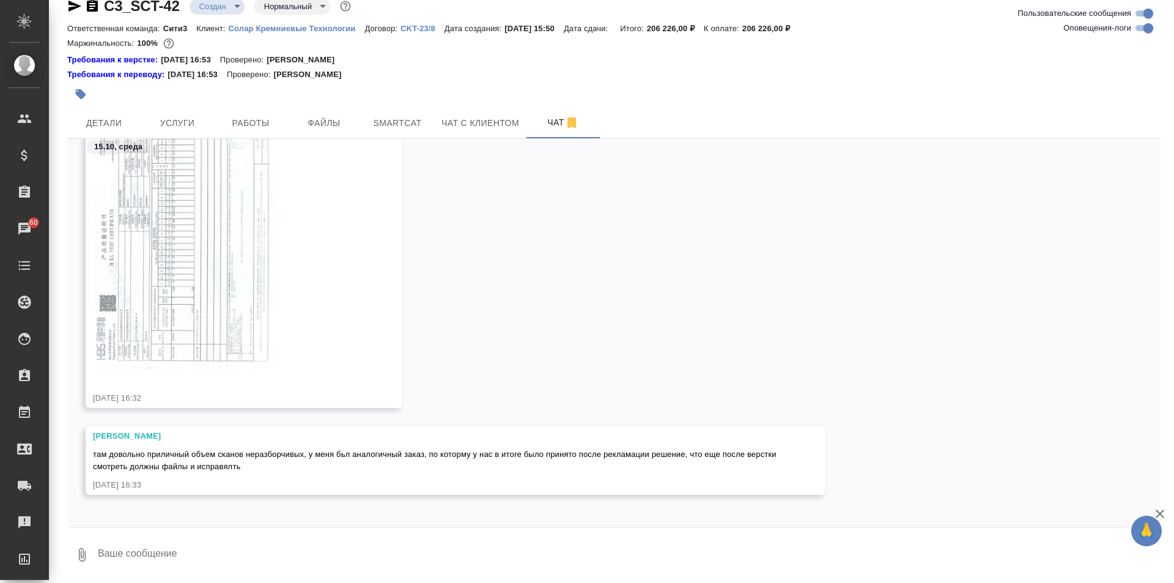
scroll to position [881, 0]
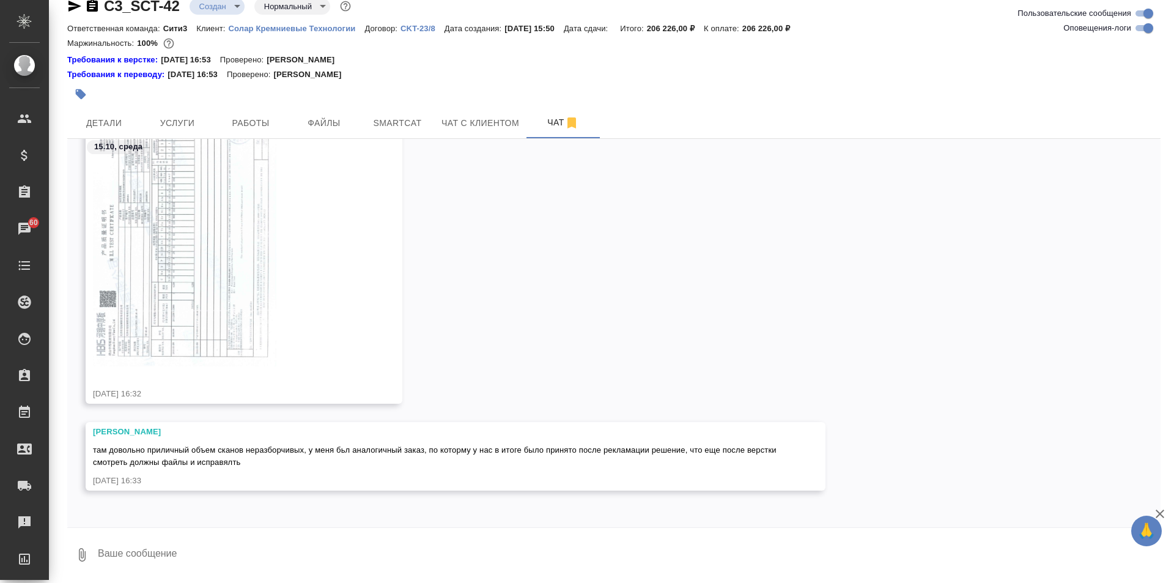
click at [302, 545] on textarea at bounding box center [629, 555] width 1064 height 42
type textarea "д"
type textarea "можно ли сократить дня на 2 или же отдавать поэтапно на перевод, чтобы процессы…"
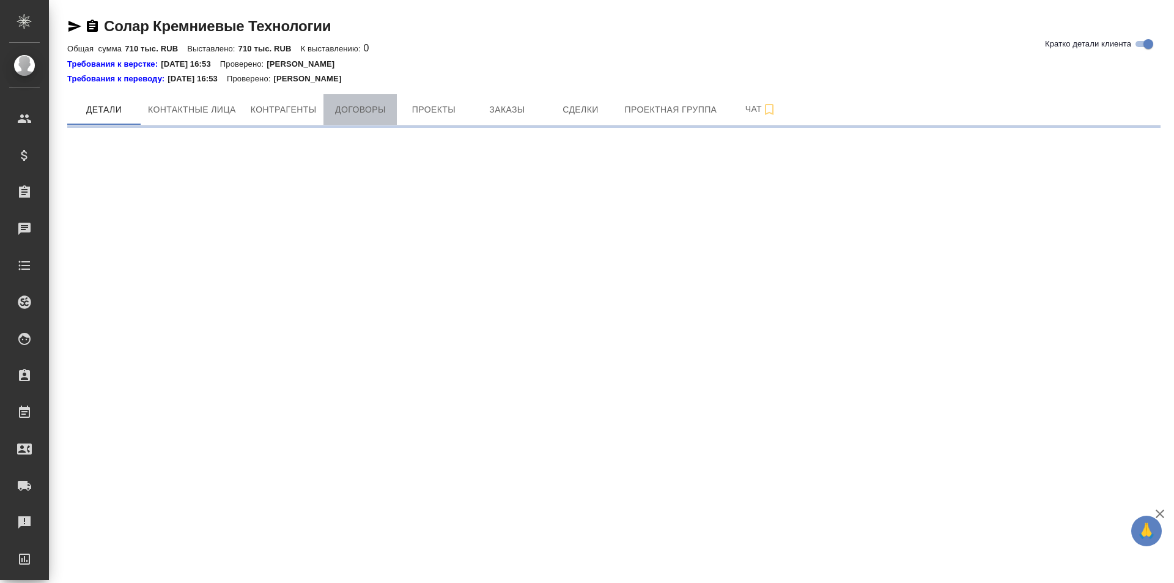
click at [337, 111] on span "Договоры" at bounding box center [360, 109] width 59 height 15
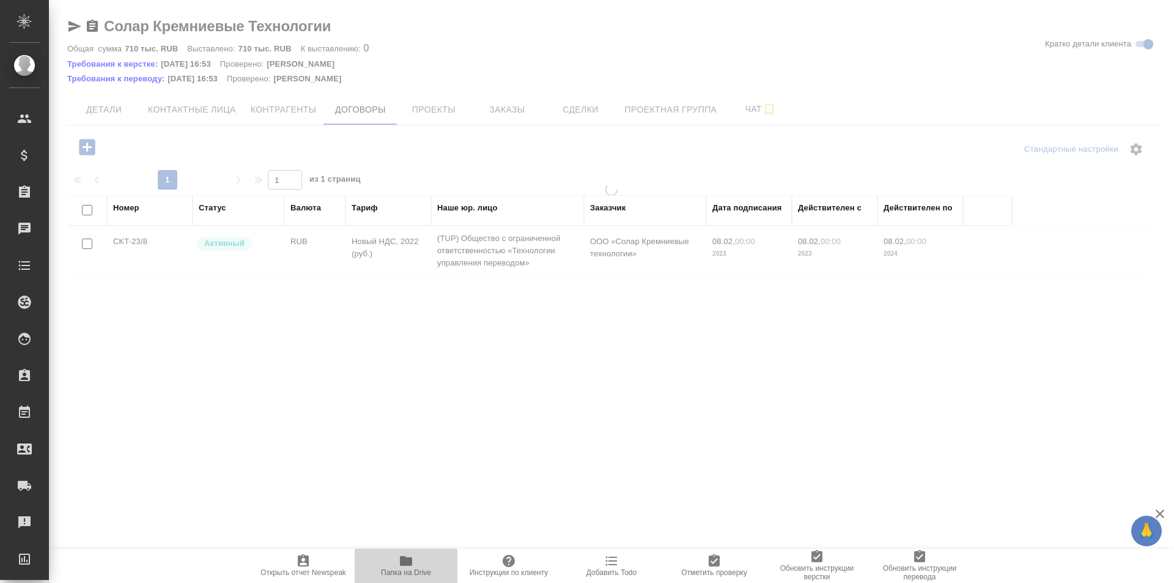
click at [412, 574] on span "Папка на Drive" at bounding box center [406, 572] width 50 height 9
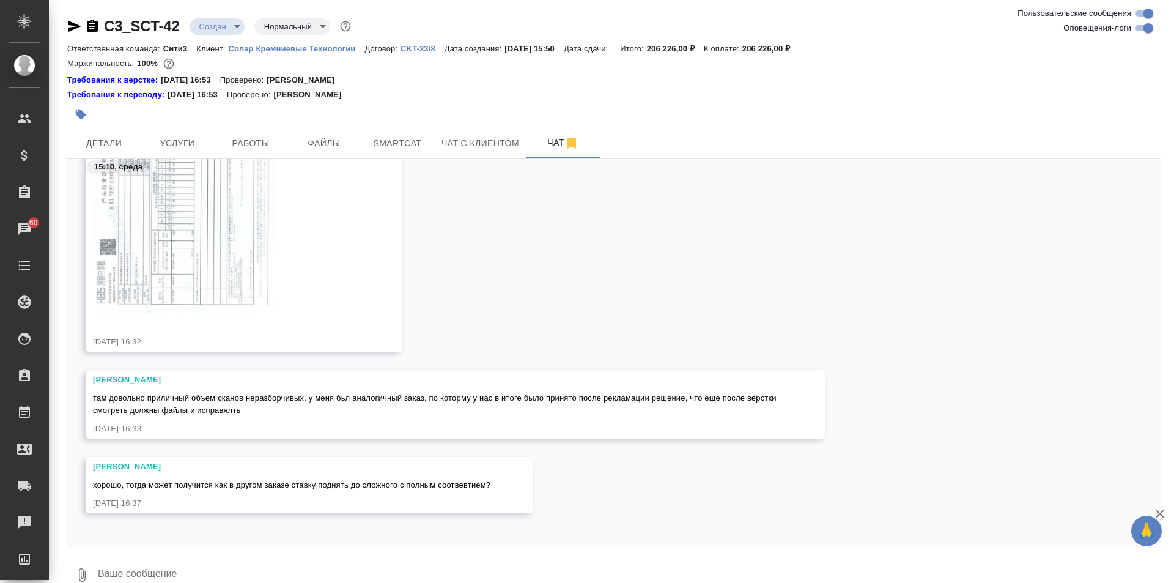
scroll to position [829, 0]
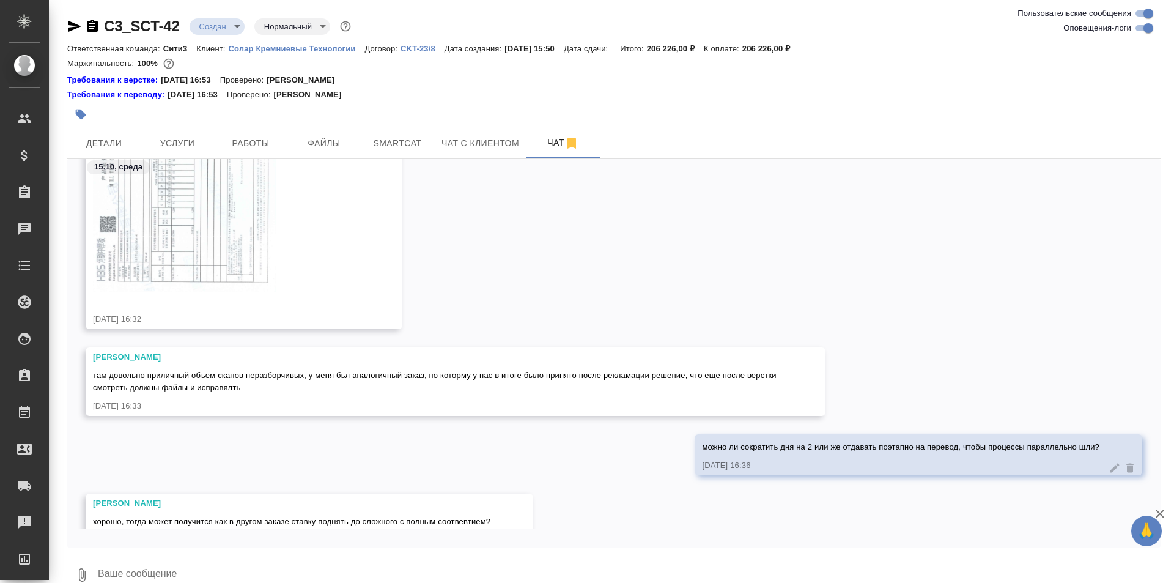
scroll to position [888, 0]
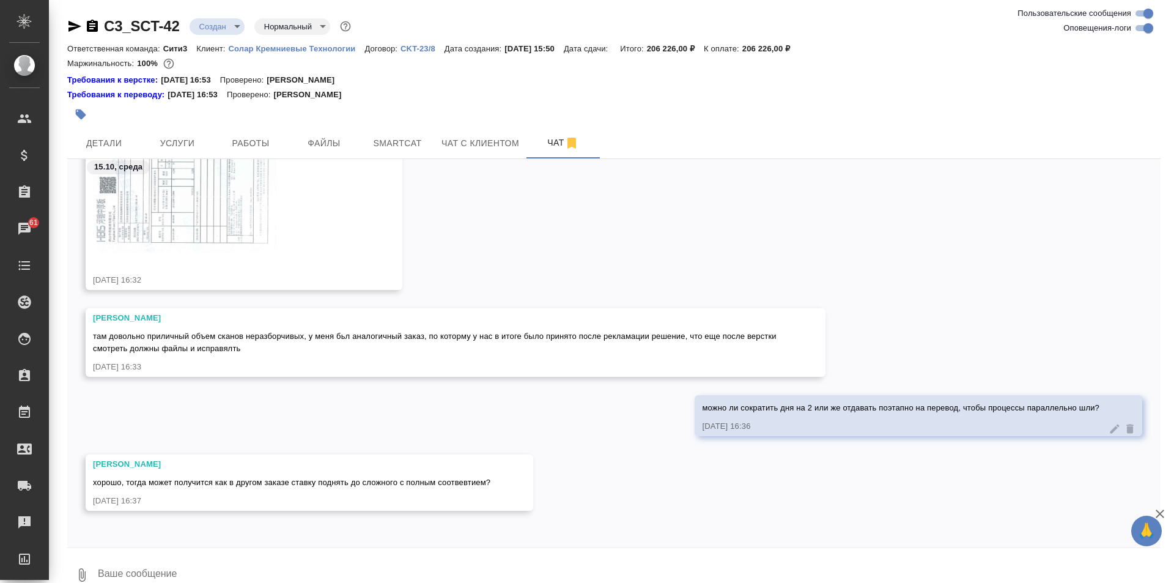
click at [179, 567] on textarea at bounding box center [629, 575] width 1064 height 42
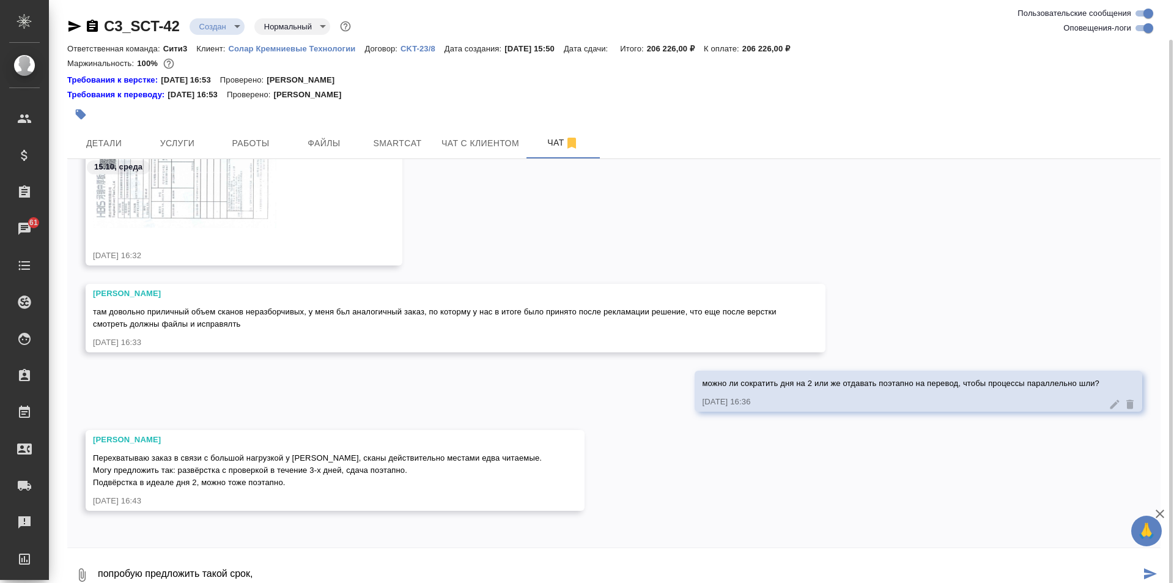
scroll to position [20, 0]
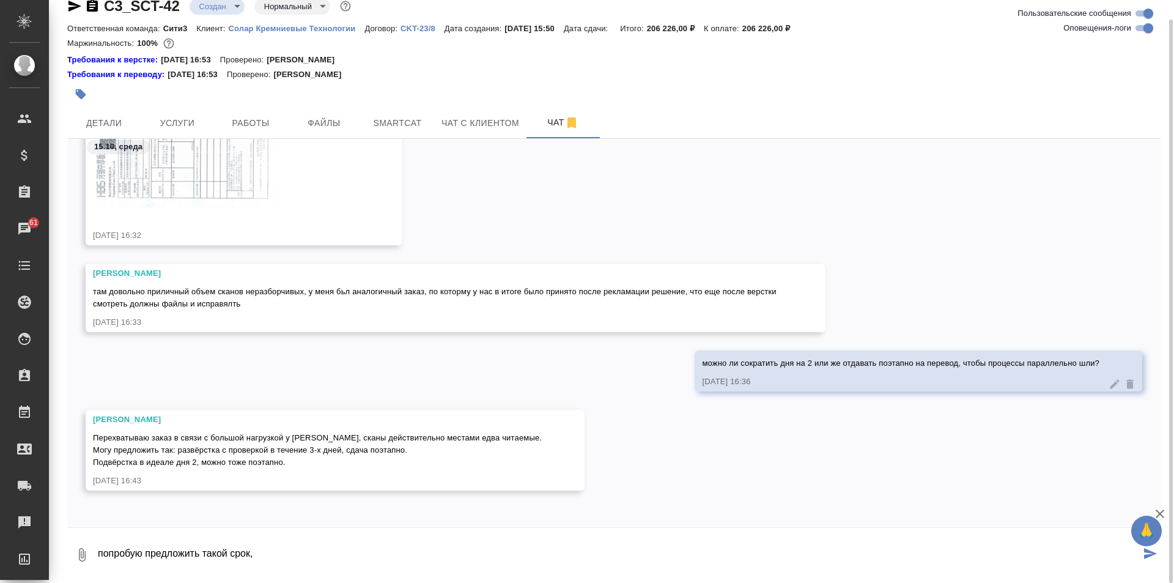
drag, startPoint x: 260, startPoint y: 577, endPoint x: 62, endPoint y: 577, distance: 198.1
click at [62, 577] on div "C3_SCT-42 Создан new Нормальный normal Ответственная команда: Сити3 Клиент: Сол…" at bounding box center [614, 281] width 1107 height 603
type textarea "отлично, давайте так"
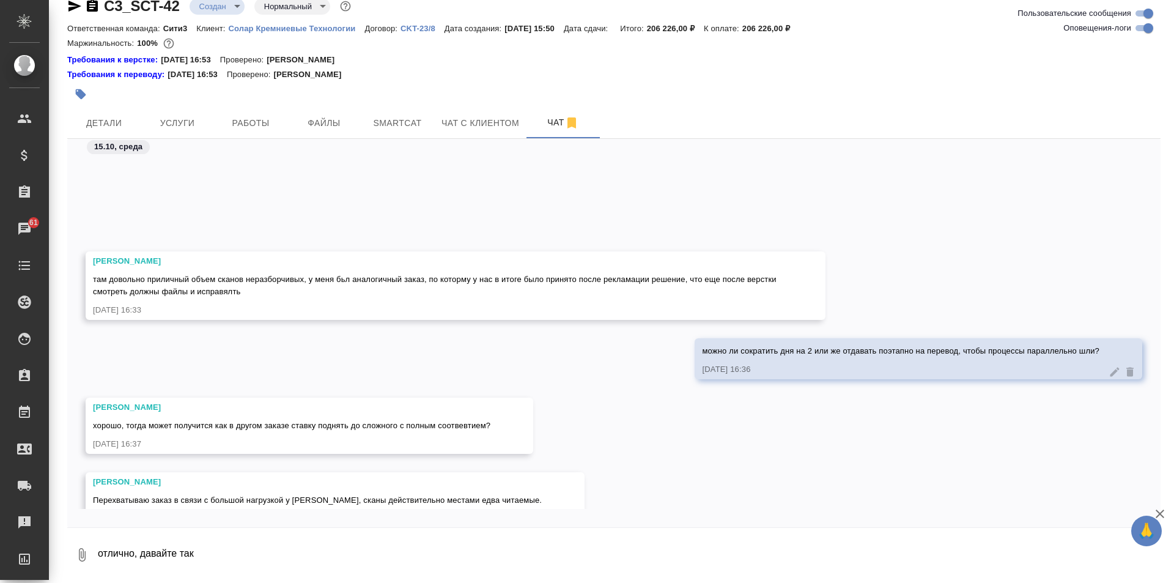
scroll to position [1059, 0]
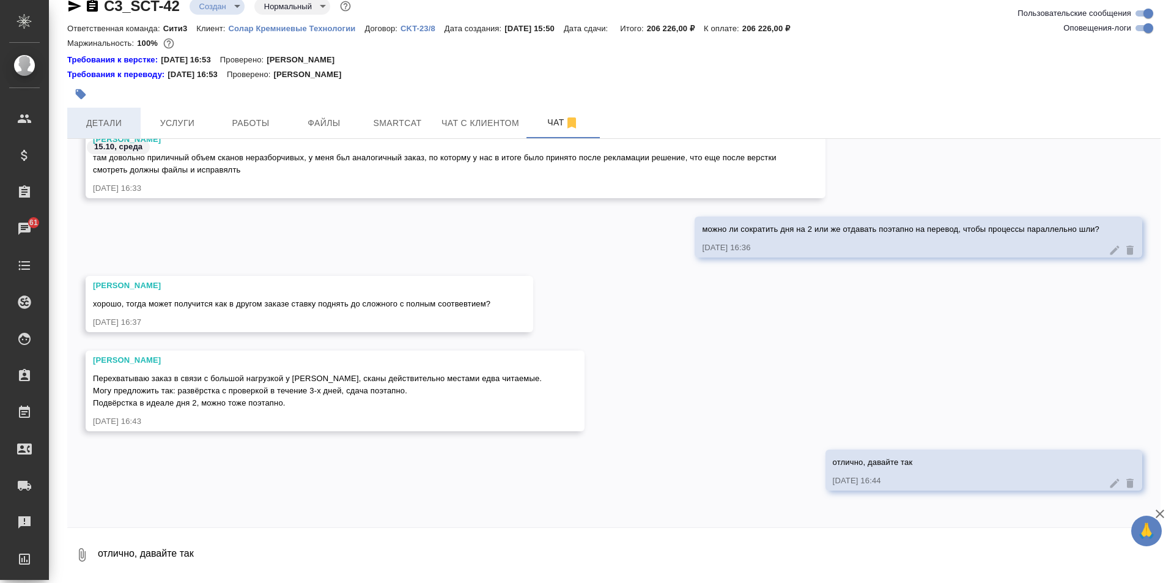
click at [124, 127] on span "Детали" at bounding box center [104, 123] width 59 height 15
select select "RU"
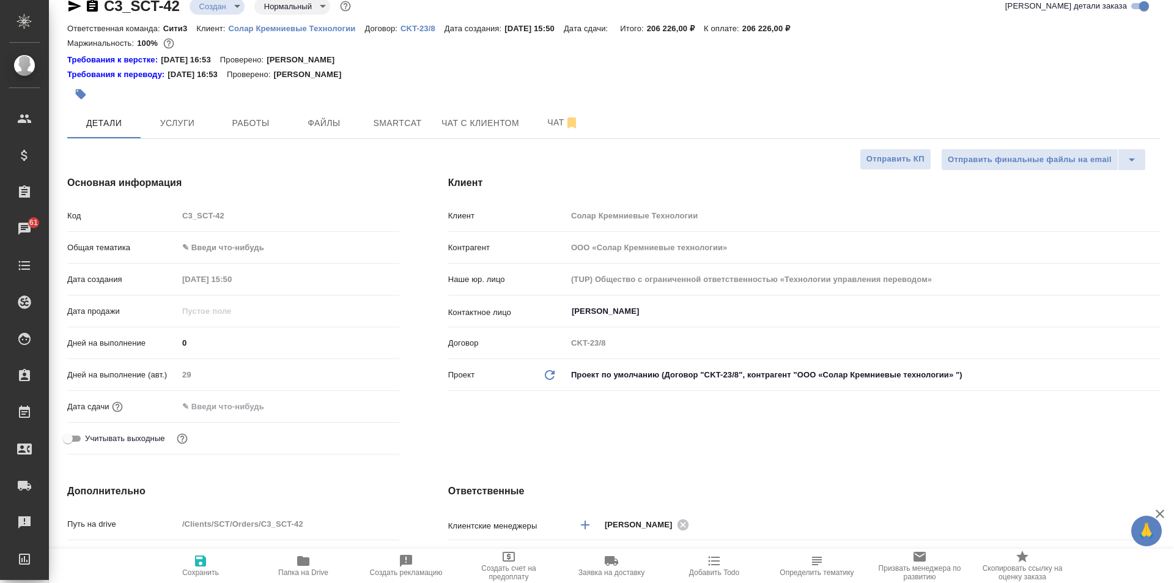
type textarea "x"
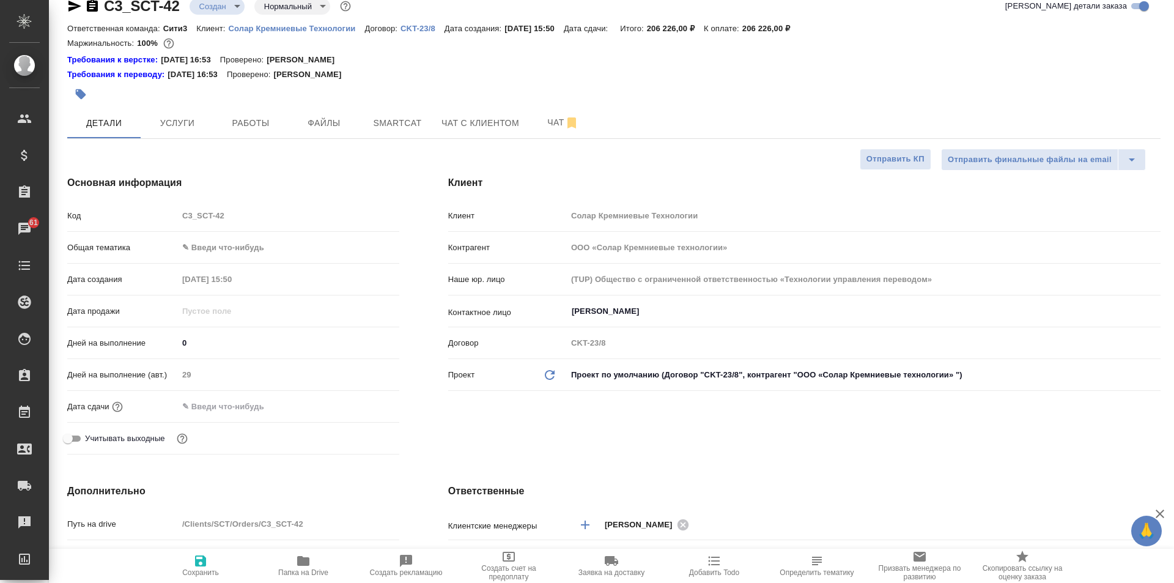
type textarea "x"
click at [530, 109] on button "Чат" at bounding box center [562, 123] width 73 height 31
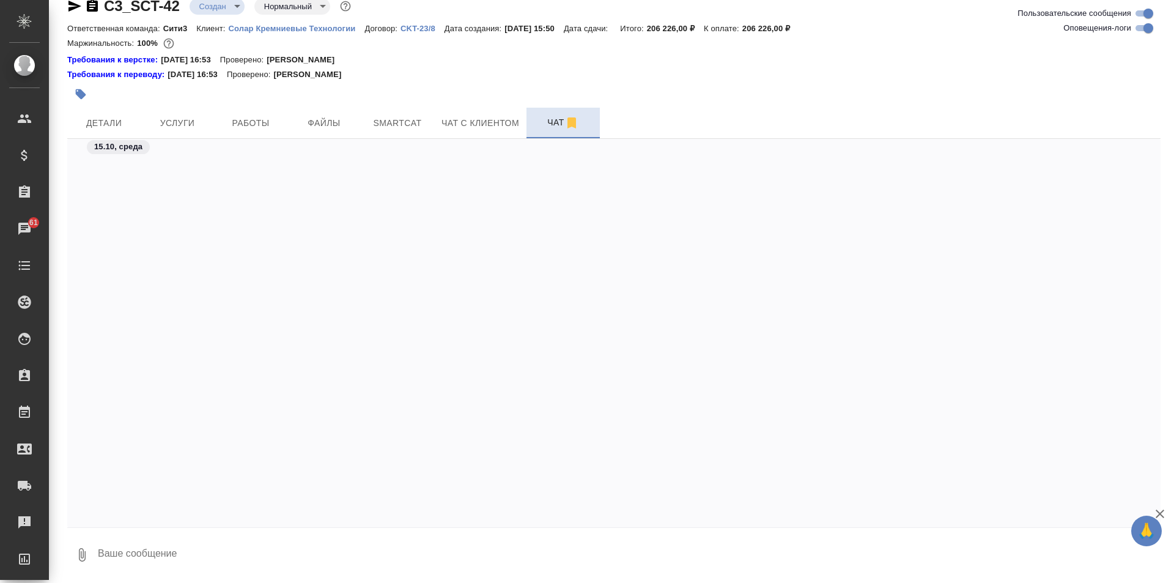
scroll to position [595, 0]
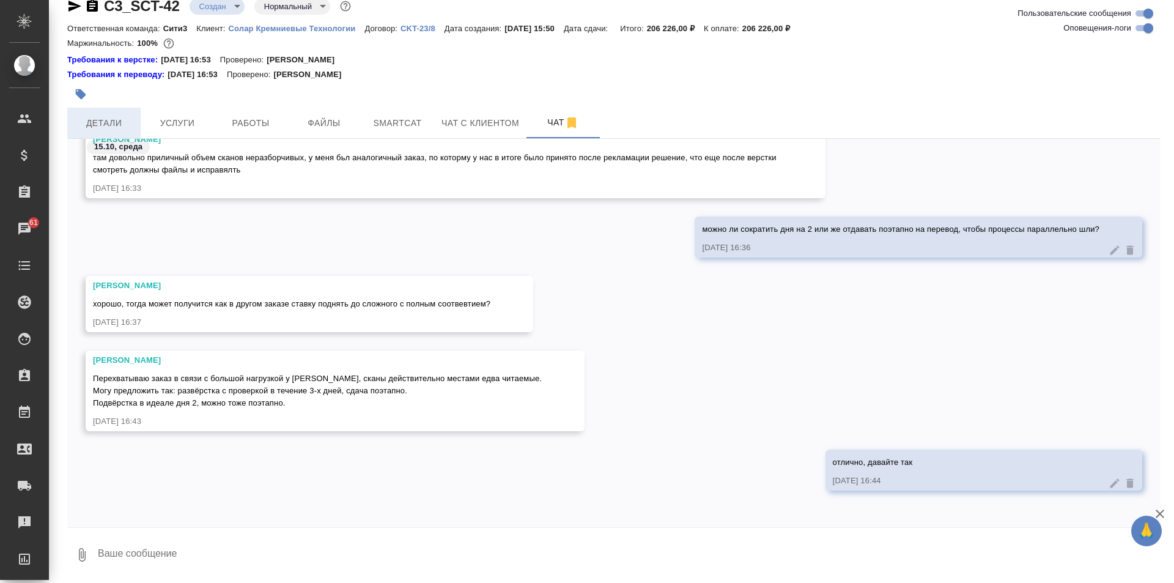
click at [105, 123] on span "Детали" at bounding box center [104, 123] width 59 height 15
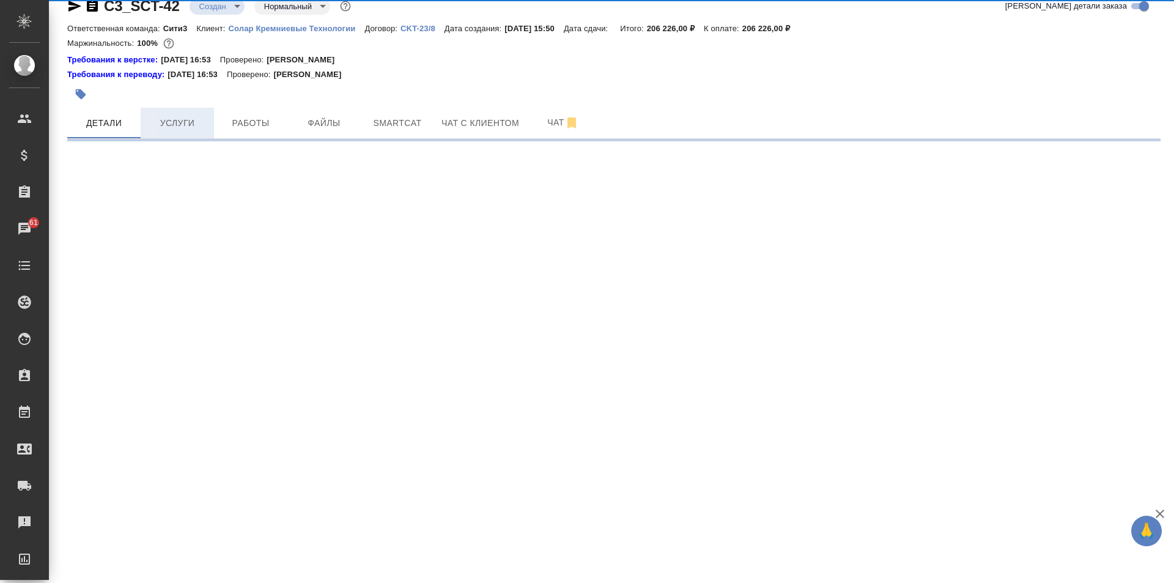
select select "RU"
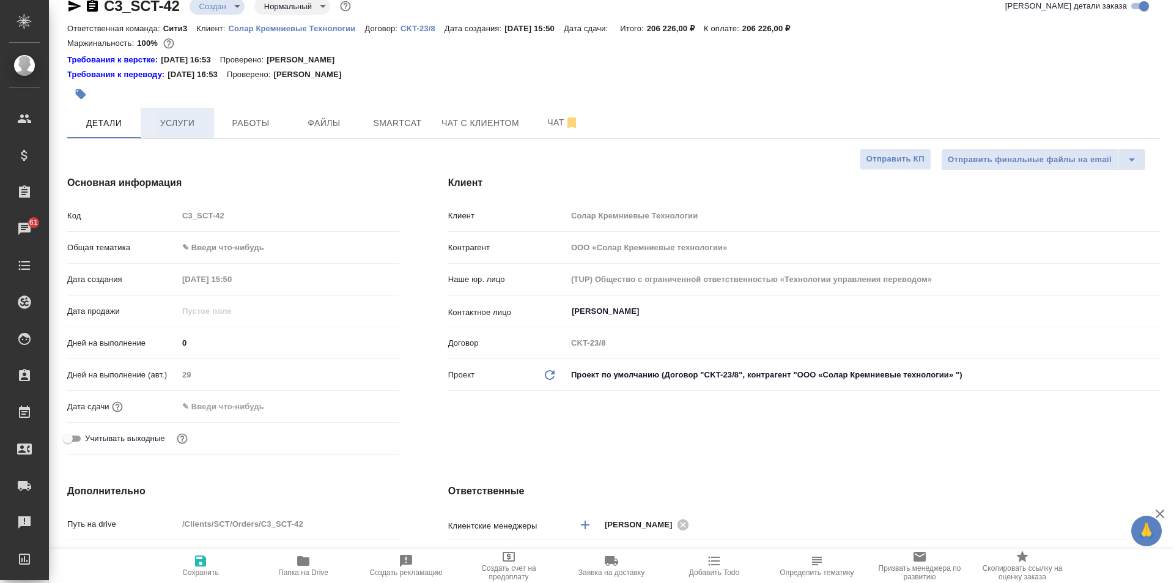
type textarea "x"
click at [195, 125] on span "Услуги" at bounding box center [177, 123] width 59 height 15
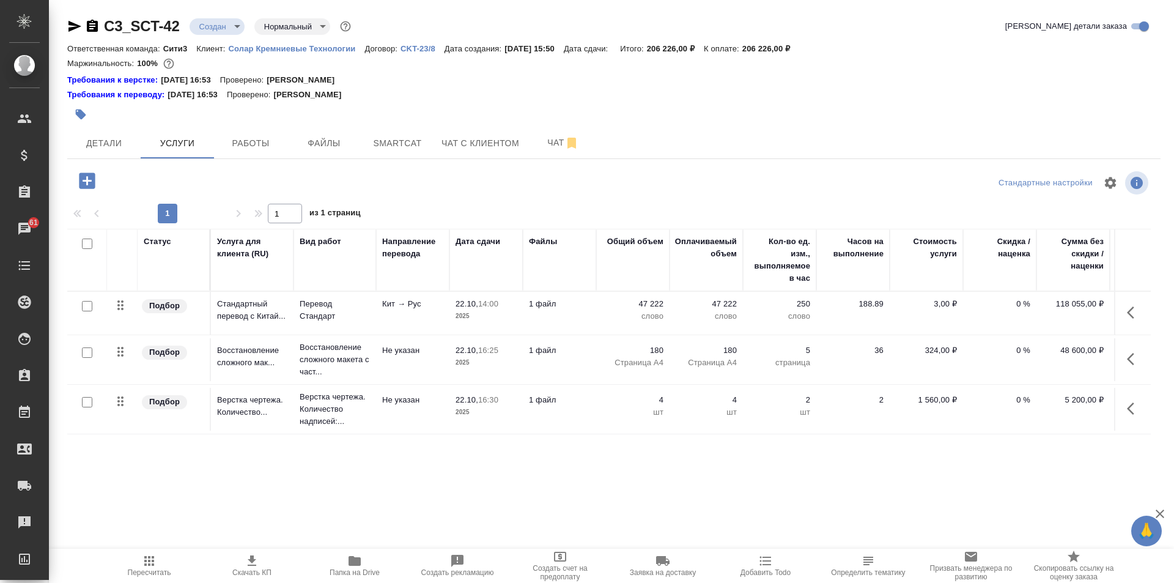
click at [147, 556] on icon "button" at bounding box center [149, 561] width 10 height 10
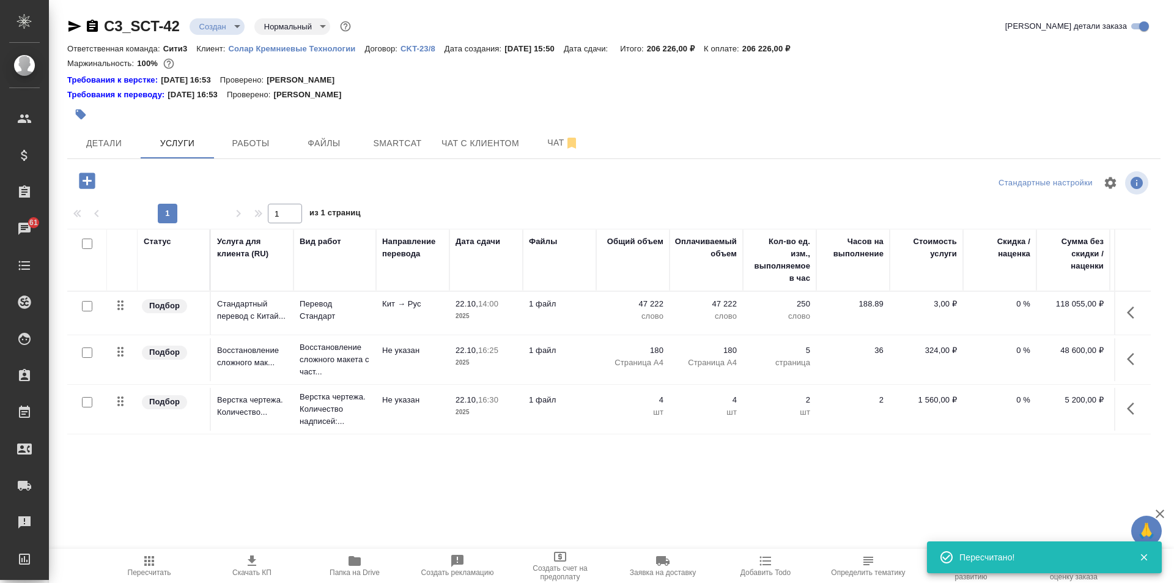
click at [245, 561] on icon "button" at bounding box center [252, 560] width 15 height 15
